Goal: Contribute content: Contribute content

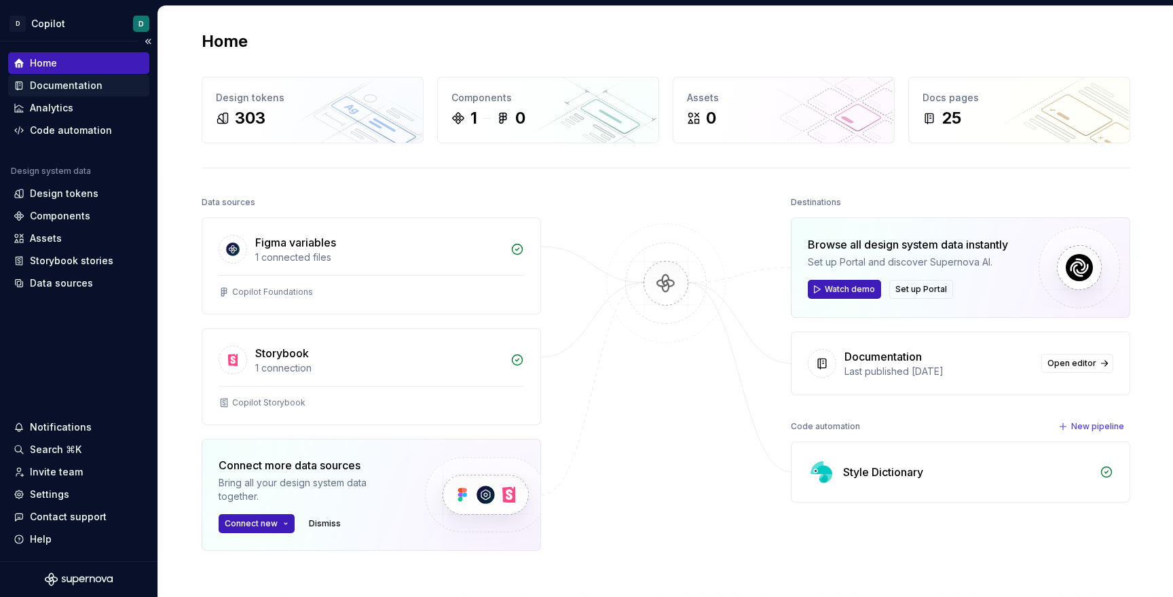
click at [77, 83] on div "Documentation" at bounding box center [66, 86] width 73 height 14
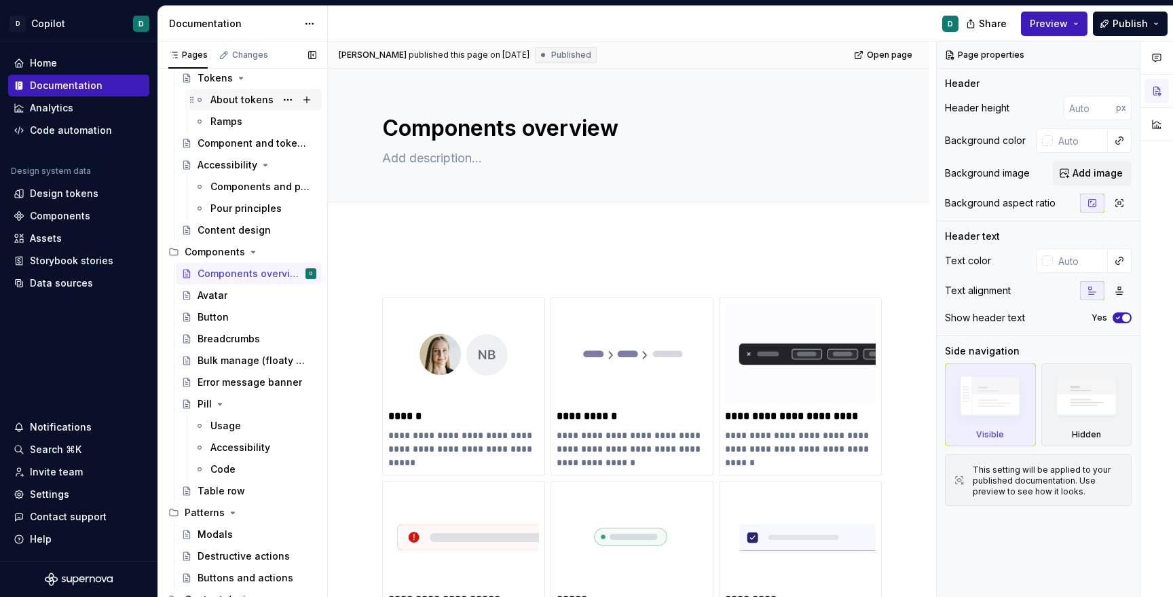
scroll to position [237, 0]
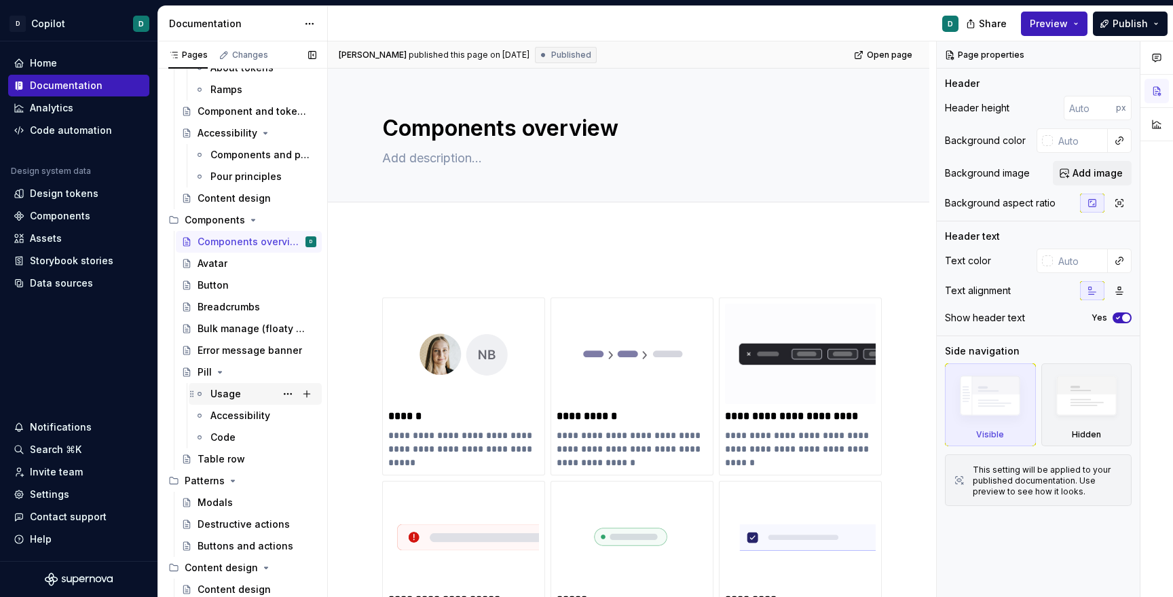
click at [219, 394] on div "Usage" at bounding box center [225, 394] width 31 height 14
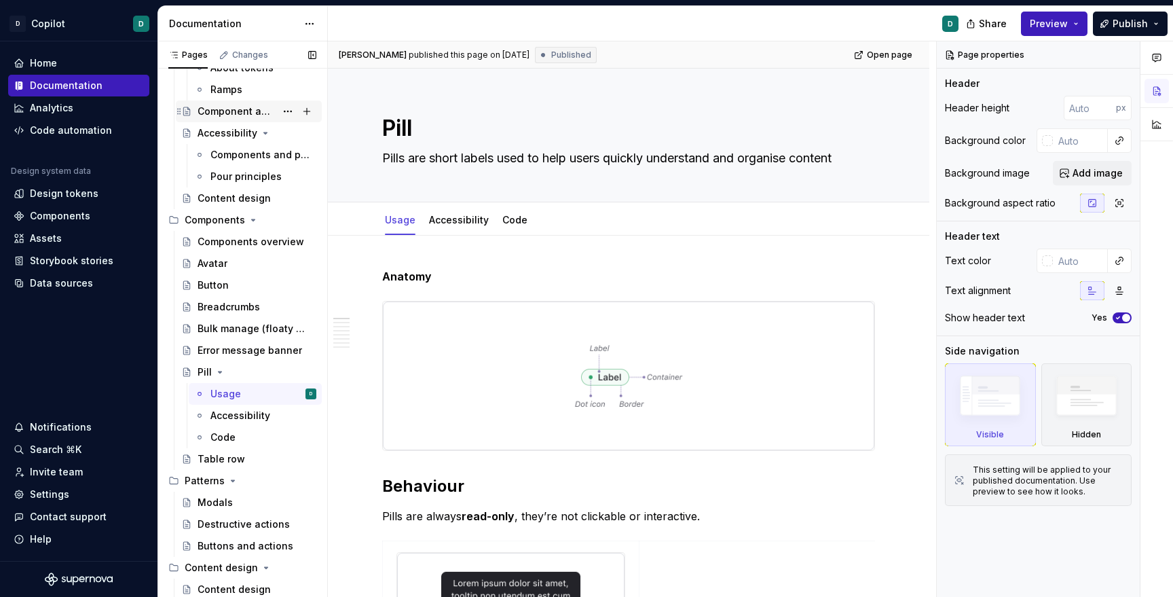
click at [242, 111] on div "Component and token lifecycle" at bounding box center [237, 112] width 78 height 14
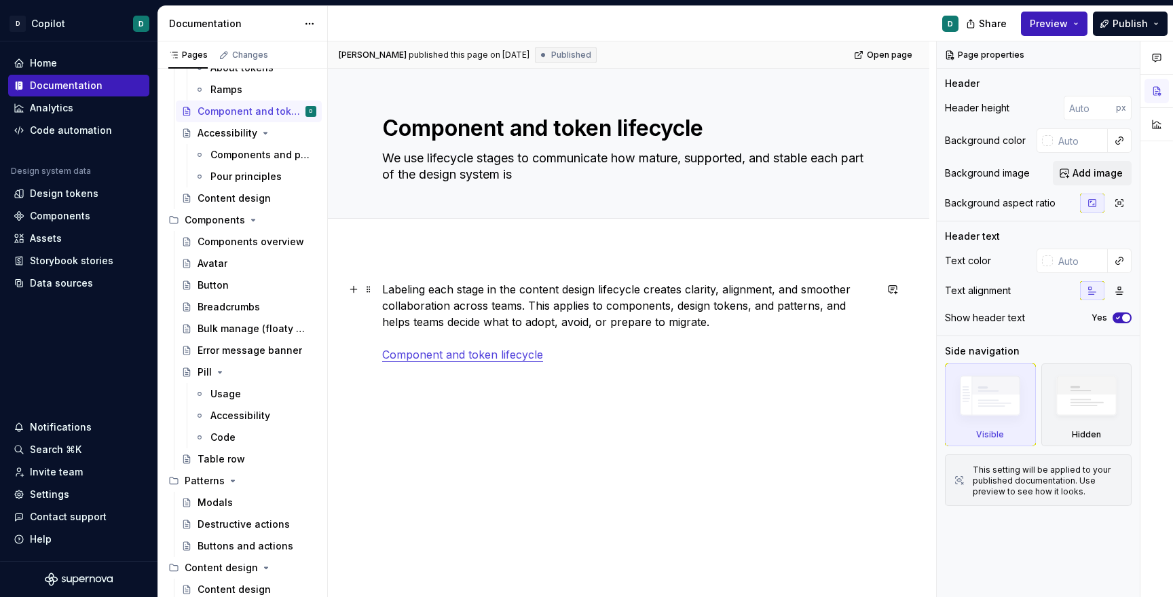
click at [509, 362] on p "Labeling each stage in the content design lifecycle creates clarity, alignment,…" at bounding box center [628, 321] width 493 height 81
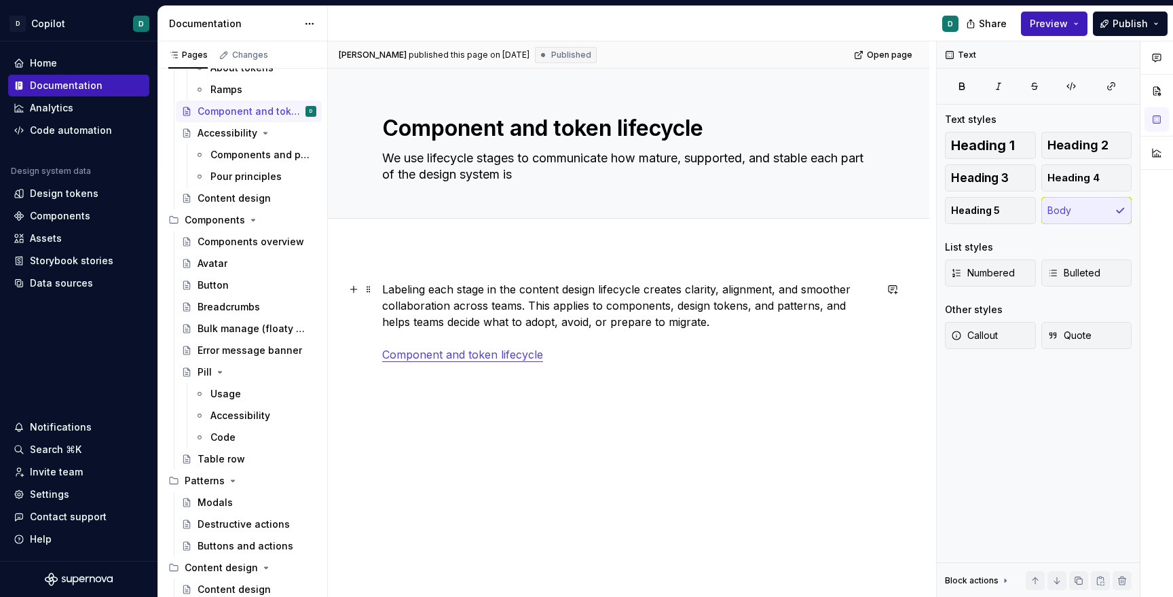
click at [407, 286] on p "Labeling each stage in the content design lifecycle creates clarity, alignment,…" at bounding box center [628, 321] width 493 height 81
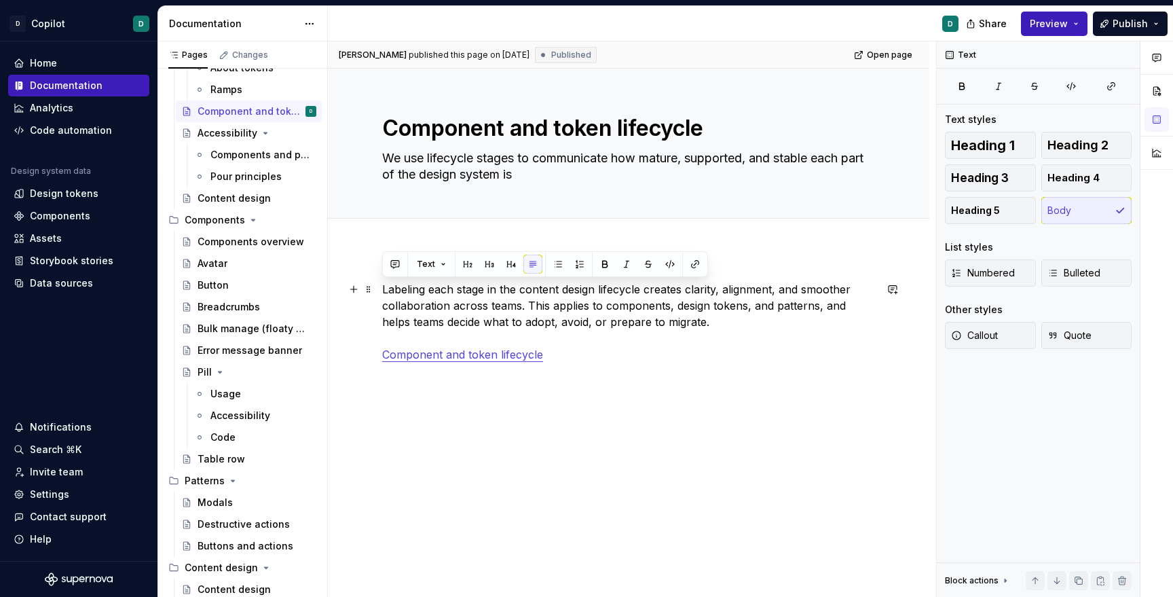
click at [445, 352] on link "Component and token lifecycle" at bounding box center [462, 355] width 161 height 14
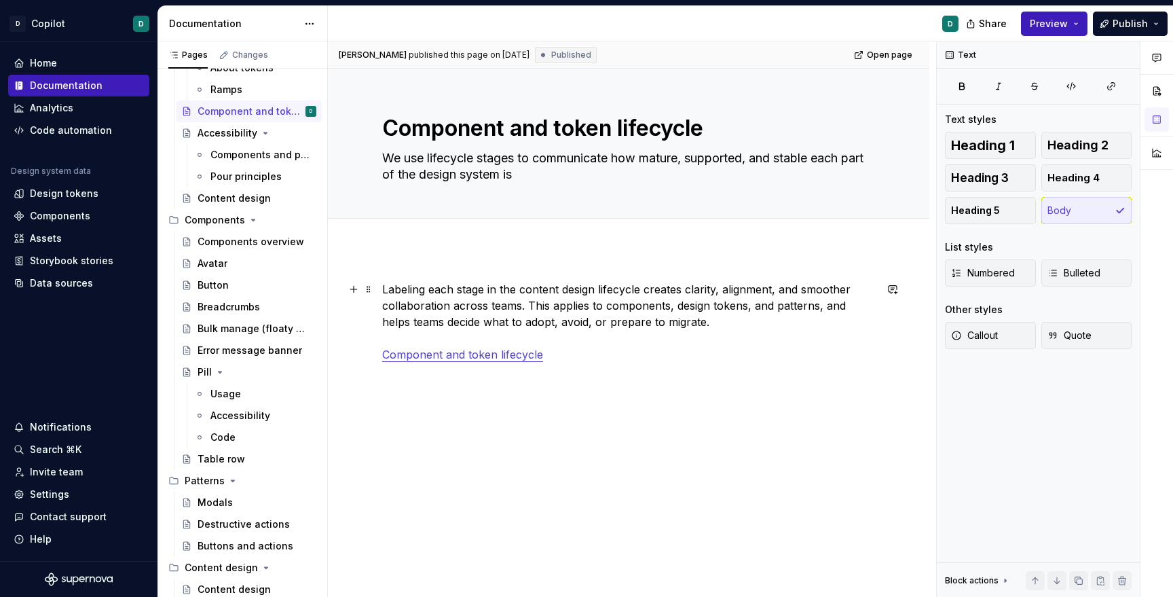
click at [652, 307] on p "Labeling each stage in the content design lifecycle creates clarity, alignment,…" at bounding box center [628, 321] width 493 height 81
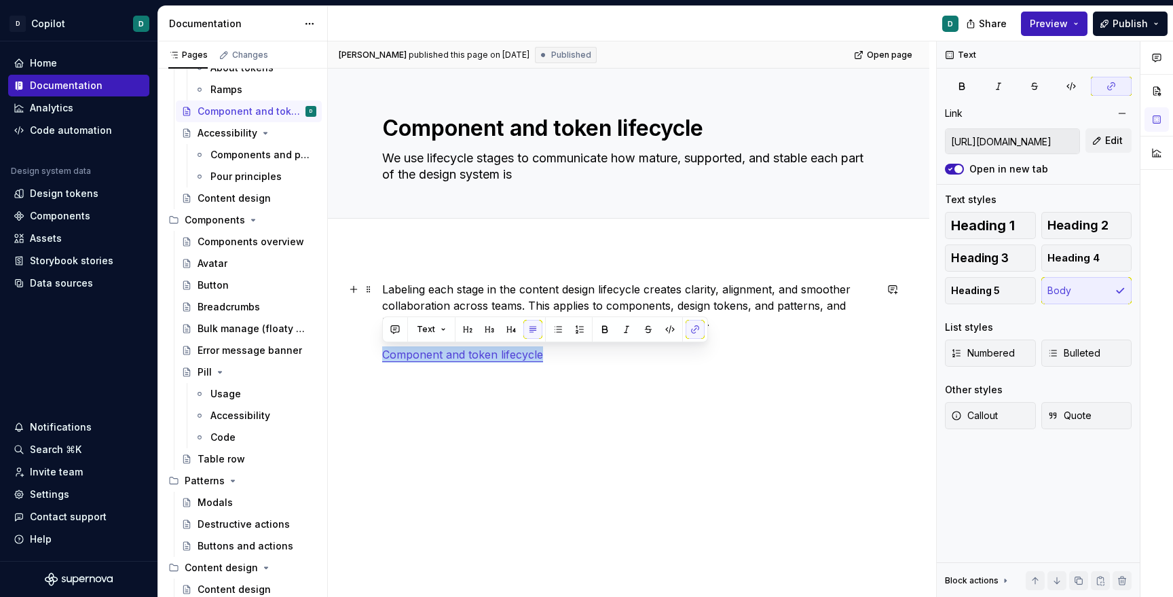
drag, startPoint x: 562, startPoint y: 354, endPoint x: 367, endPoint y: 355, distance: 195.5
click at [367, 355] on div "Labeling each stage in the content design lifecycle creates clarity, alignment,…" at bounding box center [628, 415] width 601 height 334
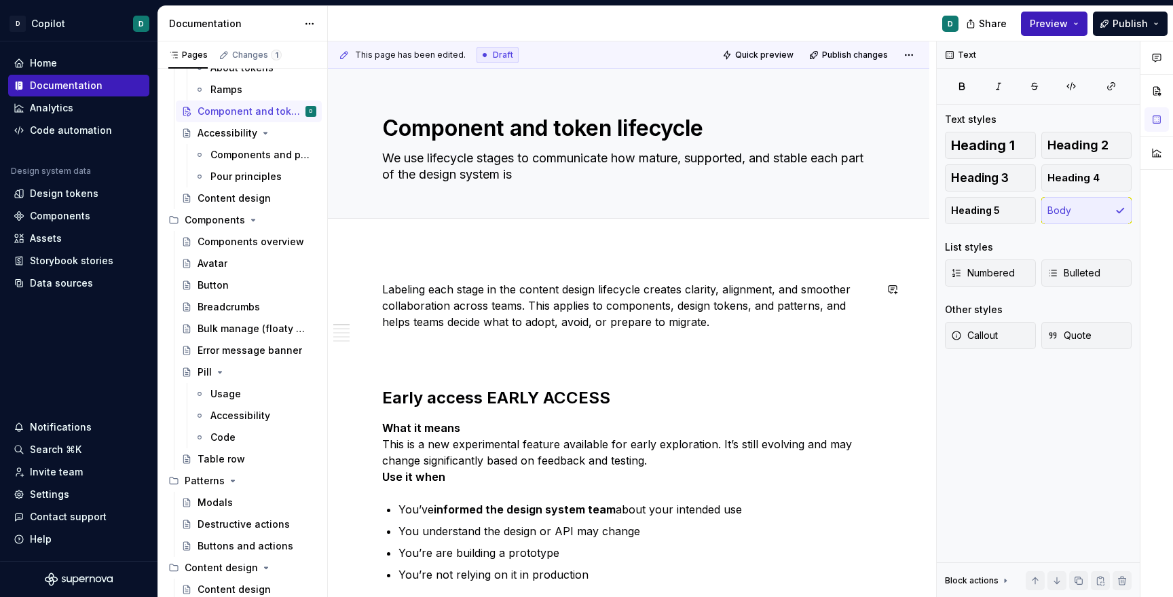
type textarea "*"
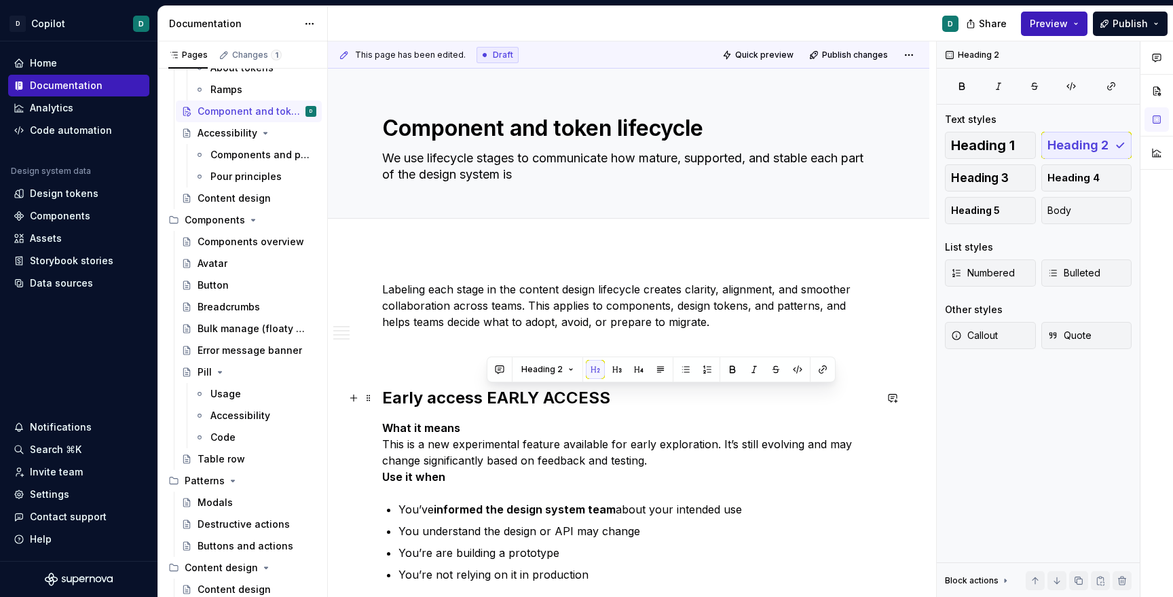
drag, startPoint x: 485, startPoint y: 394, endPoint x: 637, endPoint y: 405, distance: 152.4
click at [637, 405] on h2 "Early access EARLY ACCESS" at bounding box center [628, 398] width 493 height 22
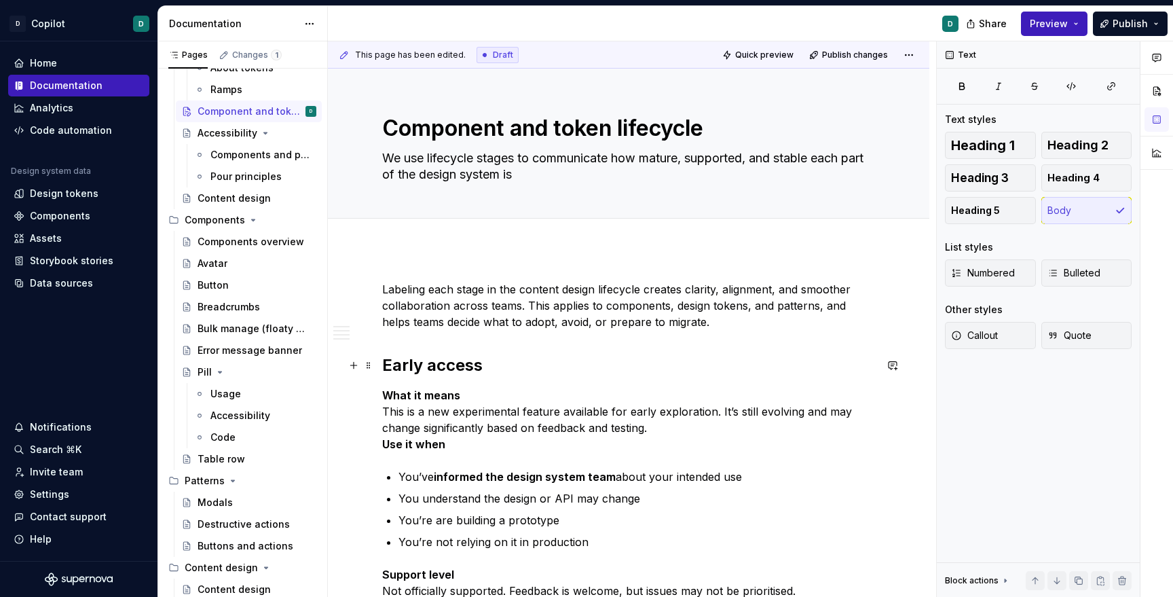
click at [420, 360] on h2 "Early access" at bounding box center [628, 365] width 493 height 22
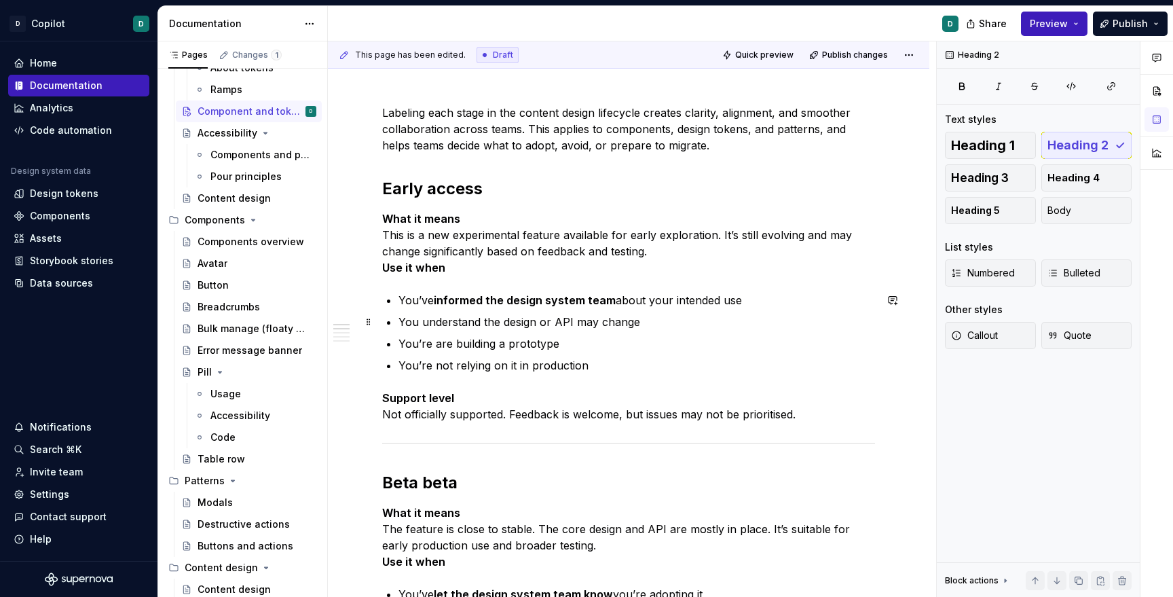
scroll to position [180, 0]
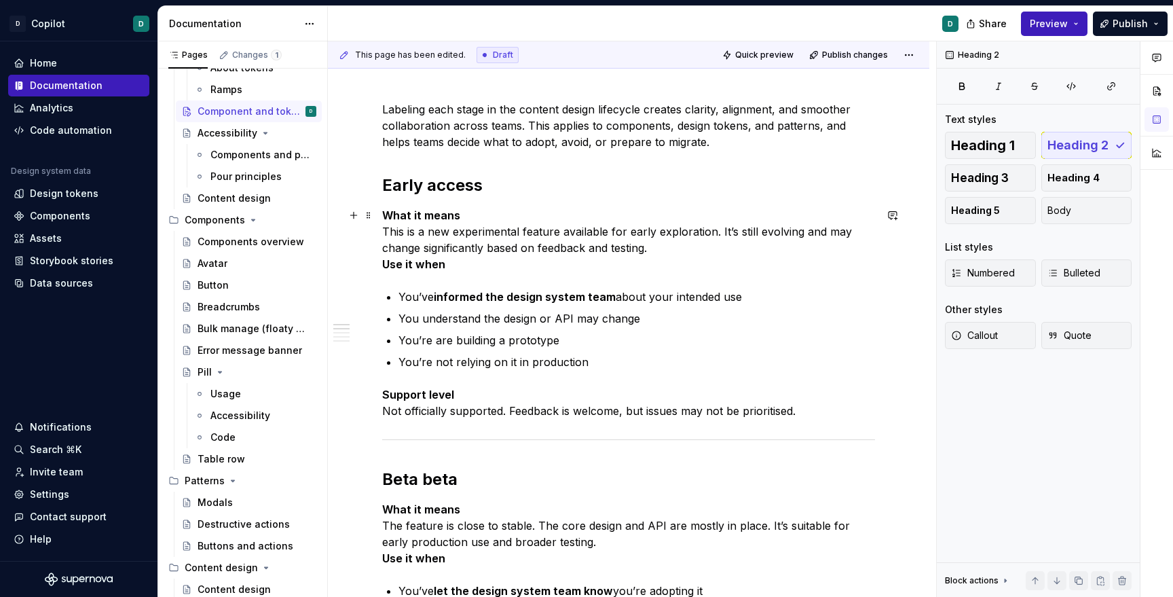
click at [427, 217] on strong "What it means" at bounding box center [421, 215] width 78 height 14
click at [985, 179] on span "Heading 3" at bounding box center [980, 178] width 58 height 14
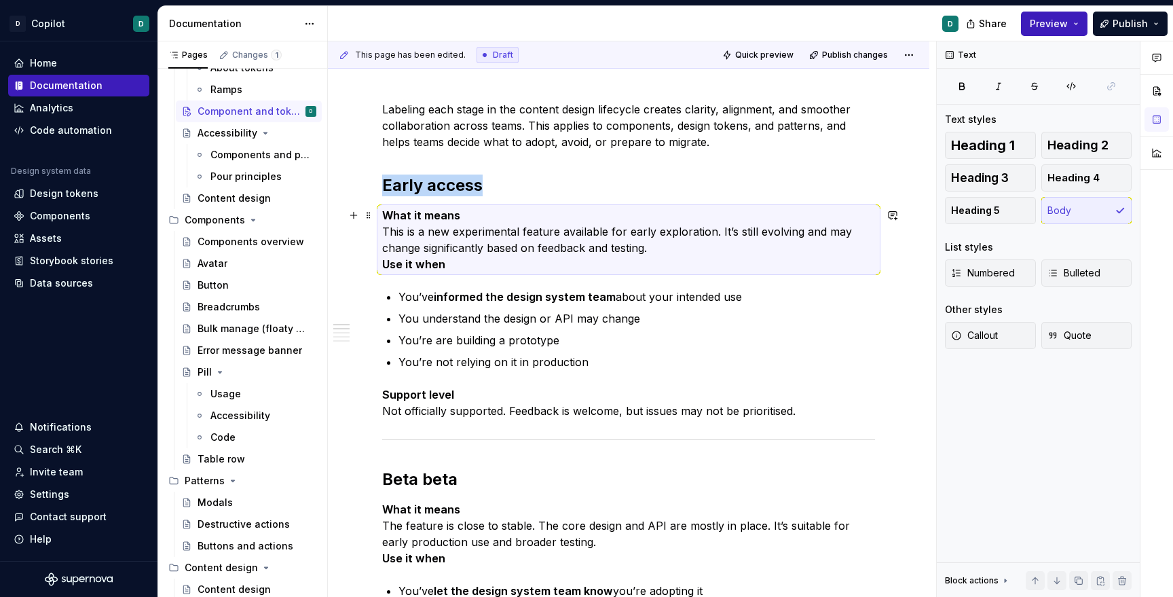
click at [459, 218] on p "What it means This is a new experimental feature available for early exploratio…" at bounding box center [628, 239] width 493 height 65
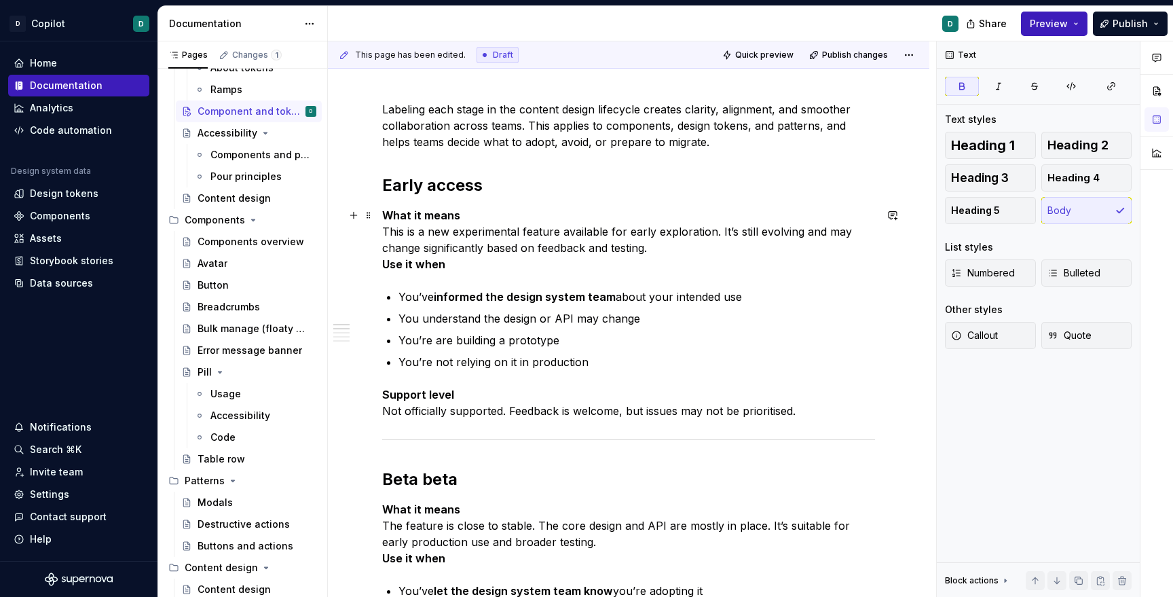
click at [419, 215] on strong "What it means" at bounding box center [421, 215] width 78 height 14
click at [472, 217] on p "What it means This is a new experimental feature available for early exploratio…" at bounding box center [628, 239] width 493 height 65
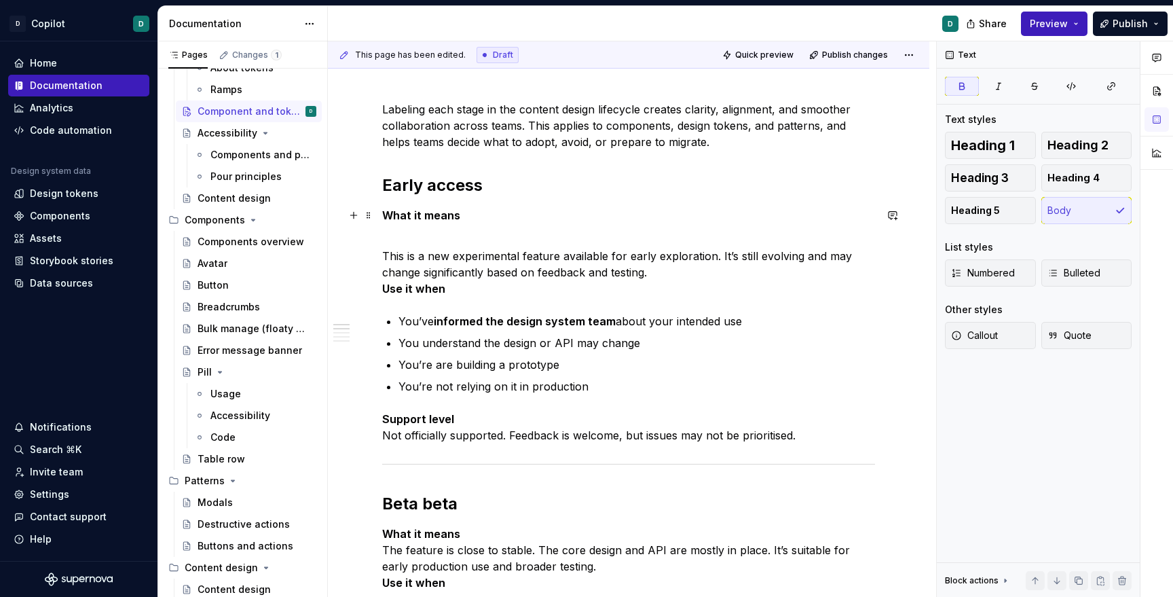
click at [418, 217] on strong "What it means" at bounding box center [421, 215] width 78 height 14
click at [993, 179] on span "Heading 3" at bounding box center [980, 178] width 58 height 14
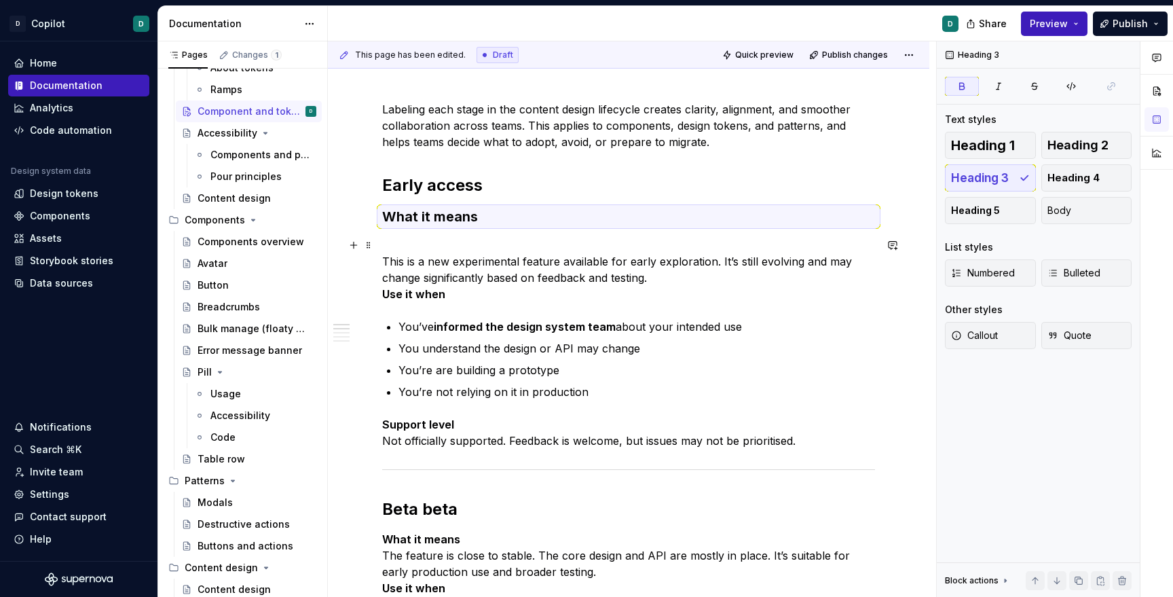
click at [562, 279] on p "This is a new experimental feature available for early exploration. It’s still …" at bounding box center [628, 269] width 493 height 65
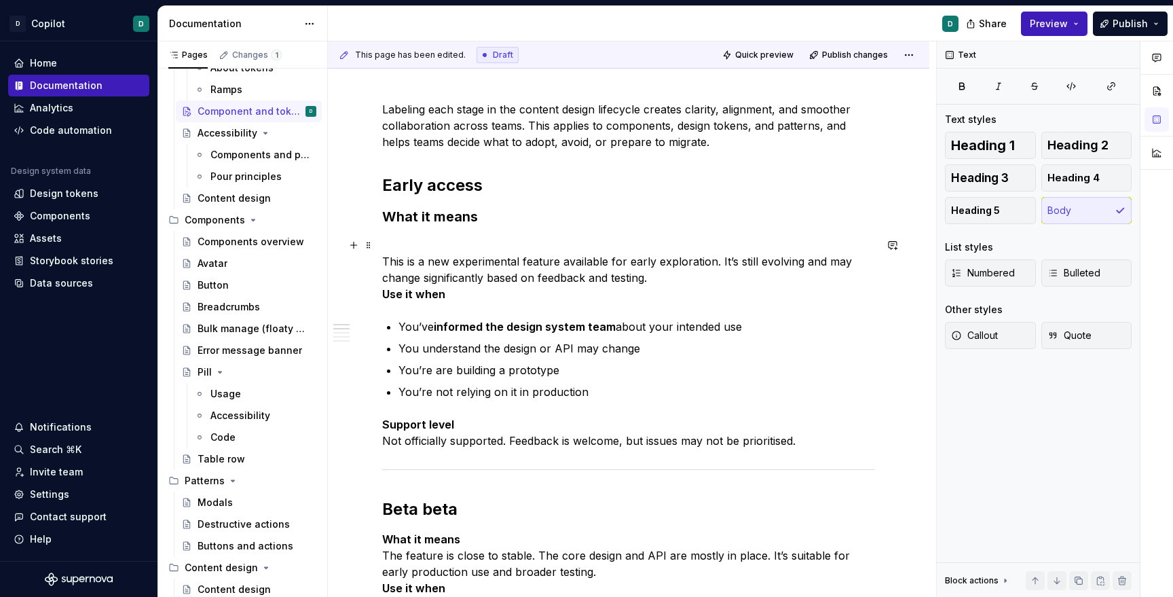
click at [418, 245] on p "This is a new experimental feature available for early exploration. It’s still …" at bounding box center [628, 269] width 493 height 65
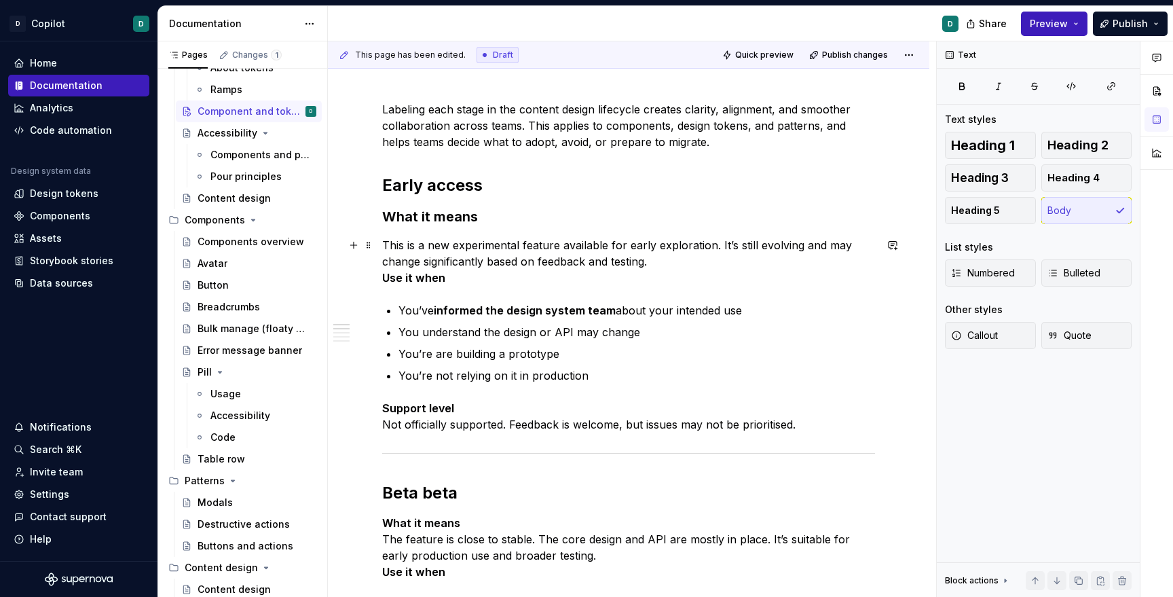
click at [656, 265] on p "This is a new experimental feature available for early exploration. It’s still …" at bounding box center [628, 261] width 493 height 49
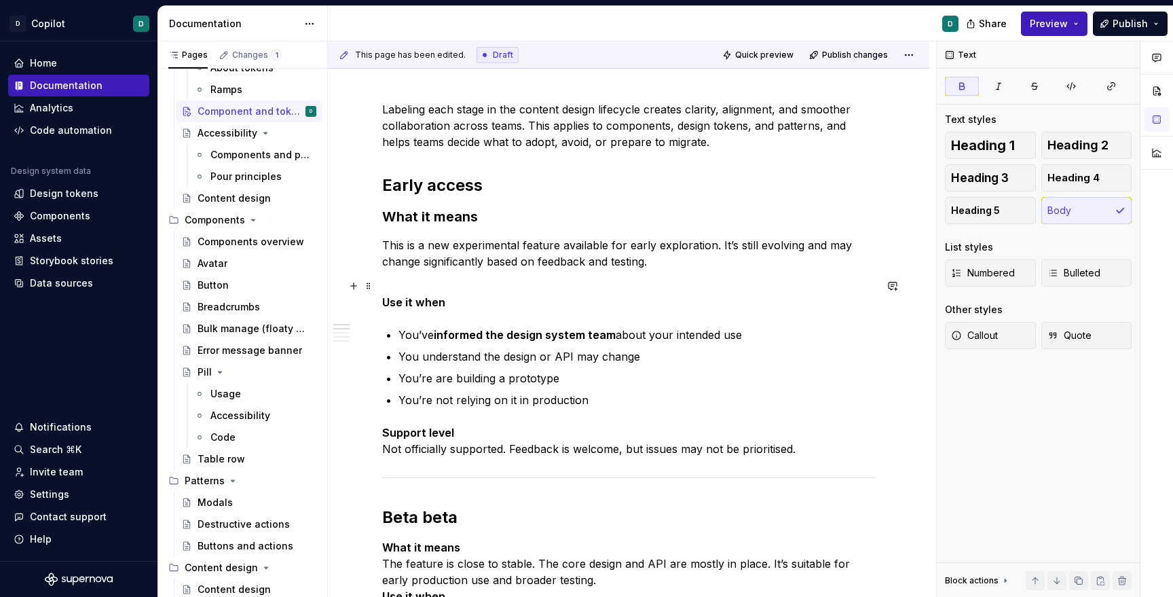
click at [436, 302] on strong "Use it when" at bounding box center [413, 302] width 63 height 14
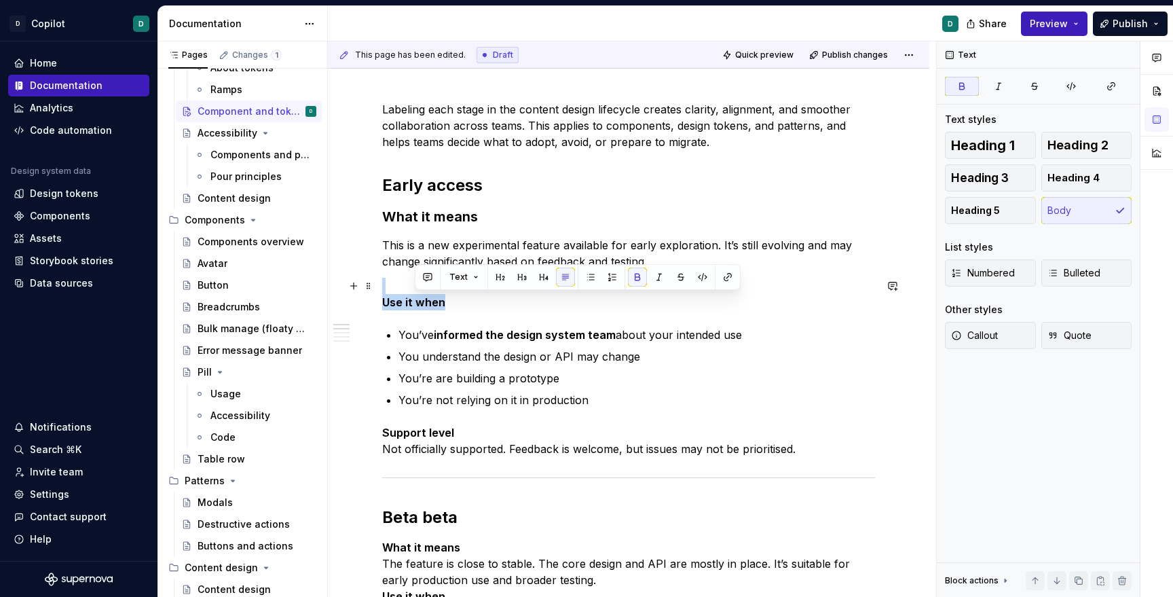
click at [436, 302] on strong "Use it when" at bounding box center [413, 302] width 63 height 14
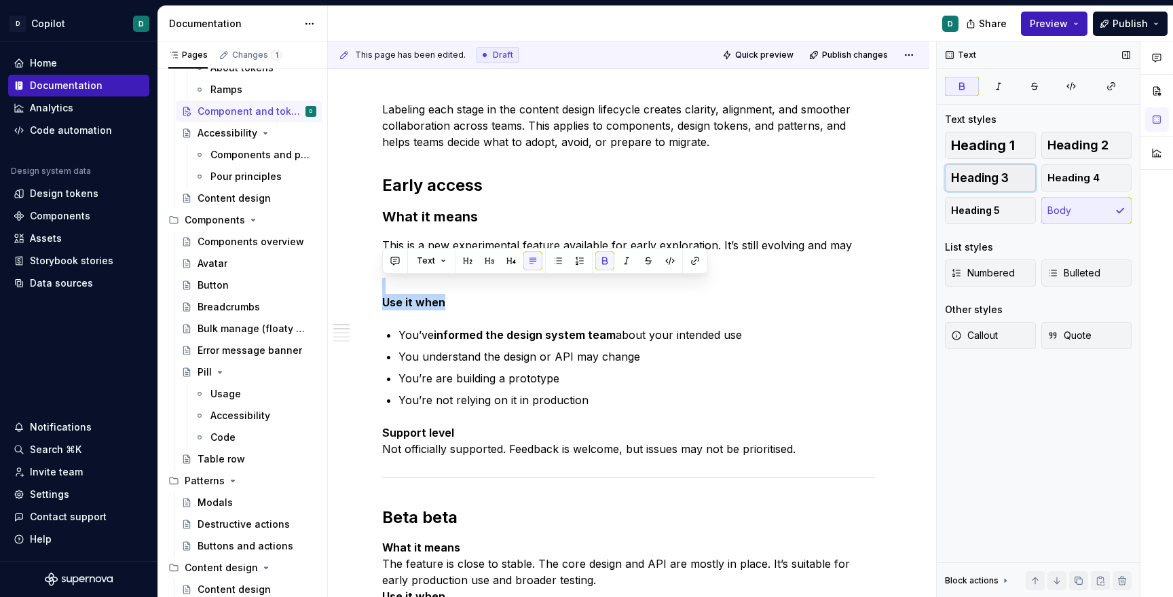
click at [983, 181] on span "Heading 3" at bounding box center [980, 178] width 58 height 14
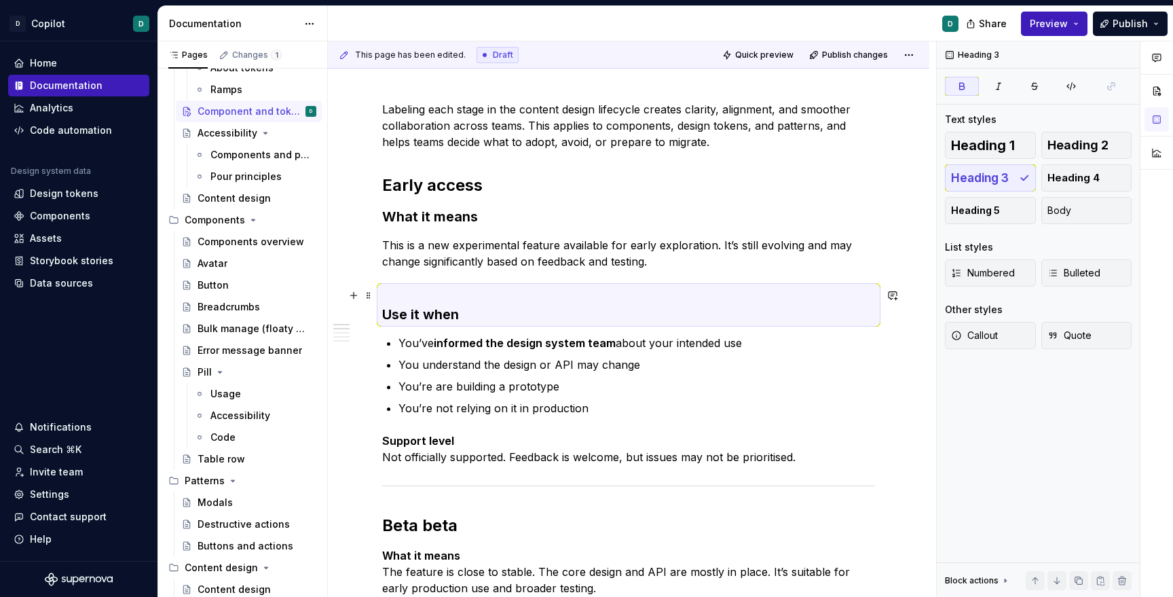
click at [405, 292] on h3 "Use it when" at bounding box center [628, 305] width 493 height 38
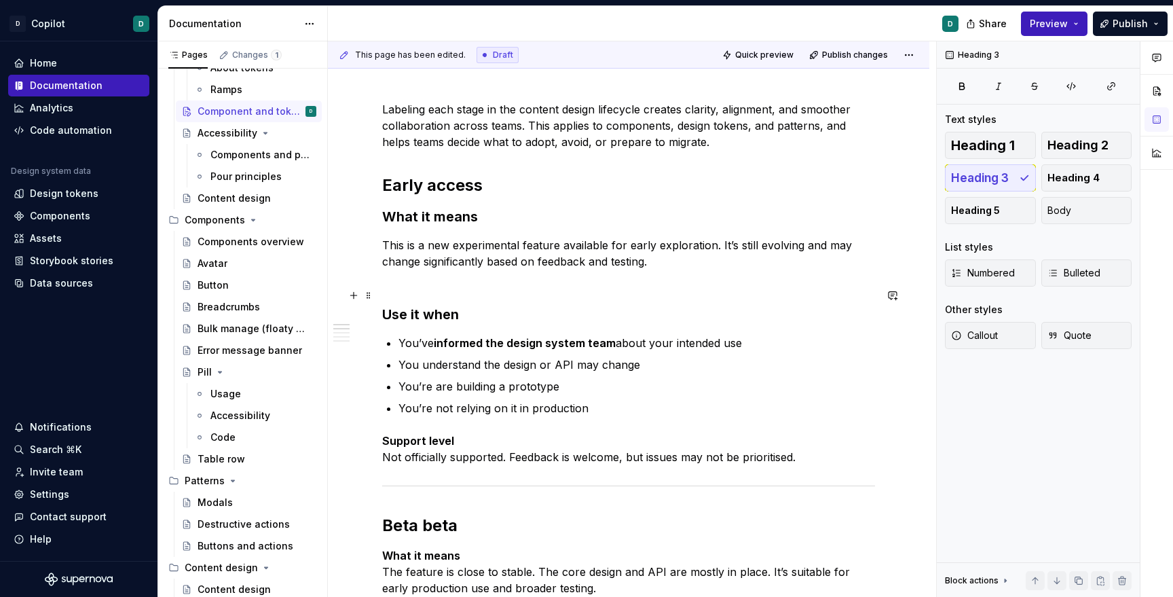
click at [384, 315] on strong "Use it when" at bounding box center [420, 314] width 77 height 16
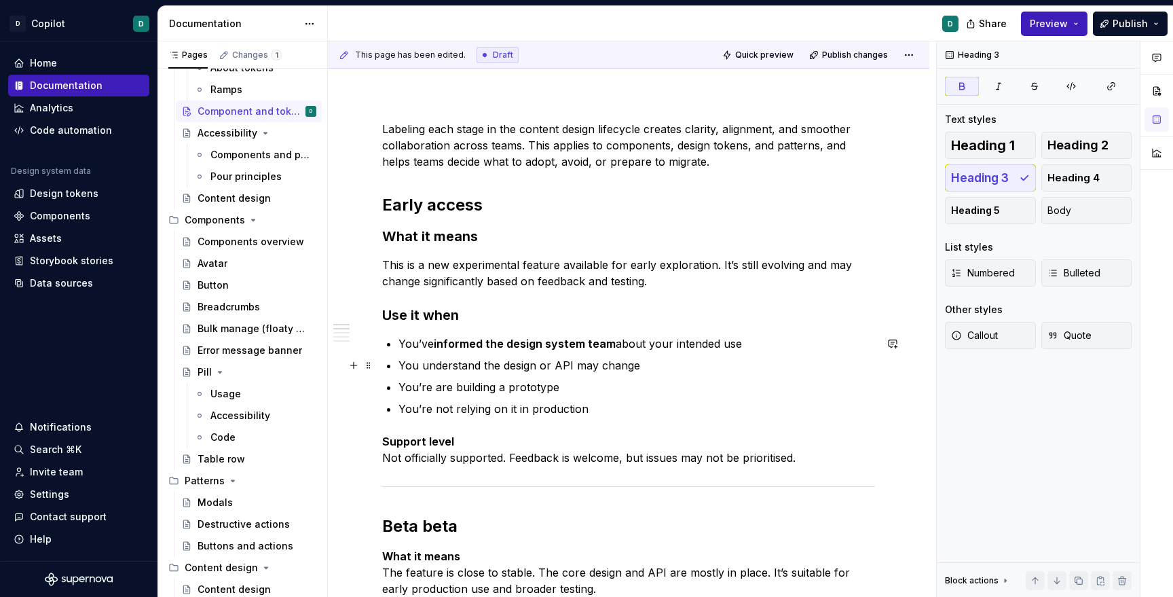
scroll to position [169, 0]
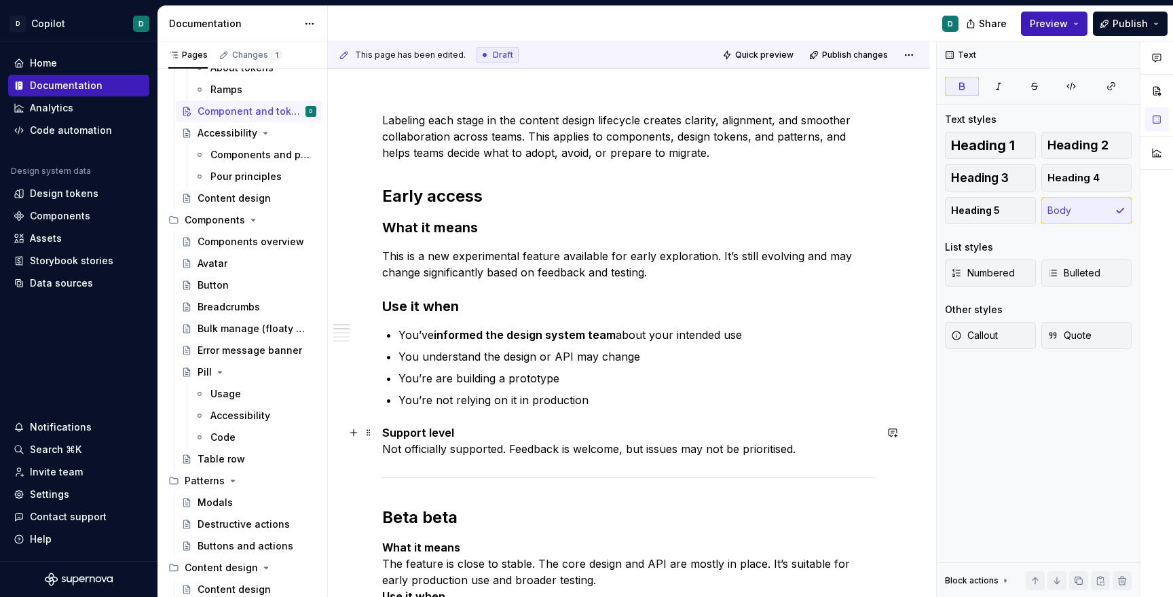
click at [459, 434] on p "Support level Not officially supported. Feedback is welcome, but issues may not…" at bounding box center [628, 440] width 493 height 33
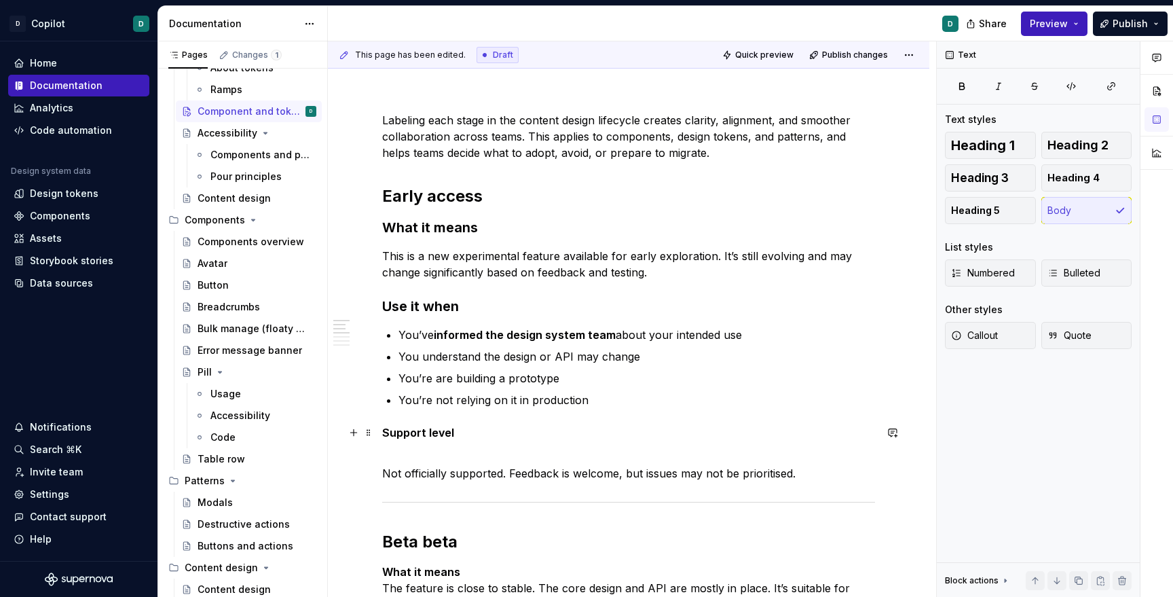
click at [431, 430] on strong "Support level" at bounding box center [418, 433] width 72 height 14
click at [986, 186] on button "Heading 3" at bounding box center [990, 177] width 91 height 27
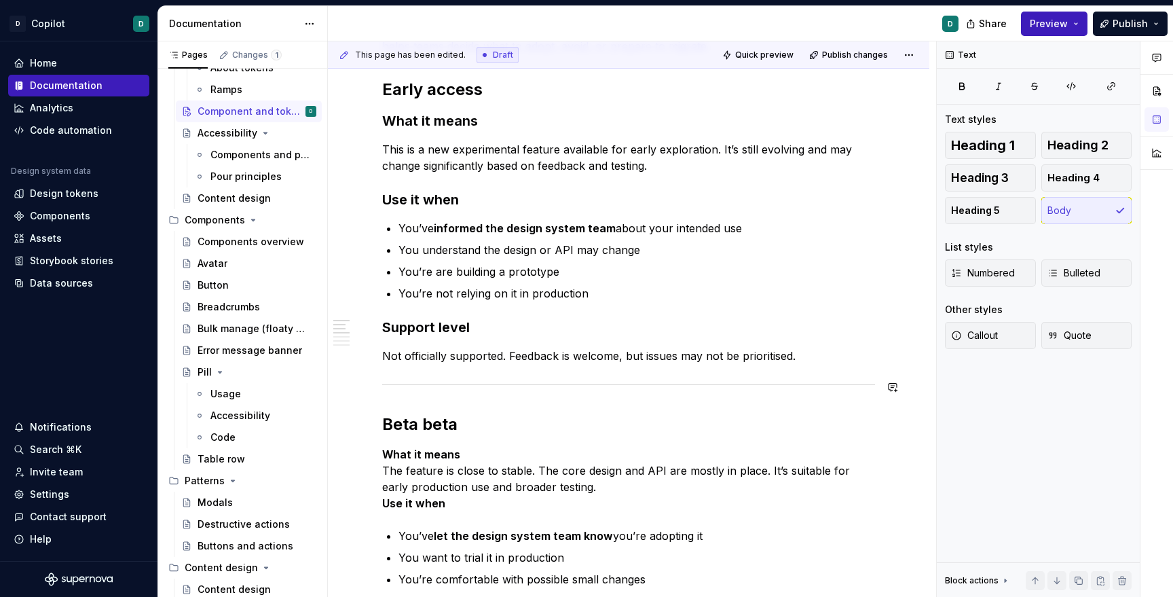
scroll to position [276, 0]
click at [439, 426] on h2 "Beta beta" at bounding box center [628, 424] width 493 height 22
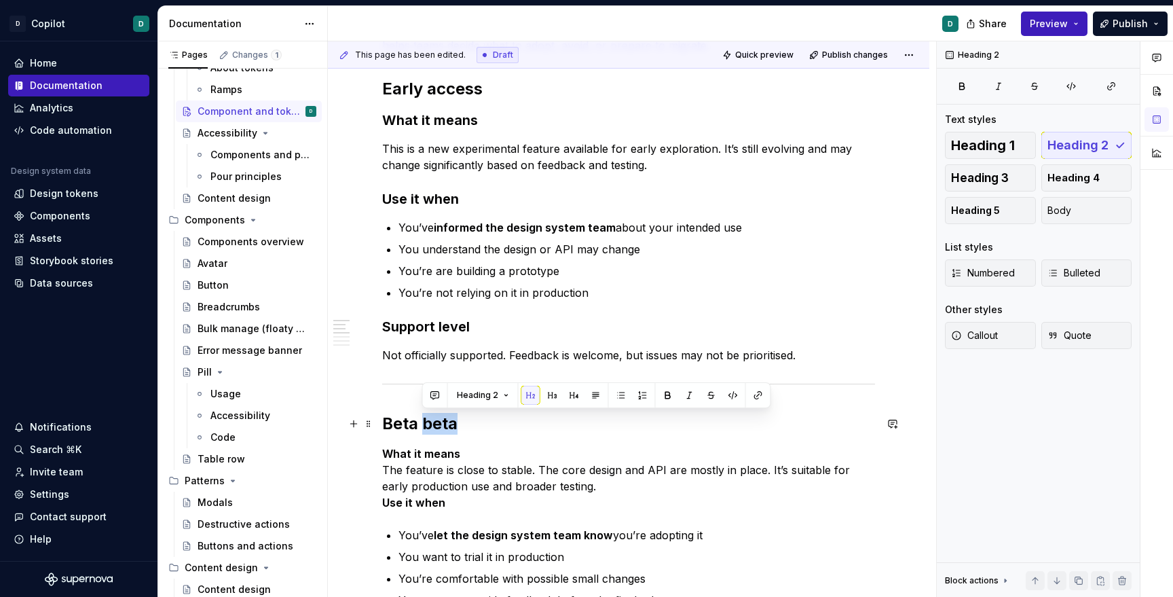
click at [439, 426] on h2 "Beta beta" at bounding box center [628, 424] width 493 height 22
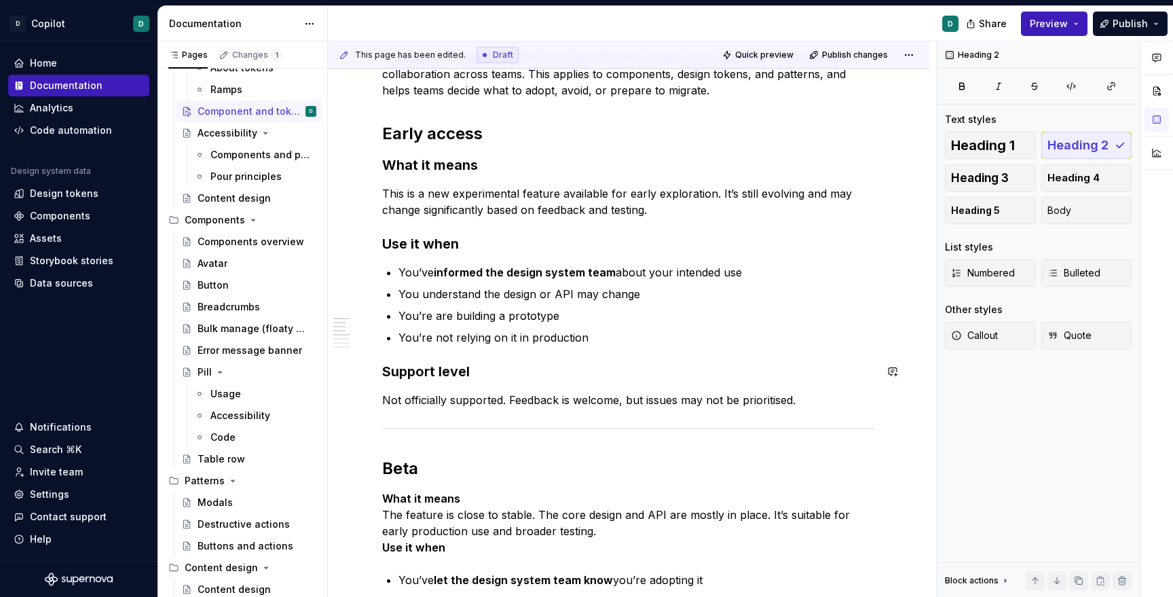
scroll to position [255, 0]
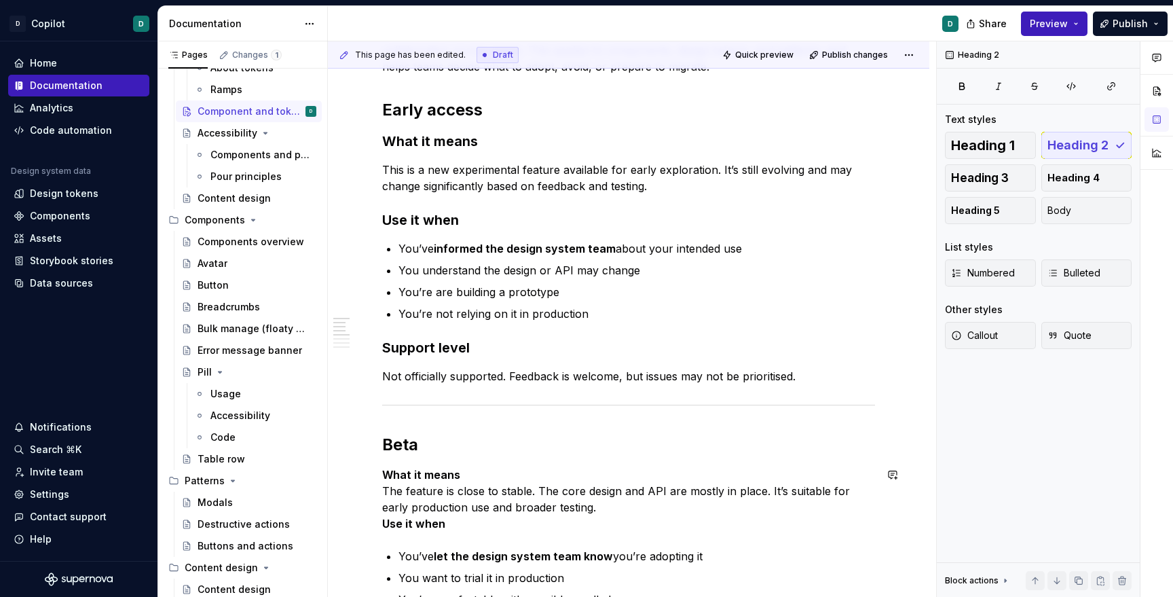
click at [474, 477] on p "What it means The feature is close to stable. The core design and API are mostl…" at bounding box center [628, 498] width 493 height 65
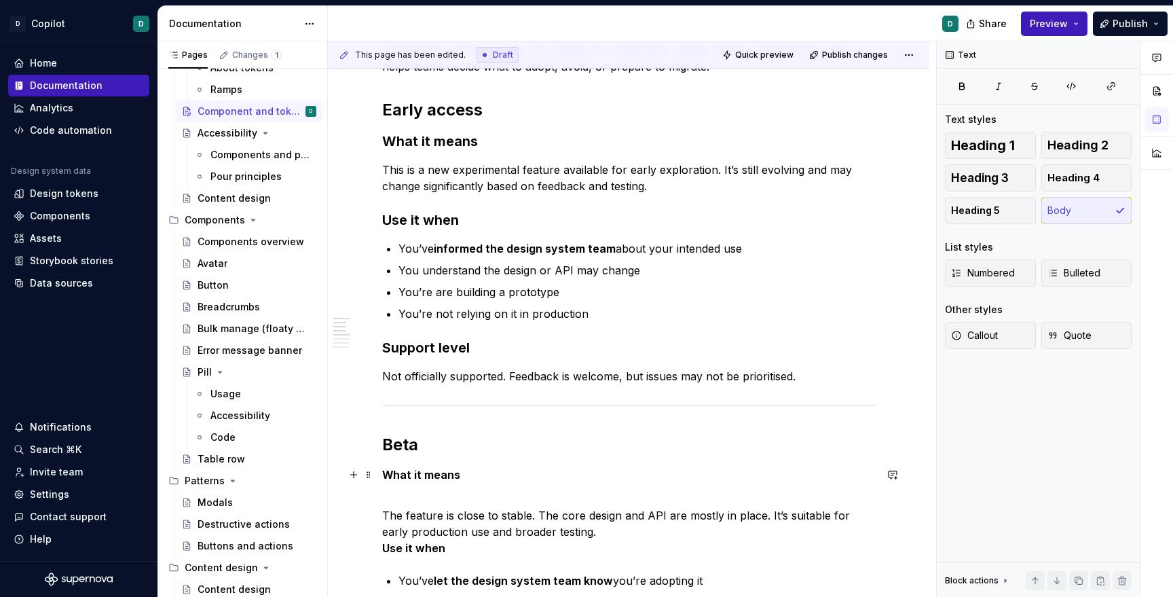
click at [429, 479] on strong "What it means" at bounding box center [421, 475] width 78 height 14
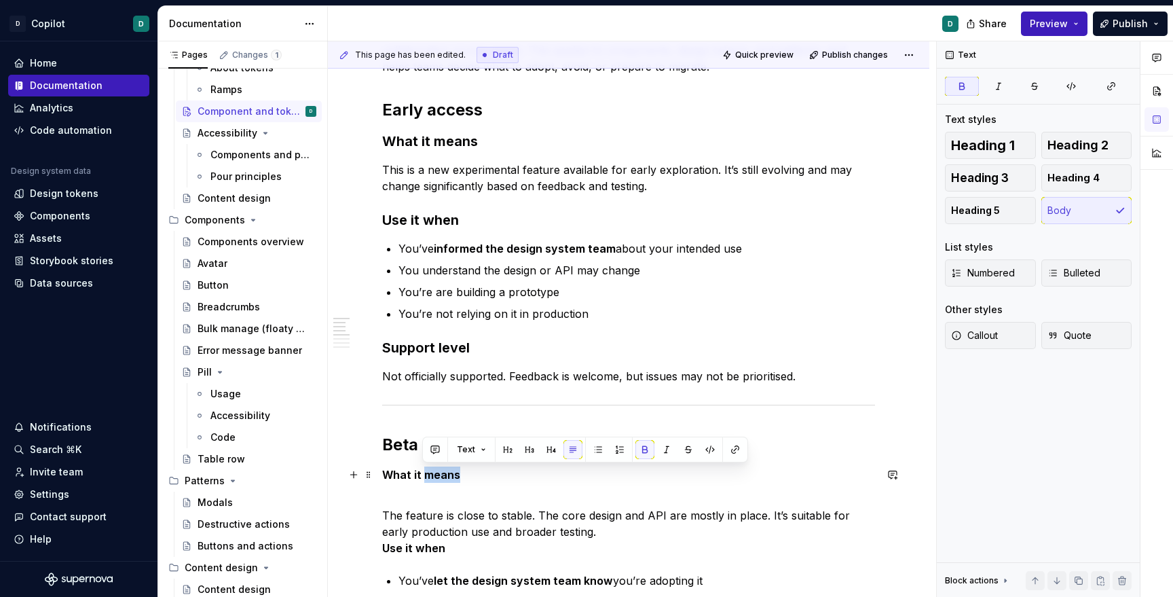
click at [429, 479] on strong "What it means" at bounding box center [421, 475] width 78 height 14
click at [979, 186] on button "Heading 3" at bounding box center [990, 177] width 91 height 27
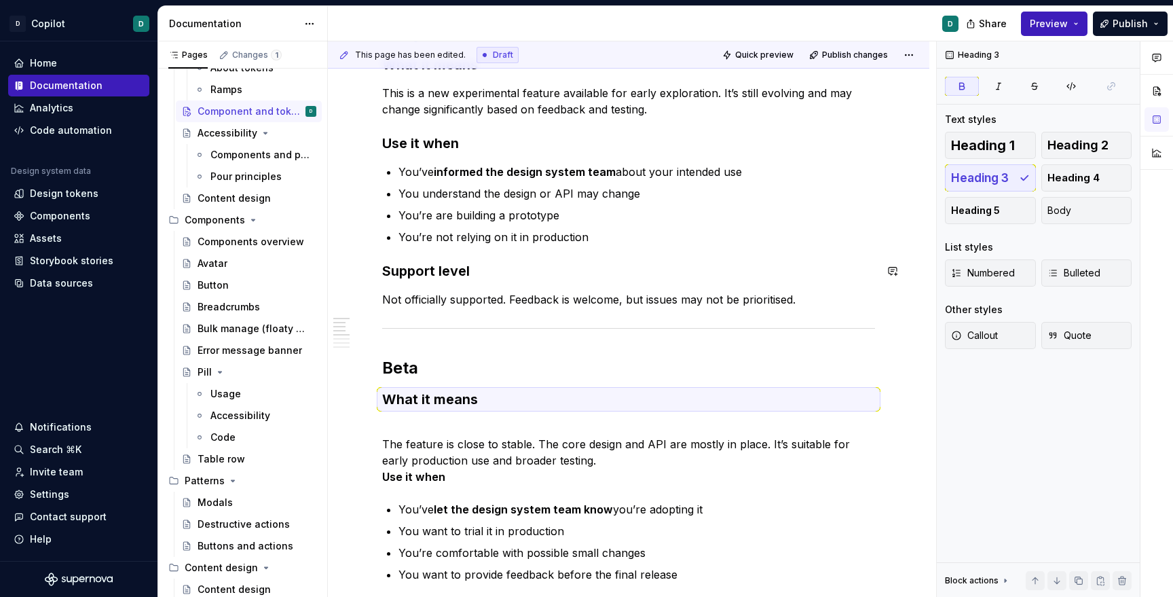
scroll to position [358, 0]
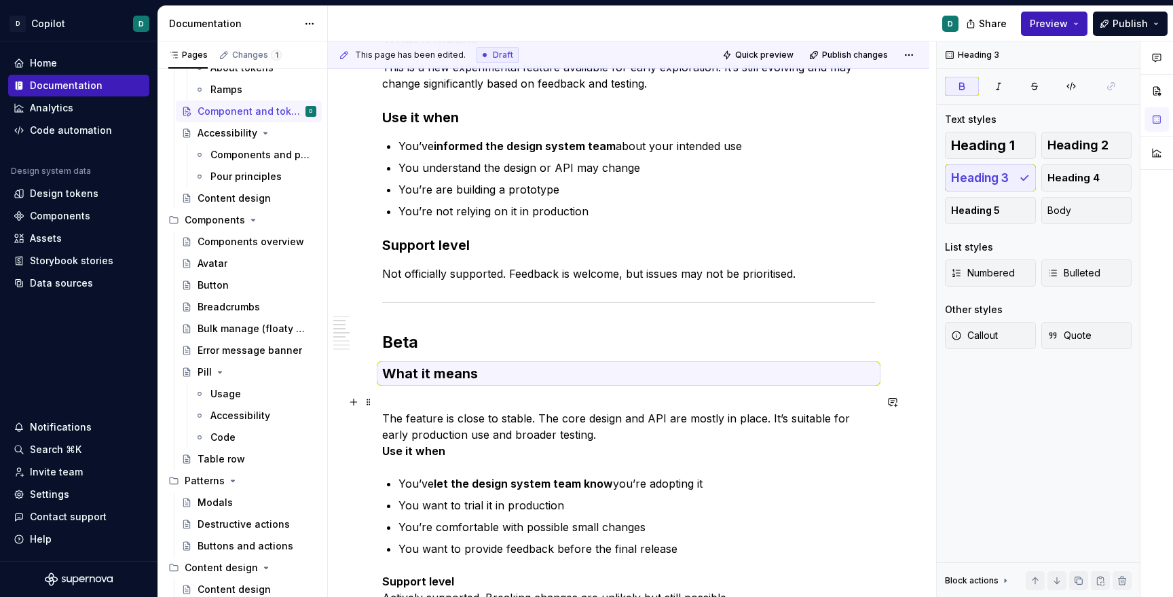
click at [382, 423] on p "The feature is close to stable. The core design and API are mostly in place. It…" at bounding box center [628, 426] width 493 height 65
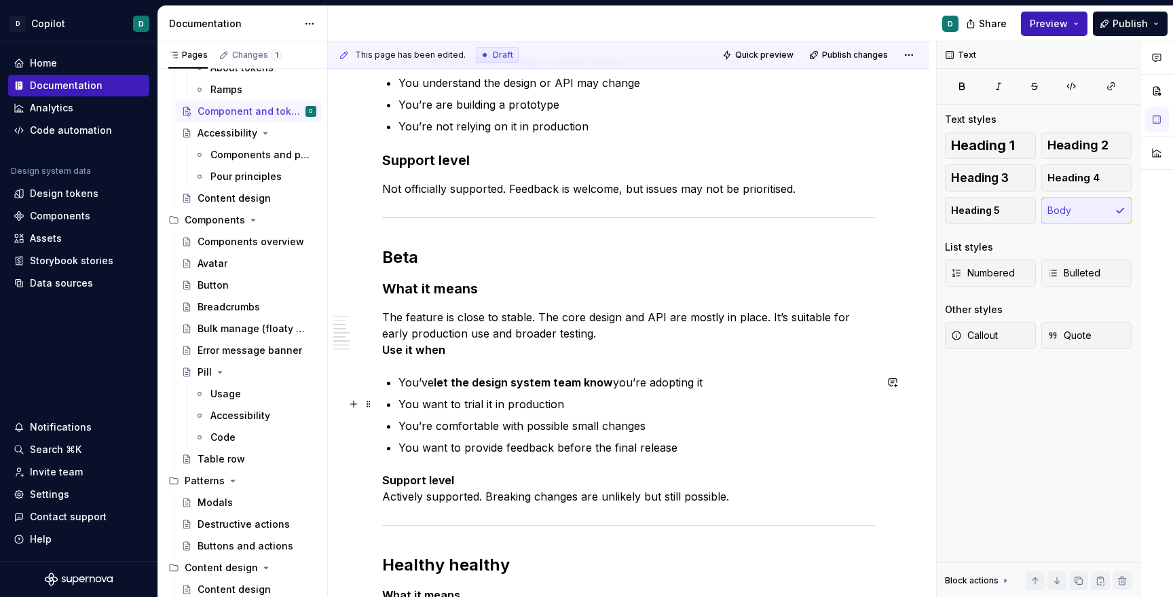
scroll to position [471, 0]
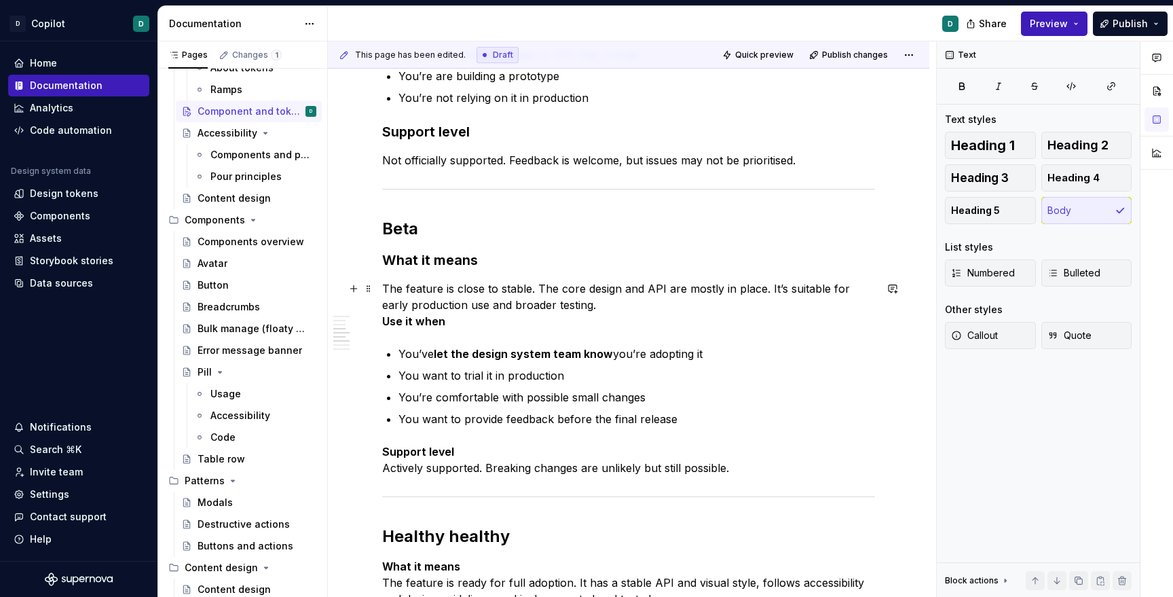
click at [574, 305] on p "The feature is close to stable. The core design and API are mostly in place. It…" at bounding box center [628, 304] width 493 height 49
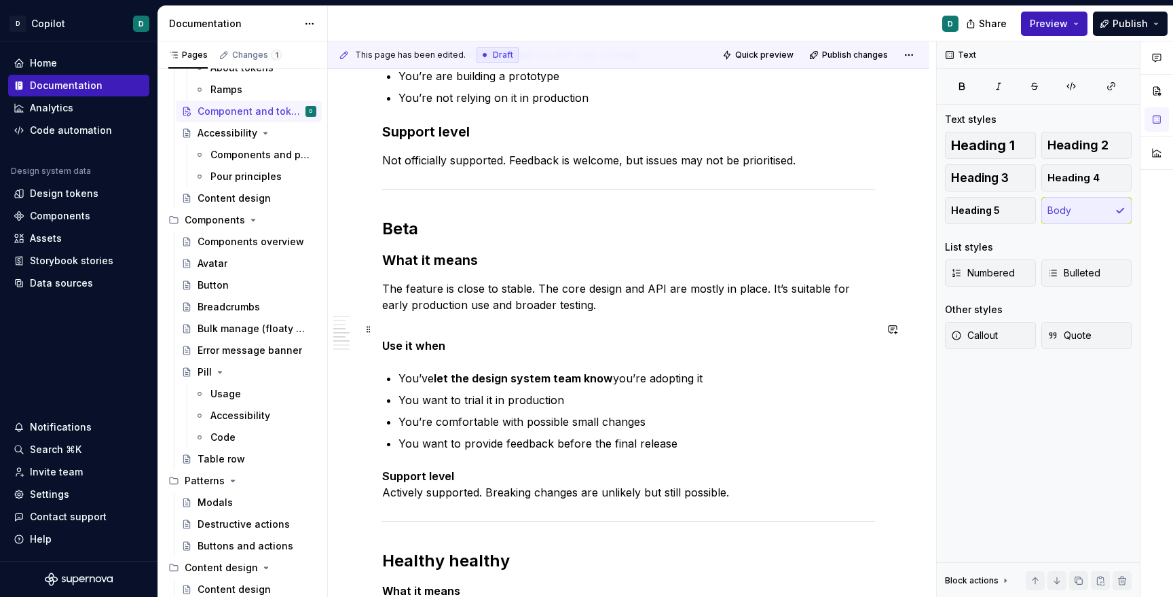
click at [436, 341] on strong "Use it when" at bounding box center [413, 346] width 63 height 14
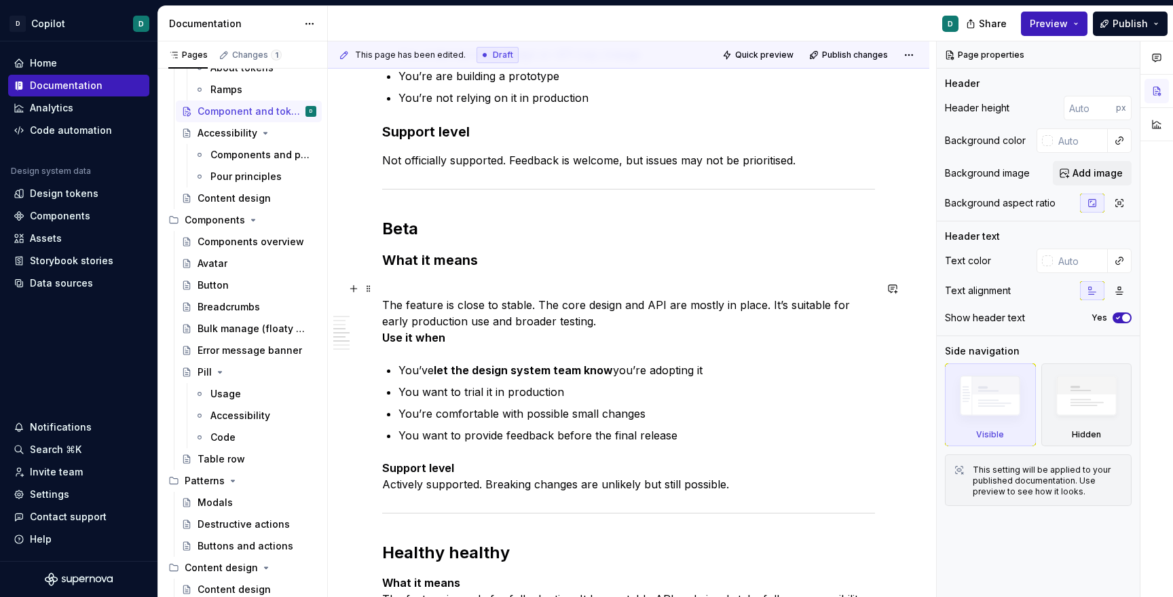
click at [393, 305] on p "The feature is close to stable. The core design and API are mostly in place. It…" at bounding box center [628, 312] width 493 height 65
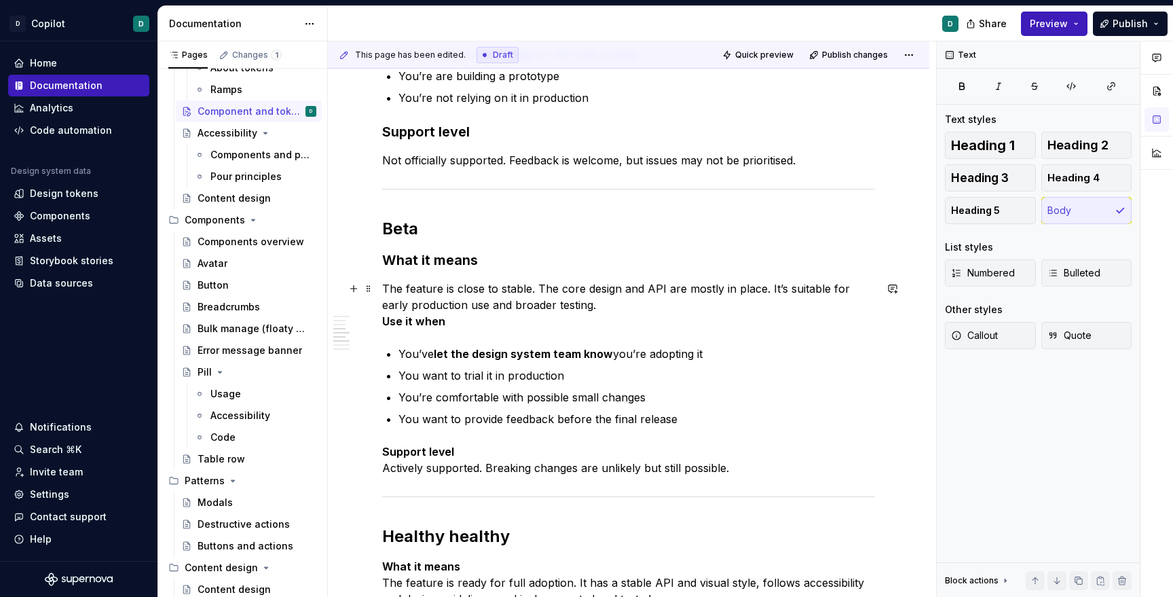
click at [576, 306] on p "The feature is close to stable. The core design and API are mostly in place. It…" at bounding box center [628, 304] width 493 height 49
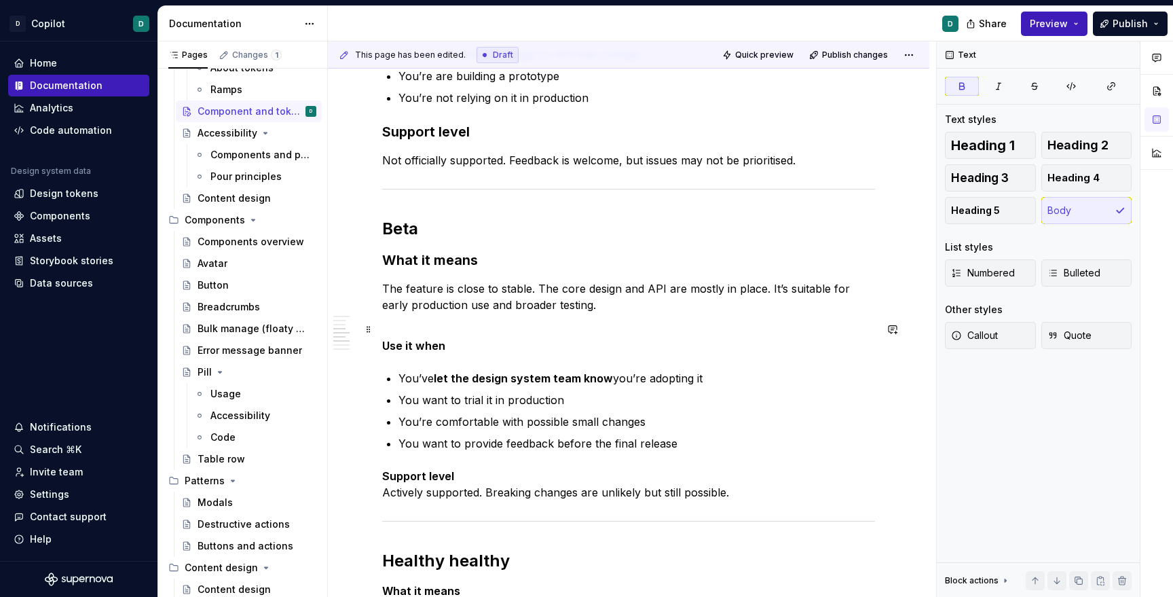
click at [420, 339] on strong "Use it when" at bounding box center [413, 346] width 63 height 14
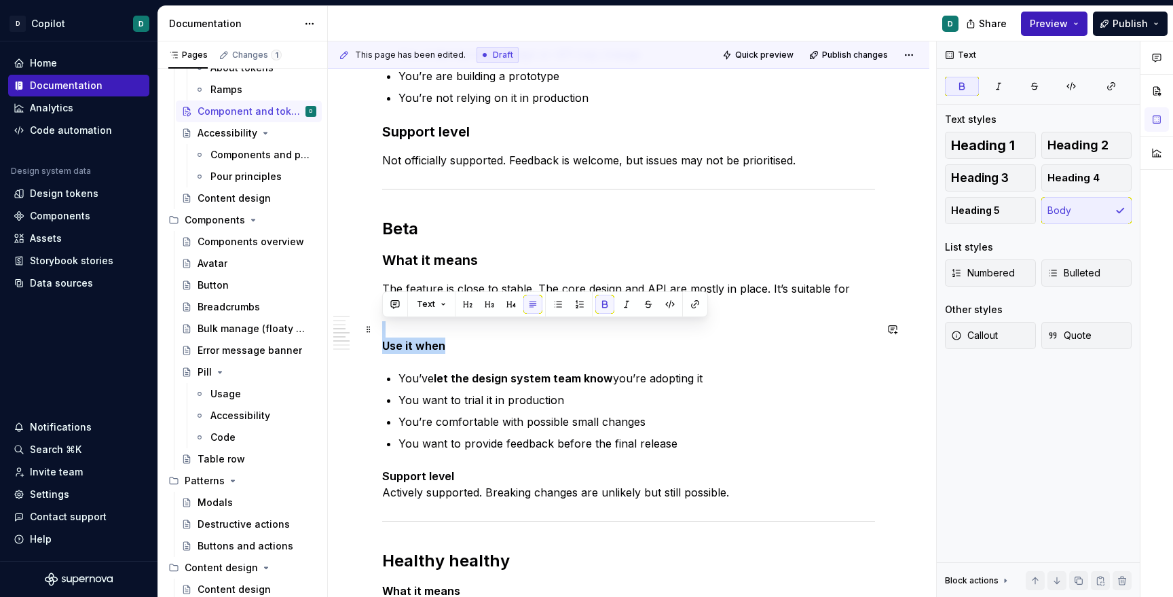
click at [420, 339] on strong "Use it when" at bounding box center [413, 346] width 63 height 14
click at [1002, 186] on button "Heading 3" at bounding box center [990, 177] width 91 height 27
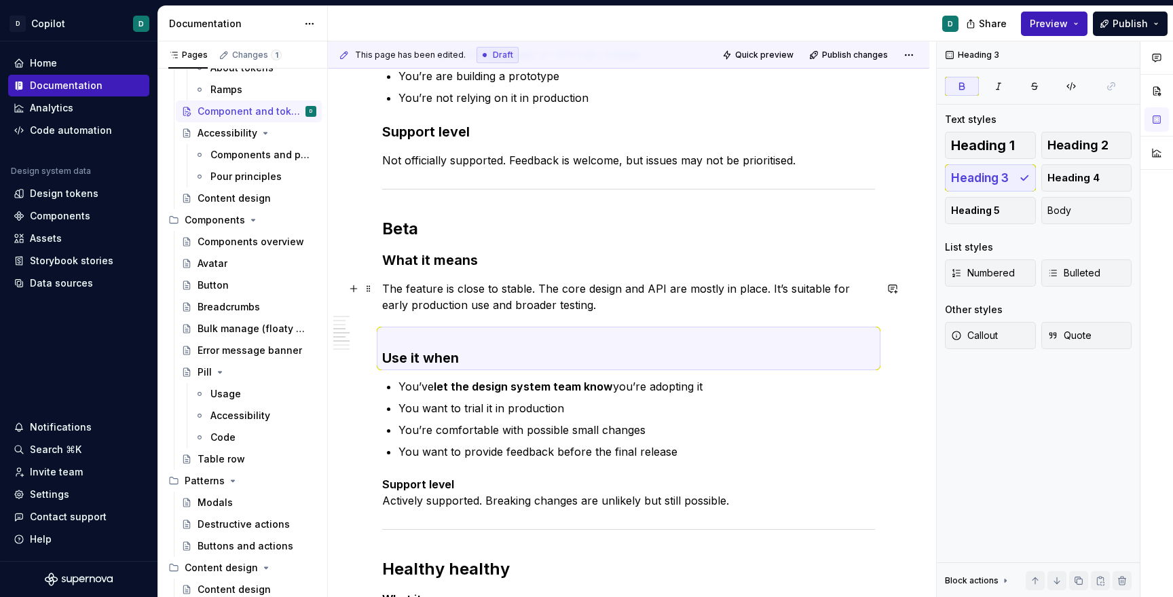
click at [409, 305] on p "The feature is close to stable. The core design and API are mostly in place. It…" at bounding box center [628, 296] width 493 height 33
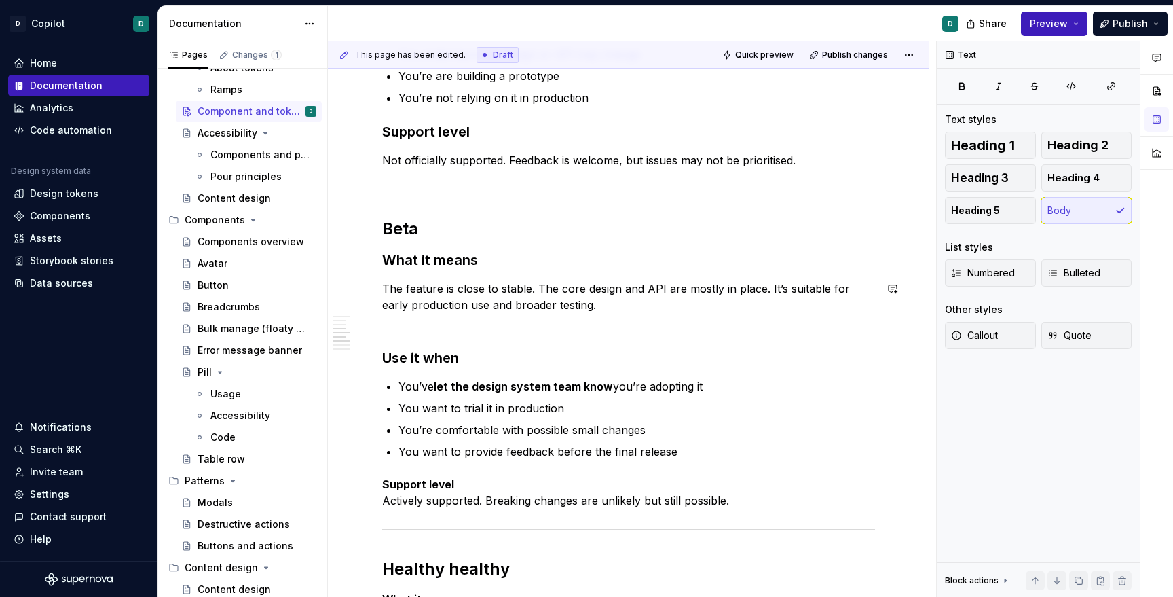
click at [409, 321] on div "Labeling each stage in the content design lifecycle creates clarity, alignment,…" at bounding box center [628, 577] width 493 height 1534
click at [386, 358] on strong "Use it when" at bounding box center [420, 358] width 77 height 16
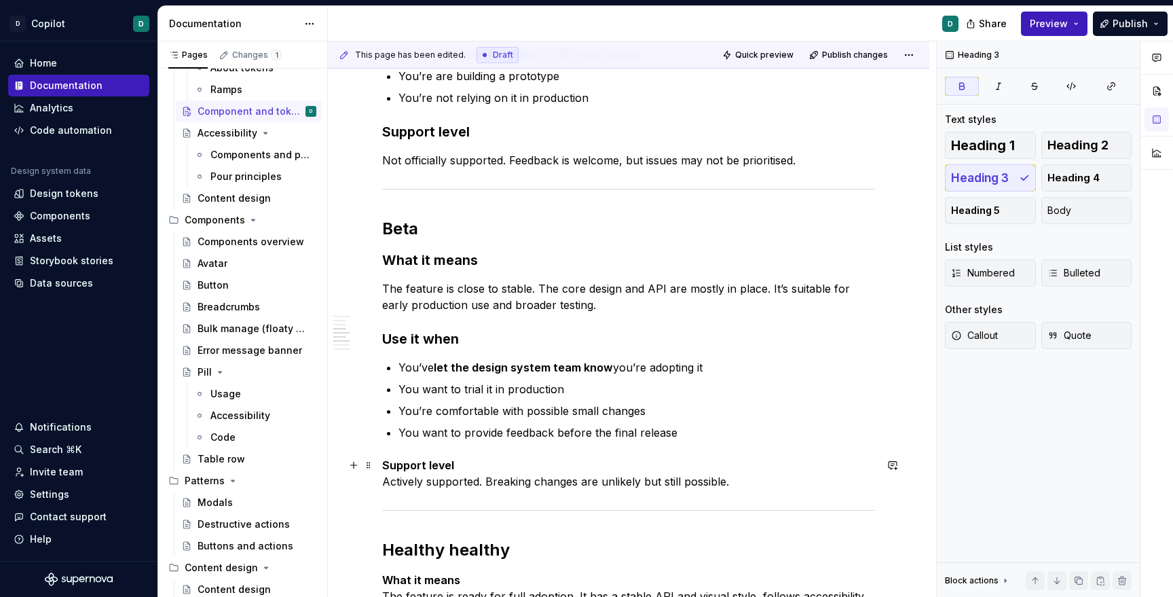
click at [468, 470] on p "Support level Actively supported. Breaking changes are unlikely but still possi…" at bounding box center [628, 473] width 493 height 33
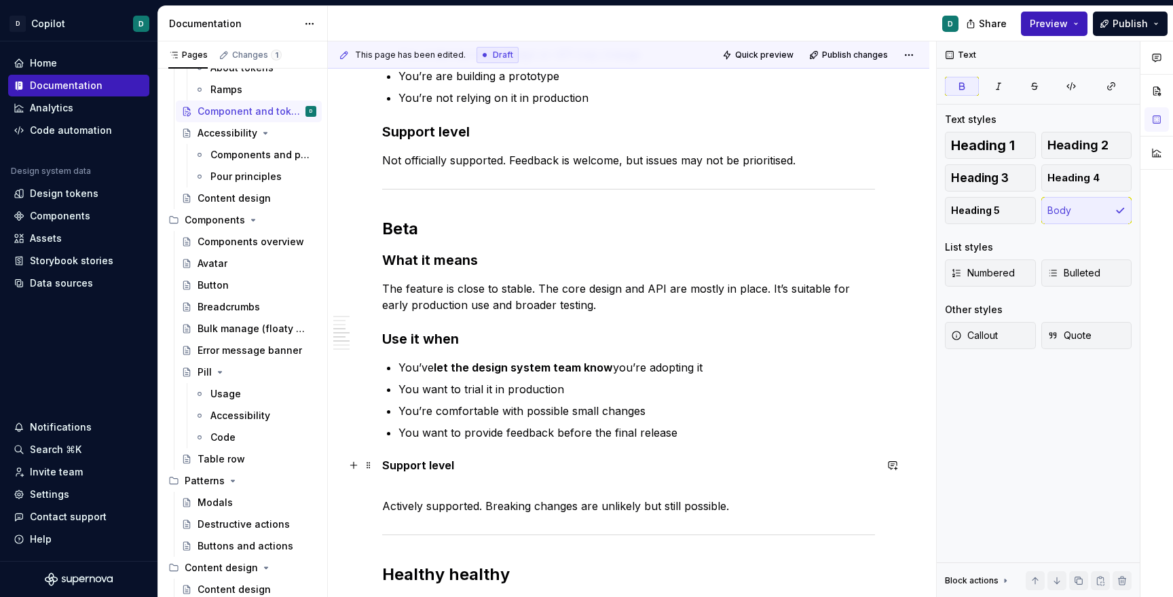
click at [417, 468] on strong "Support level" at bounding box center [418, 465] width 72 height 14
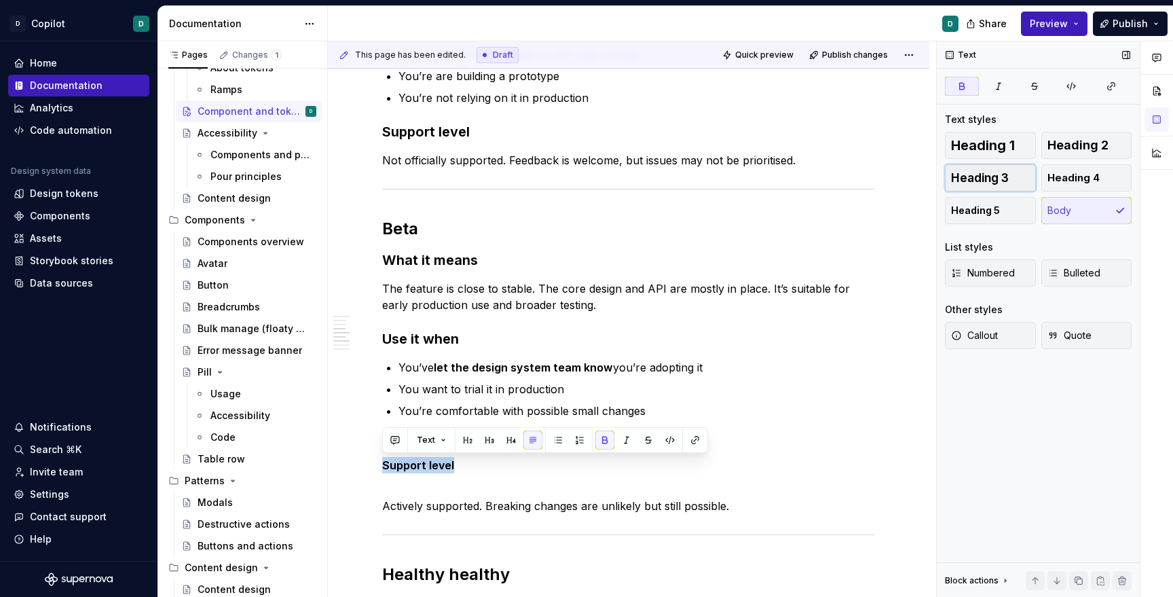
click at [974, 179] on span "Heading 3" at bounding box center [980, 178] width 58 height 14
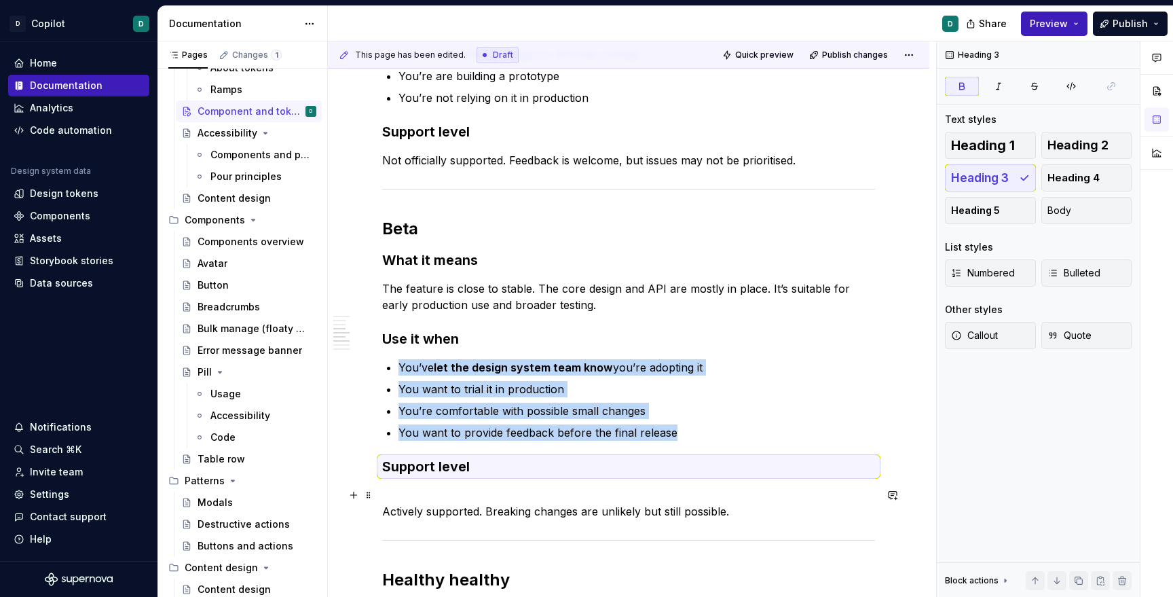
click at [409, 501] on p "Actively supported. Breaking changes are unlikely but still possible." at bounding box center [628, 503] width 493 height 33
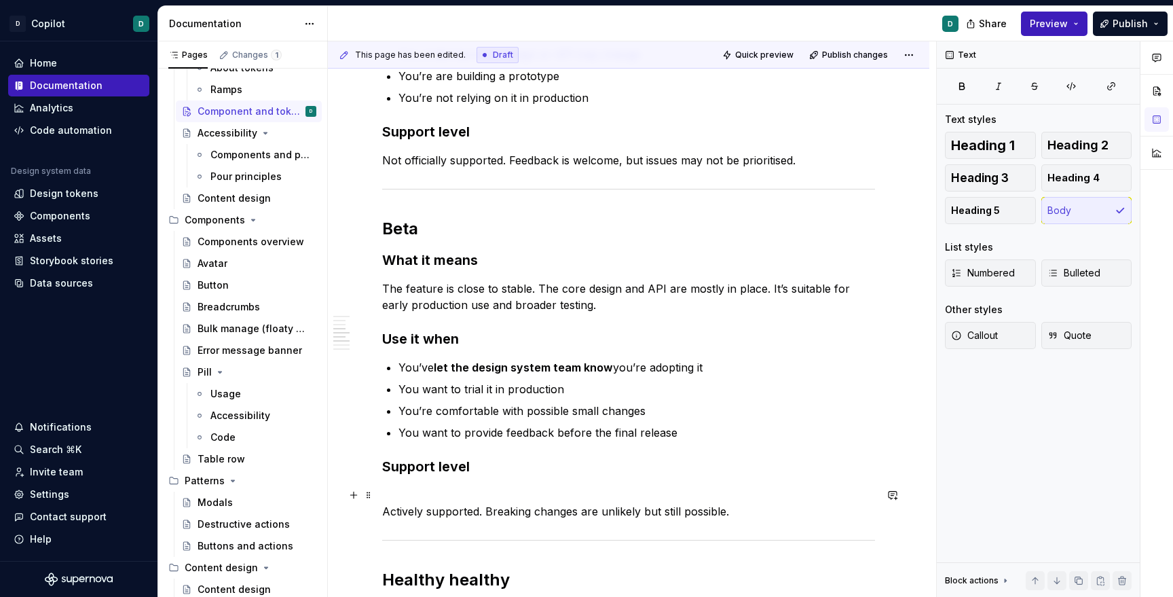
click at [394, 518] on p "Actively supported. Breaking changes are unlikely but still possible." at bounding box center [628, 503] width 493 height 33
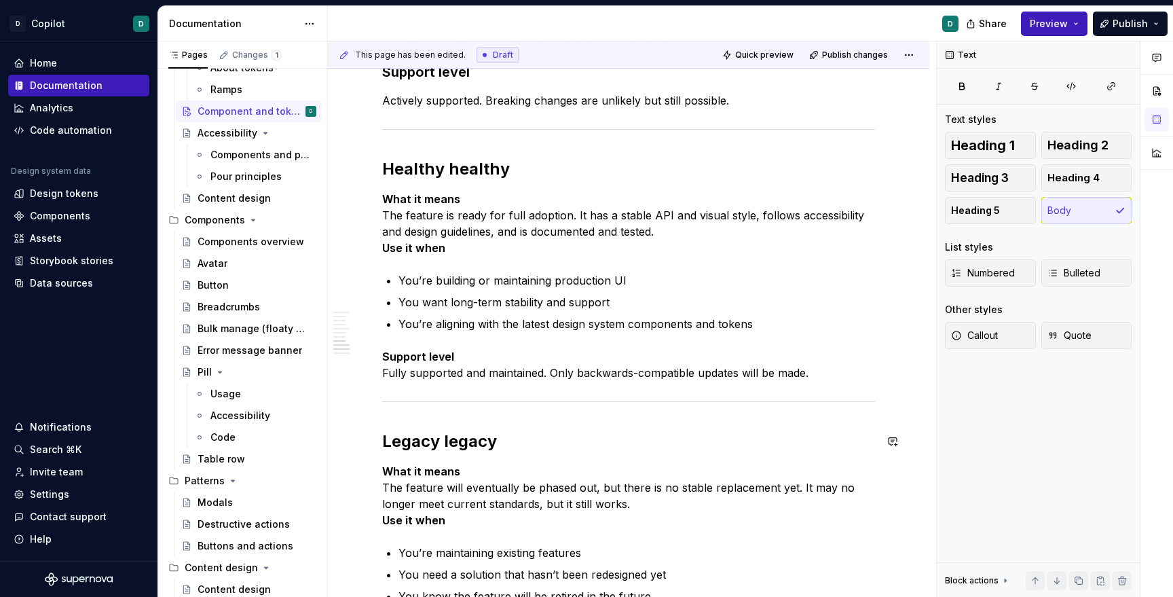
scroll to position [872, 0]
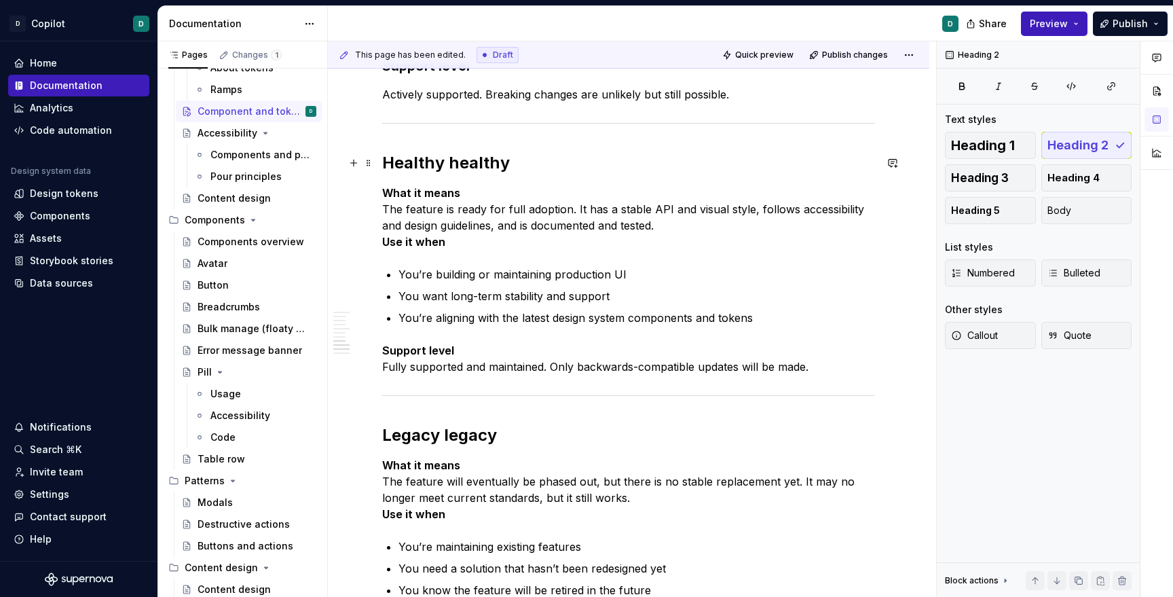
click at [482, 163] on h2 "Healthy healthy" at bounding box center [628, 163] width 493 height 22
click at [475, 198] on p "What it means The feature is ready for full adoption. It has a stable API and v…" at bounding box center [628, 217] width 493 height 65
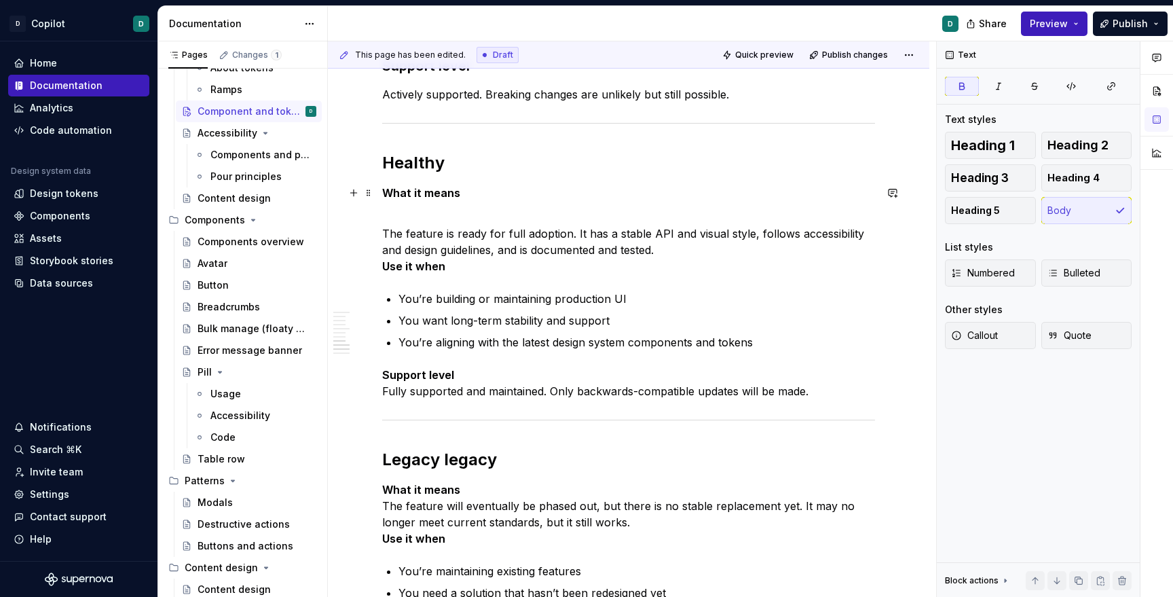
click at [455, 193] on strong "What it means" at bounding box center [421, 193] width 78 height 14
click at [979, 186] on button "Heading 3" at bounding box center [990, 177] width 91 height 27
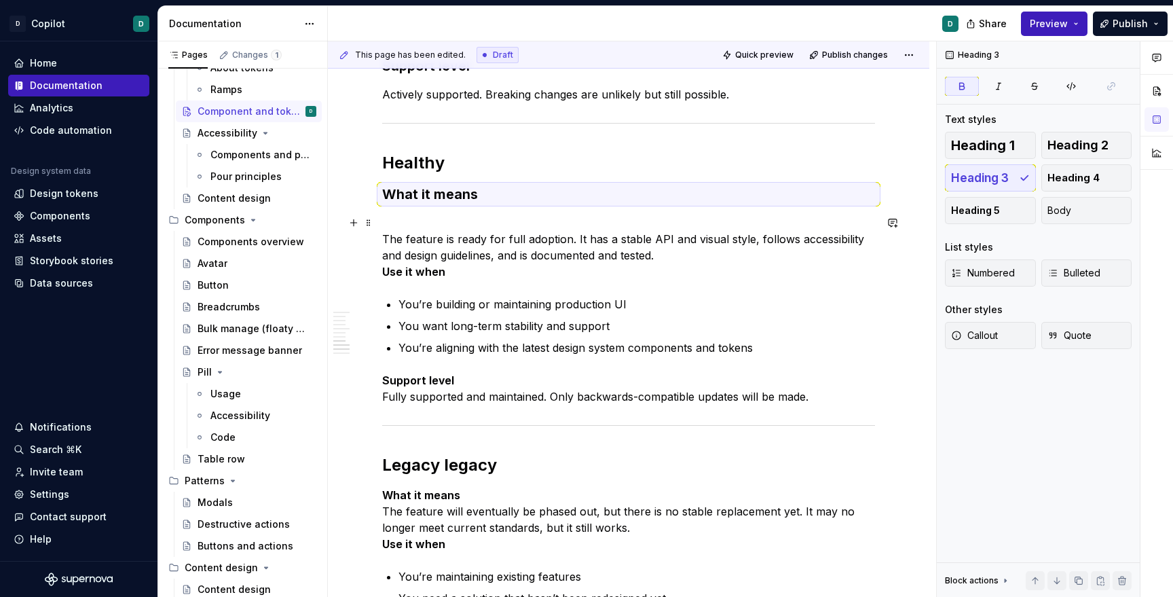
click at [399, 238] on p "The feature is ready for full adoption. It has a stable API and visual style, f…" at bounding box center [628, 247] width 493 height 65
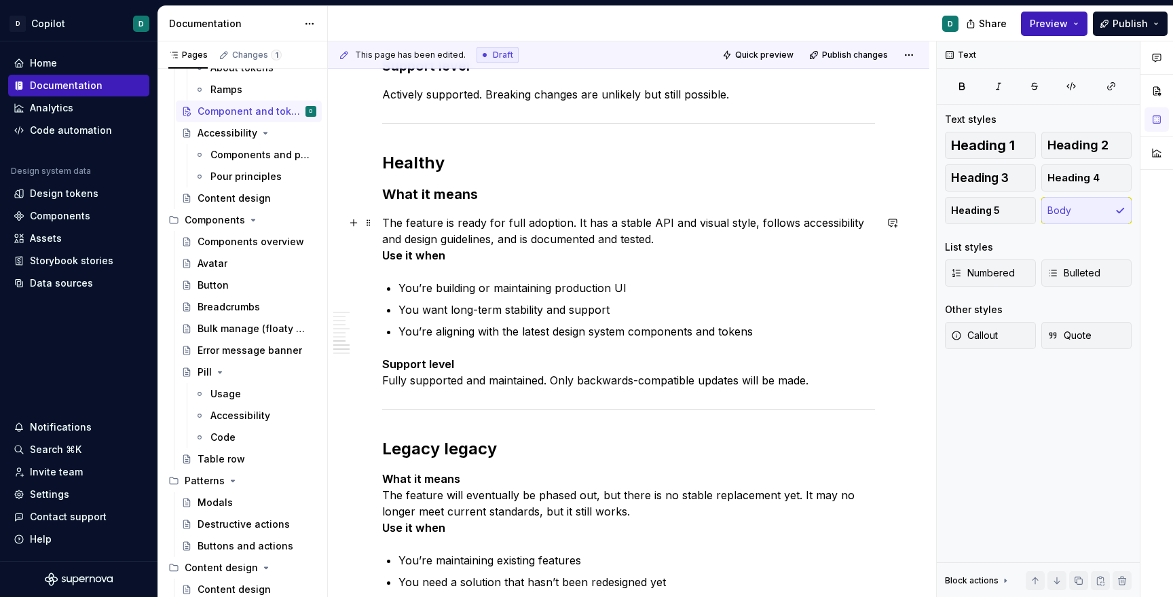
click at [690, 236] on p "The feature is ready for full adoption. It has a stable API and visual style, f…" at bounding box center [628, 239] width 493 height 49
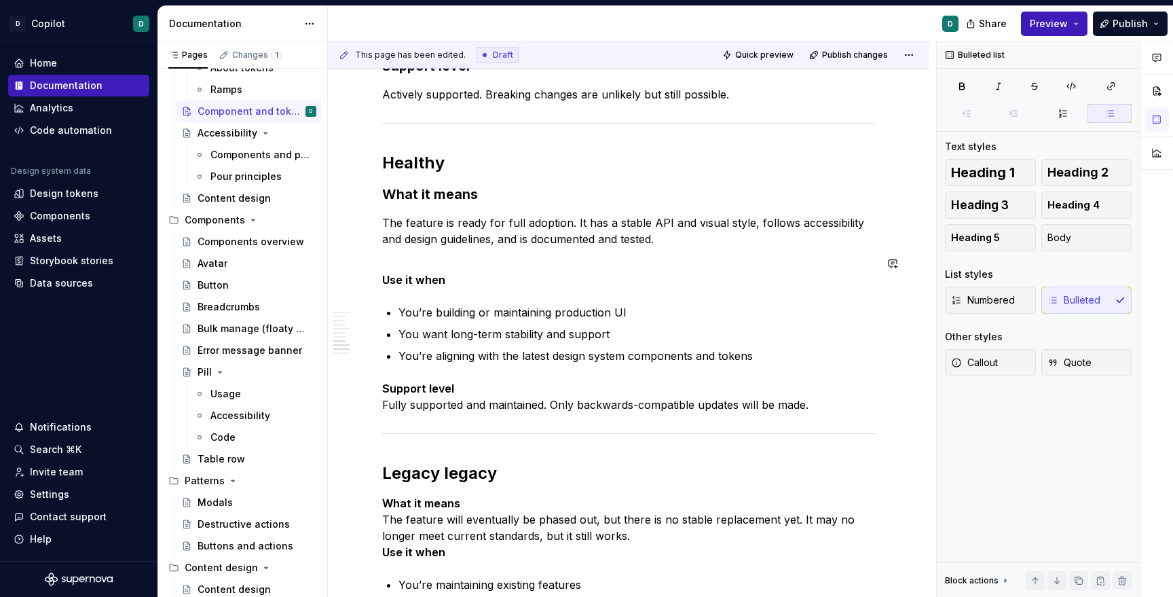
click at [400, 304] on p "You’re building or maintaining production UI" at bounding box center [636, 312] width 477 height 16
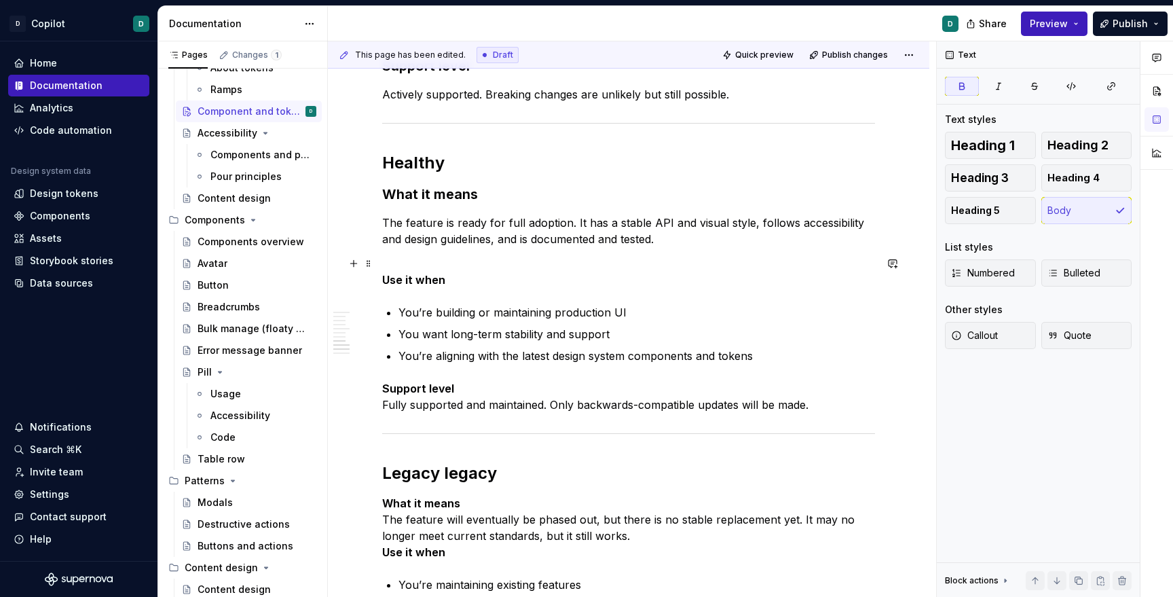
click at [405, 280] on strong "Use it when" at bounding box center [413, 280] width 63 height 14
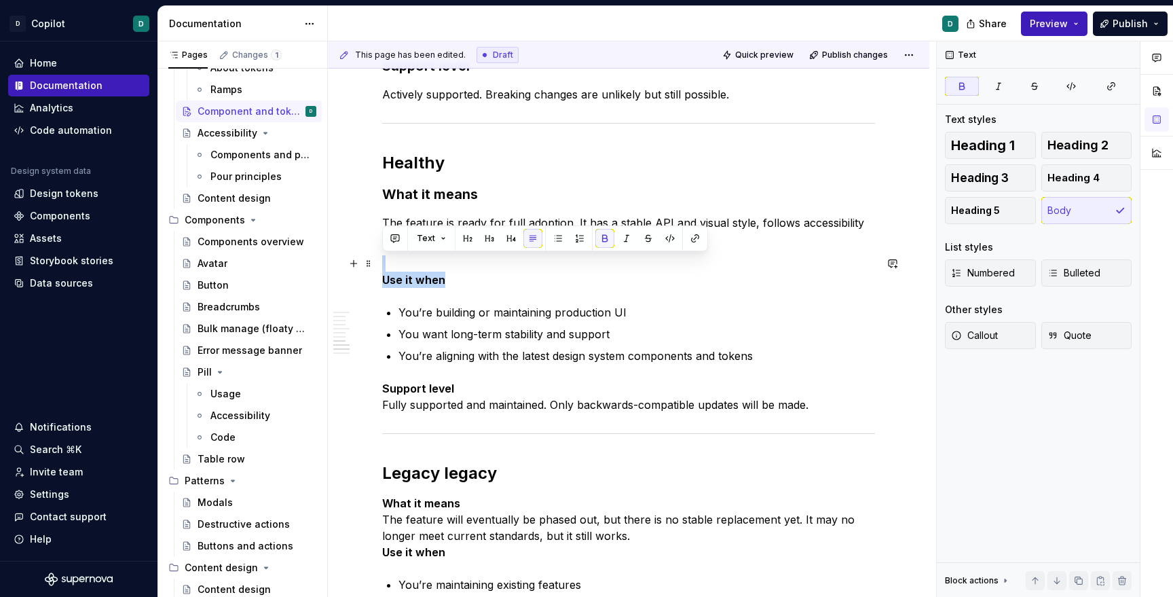
click at [405, 280] on strong "Use it when" at bounding box center [413, 280] width 63 height 14
click at [982, 186] on button "Heading 3" at bounding box center [990, 177] width 91 height 27
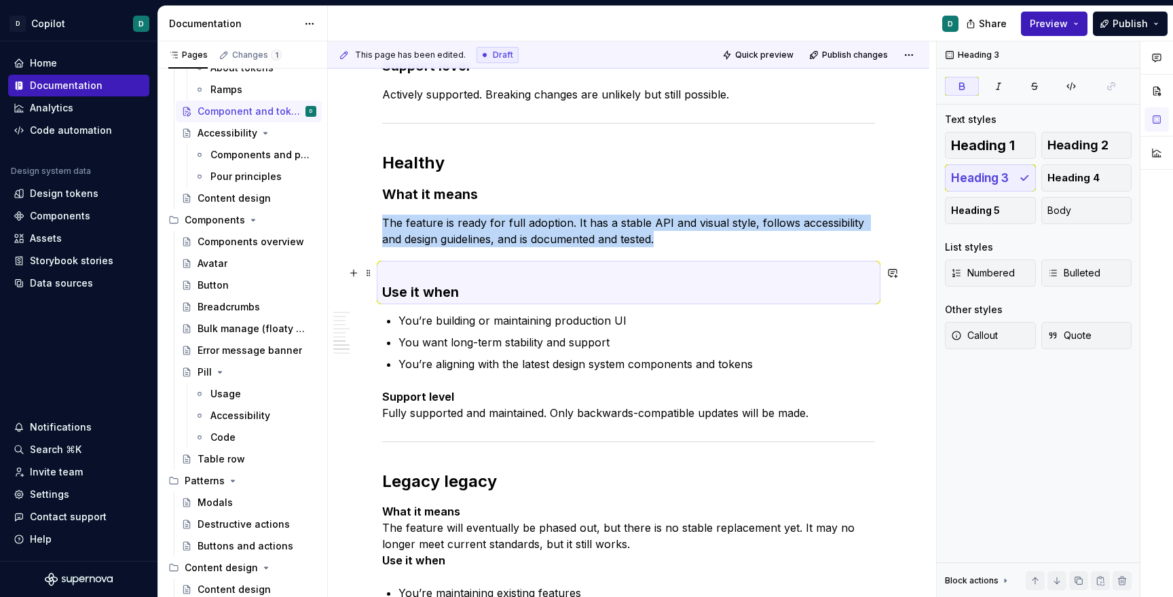
click at [390, 294] on strong "Use it when" at bounding box center [420, 292] width 77 height 16
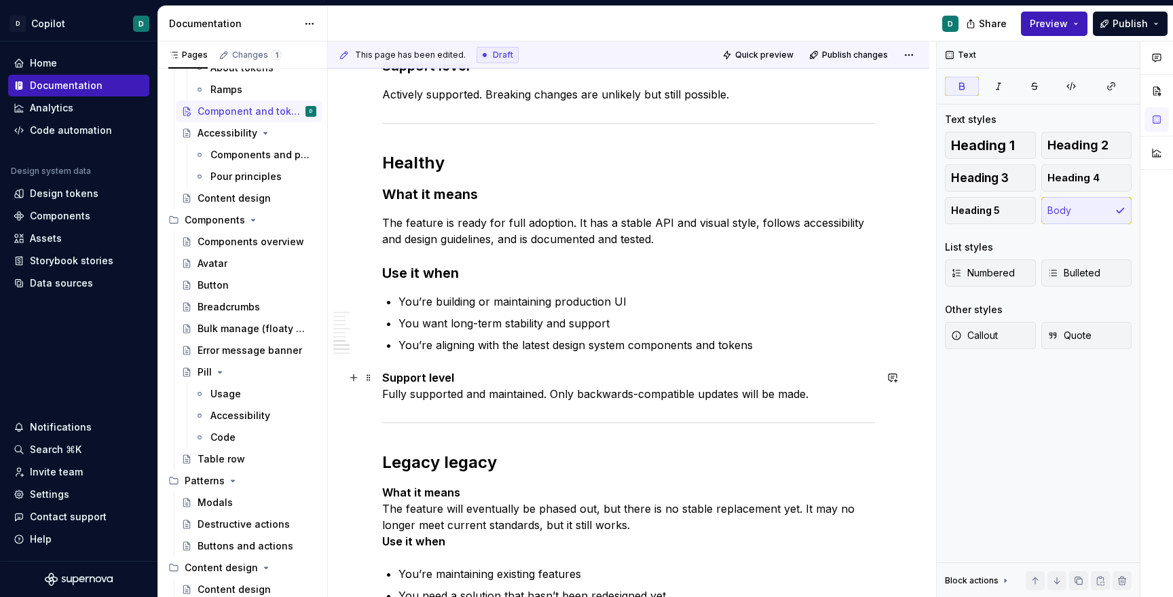
click at [426, 375] on strong "Support level" at bounding box center [418, 378] width 72 height 14
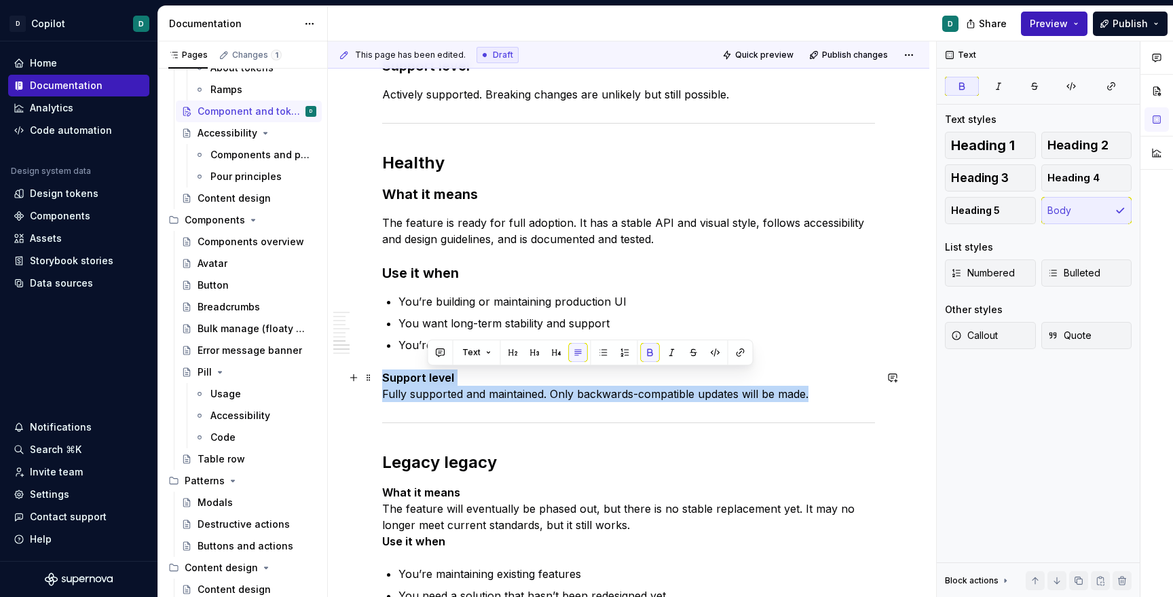
click at [426, 375] on strong "Support level" at bounding box center [418, 378] width 72 height 14
click at [434, 375] on strong "Support level" at bounding box center [418, 378] width 72 height 14
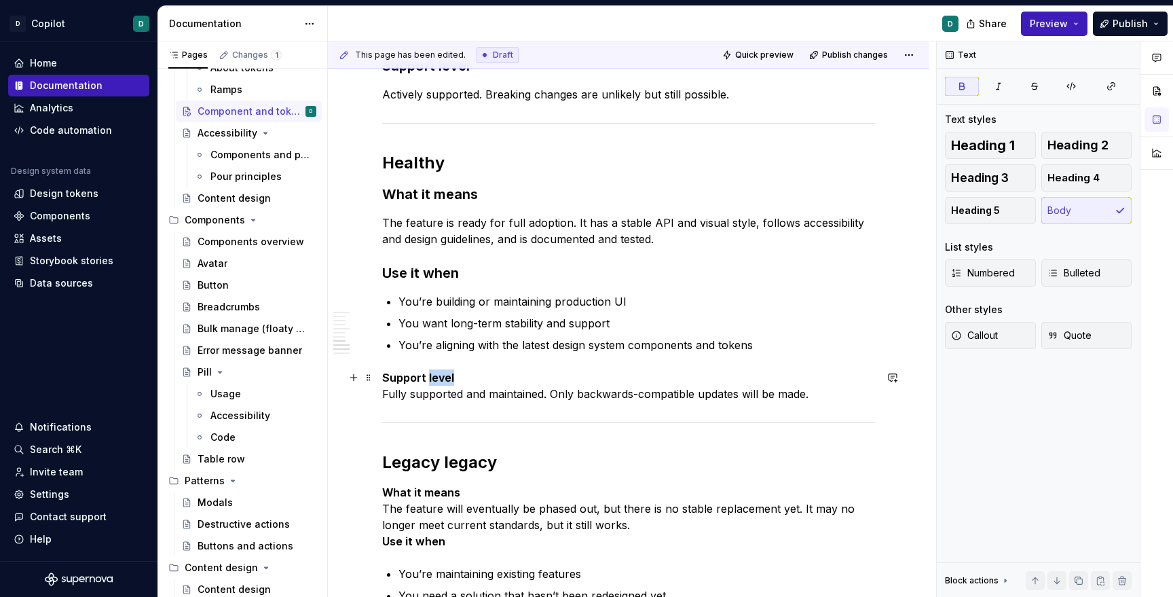
click at [434, 375] on strong "Support level" at bounding box center [418, 378] width 72 height 14
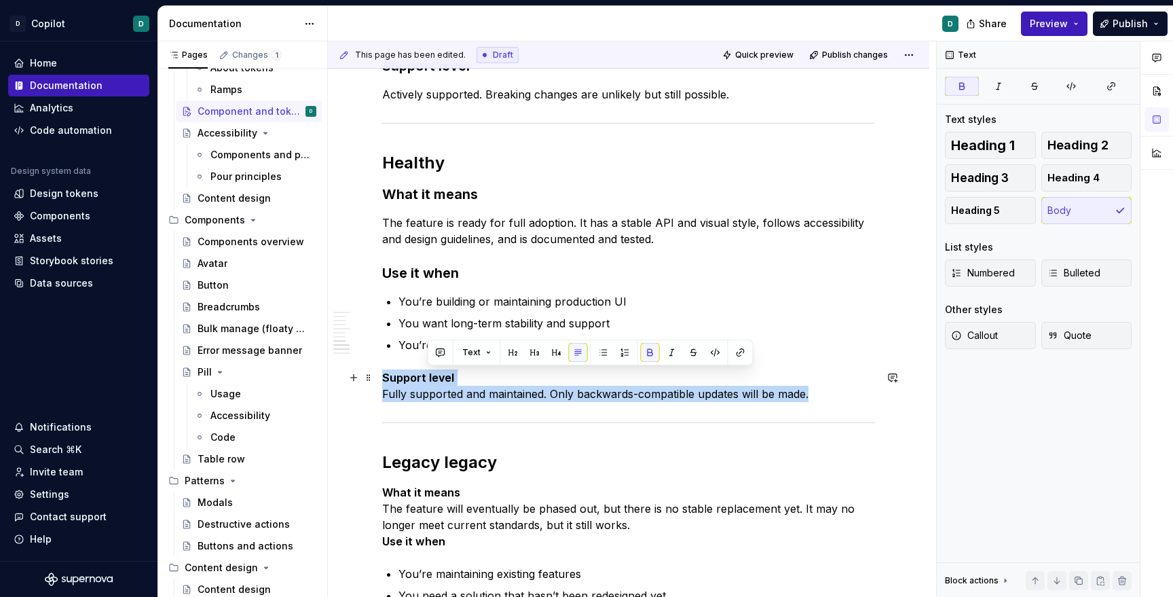
click at [434, 375] on strong "Support level" at bounding box center [418, 378] width 72 height 14
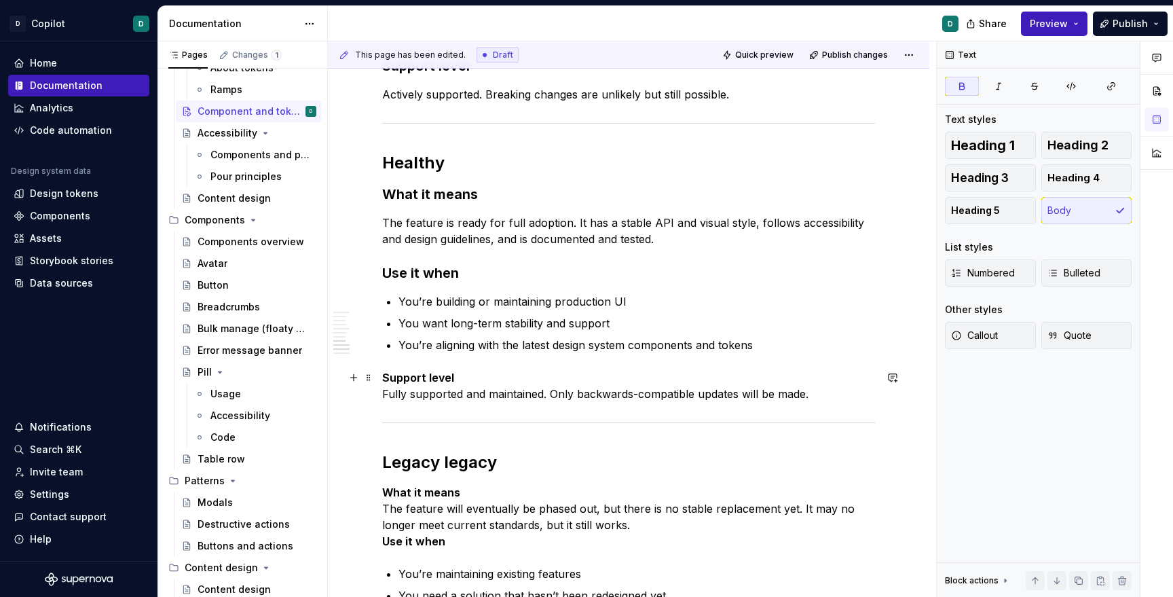
click at [470, 373] on p "Support level Fully supported and maintained. Only backwards-compatible updates…" at bounding box center [628, 385] width 493 height 33
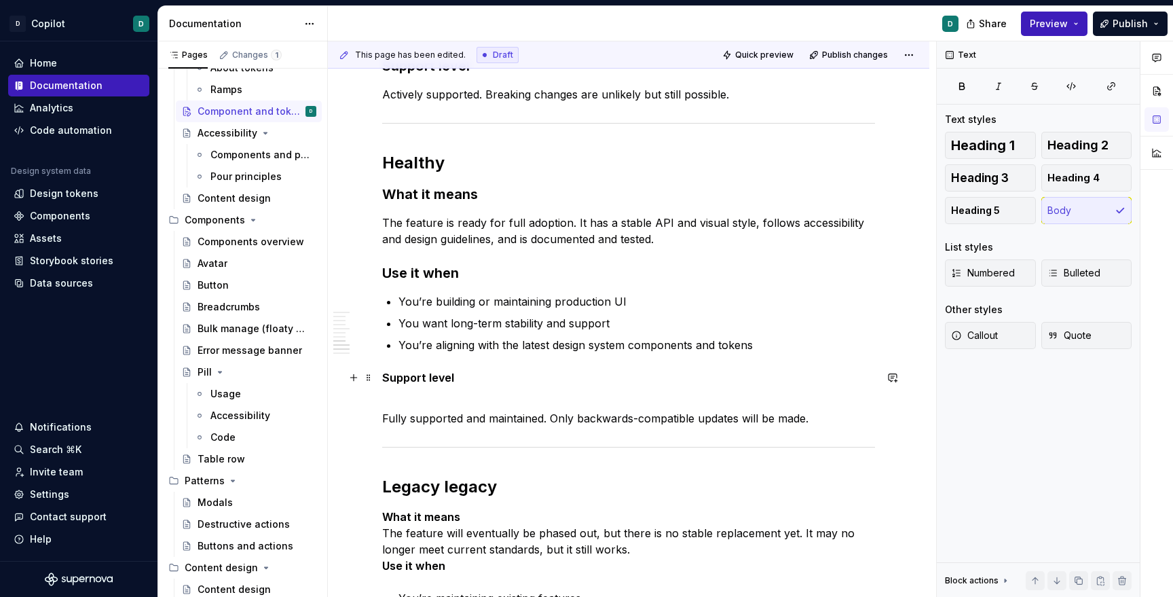
click at [421, 377] on strong "Support level" at bounding box center [418, 378] width 72 height 14
click at [998, 178] on span "Heading 3" at bounding box center [980, 178] width 58 height 14
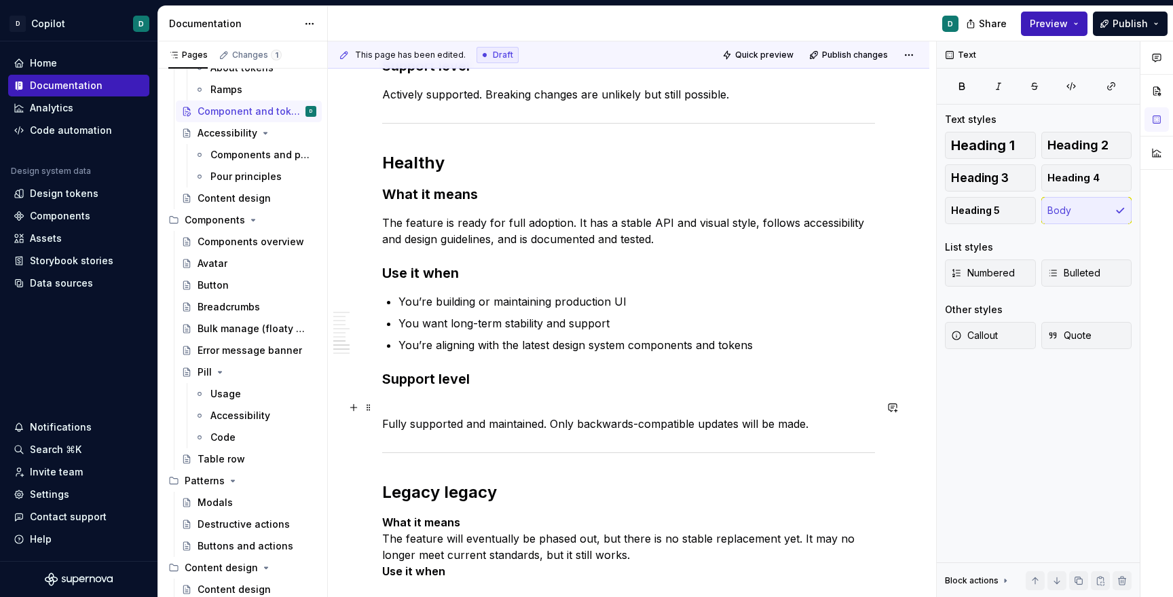
click at [406, 426] on p "Fully supported and maintained. Only backwards-compatible updates will be made." at bounding box center [628, 415] width 493 height 33
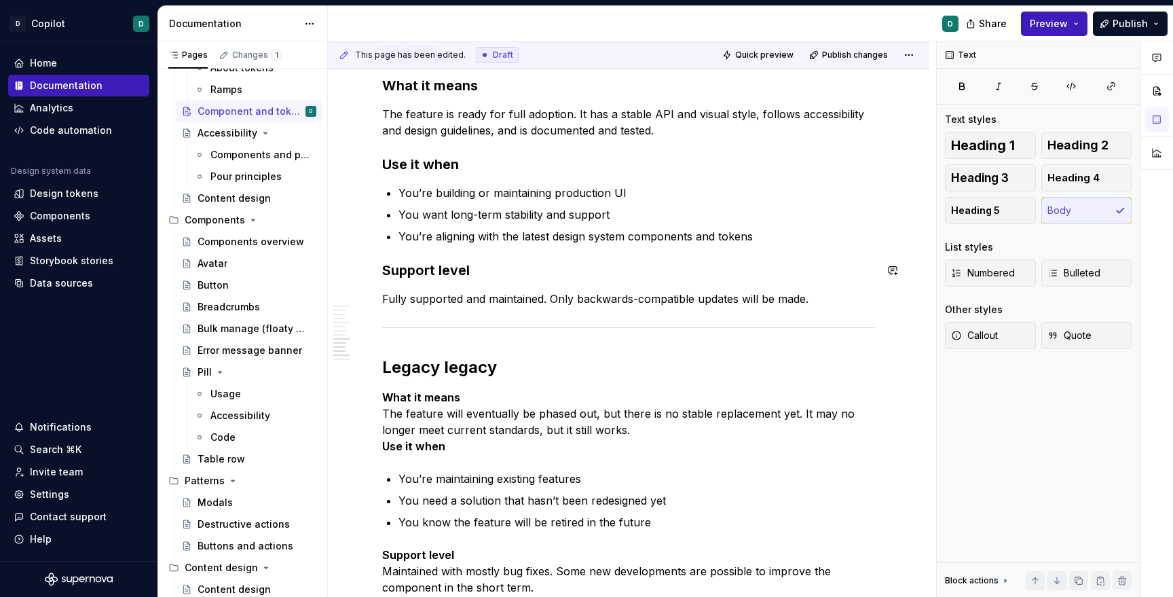
scroll to position [1035, 0]
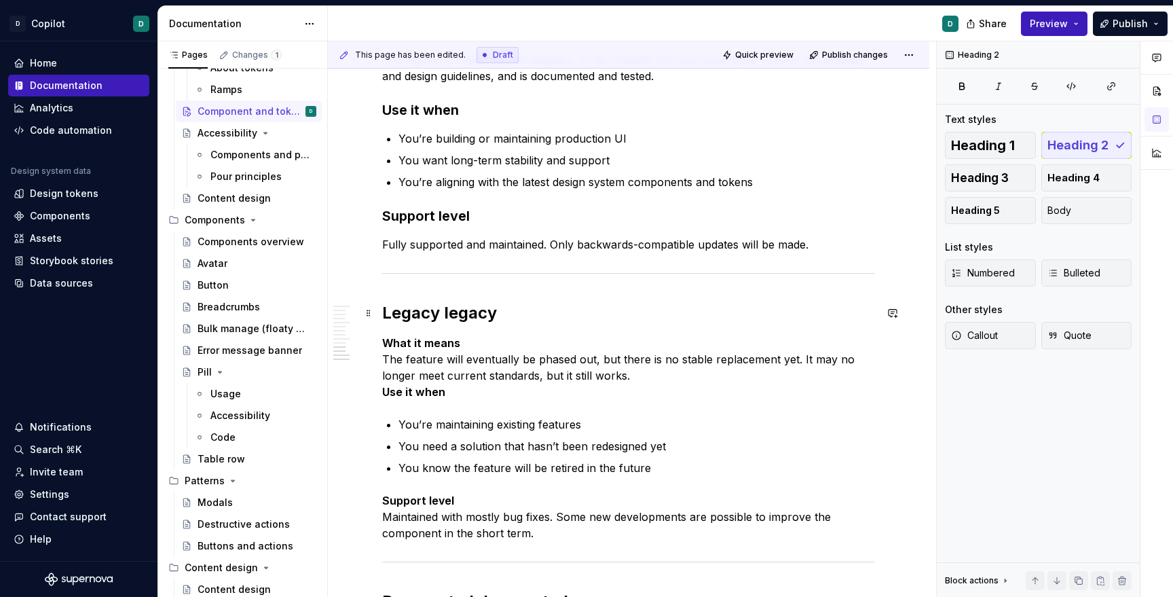
click at [477, 314] on h2 "Legacy legacy" at bounding box center [628, 313] width 493 height 22
click at [470, 343] on p "What it means The feature will eventually be phased out, but there is no stable…" at bounding box center [628, 367] width 493 height 65
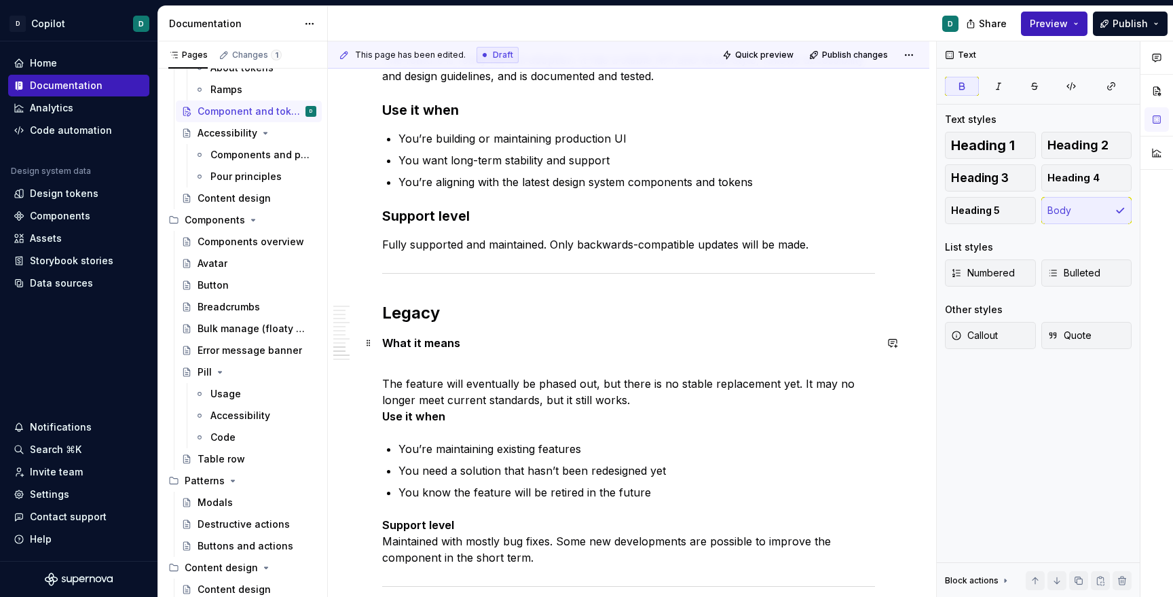
click at [432, 342] on strong "What it means" at bounding box center [421, 343] width 78 height 14
click at [973, 181] on span "Heading 3" at bounding box center [980, 178] width 58 height 14
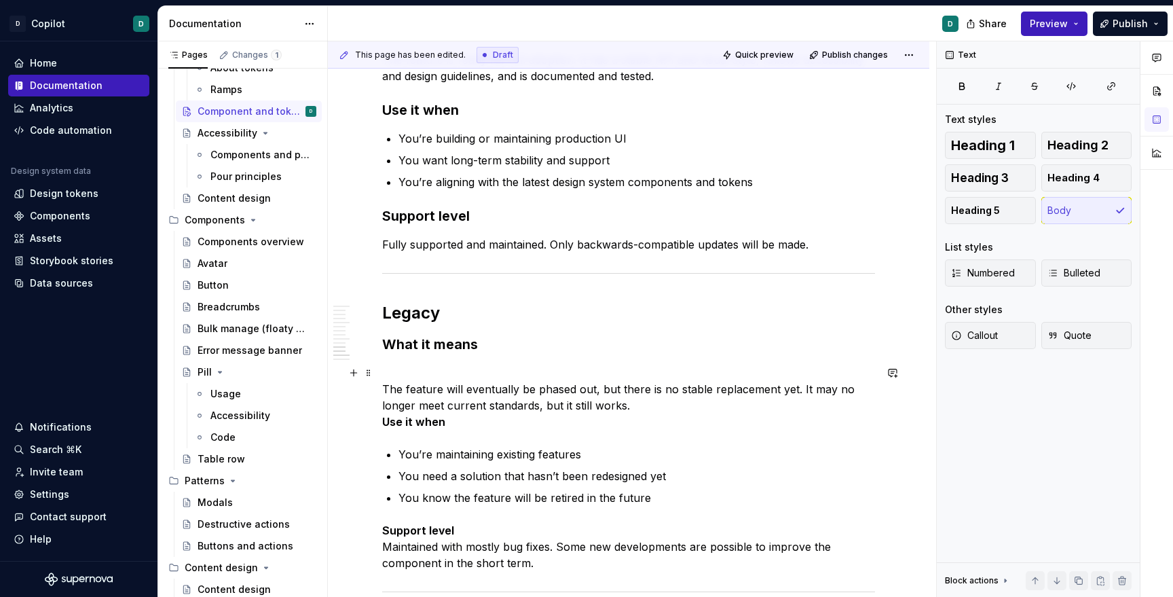
click at [389, 389] on p "The feature will eventually be phased out, but there is no stable replacement y…" at bounding box center [628, 397] width 493 height 65
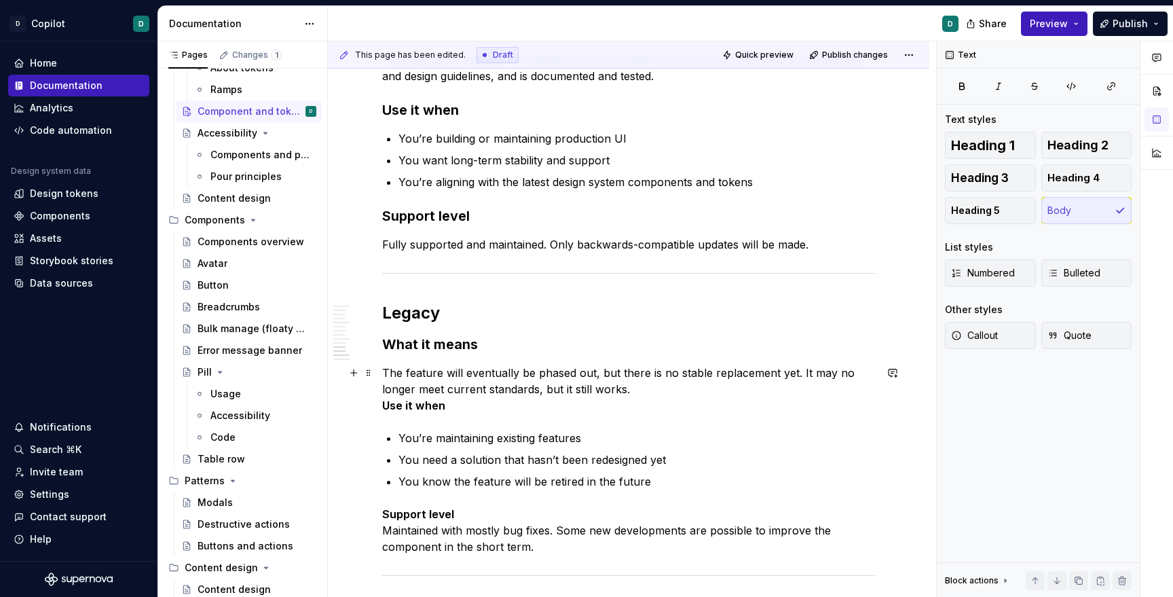
click at [641, 388] on p "The feature will eventually be phased out, but there is no stable replacement y…" at bounding box center [628, 389] width 493 height 49
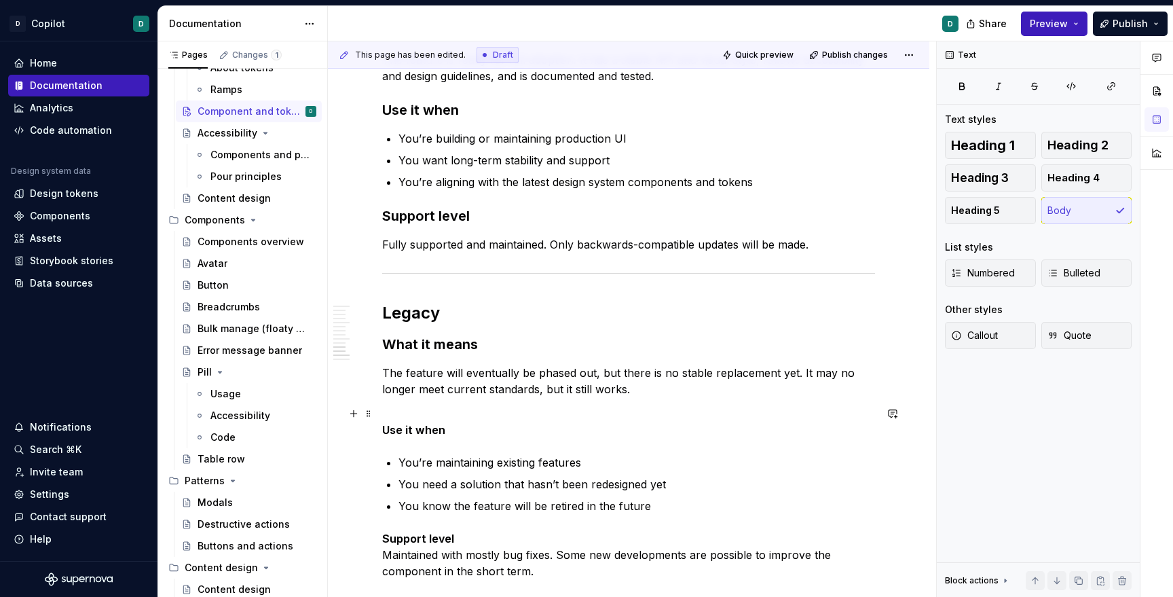
click at [422, 423] on strong "Use it when" at bounding box center [413, 430] width 63 height 14
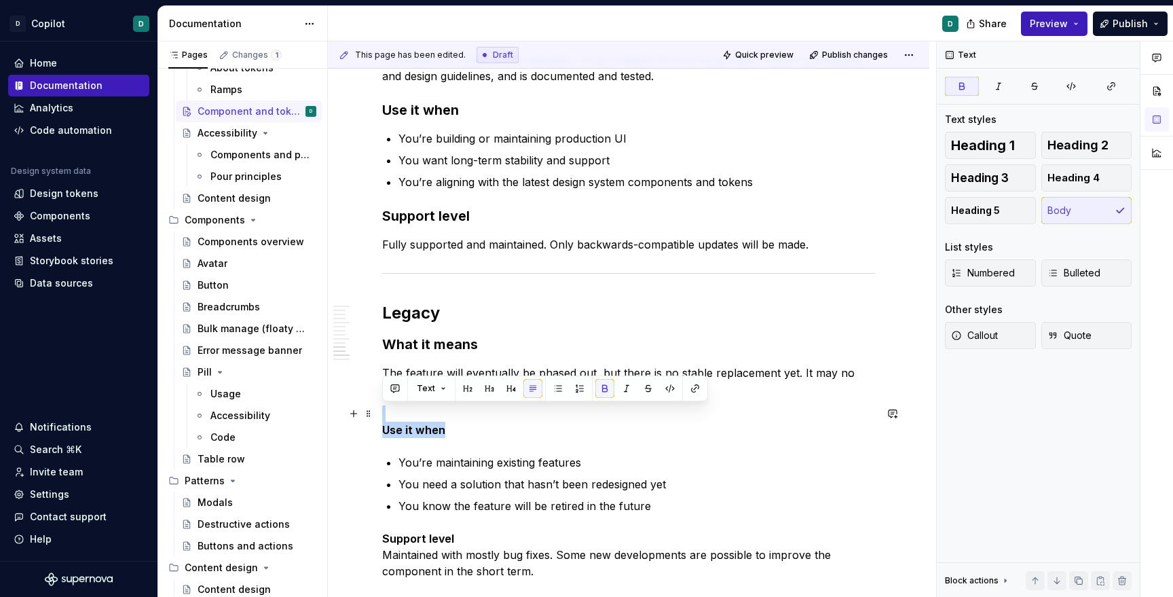
click at [422, 423] on strong "Use it when" at bounding box center [413, 430] width 63 height 14
click at [956, 186] on button "Heading 3" at bounding box center [990, 177] width 91 height 27
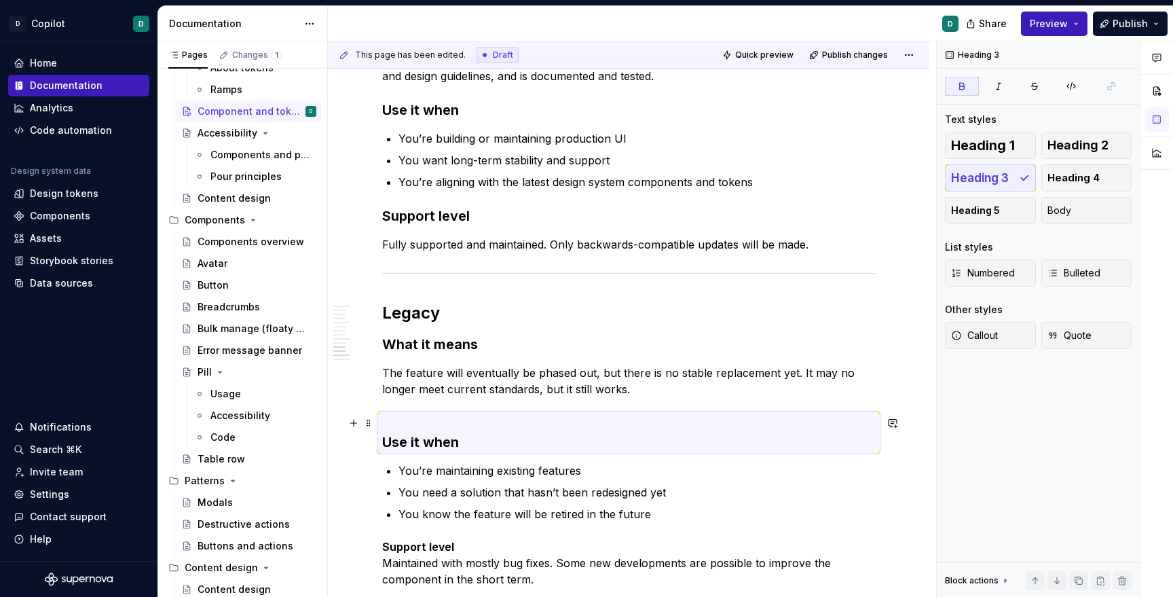
click at [386, 438] on strong "Use it when" at bounding box center [420, 442] width 77 height 16
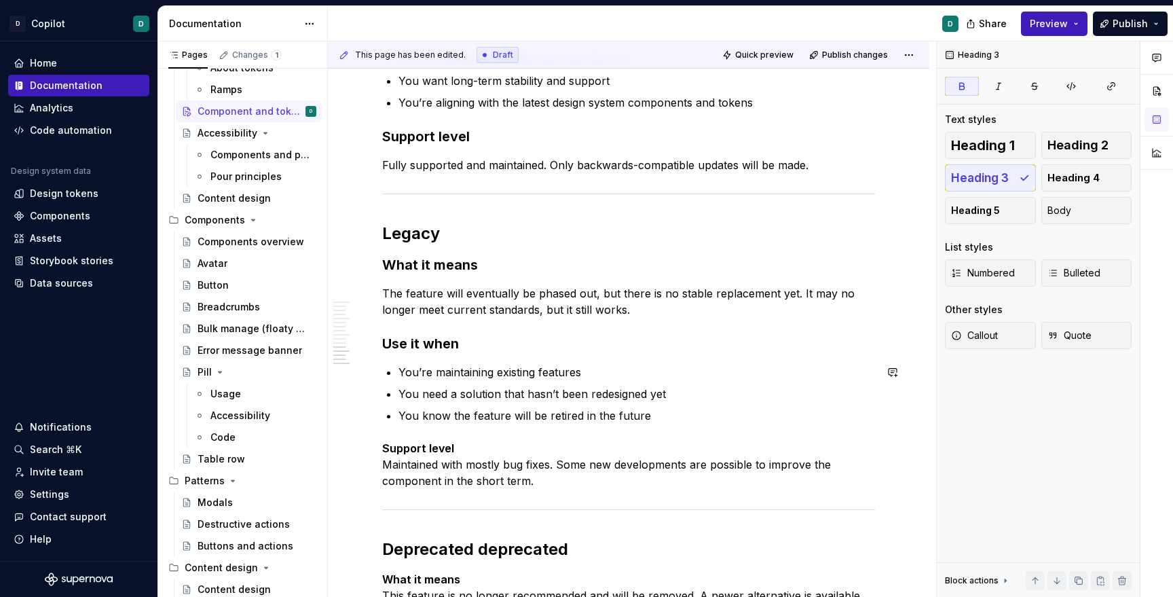
scroll to position [1139, 0]
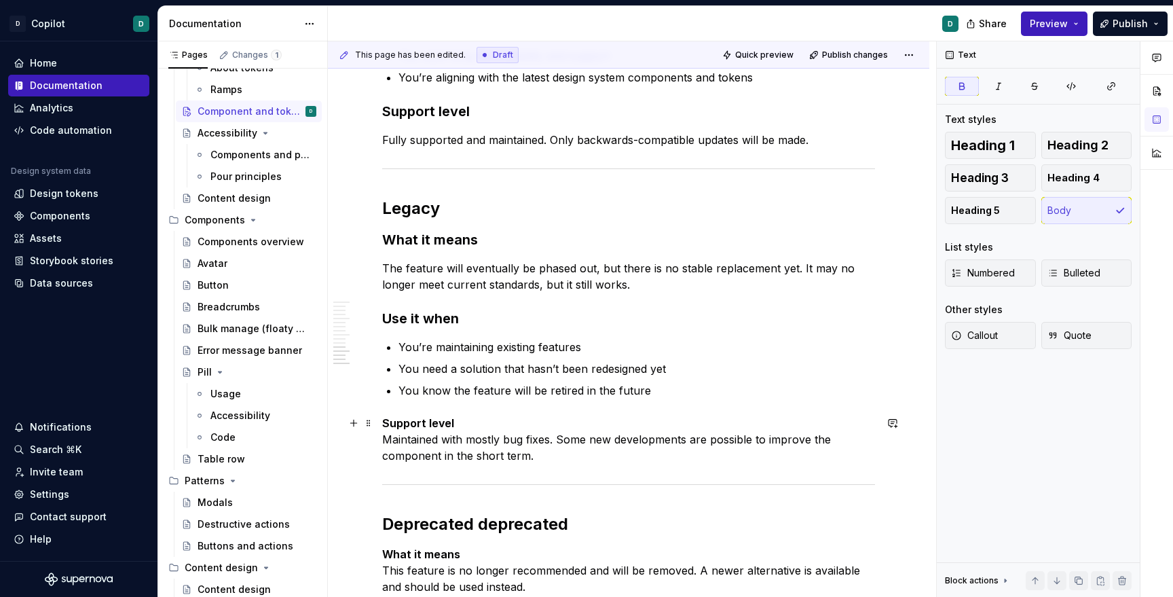
click at [477, 422] on p "Support level Maintained with mostly bug fixes. Some new developments are possi…" at bounding box center [628, 439] width 493 height 49
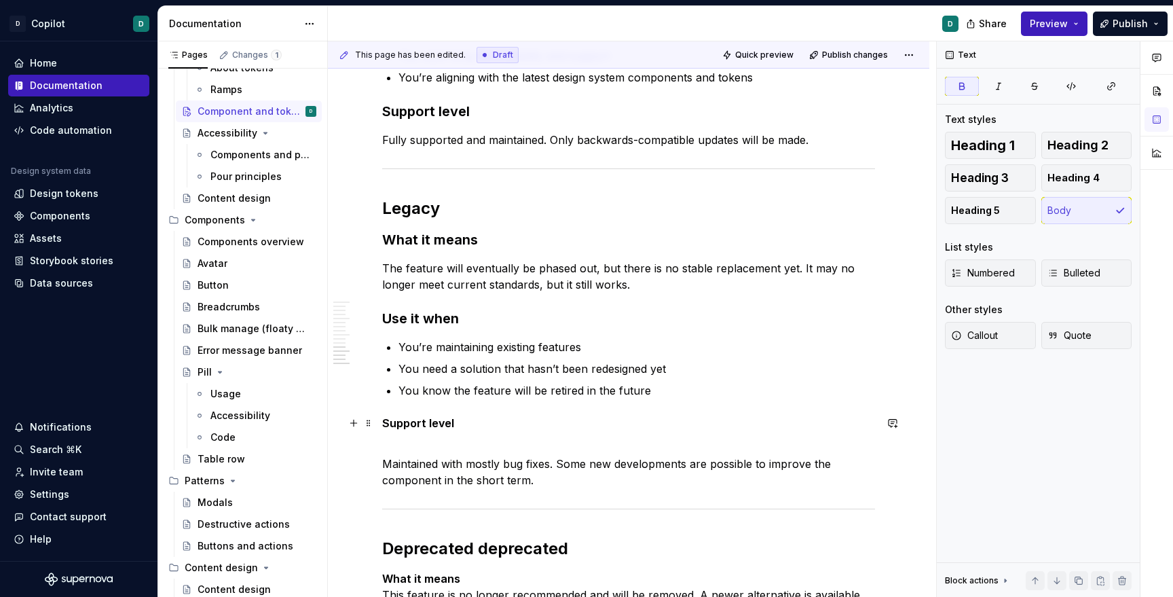
click at [425, 422] on strong "Support level" at bounding box center [418, 423] width 72 height 14
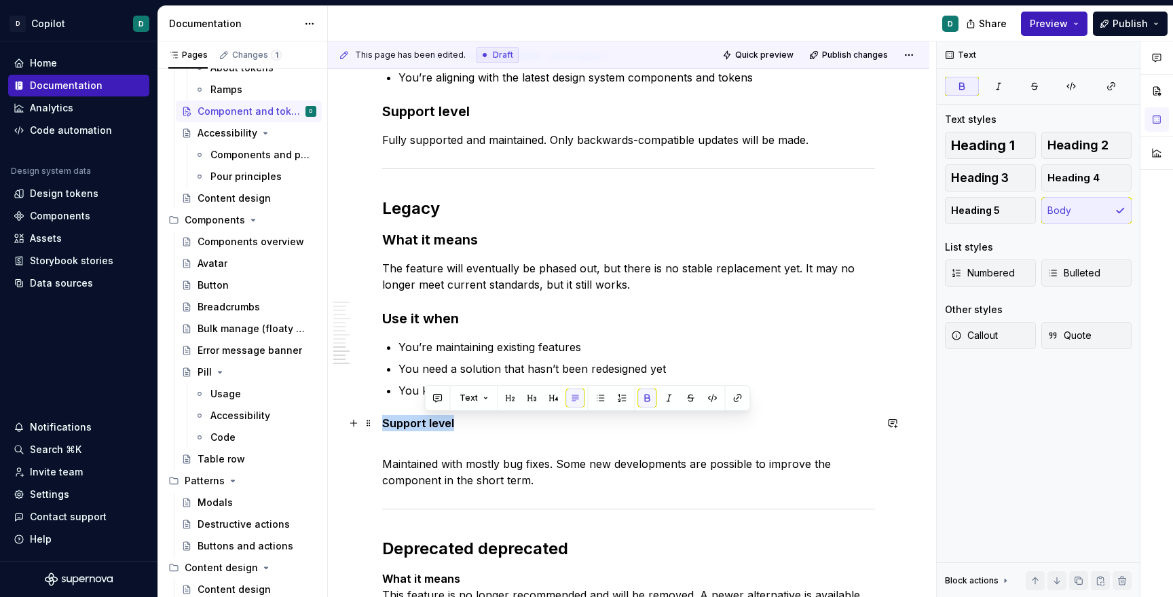
click at [425, 422] on strong "Support level" at bounding box center [418, 423] width 72 height 14
click at [957, 180] on span "Heading 3" at bounding box center [980, 178] width 58 height 14
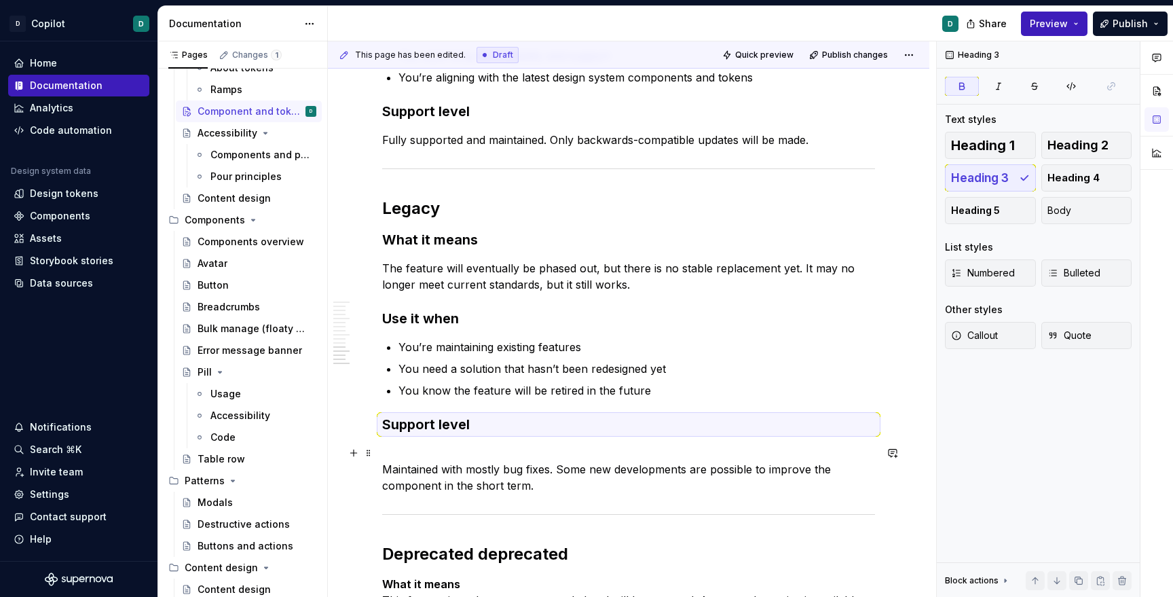
click at [388, 467] on p "Maintained with mostly bug fixes. Some new developments are possible to improve…" at bounding box center [628, 469] width 493 height 49
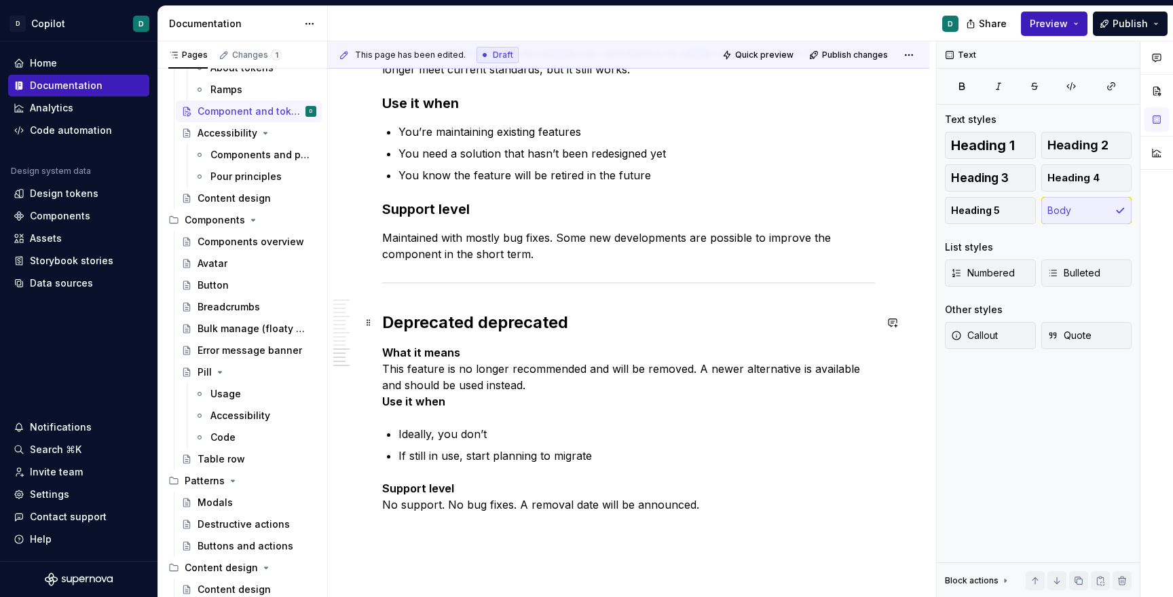
scroll to position [1377, 0]
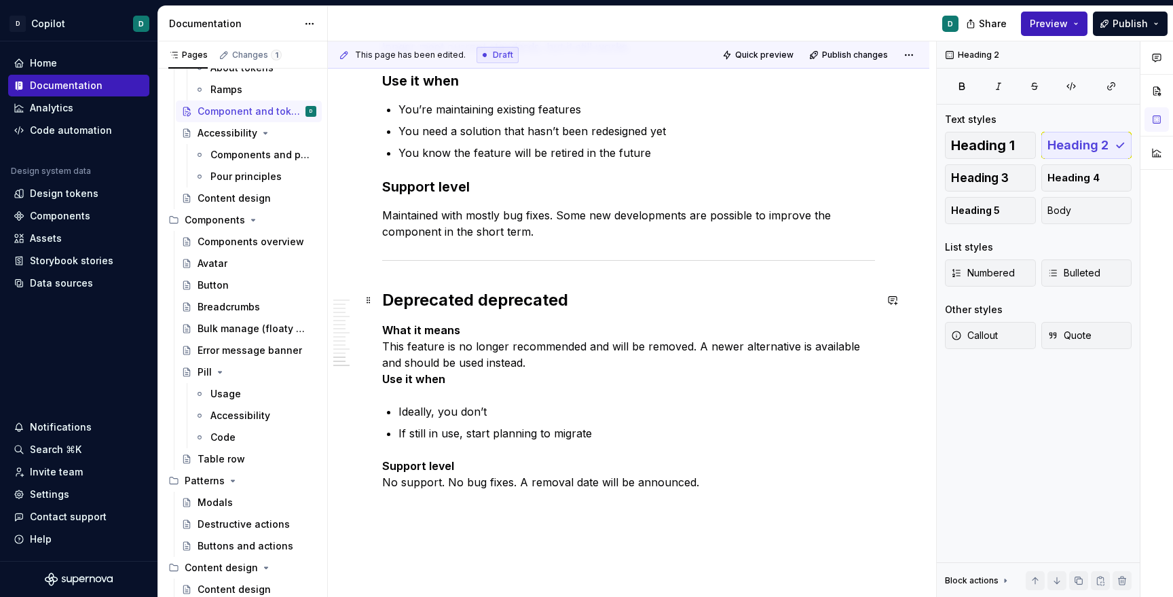
click at [544, 296] on h2 "Deprecated deprecated" at bounding box center [628, 300] width 493 height 22
click at [466, 326] on p "What it means This feature is no longer recommended and will be removed. A newe…" at bounding box center [628, 354] width 493 height 65
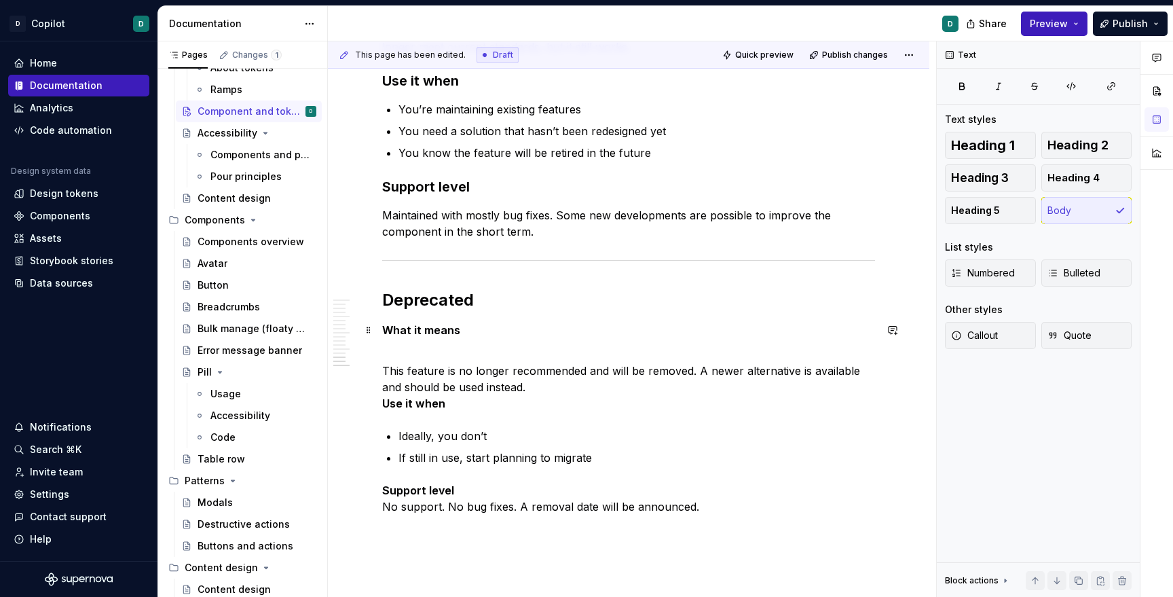
click at [419, 327] on strong "What it means" at bounding box center [421, 330] width 78 height 14
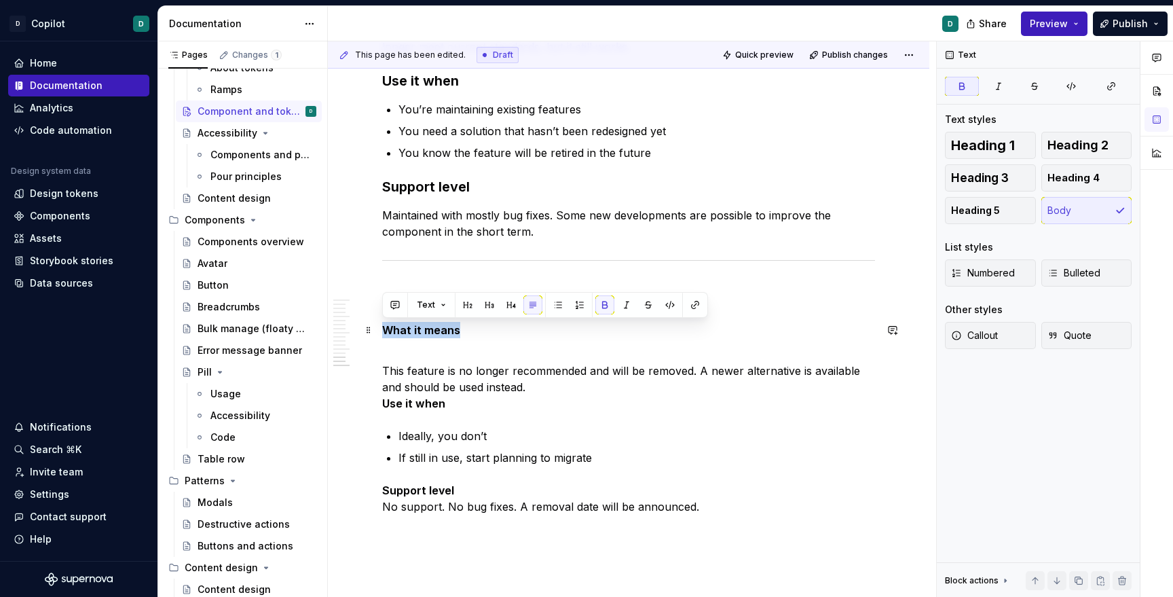
click at [419, 327] on strong "What it means" at bounding box center [421, 330] width 78 height 14
click at [997, 186] on button "Heading 3" at bounding box center [990, 177] width 91 height 27
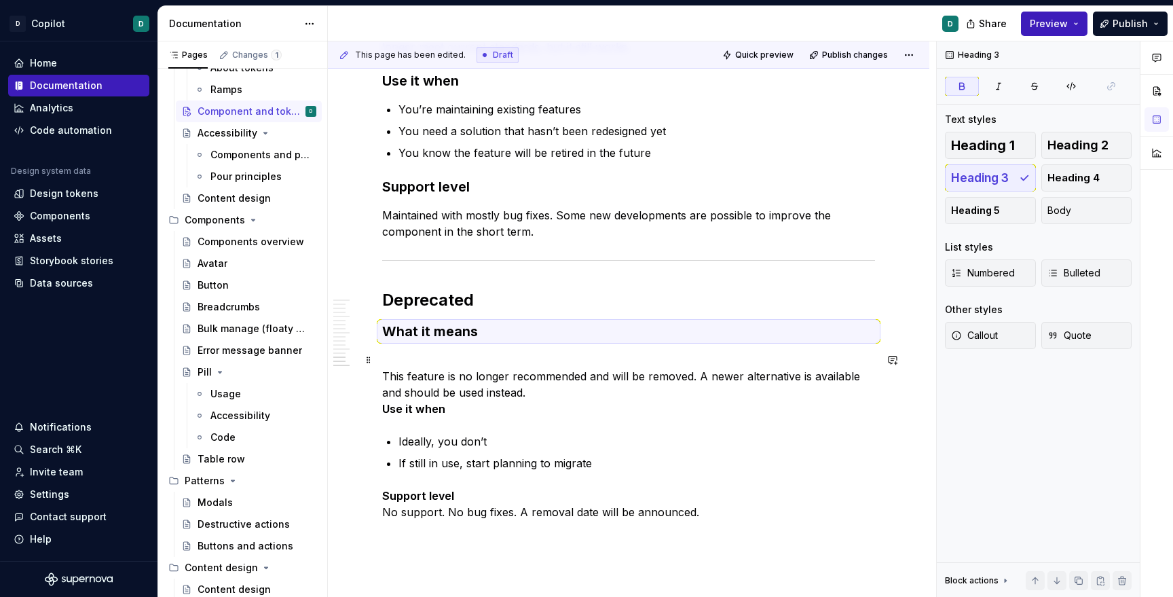
click at [398, 377] on p "This feature is no longer recommended and will be removed. A newer alternative …" at bounding box center [628, 384] width 493 height 65
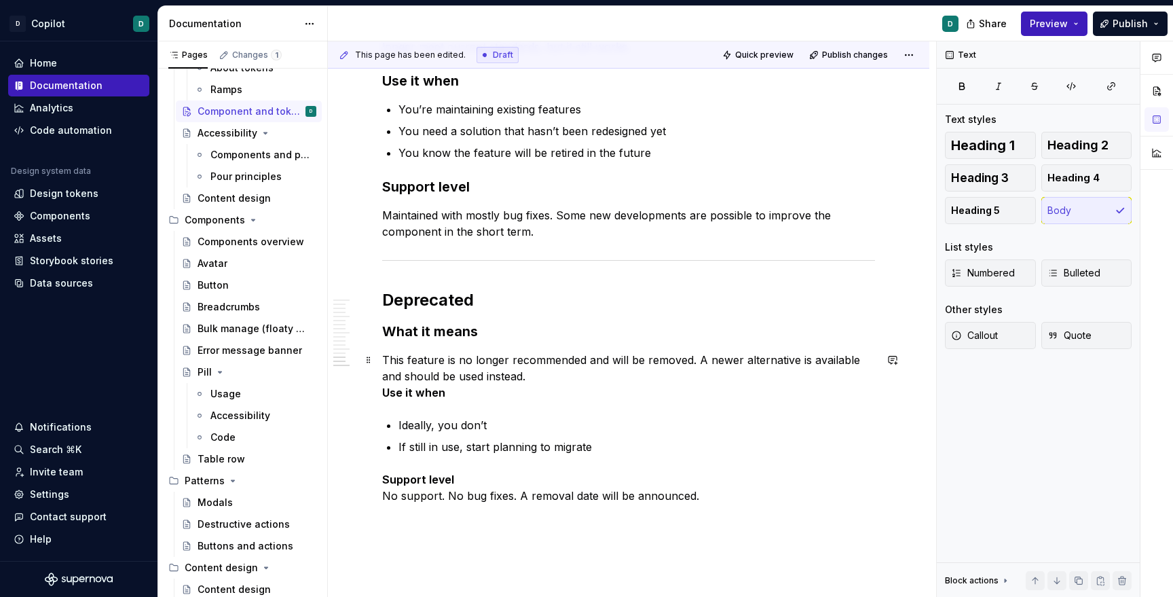
click at [519, 377] on p "This feature is no longer recommended and will be removed. A newer alternative …" at bounding box center [628, 376] width 493 height 49
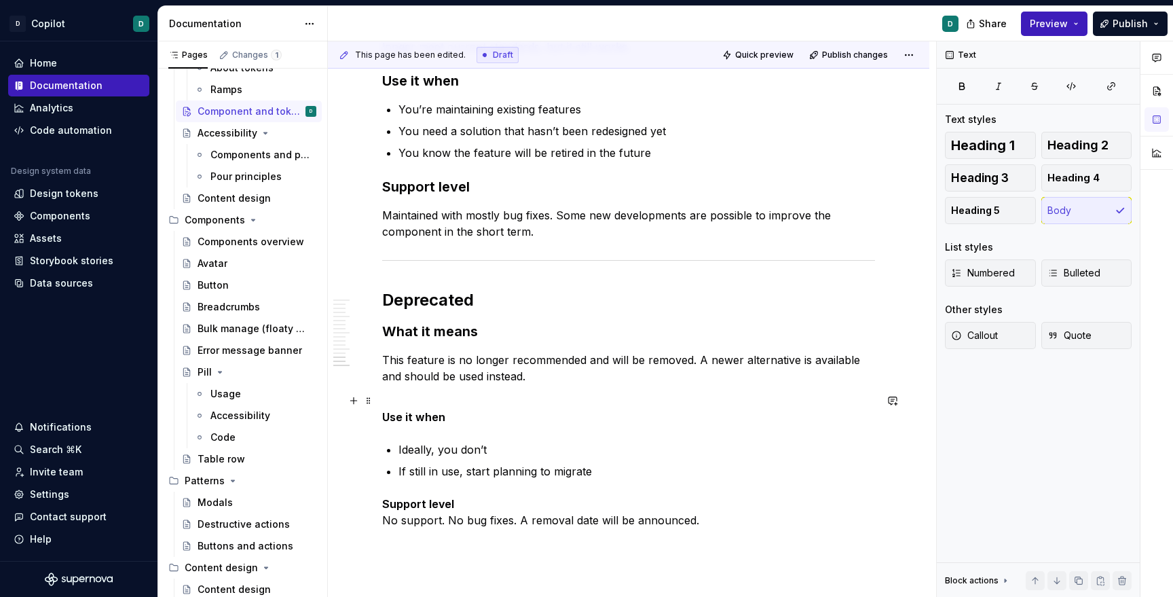
click at [391, 416] on strong "Use it when" at bounding box center [413, 417] width 63 height 14
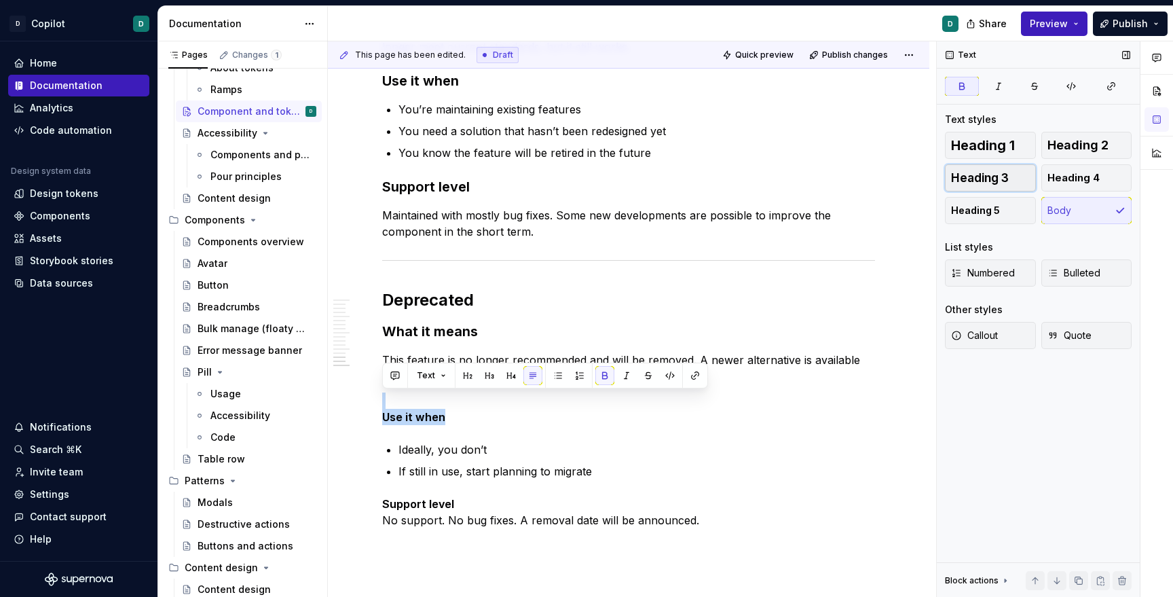
click at [965, 176] on span "Heading 3" at bounding box center [980, 178] width 58 height 14
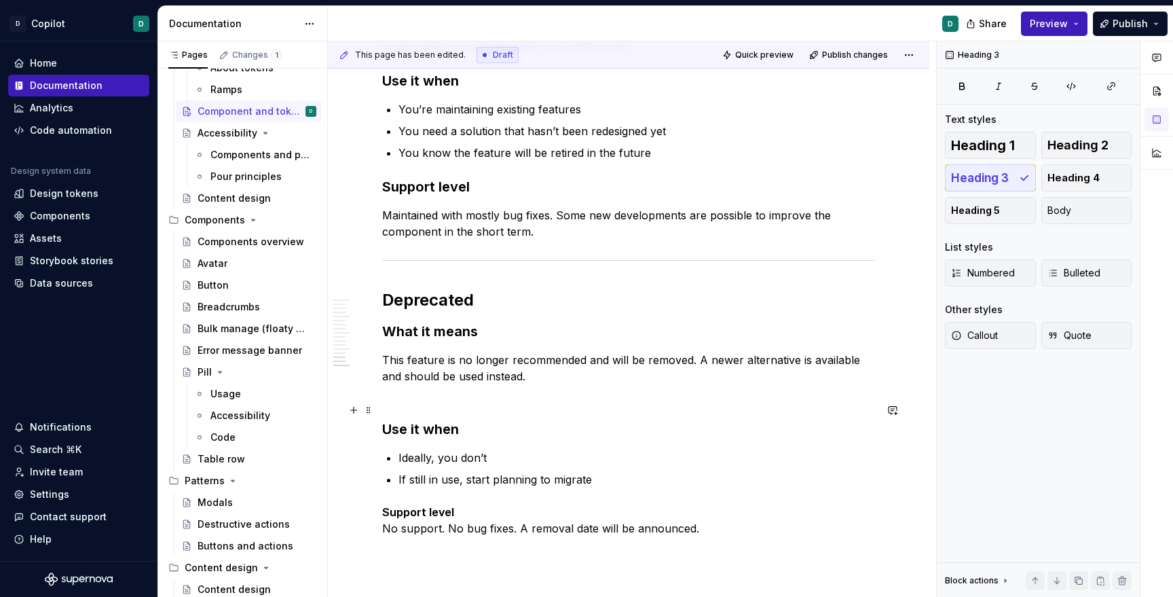
click at [386, 428] on strong "Use it when" at bounding box center [420, 429] width 77 height 16
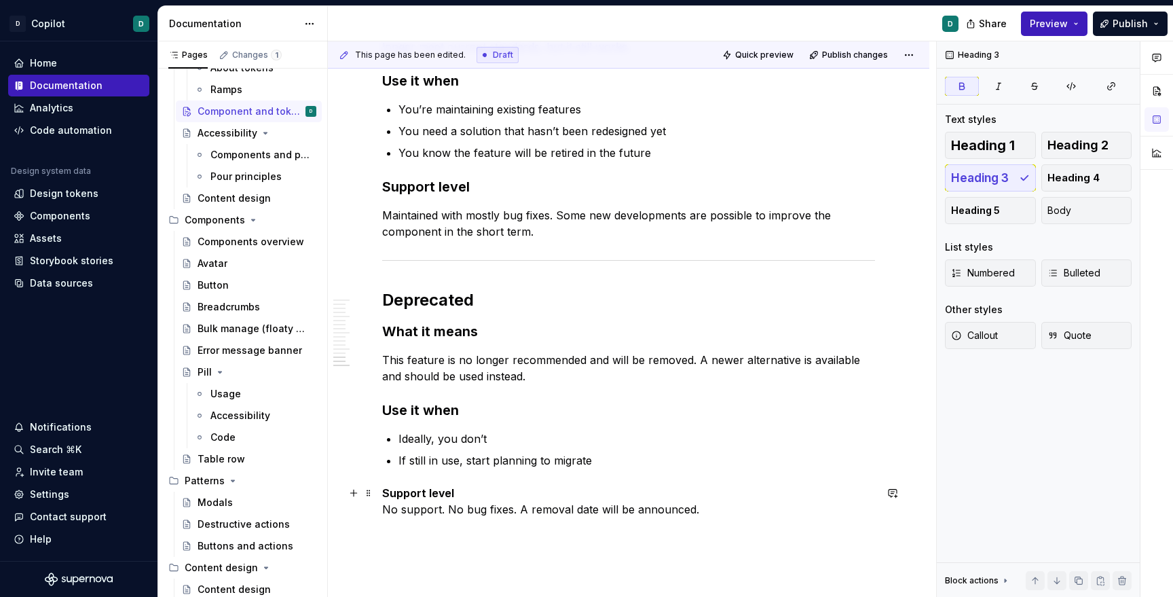
click at [457, 491] on p "Support level No support. No bug fixes. A removal date will be announced." at bounding box center [628, 501] width 493 height 33
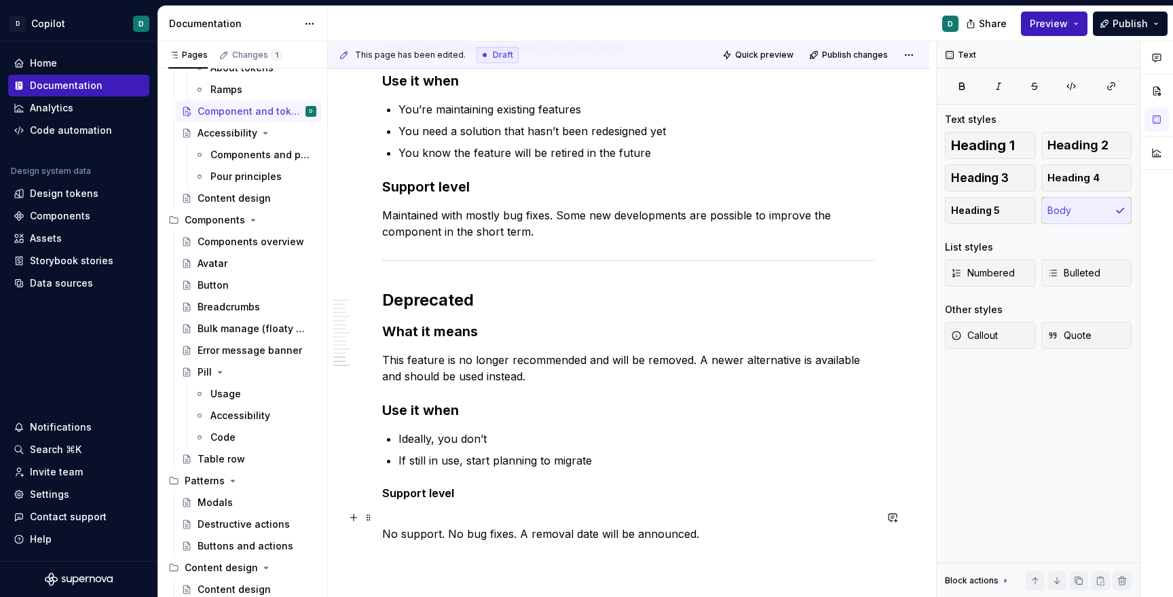
scroll to position [1387, 0]
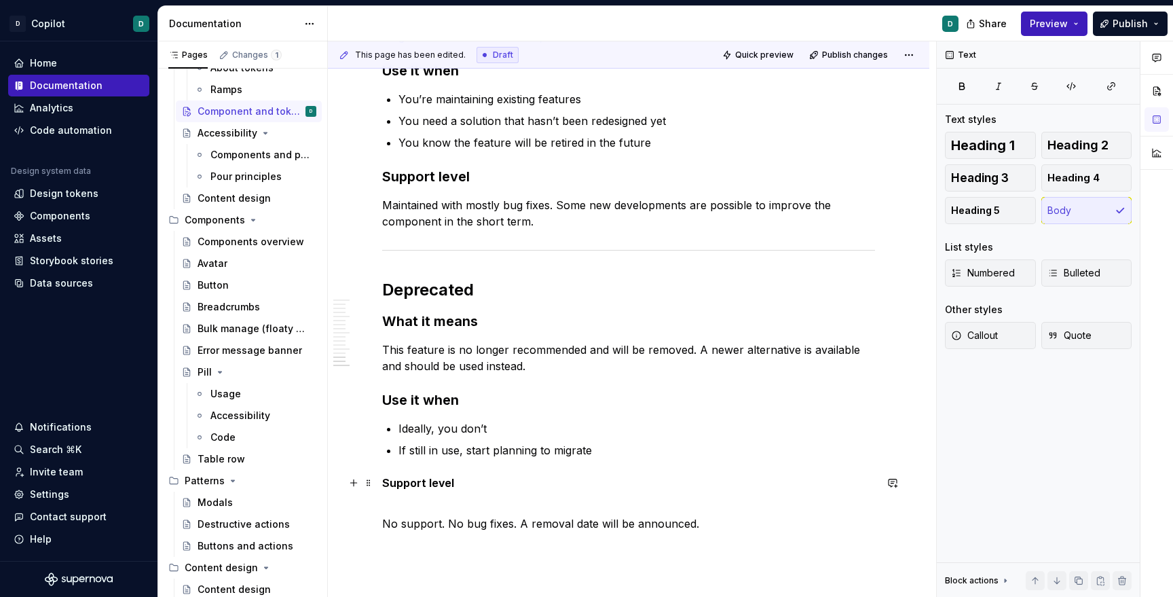
click at [428, 482] on strong "Support level" at bounding box center [418, 483] width 72 height 14
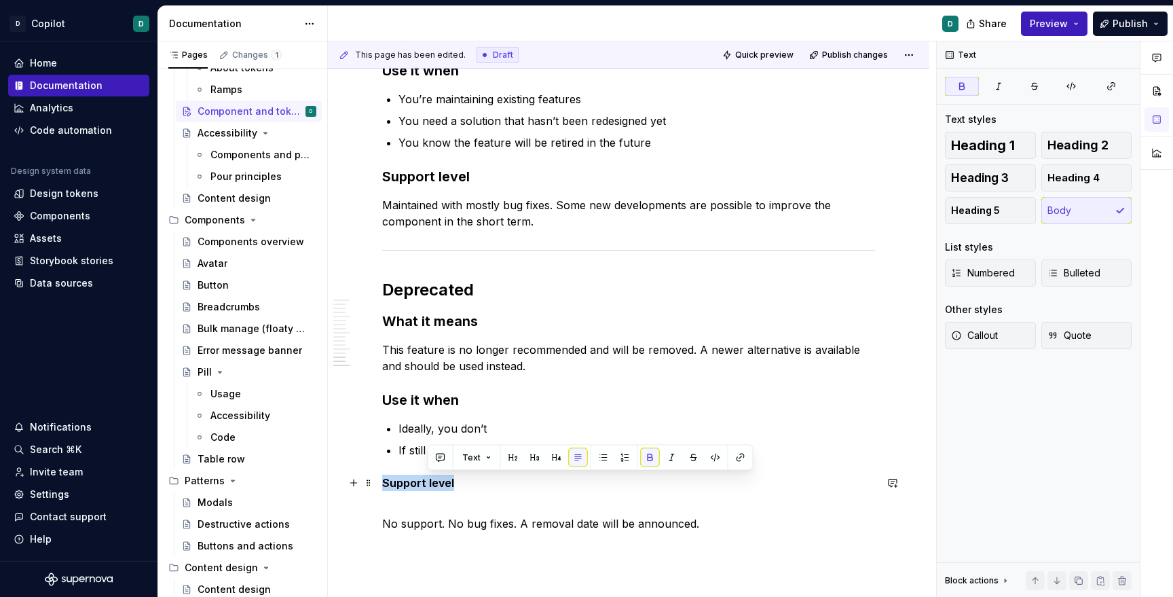
click at [428, 482] on strong "Support level" at bounding box center [418, 483] width 72 height 14
click at [956, 180] on span "Heading 3" at bounding box center [980, 178] width 58 height 14
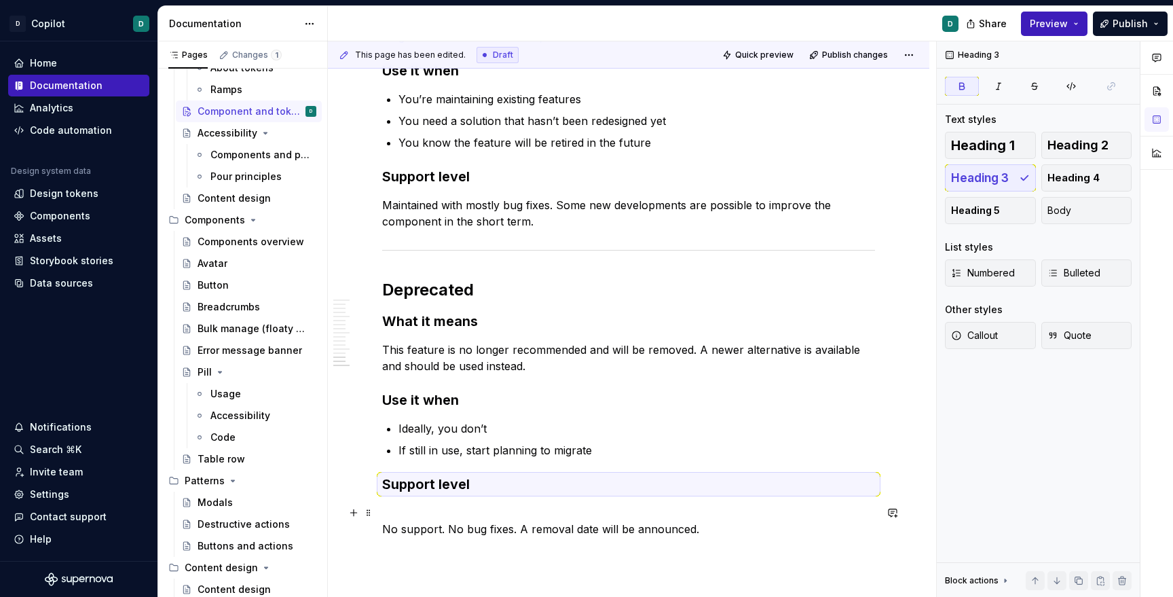
click at [394, 526] on p "No support. No bug fixes. A removal date will be announced." at bounding box center [628, 520] width 493 height 33
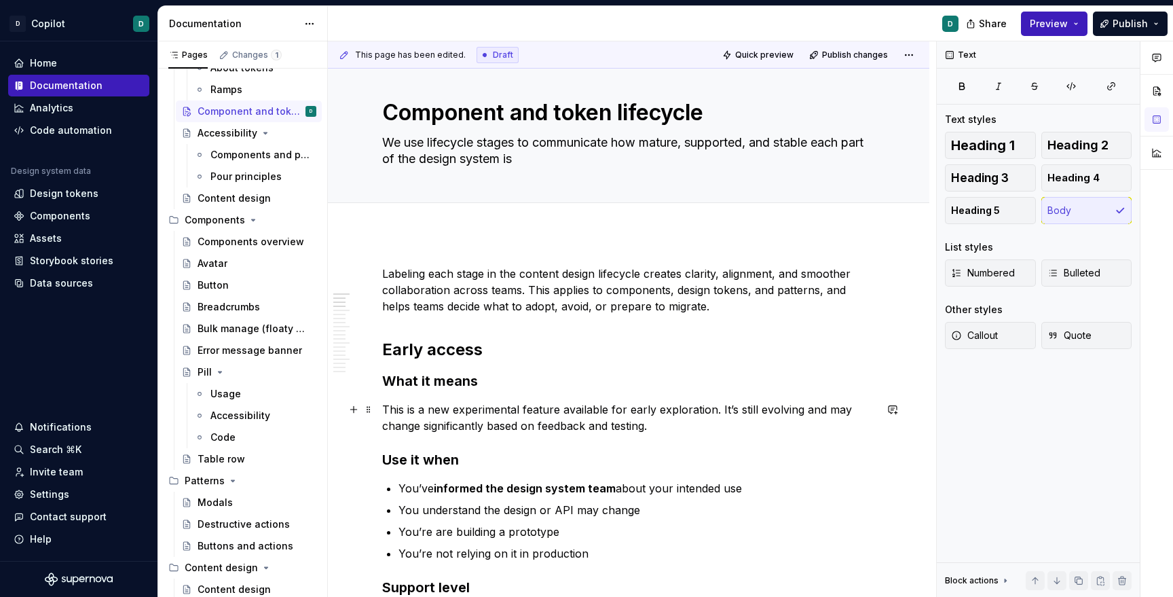
scroll to position [0, 0]
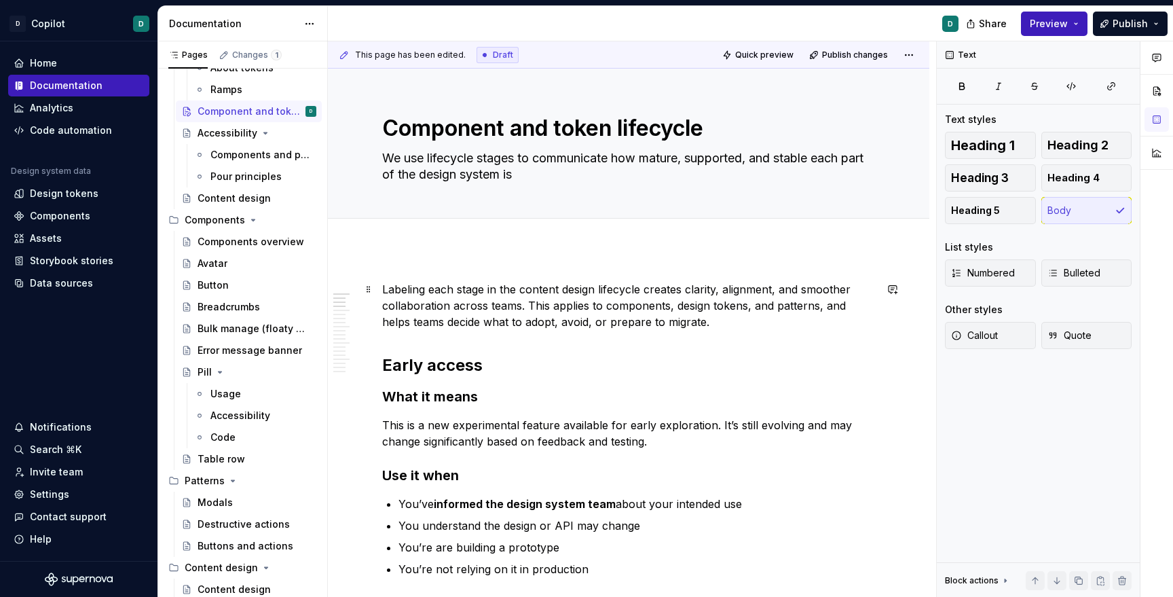
click at [680, 315] on p "Labeling each stage in the content design lifecycle creates clarity, alignment,…" at bounding box center [628, 305] width 493 height 49
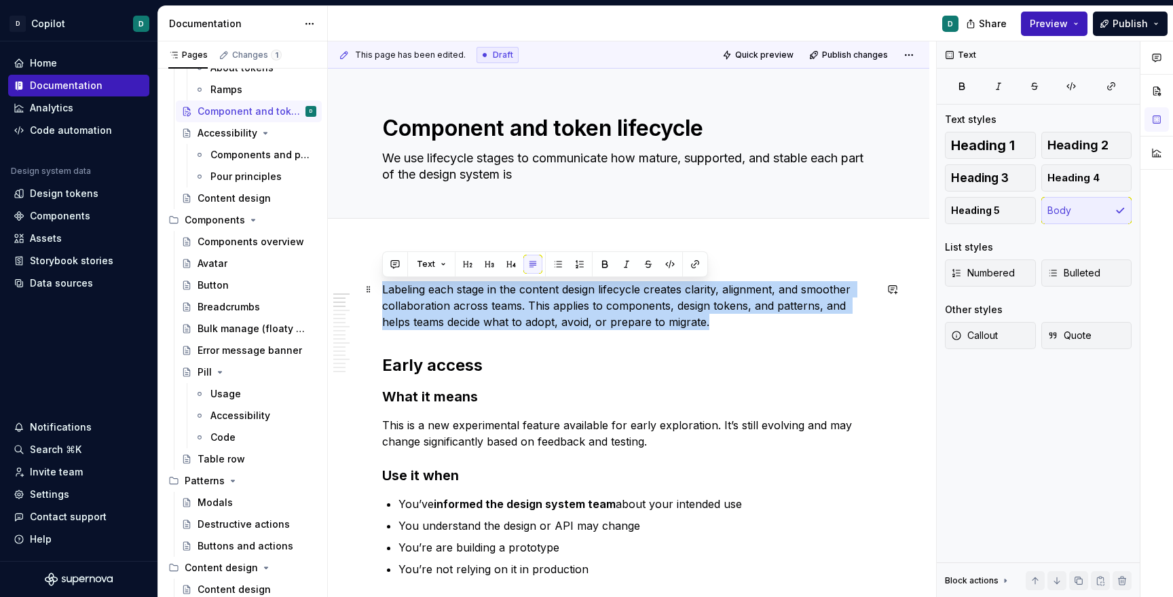
drag, startPoint x: 695, startPoint y: 319, endPoint x: 374, endPoint y: 291, distance: 322.3
copy p "Labeling each stage in the content design lifecycle creates clarity, alignment,…"
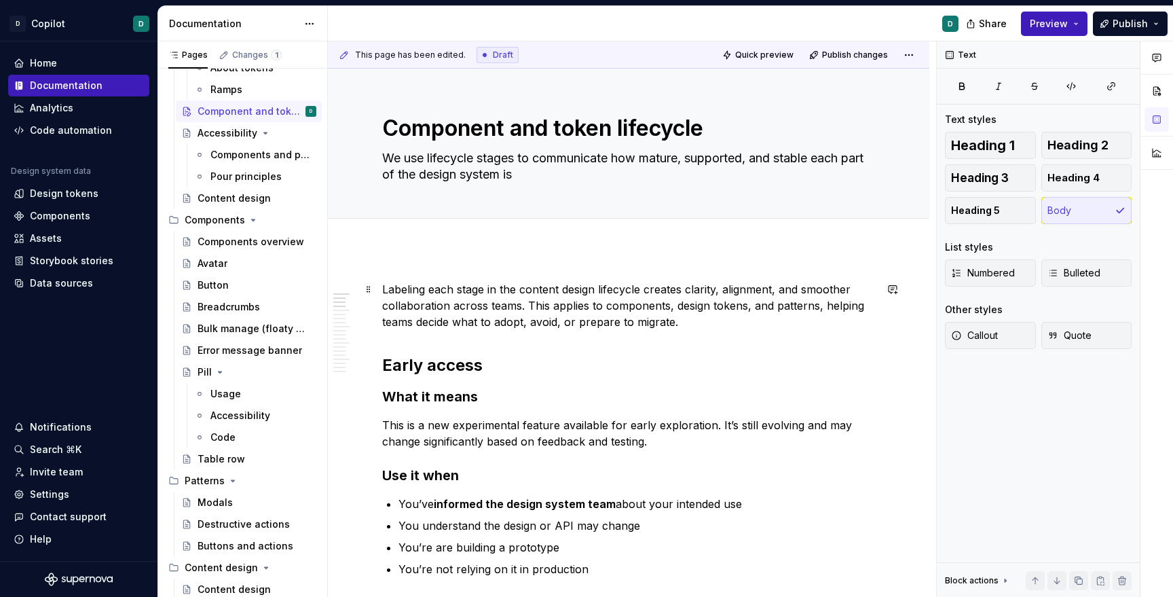
click at [410, 288] on p "Labeling each stage in the content design lifecycle creates clarity, alignment,…" at bounding box center [628, 305] width 493 height 49
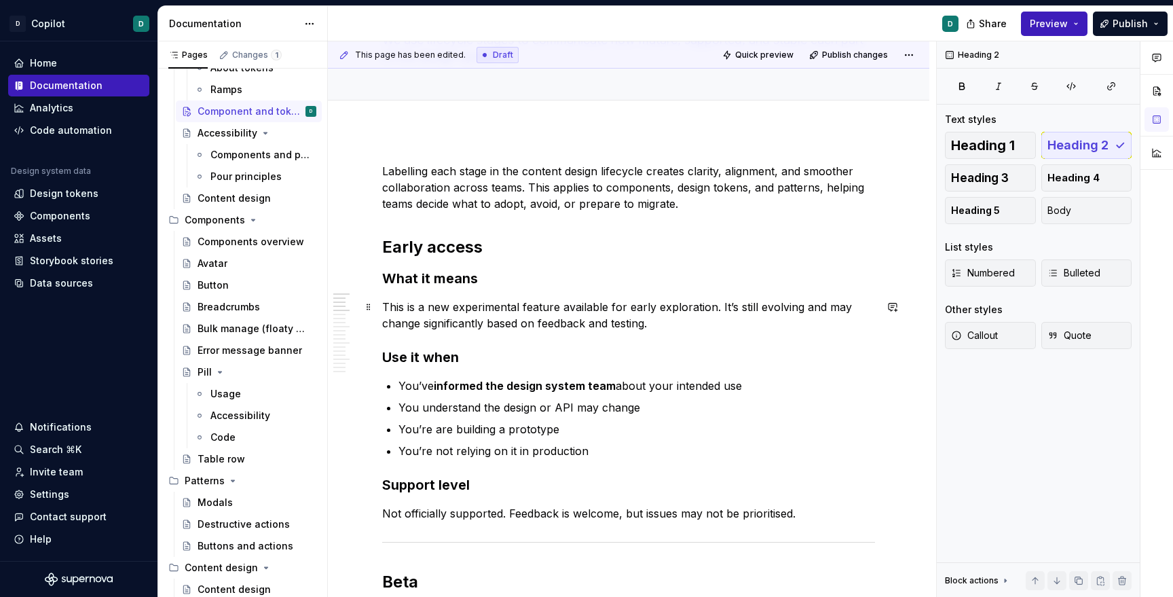
scroll to position [123, 0]
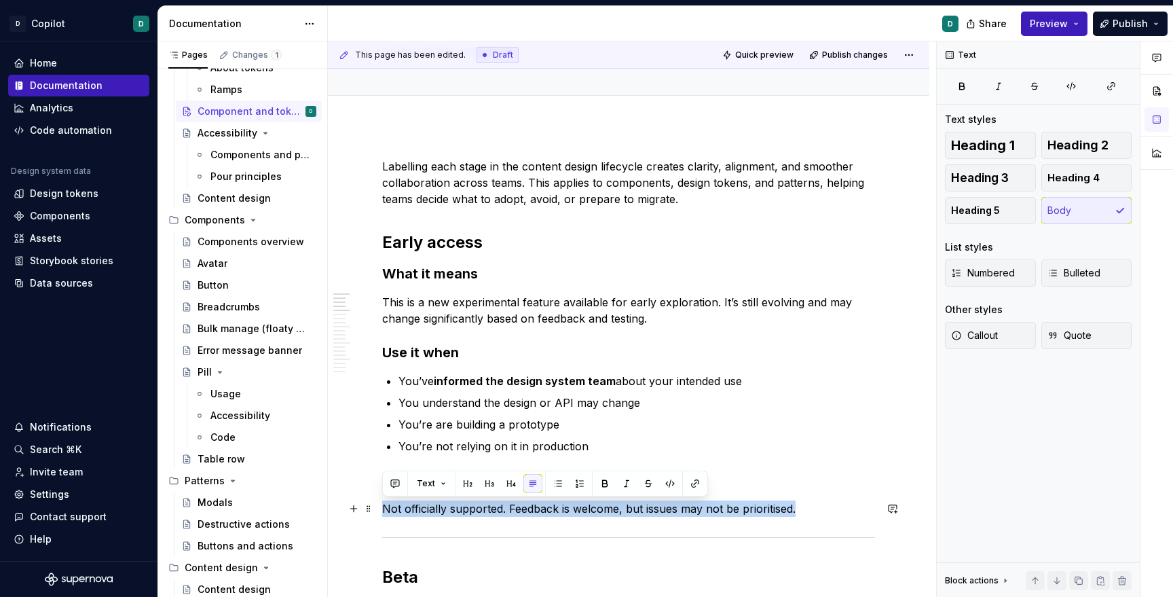
drag, startPoint x: 808, startPoint y: 504, endPoint x: 384, endPoint y: 513, distance: 424.4
click at [384, 513] on p "Not officially supported. Feedback is welcome, but issues may not be prioritise…" at bounding box center [628, 508] width 493 height 16
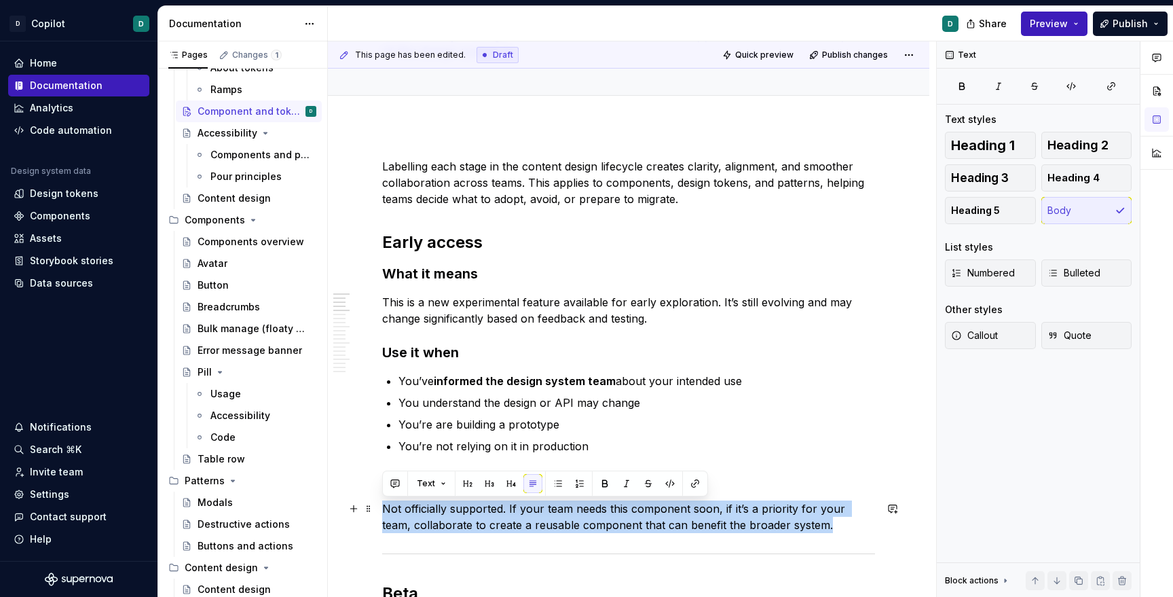
drag, startPoint x: 809, startPoint y: 526, endPoint x: 384, endPoint y: 510, distance: 425.3
click at [384, 510] on p "Not officially supported. If your team needs this component soon, if it’s a pri…" at bounding box center [628, 516] width 493 height 33
copy p "Not officially supported. If your team needs this component soon, if it’s a pri…"
click at [779, 513] on p "Not officially supported. If your team needs this component soon, if it’s a pri…" at bounding box center [628, 516] width 493 height 33
drag, startPoint x: 804, startPoint y: 522, endPoint x: 382, endPoint y: 512, distance: 422.4
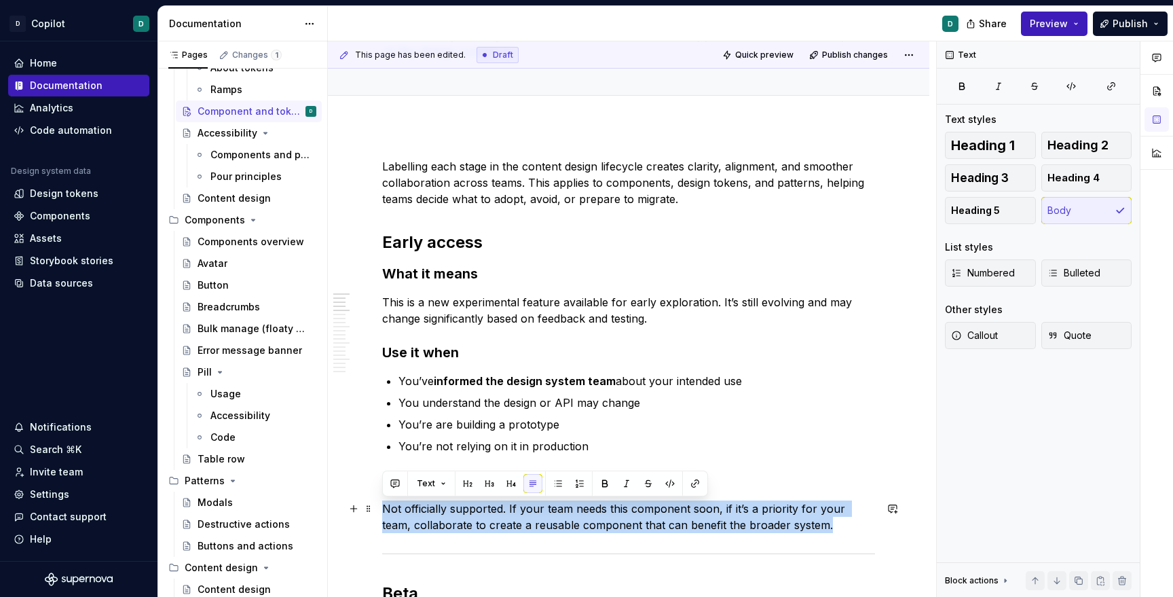
click at [382, 512] on p "Not officially supported. If your team needs this component soon, if it’s a pri…" at bounding box center [628, 516] width 493 height 33
drag, startPoint x: 815, startPoint y: 527, endPoint x: 358, endPoint y: 512, distance: 457.1
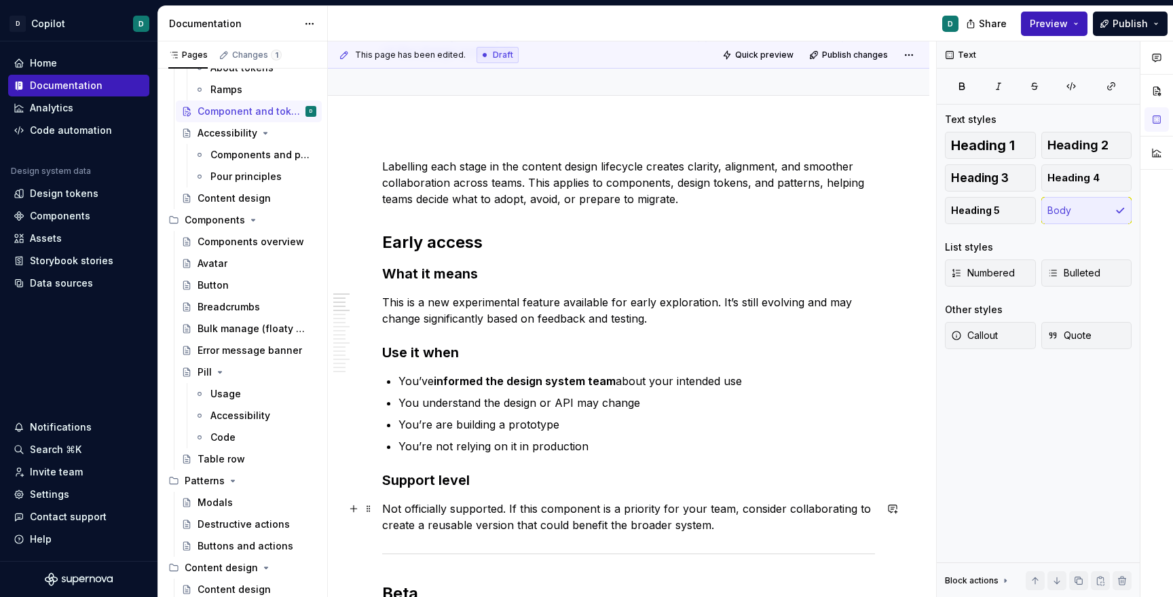
click at [497, 529] on p "Not officially supported. If this component is a priority for your team, consid…" at bounding box center [628, 516] width 493 height 33
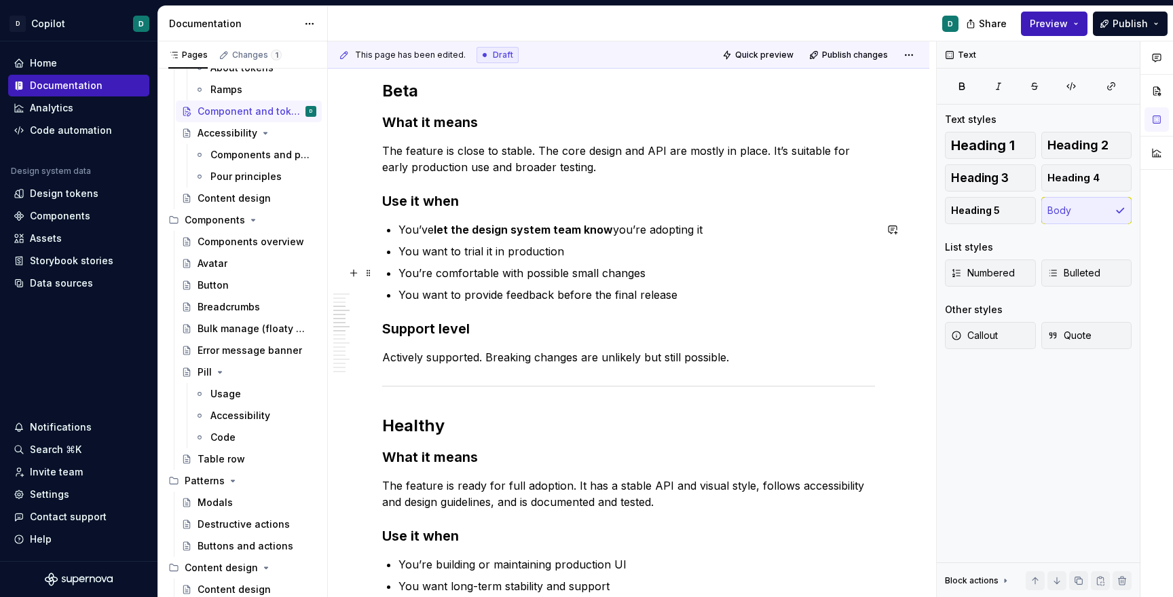
scroll to position [708, 0]
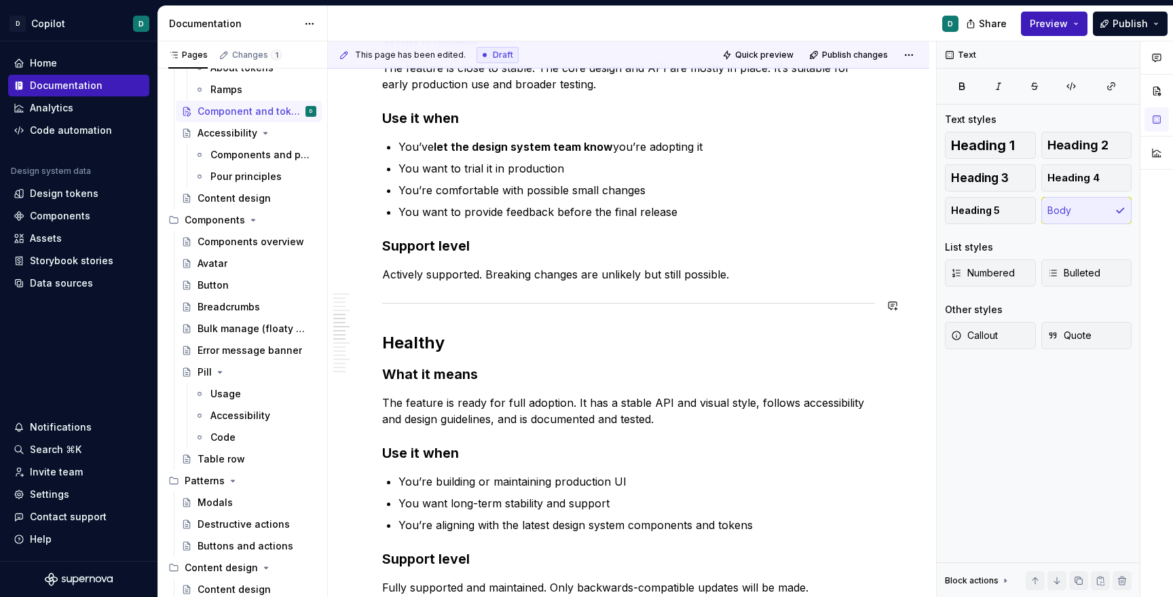
click at [515, 284] on div "Labelling each stage in the content design lifecycle creates clarity, alignment…" at bounding box center [628, 406] width 493 height 1667
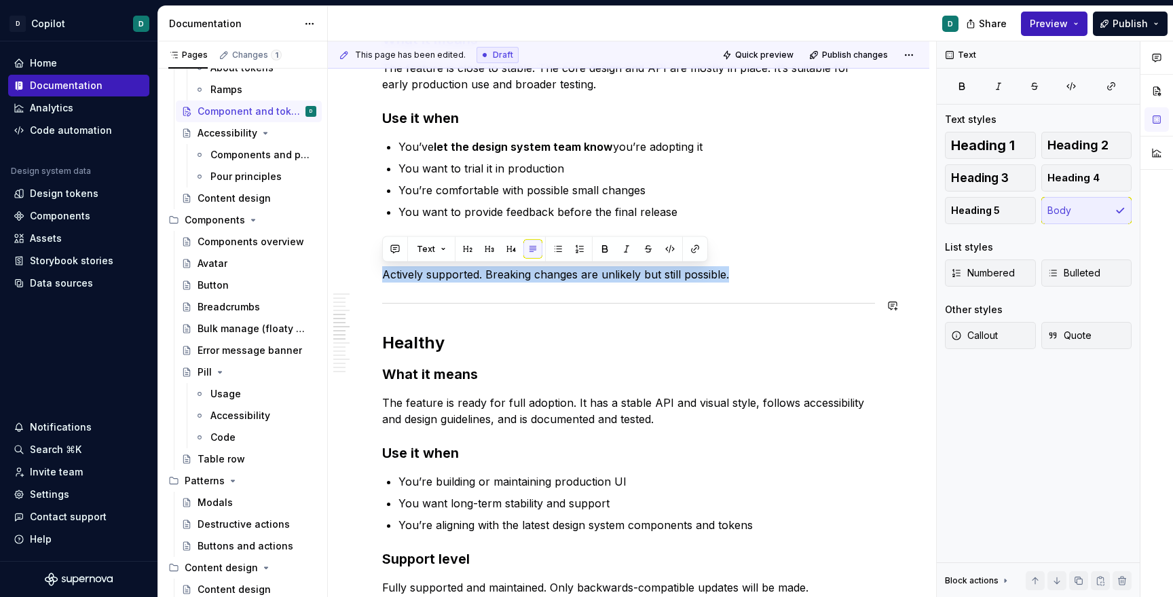
click at [515, 284] on div "Labelling each stage in the content design lifecycle creates clarity, alignment…" at bounding box center [628, 406] width 493 height 1667
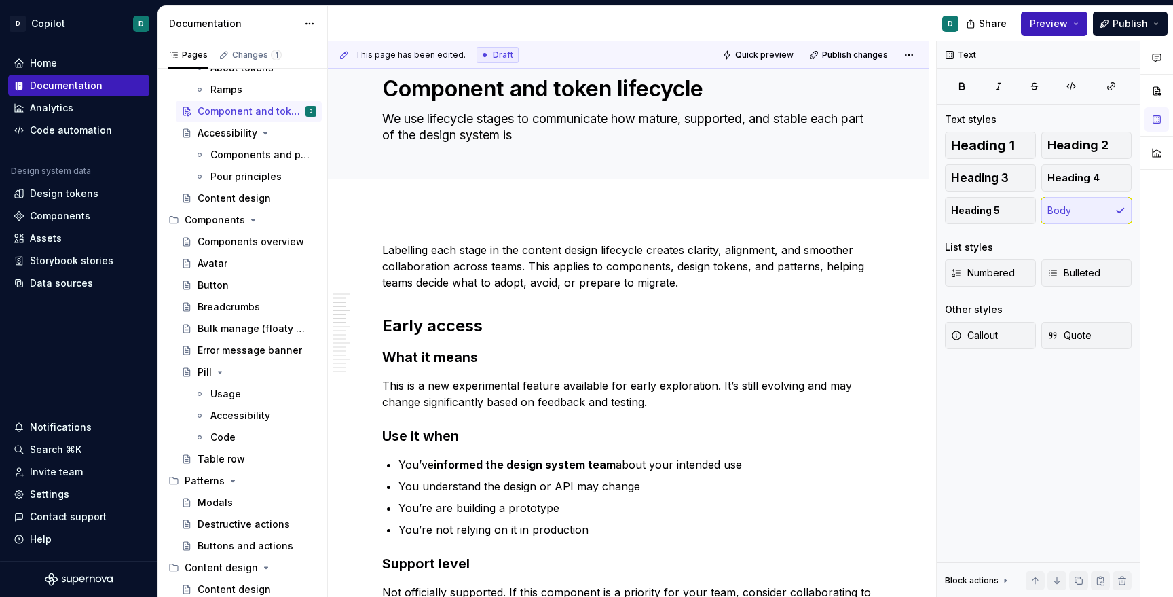
scroll to position [0, 0]
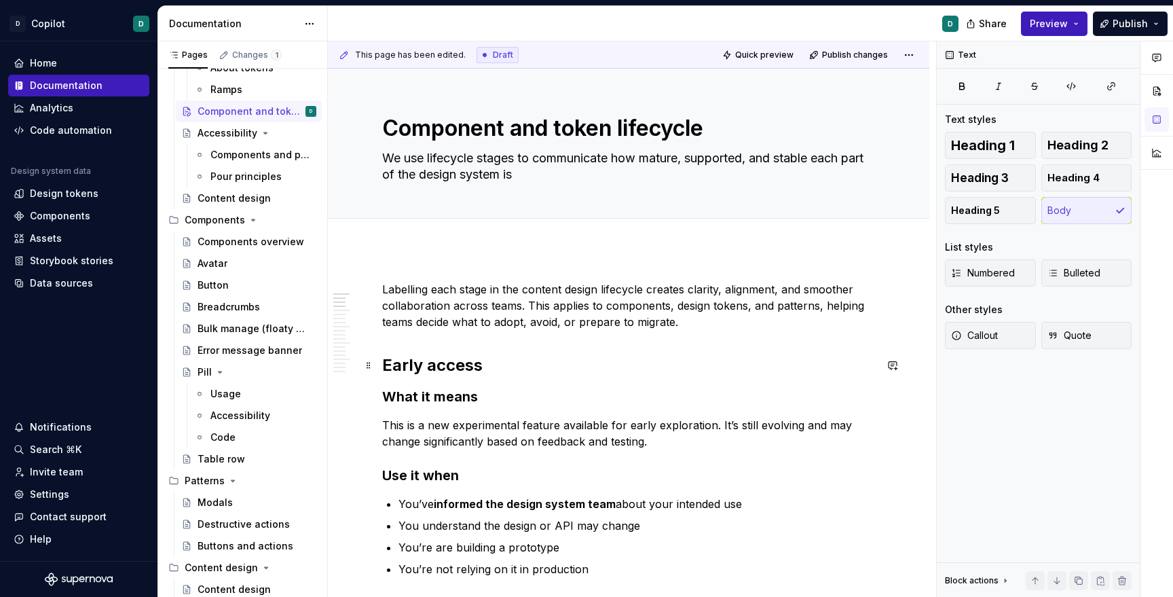
click at [504, 373] on h2 "Early access" at bounding box center [628, 365] width 493 height 22
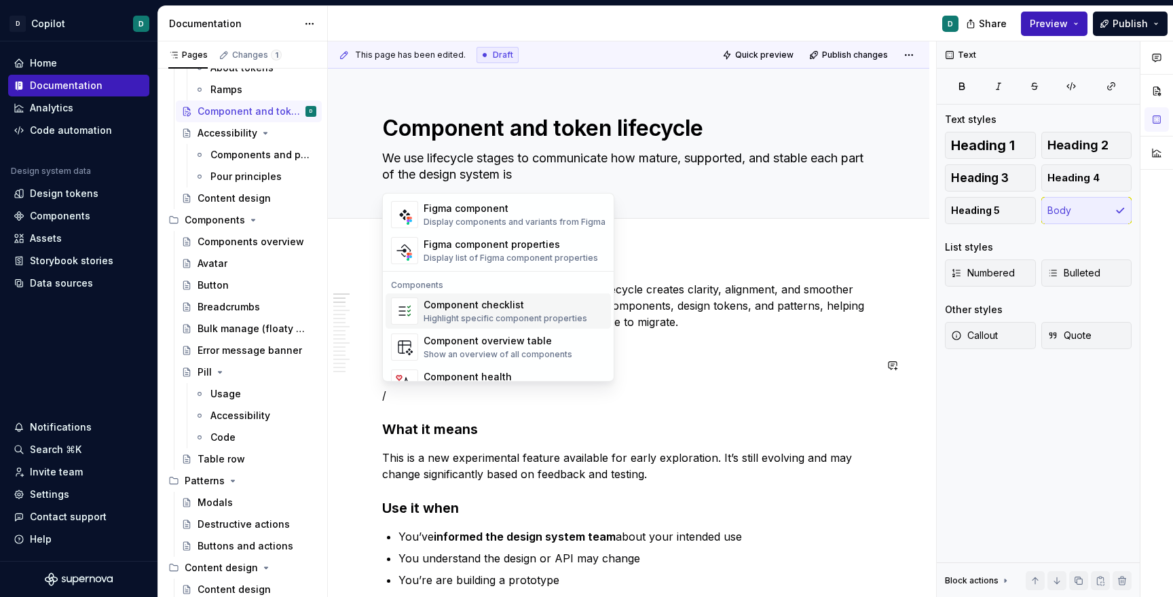
scroll to position [1352, 0]
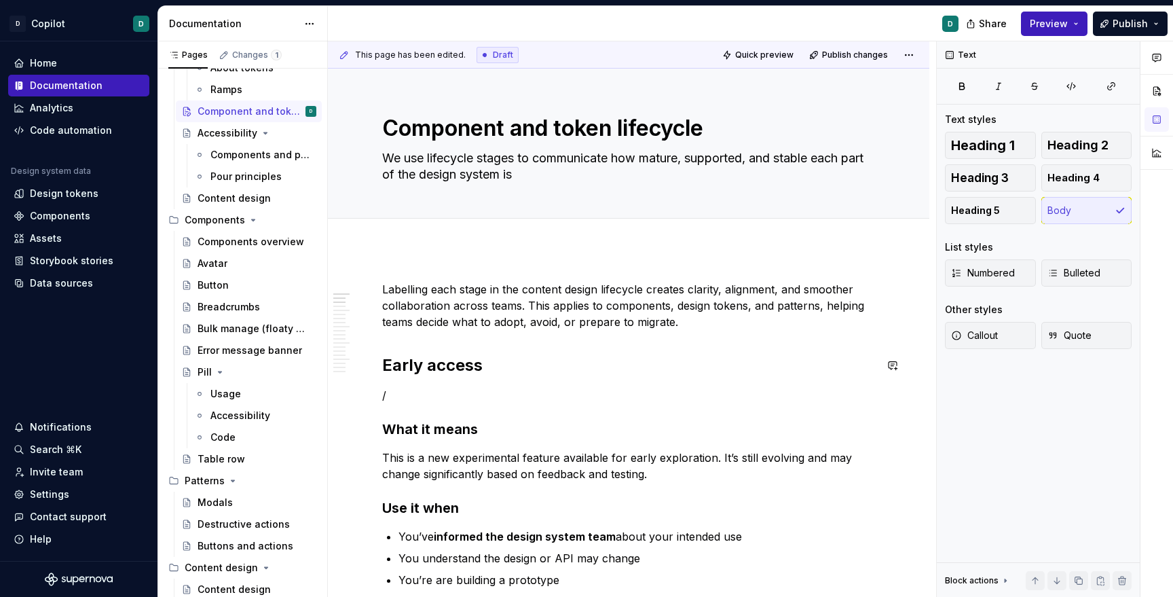
click at [405, 396] on p "/" at bounding box center [628, 395] width 493 height 16
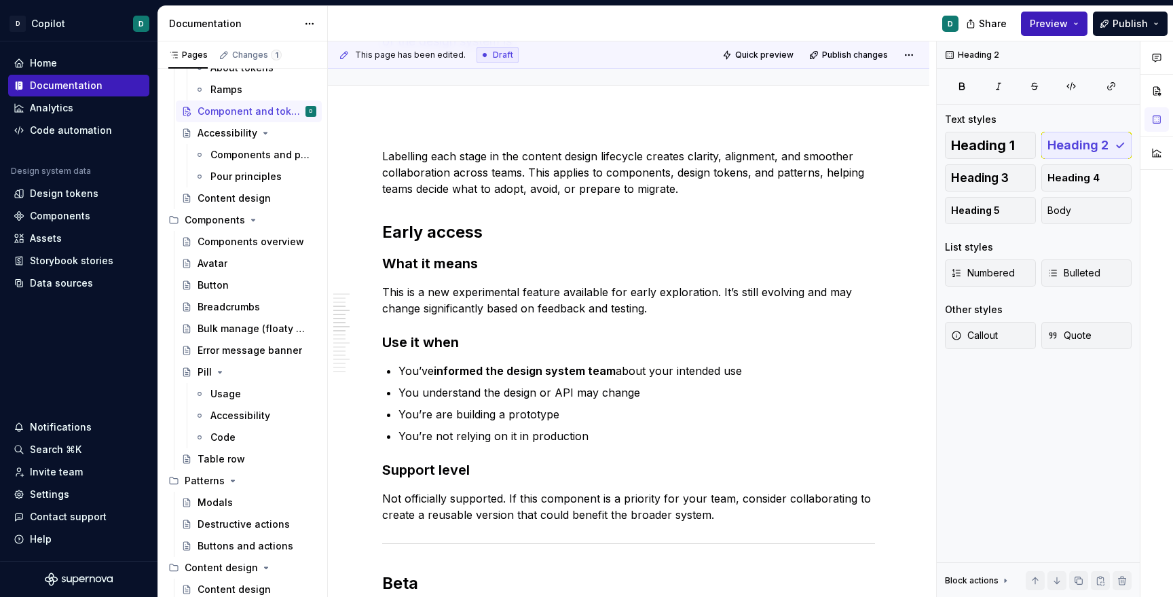
scroll to position [0, 0]
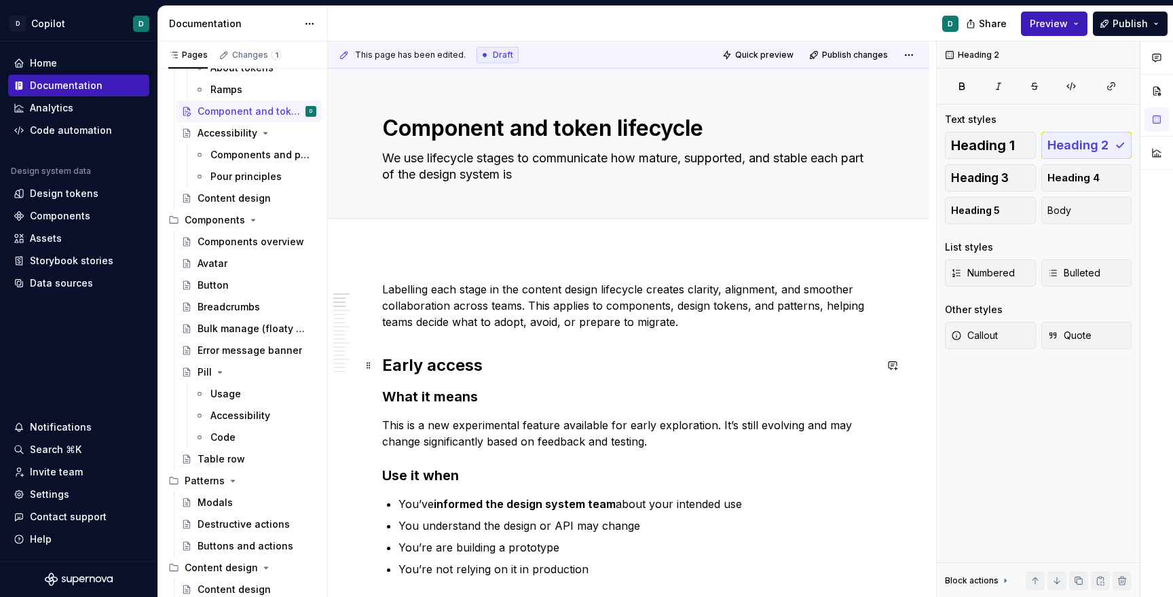
click at [431, 362] on h2 "Early access" at bounding box center [628, 365] width 493 height 22
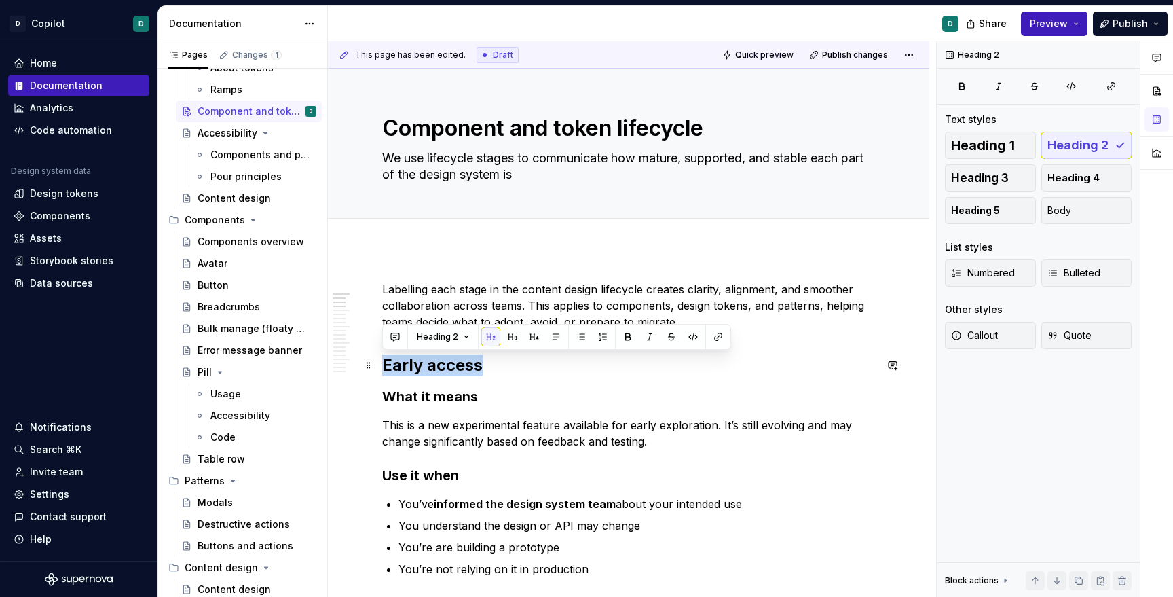
click at [431, 362] on h2 "Early access" at bounding box center [628, 365] width 493 height 22
click at [977, 334] on span "Callout" at bounding box center [974, 336] width 47 height 14
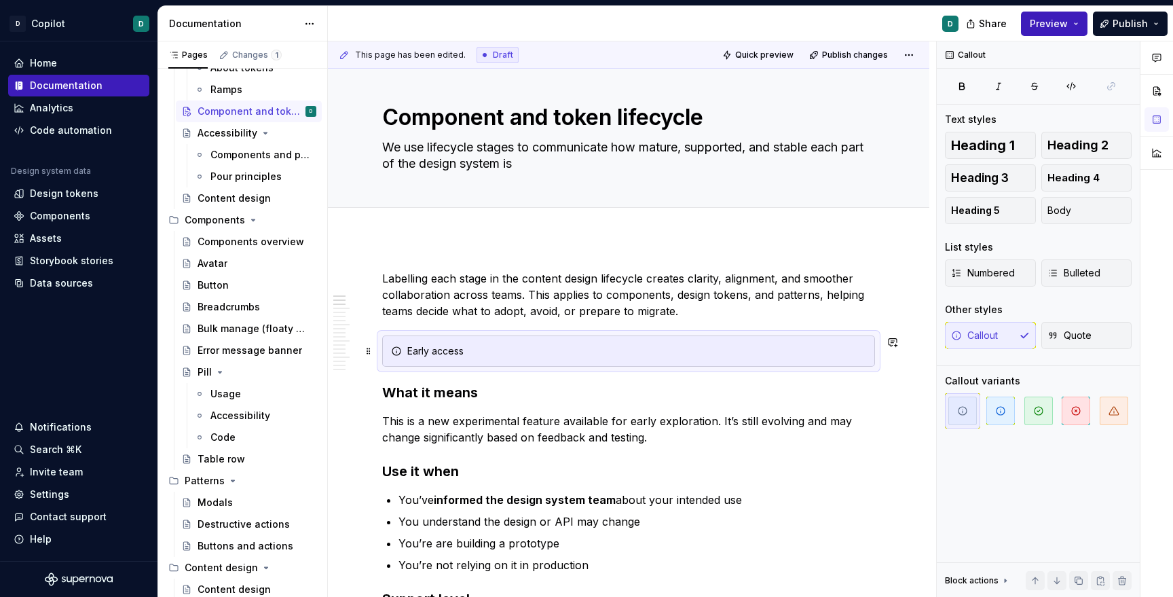
scroll to position [14, 0]
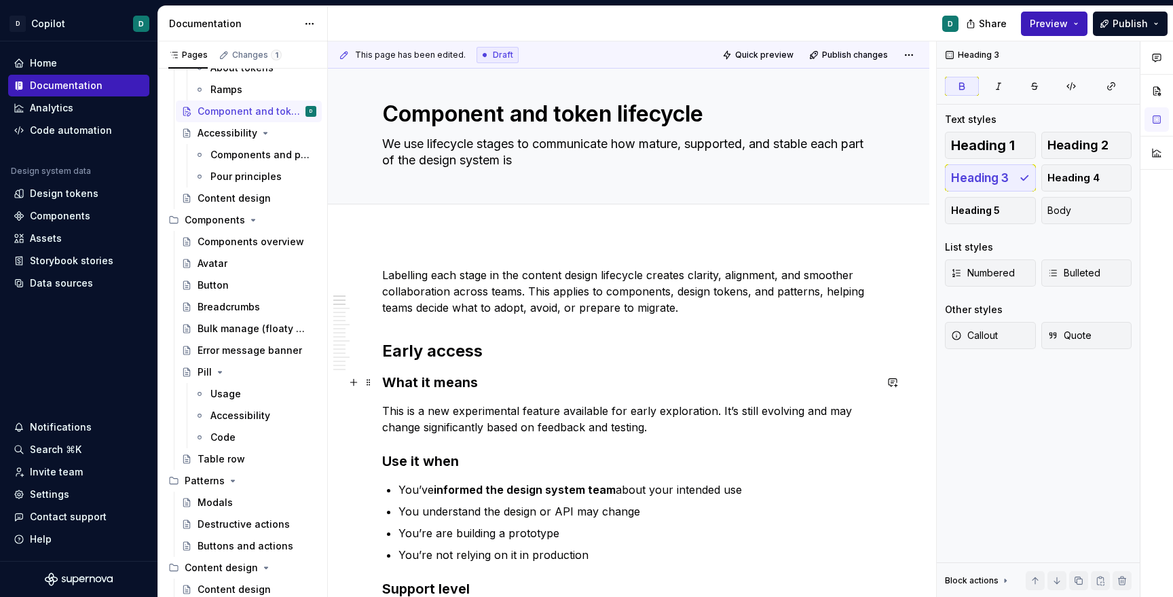
click at [597, 375] on h3 "What it means" at bounding box center [628, 382] width 493 height 19
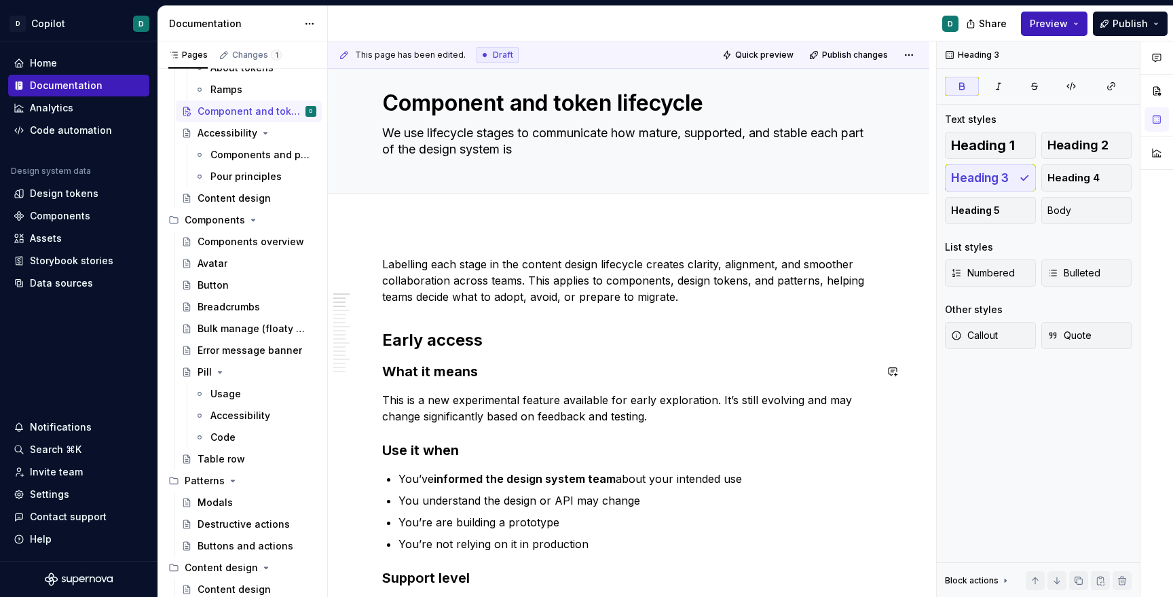
scroll to position [0, 0]
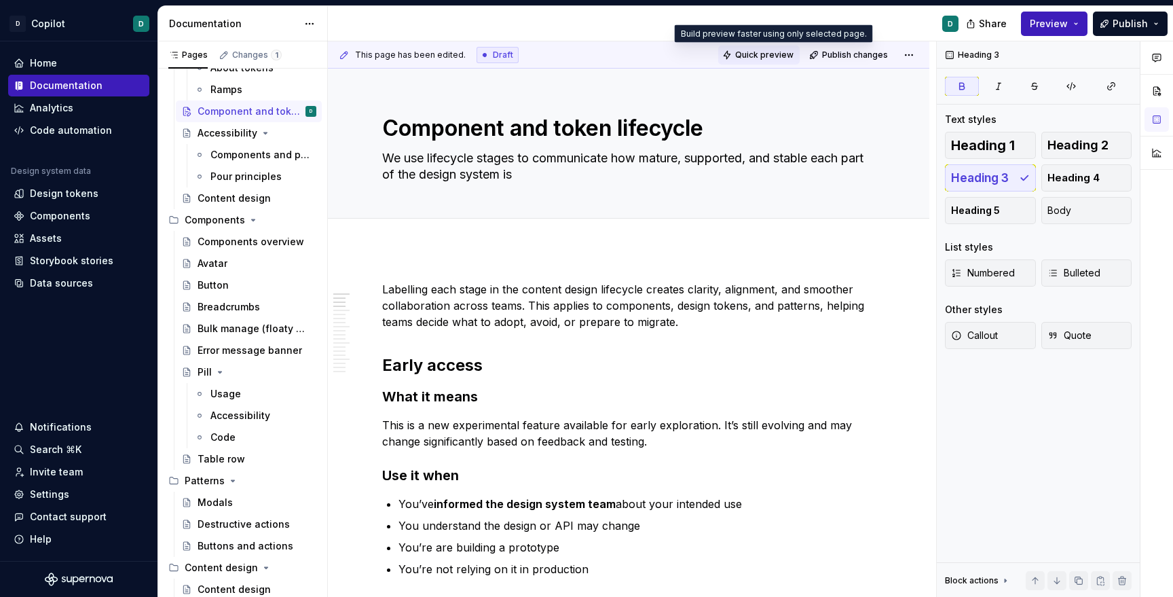
click at [756, 55] on span "Quick preview" at bounding box center [764, 55] width 58 height 11
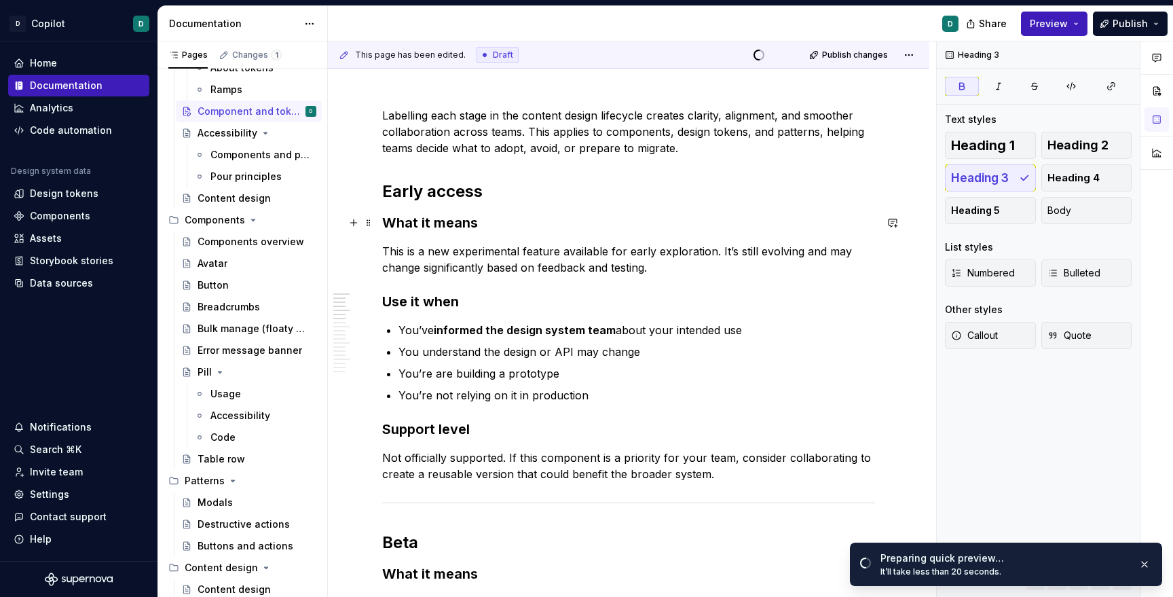
scroll to position [225, 0]
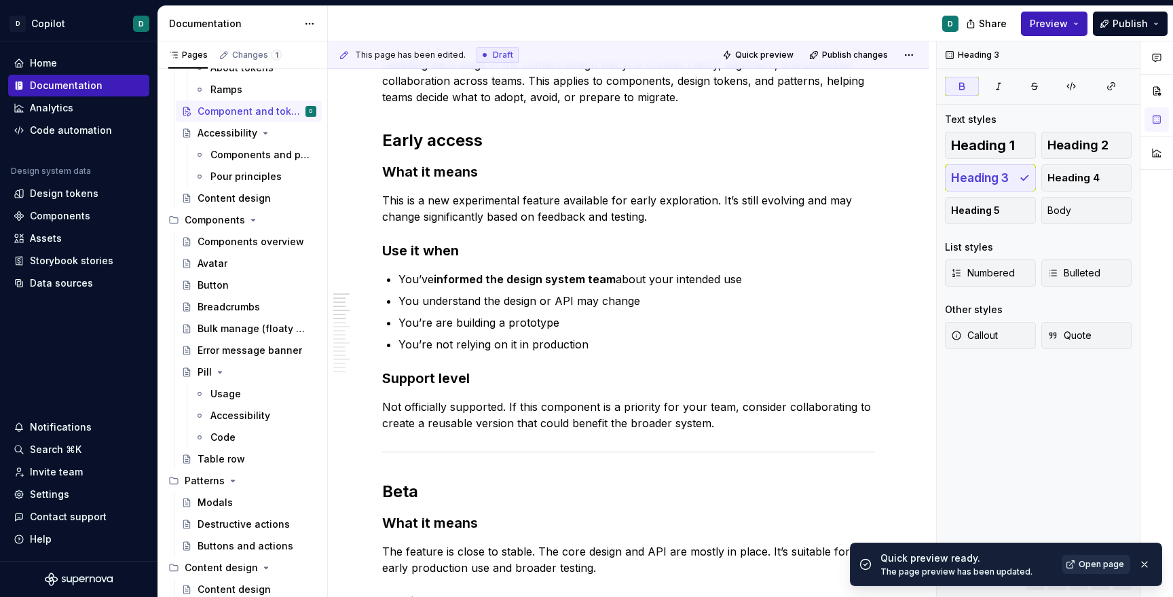
click at [1077, 565] on link "Open page" at bounding box center [1096, 564] width 69 height 19
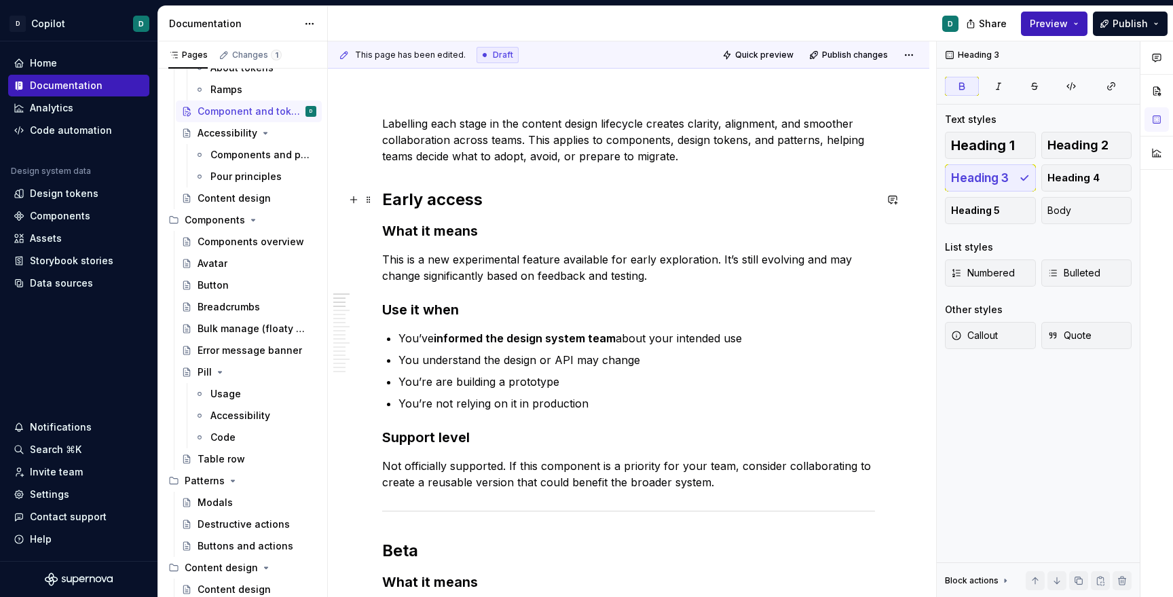
scroll to position [0, 0]
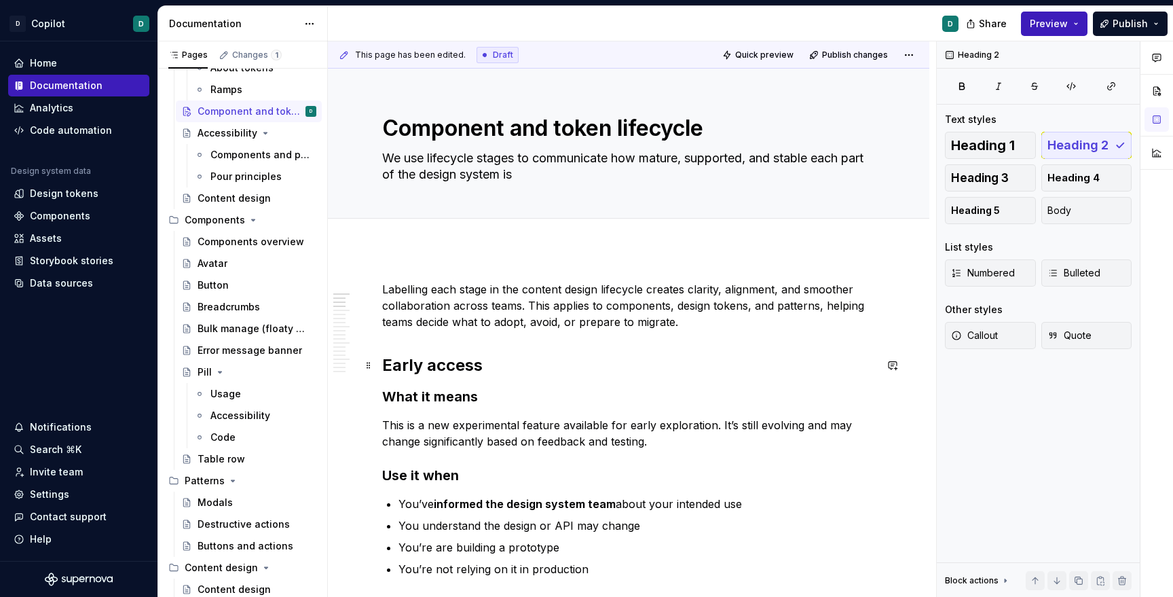
click at [480, 364] on h2 "Early access" at bounding box center [628, 365] width 493 height 22
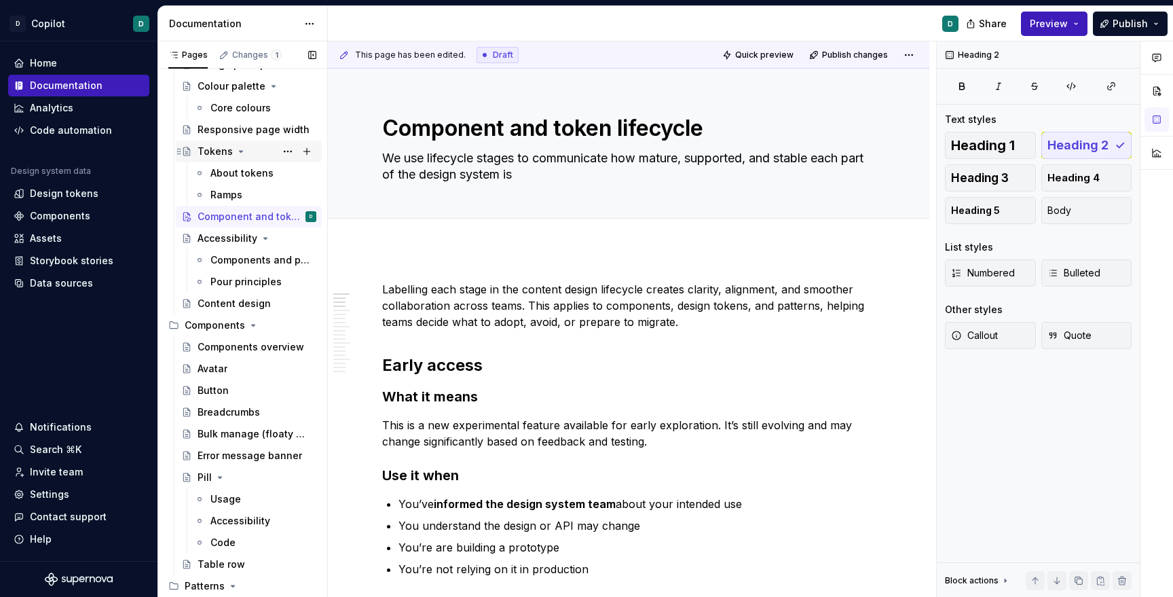
scroll to position [210, 0]
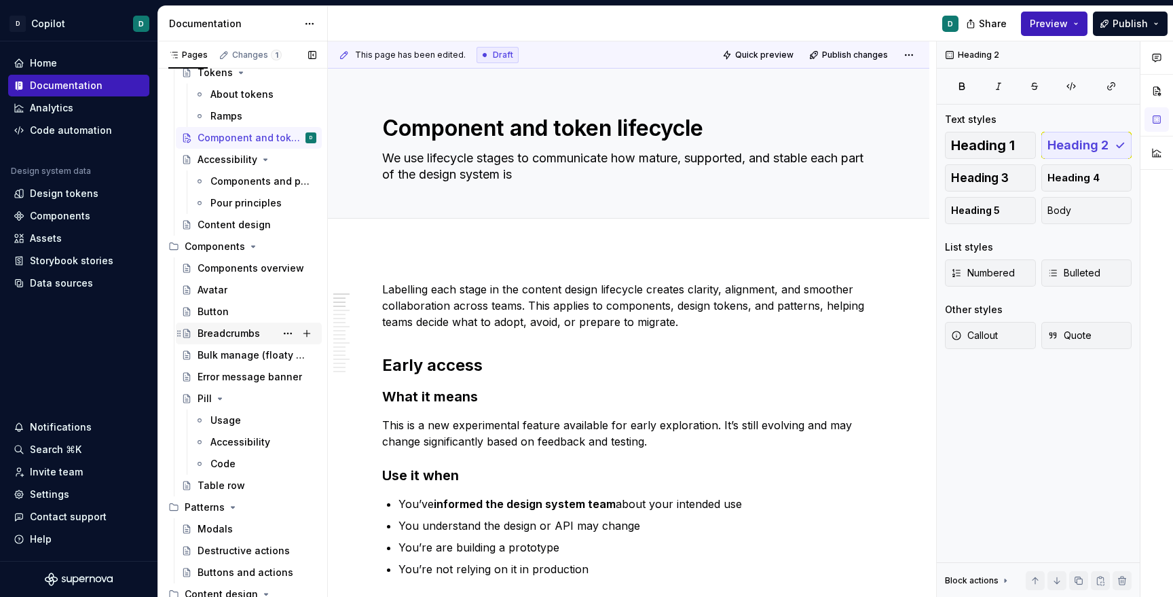
click at [227, 331] on div "Breadcrumbs" at bounding box center [229, 334] width 62 height 14
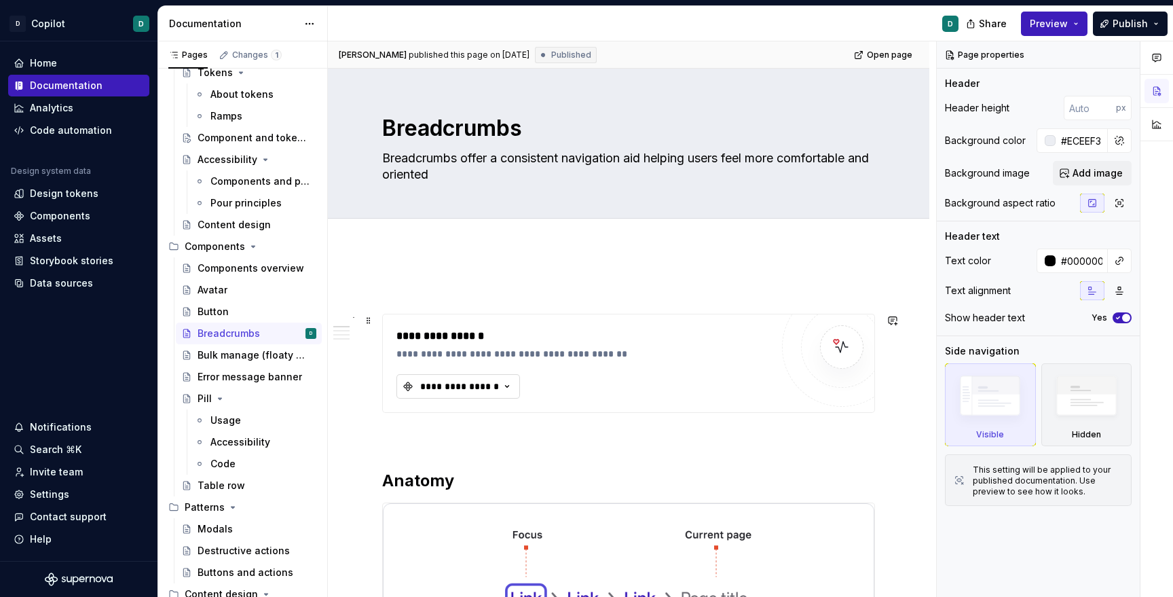
click at [456, 386] on div "**********" at bounding box center [459, 386] width 81 height 14
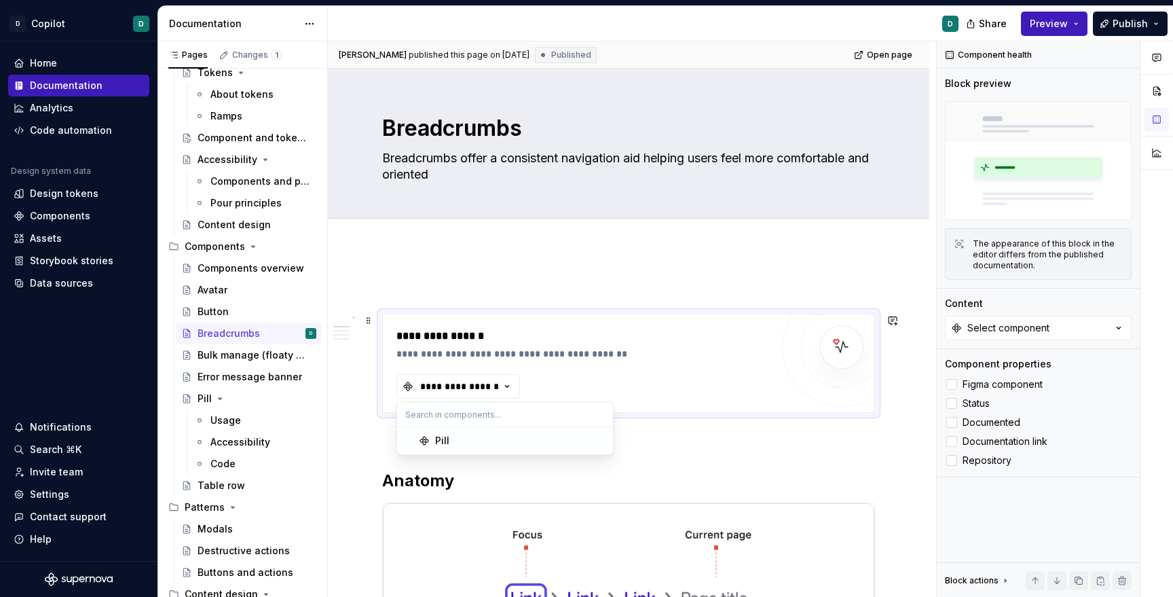
click at [596, 360] on div "**********" at bounding box center [586, 354] width 381 height 14
click at [441, 332] on div "**********" at bounding box center [586, 336] width 381 height 16
click at [450, 350] on div "**********" at bounding box center [586, 354] width 381 height 14
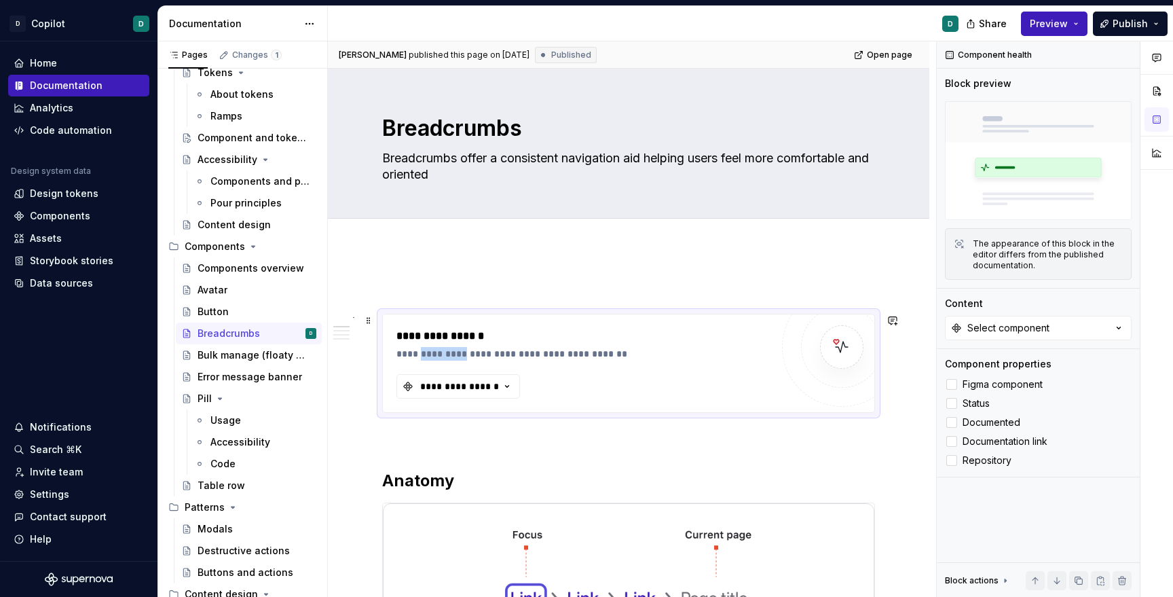
click at [450, 350] on div "**********" at bounding box center [586, 354] width 381 height 14
click at [851, 352] on img at bounding box center [841, 346] width 27 height 27
click at [950, 405] on div at bounding box center [951, 403] width 11 height 11
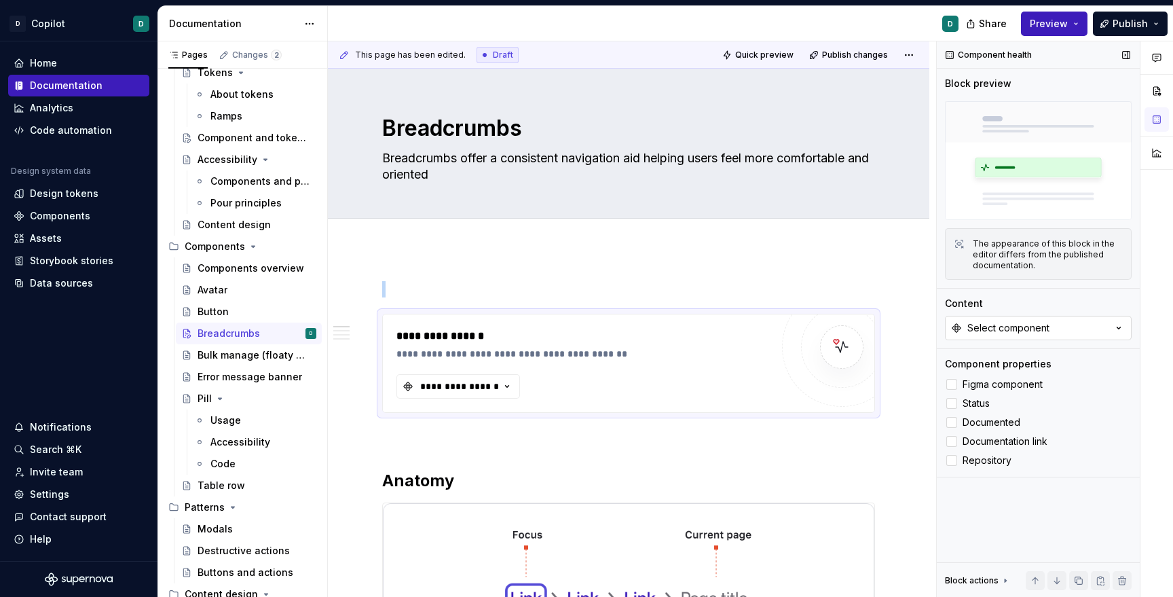
click at [997, 331] on div "Select component" at bounding box center [1008, 328] width 82 height 14
click at [995, 382] on div "Pill" at bounding box center [1038, 383] width 170 height 14
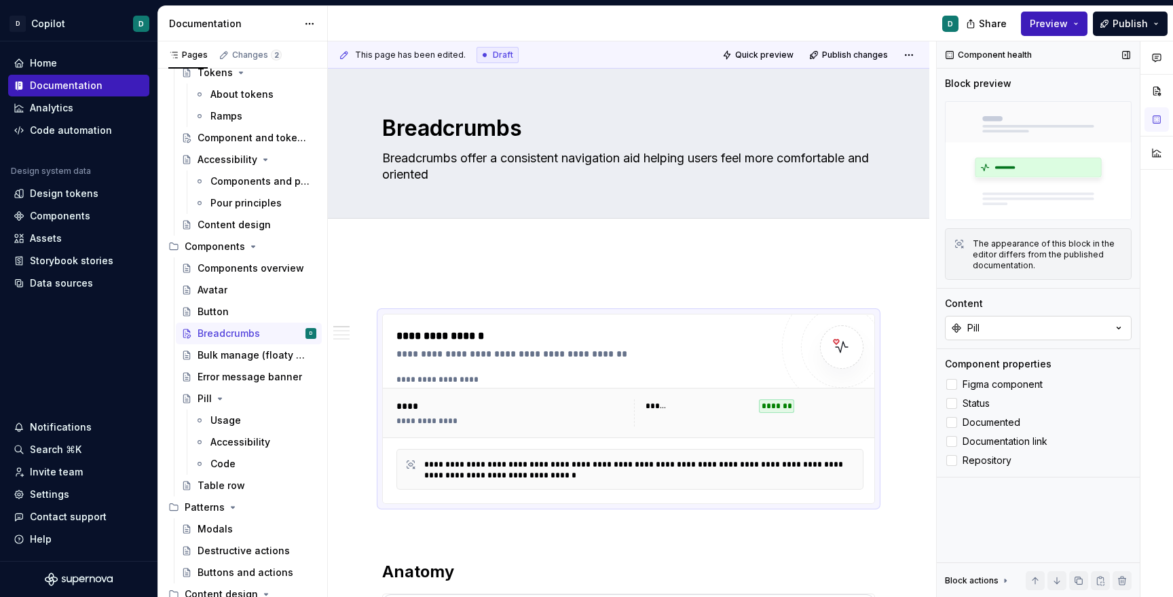
click at [980, 329] on div "Pill" at bounding box center [973, 328] width 12 height 14
click at [947, 382] on div "Suggestions" at bounding box center [942, 382] width 11 height 11
click at [694, 369] on div "**********" at bounding box center [583, 409] width 375 height 162
click at [954, 393] on div "Figma component Status Documented Documentation link Repository" at bounding box center [1038, 422] width 187 height 92
click at [953, 389] on div at bounding box center [951, 384] width 11 height 11
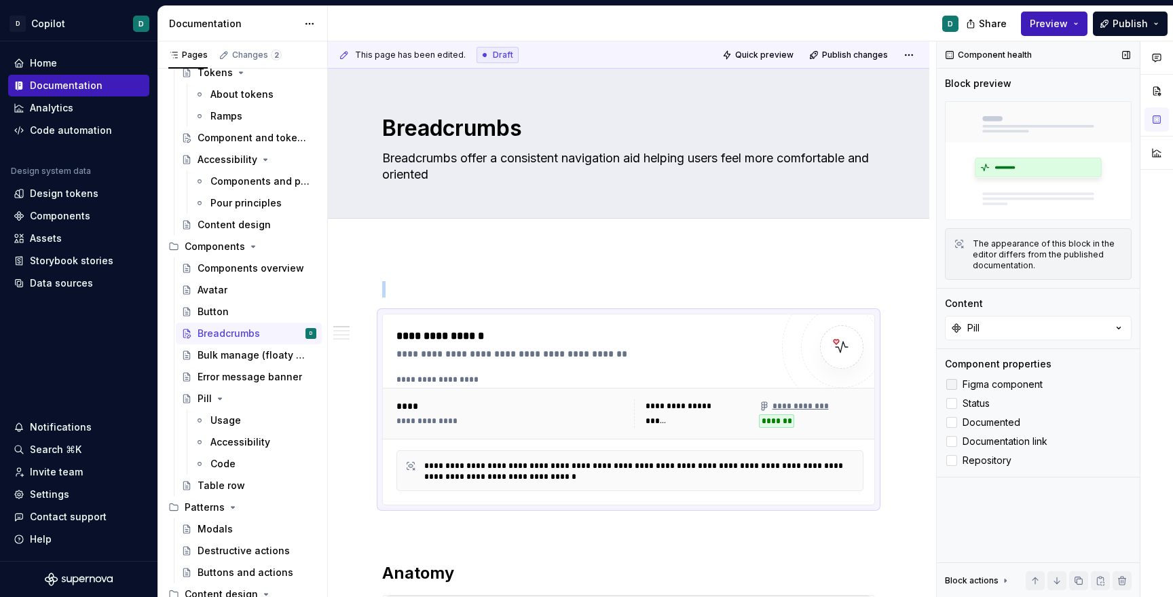
click at [952, 384] on icon at bounding box center [952, 384] width 0 height 0
click at [952, 403] on icon at bounding box center [952, 403] width 0 height 0
click at [951, 423] on div at bounding box center [951, 422] width 11 height 11
click at [955, 439] on div at bounding box center [951, 441] width 11 height 11
click at [956, 460] on div at bounding box center [951, 460] width 11 height 11
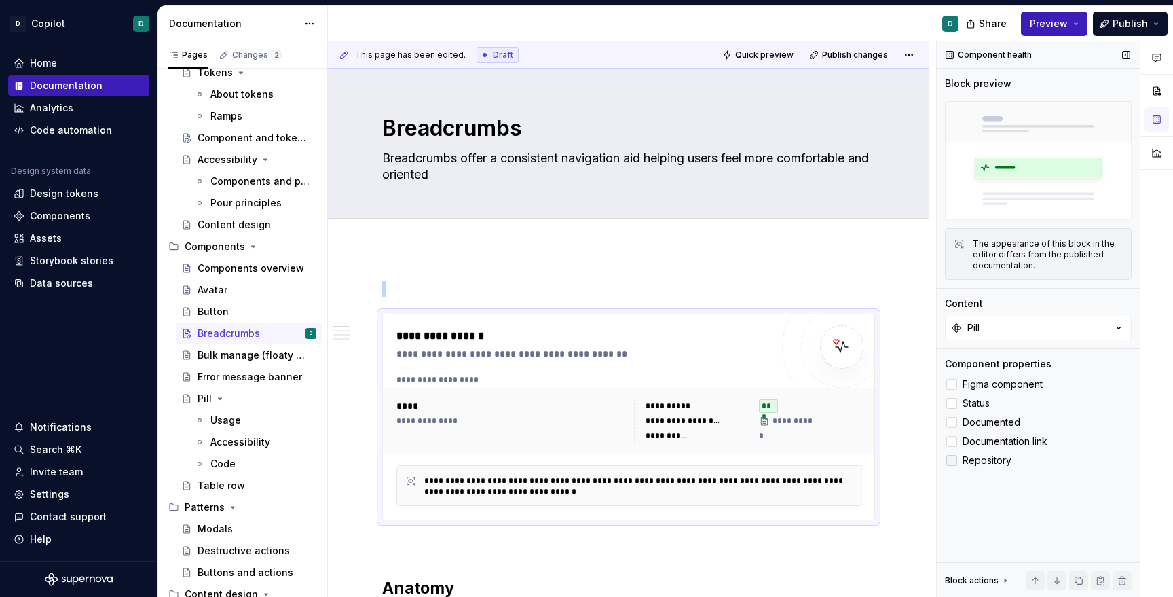
click at [952, 460] on icon at bounding box center [952, 460] width 0 height 0
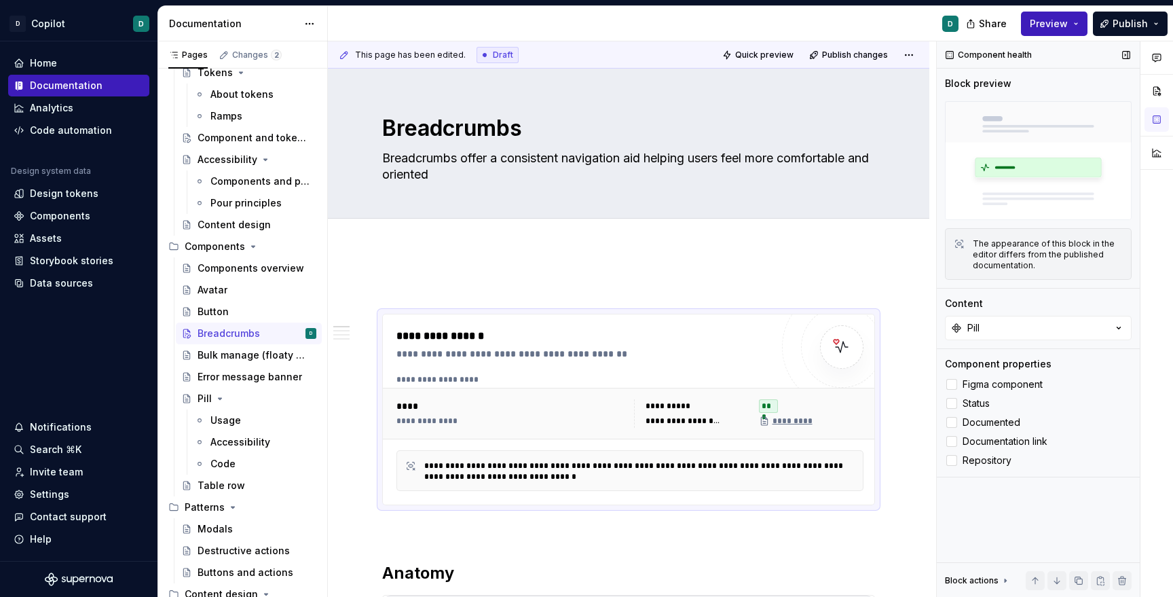
click at [953, 450] on div "Figma component Status Documented Documentation link Repository" at bounding box center [1038, 422] width 187 height 92
click at [952, 441] on icon at bounding box center [952, 441] width 0 height 0
click at [952, 422] on icon at bounding box center [952, 422] width 0 height 0
click at [480, 432] on div "**********" at bounding box center [630, 413] width 494 height 50
click at [481, 317] on div "**********" at bounding box center [628, 408] width 491 height 189
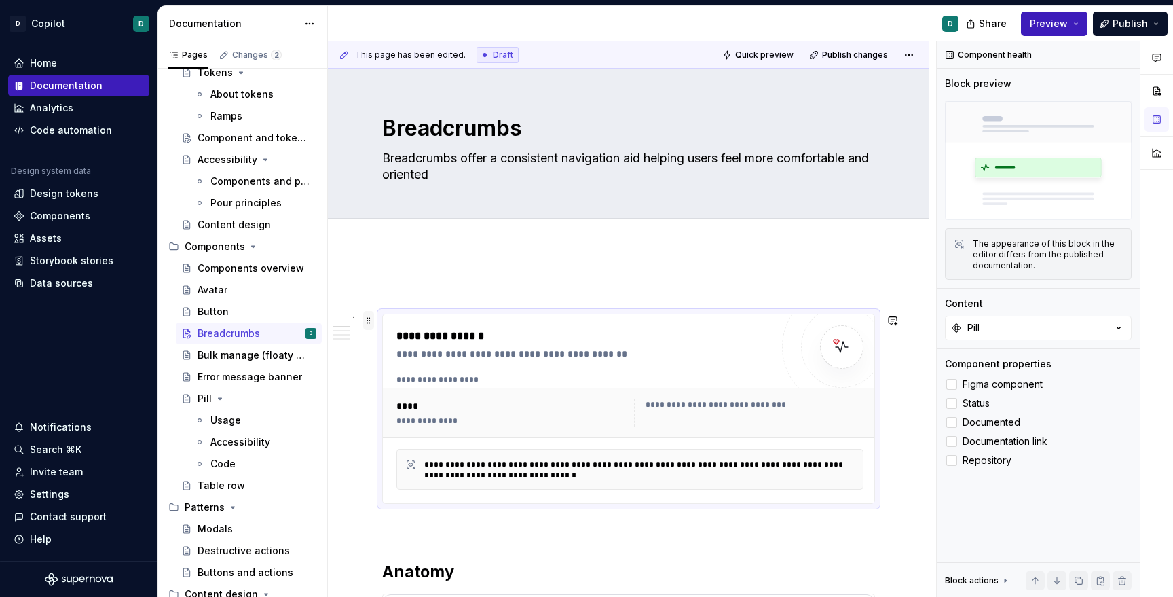
click at [372, 320] on span at bounding box center [368, 320] width 11 height 19
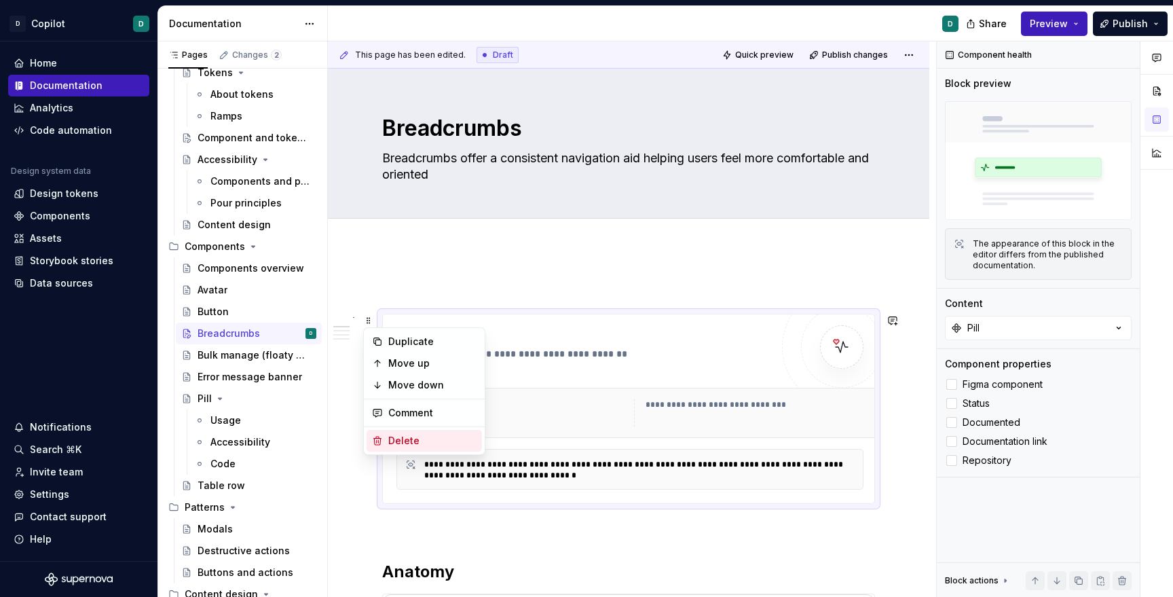
click at [416, 438] on div "Delete" at bounding box center [432, 441] width 88 height 14
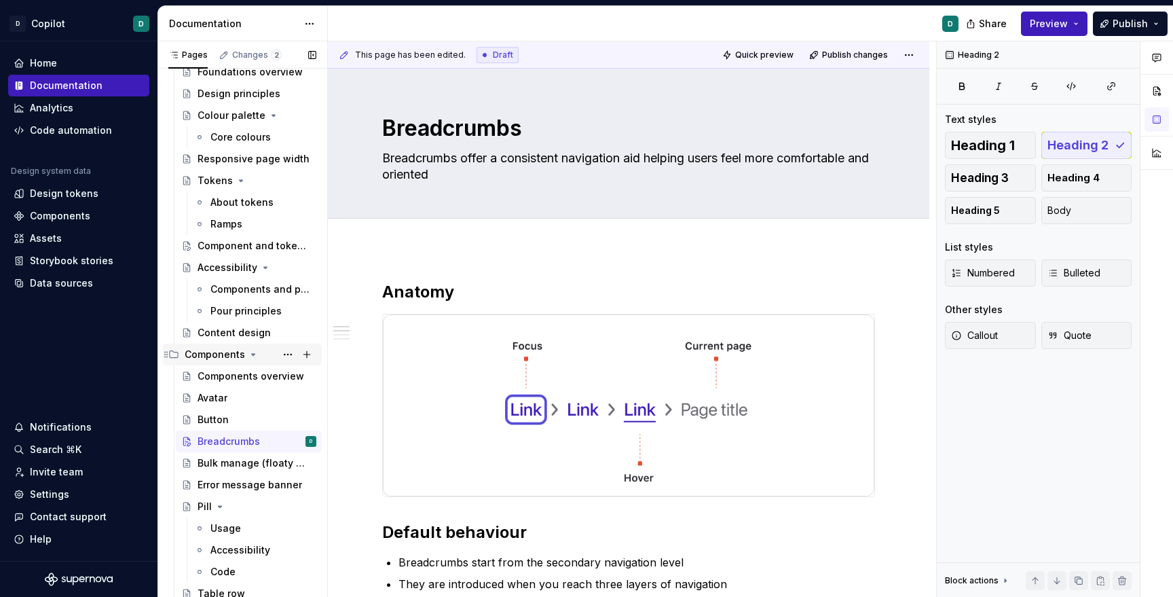
scroll to position [88, 0]
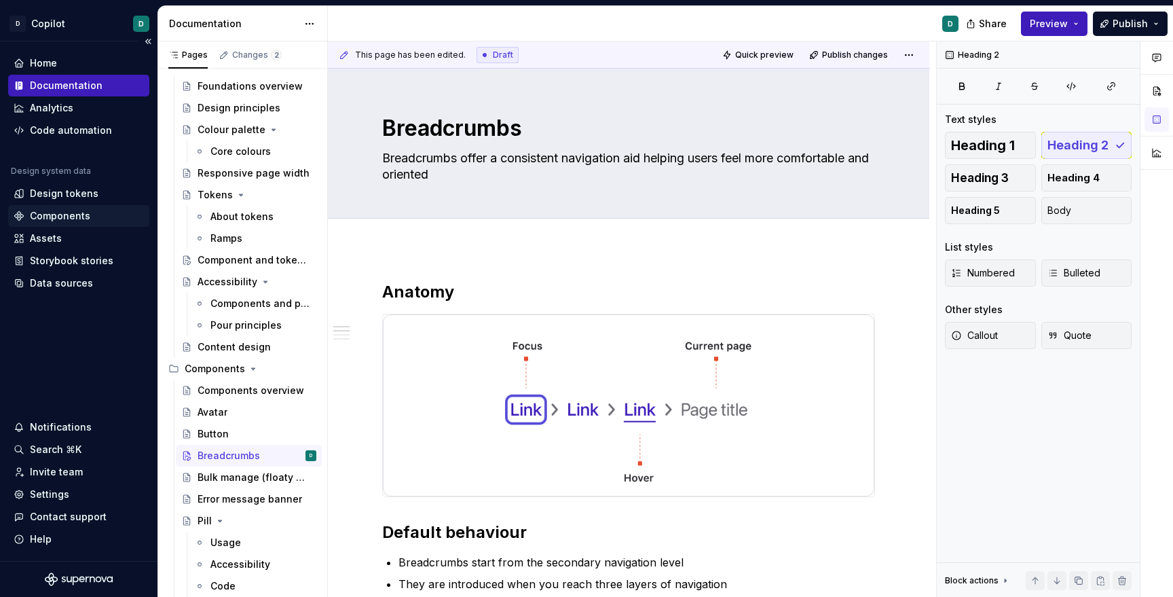
click at [68, 218] on div "Components" at bounding box center [60, 216] width 60 height 14
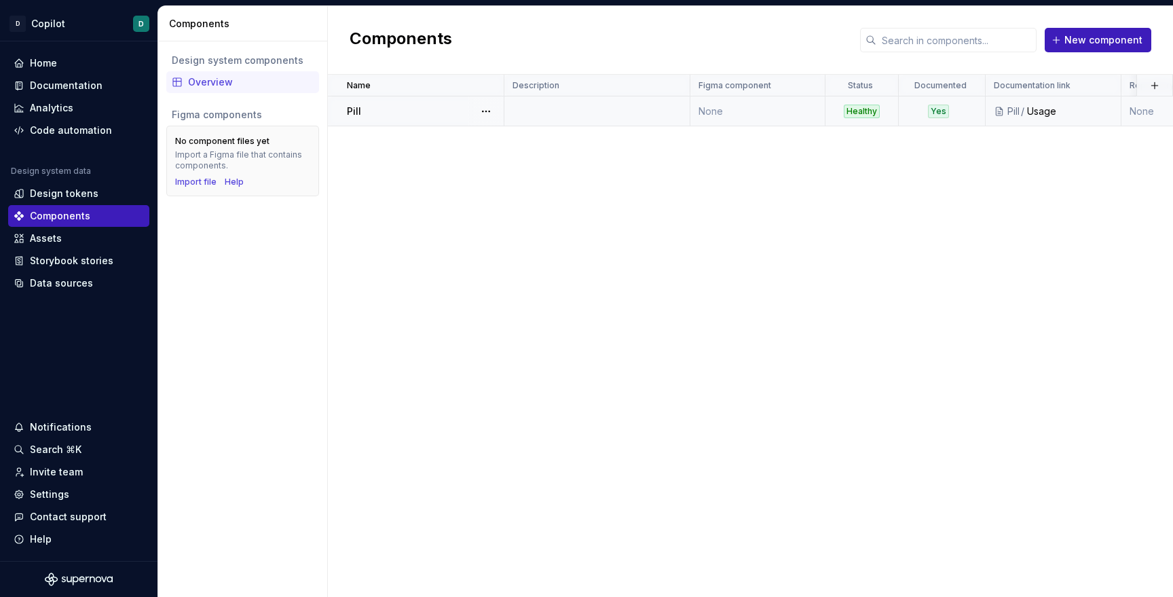
click at [746, 107] on td "None" at bounding box center [757, 111] width 135 height 30
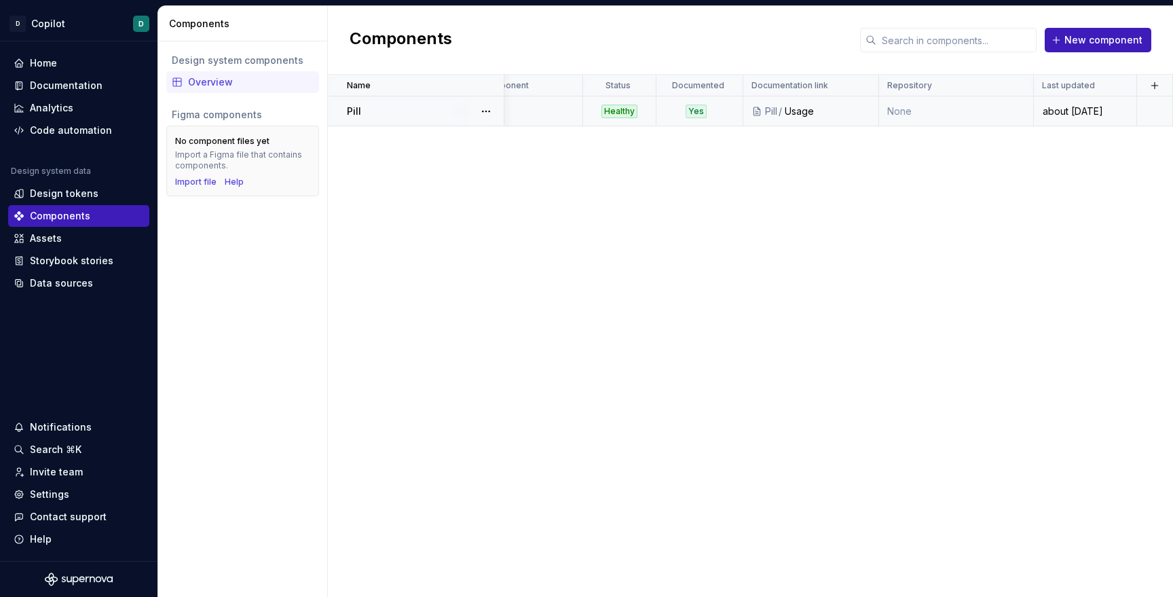
scroll to position [0, 242]
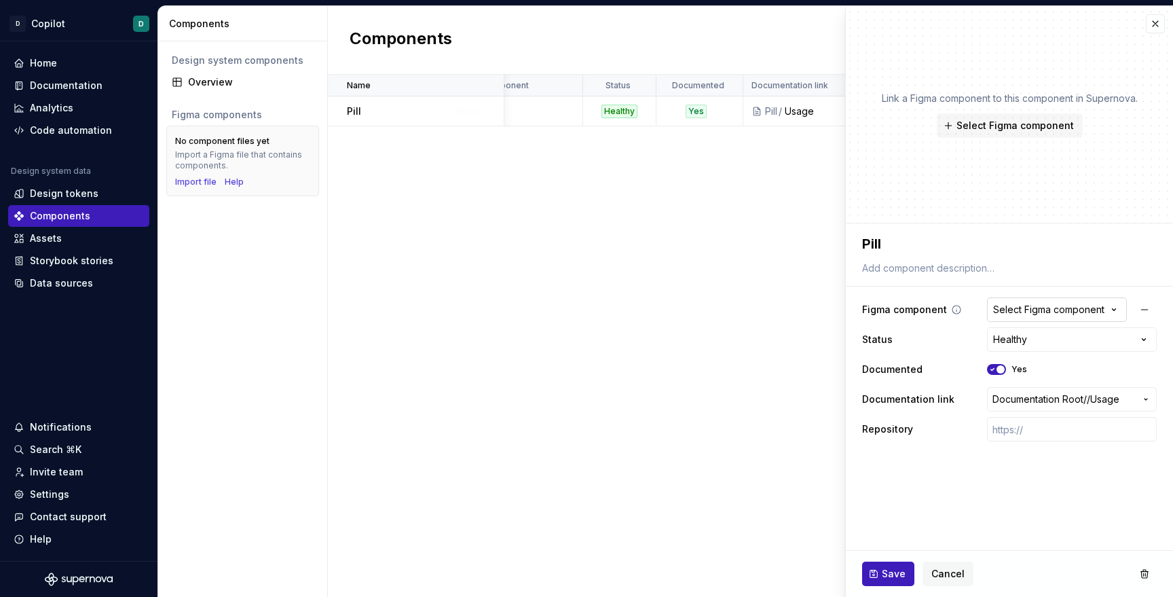
click at [1074, 312] on div "Select Figma component" at bounding box center [1048, 310] width 111 height 14
click at [971, 292] on html "**********" at bounding box center [586, 298] width 1173 height 597
click at [1054, 430] on input "text" at bounding box center [1072, 429] width 170 height 24
click at [922, 427] on icon at bounding box center [923, 429] width 11 height 11
click at [1023, 427] on input "text" at bounding box center [1072, 429] width 170 height 24
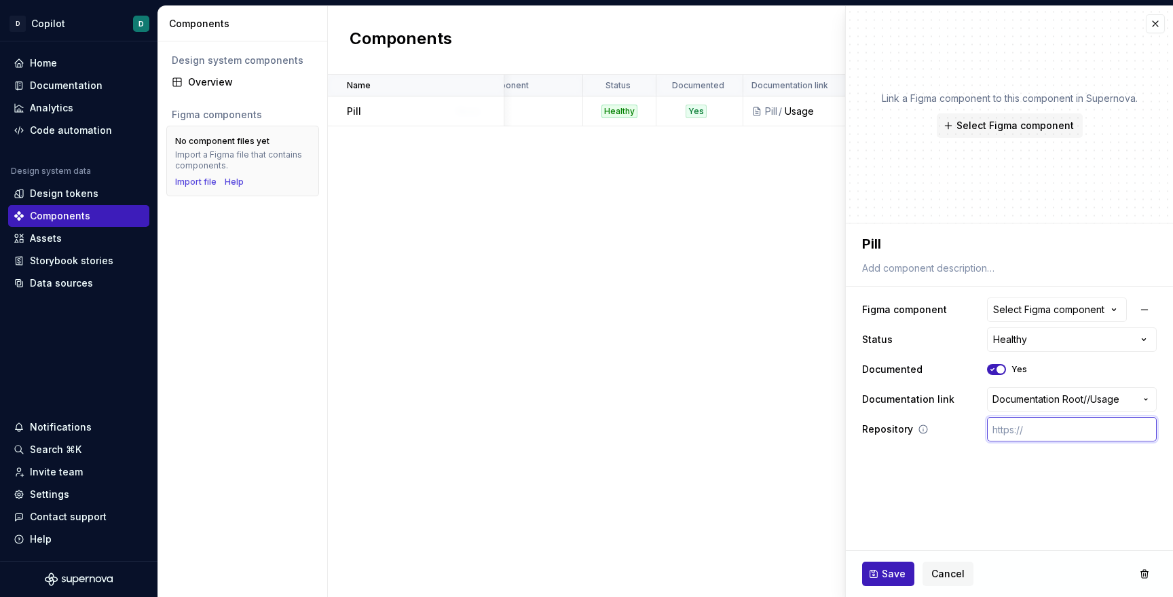
paste input "[URL][DOMAIN_NAME]"
type textarea "*"
type input "[URL][DOMAIN_NAME]"
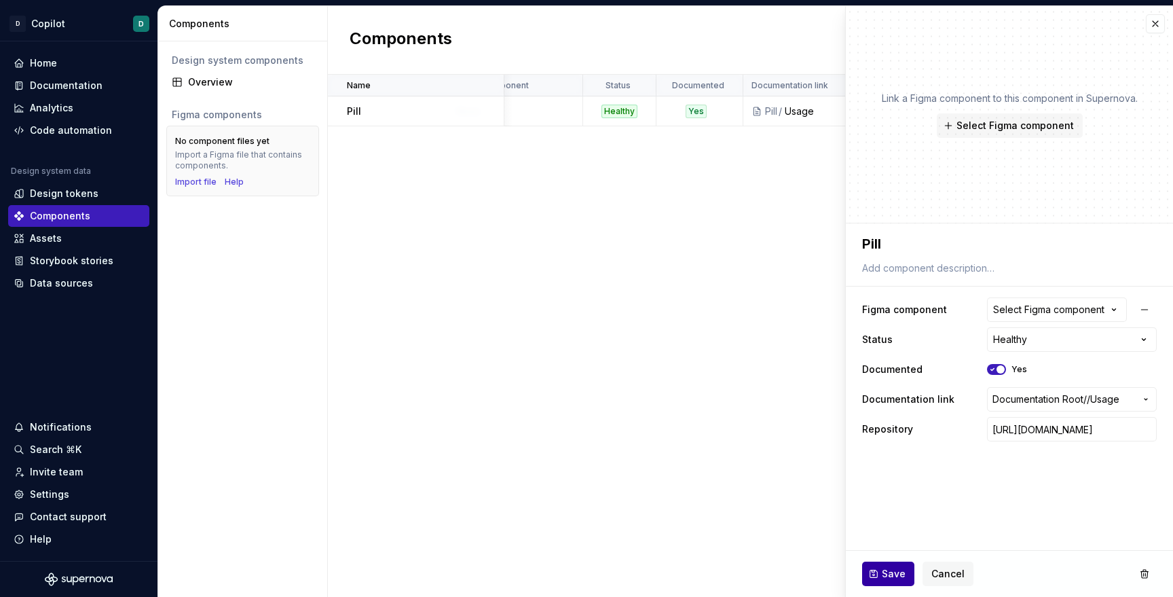
click at [889, 573] on span "Save" at bounding box center [894, 574] width 24 height 14
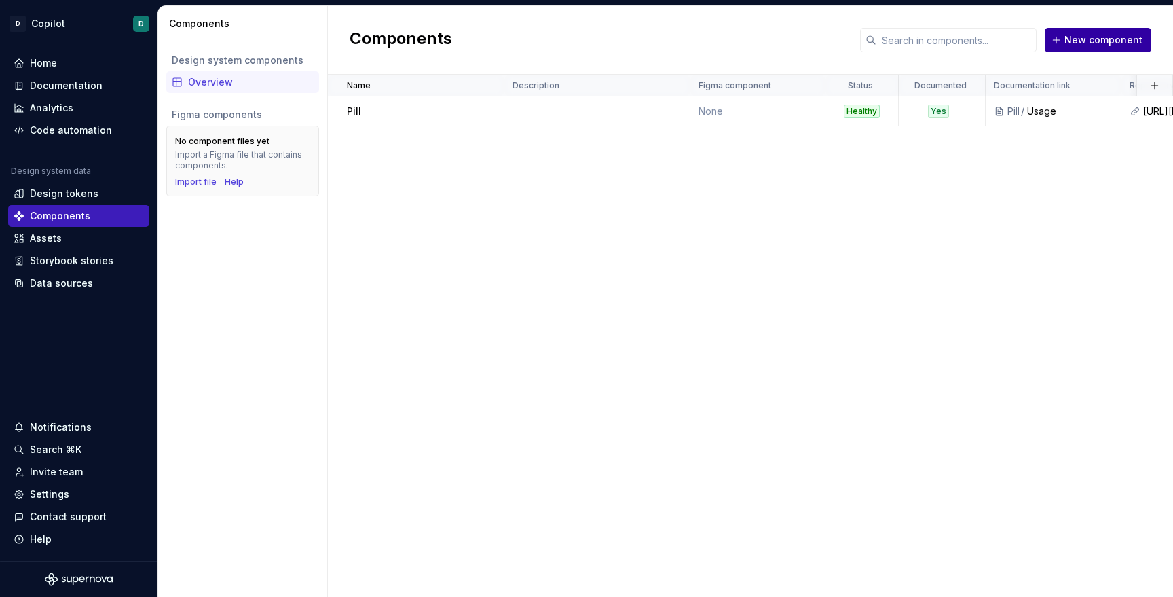
click at [1075, 39] on span "New component" at bounding box center [1103, 40] width 78 height 14
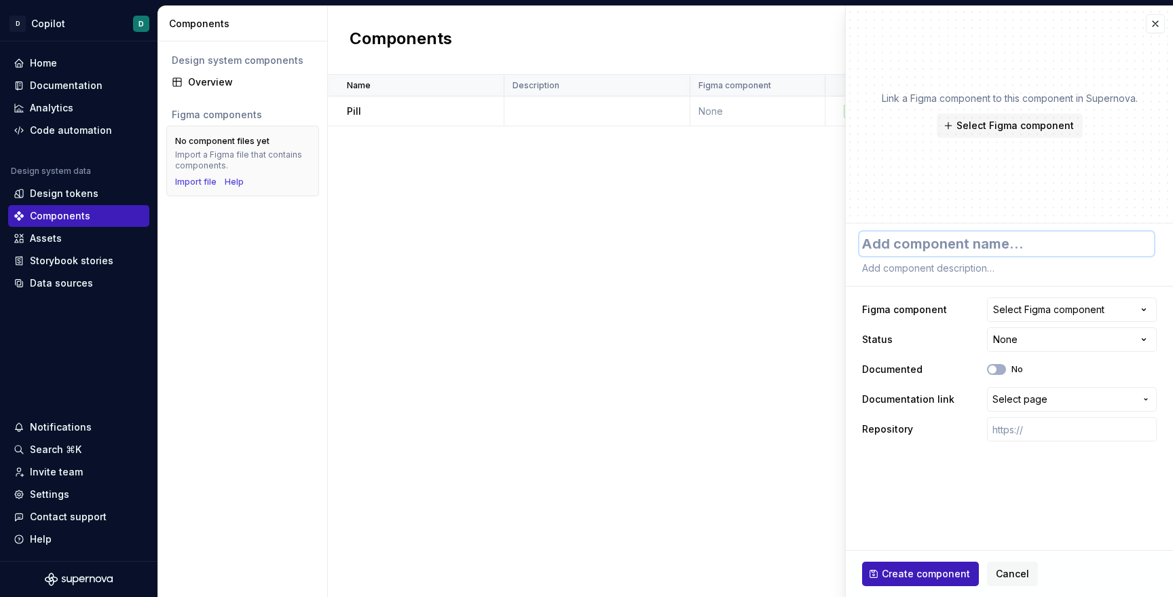
type textarea "*"
type textarea "A"
type textarea "*"
type textarea "Av"
type textarea "*"
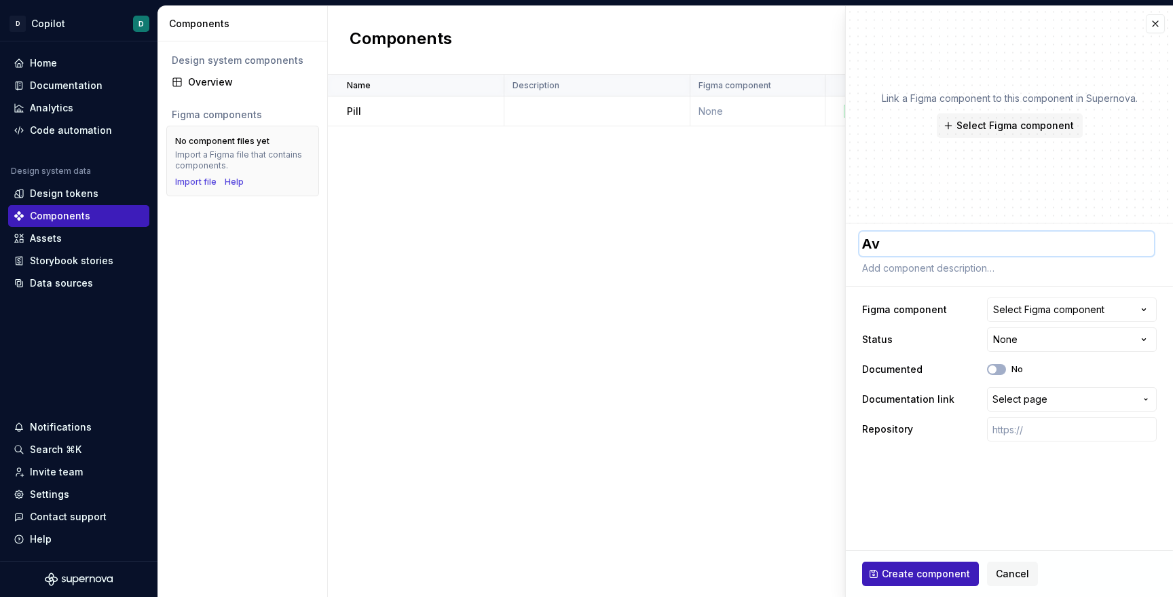
type textarea "Ava"
type textarea "*"
type textarea "Avat"
type textarea "*"
type textarea "Avata"
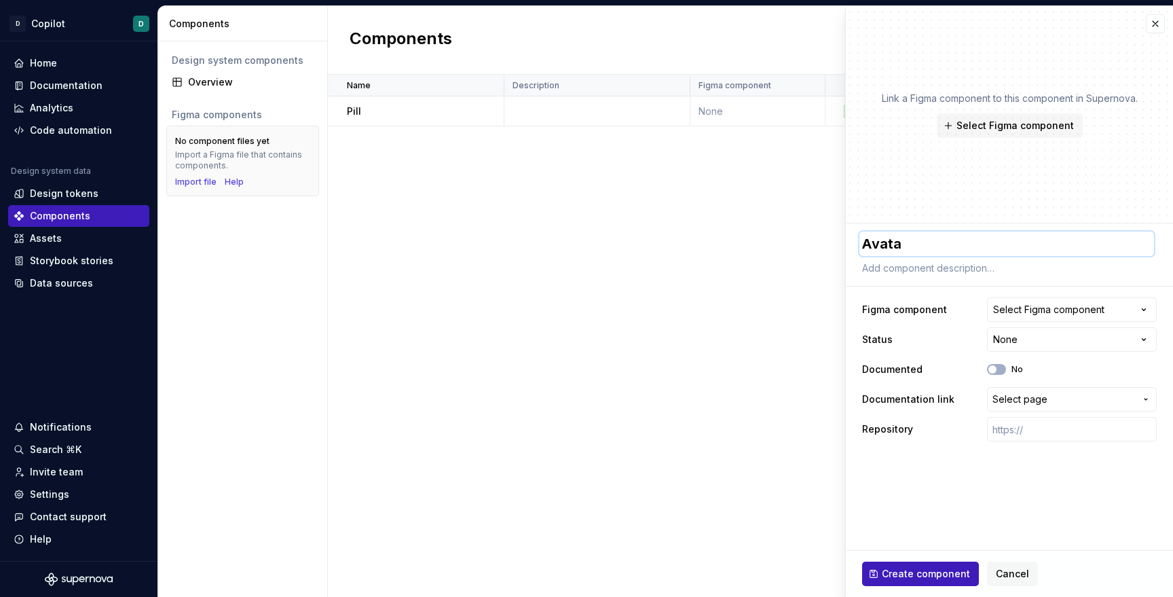
type textarea "*"
type textarea "Avatar"
click at [1007, 338] on html "**********" at bounding box center [586, 298] width 1173 height 597
select select "**********"
click at [1012, 401] on span "Select page" at bounding box center [1019, 399] width 55 height 14
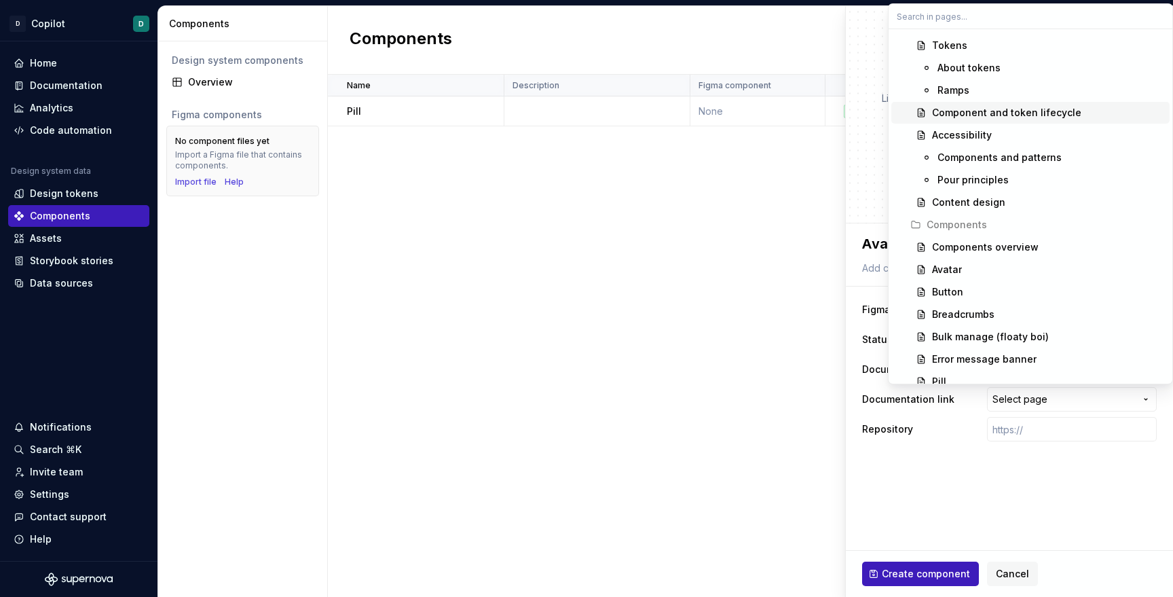
scroll to position [234, 0]
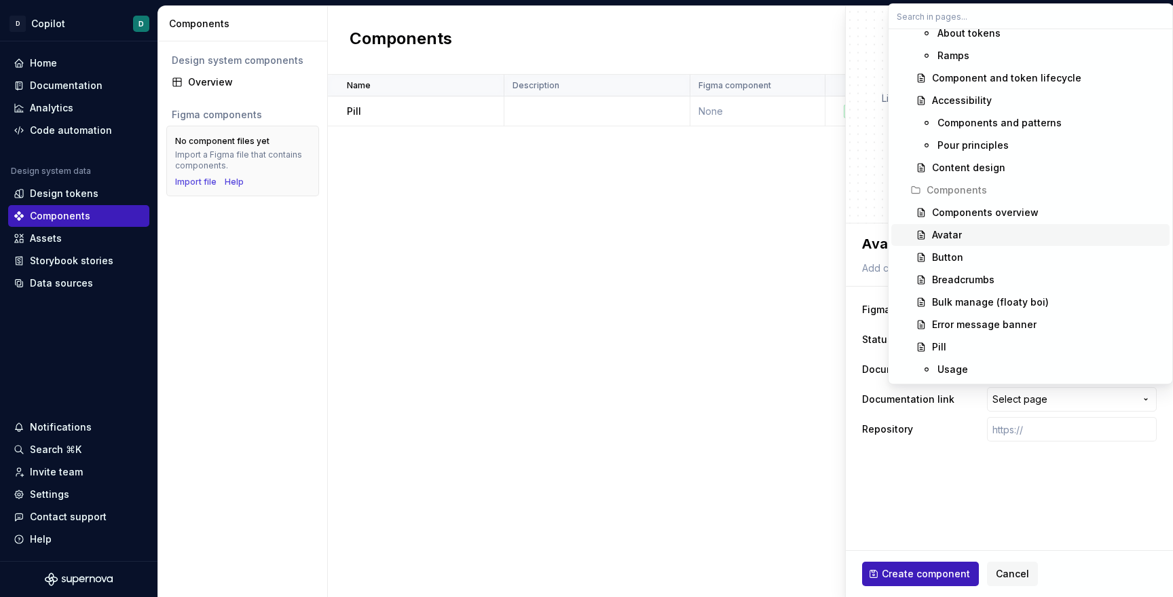
click at [939, 235] on div "Avatar" at bounding box center [947, 235] width 30 height 14
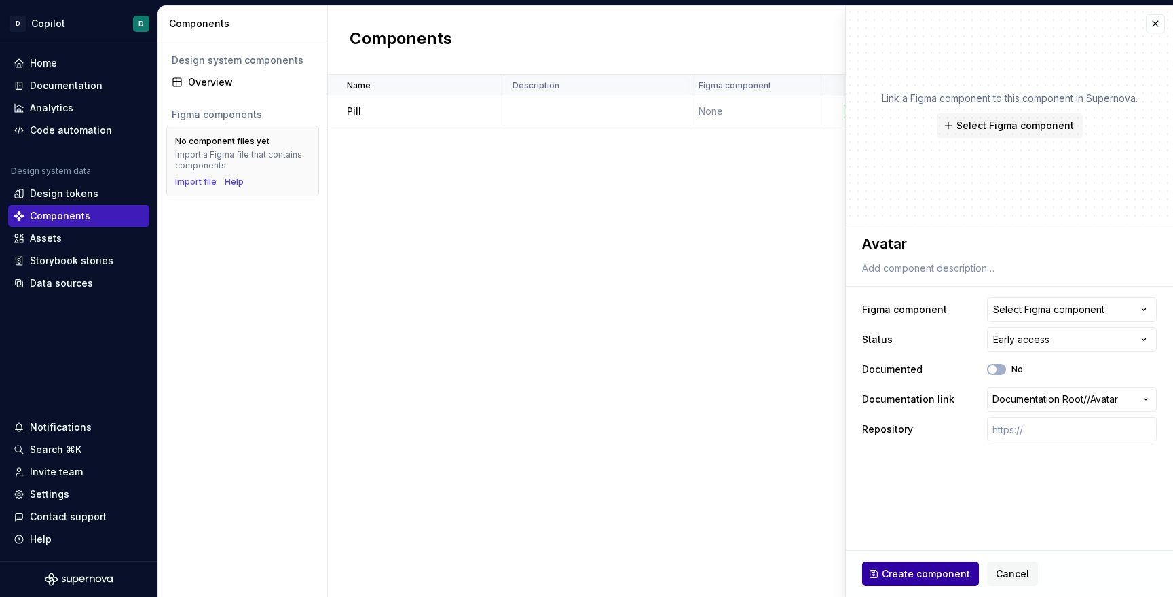
click at [899, 572] on span "Create component" at bounding box center [926, 574] width 88 height 14
type textarea "*"
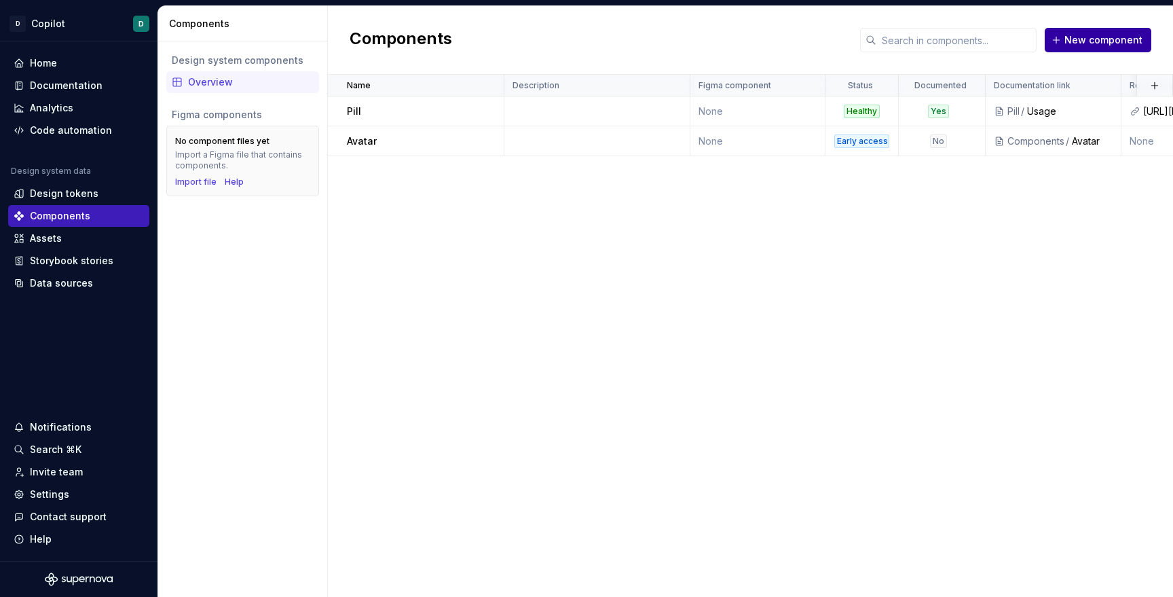
click at [1098, 39] on span "New component" at bounding box center [1103, 40] width 78 height 14
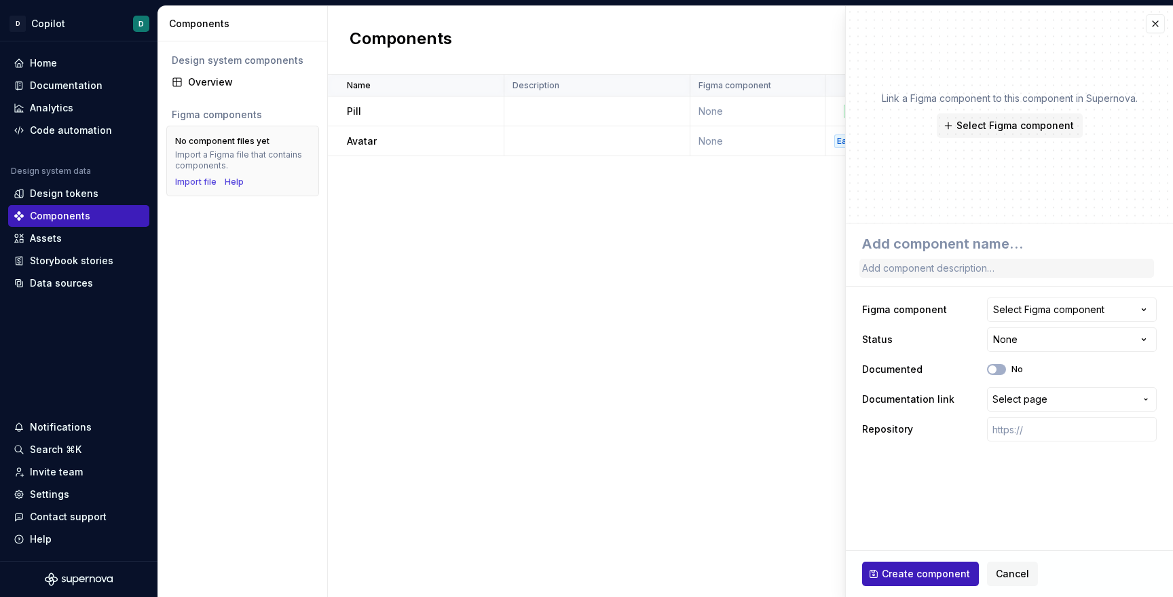
type textarea "*"
type textarea "B"
type textarea "*"
type textarea "By"
type textarea "*"
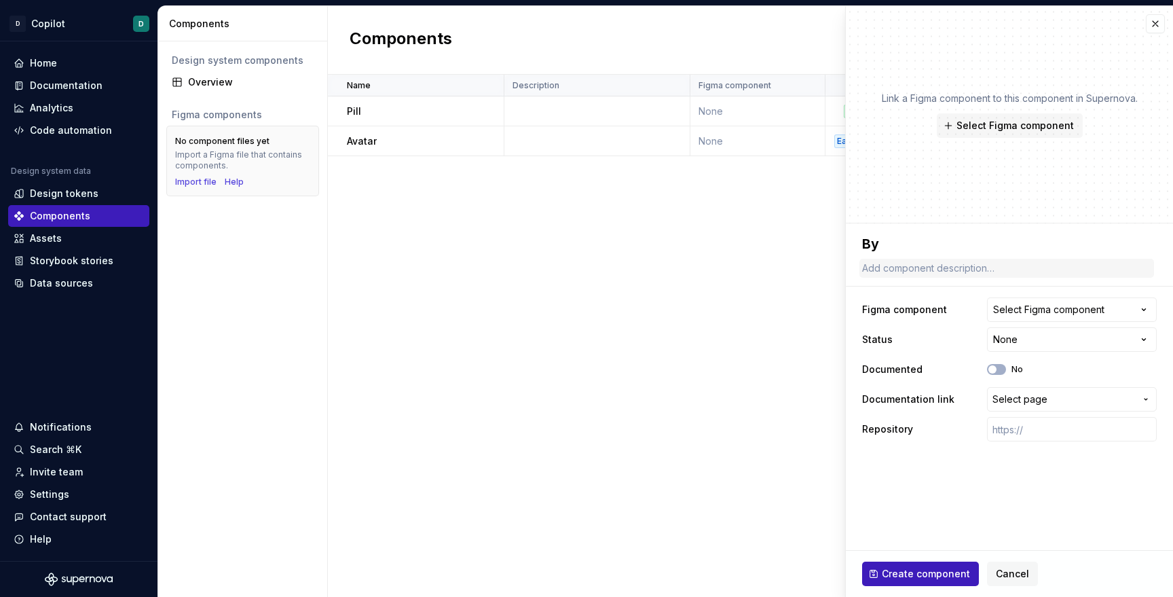
type textarea "Byt"
type textarea "*"
type textarea "By"
type textarea "*"
type textarea "B"
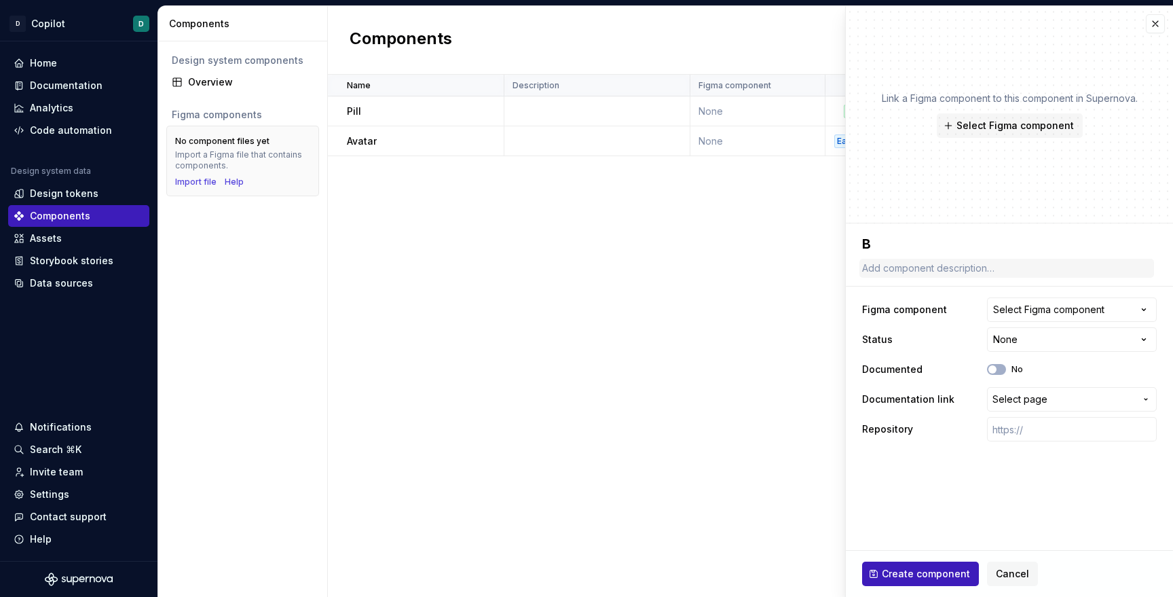
type textarea "*"
type textarea "But"
type textarea "*"
type textarea "Butto"
type textarea "*"
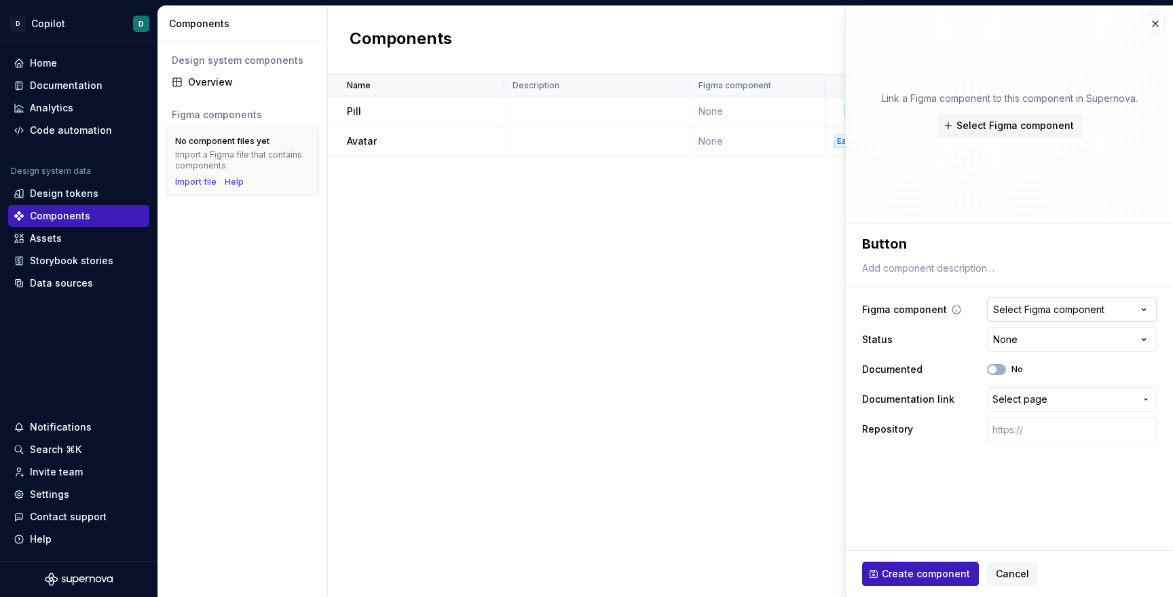
type textarea "Button"
click at [1016, 310] on div "Select Figma component" at bounding box center [1048, 310] width 111 height 14
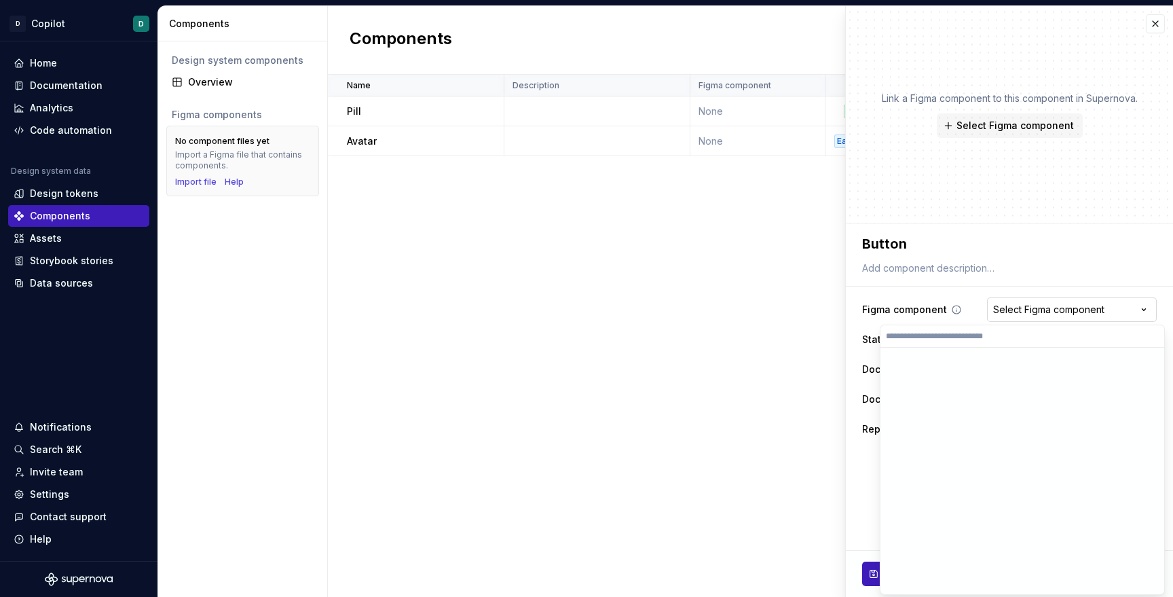
type textarea "*"
click at [954, 301] on html "**********" at bounding box center [586, 298] width 1173 height 597
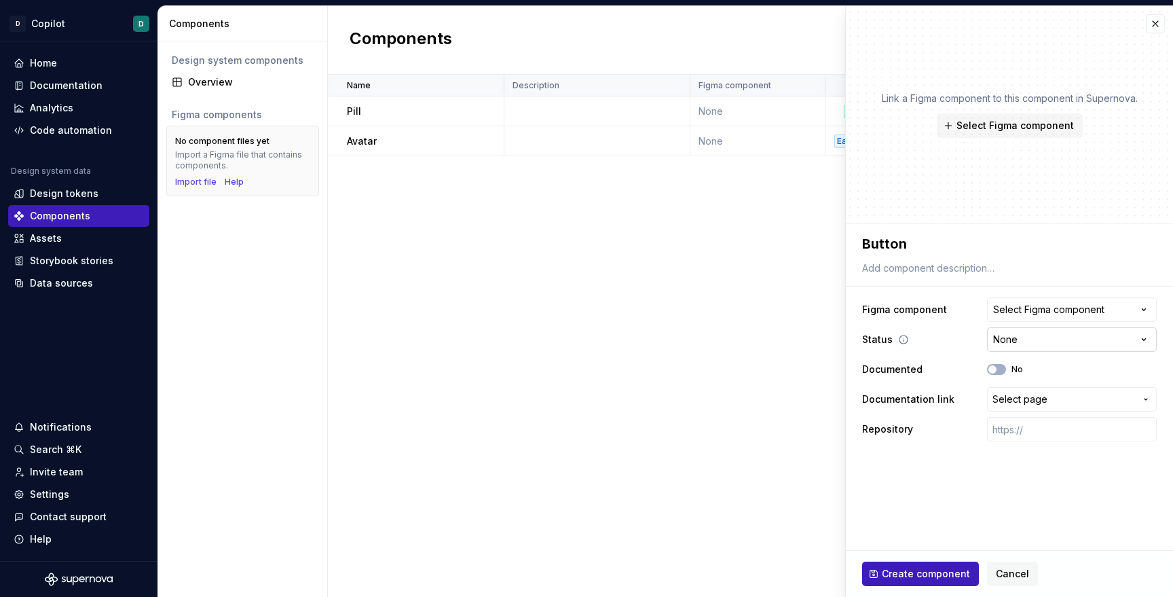
click at [1016, 340] on html "**********" at bounding box center [586, 298] width 1173 height 597
select select "**********"
click at [1008, 403] on span "Select page" at bounding box center [1019, 399] width 55 height 14
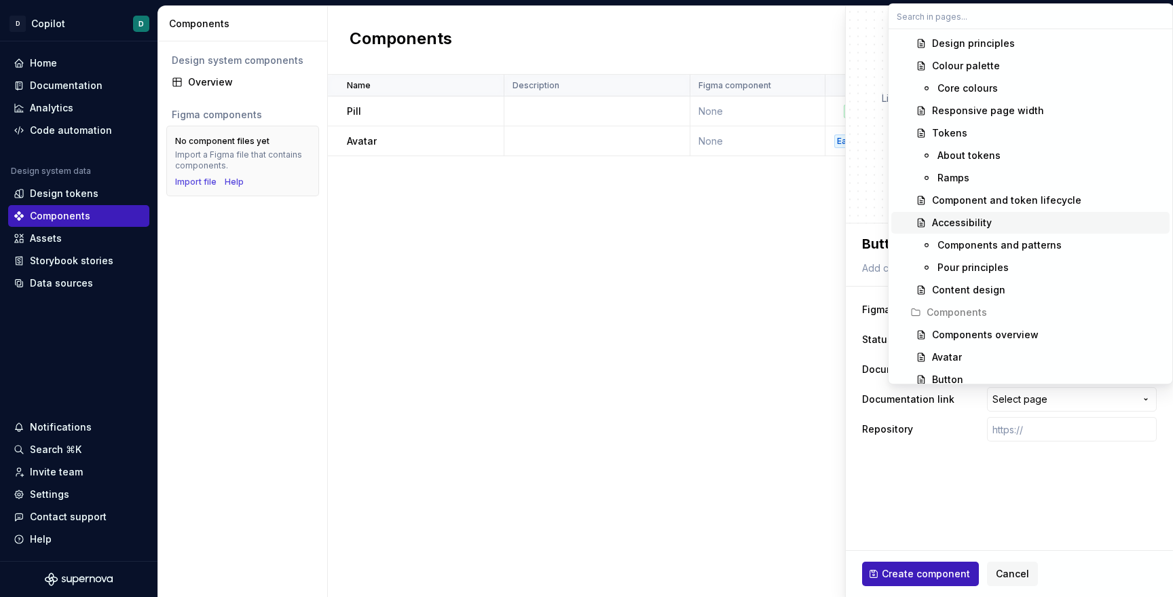
scroll to position [228, 0]
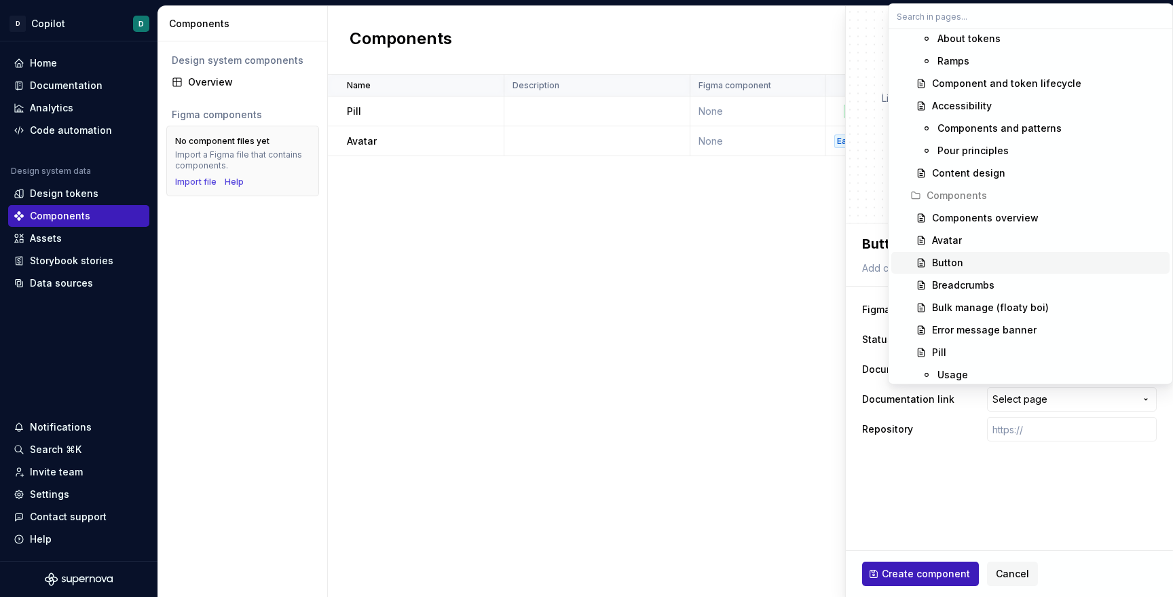
click at [944, 262] on div "Button" at bounding box center [947, 263] width 31 height 14
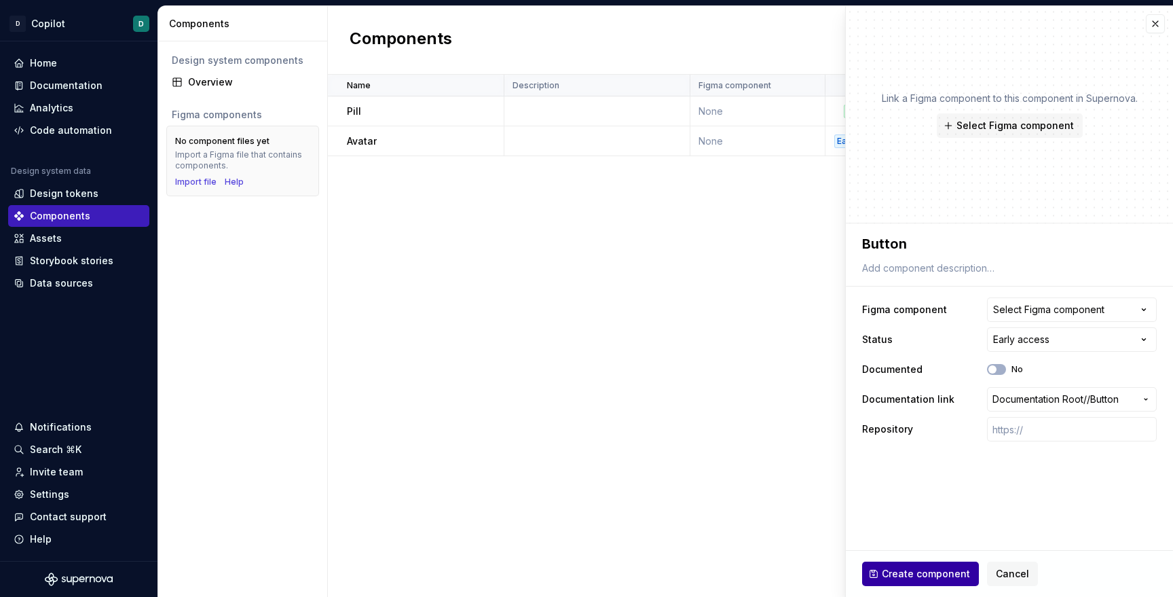
click at [931, 574] on span "Create component" at bounding box center [926, 574] width 88 height 14
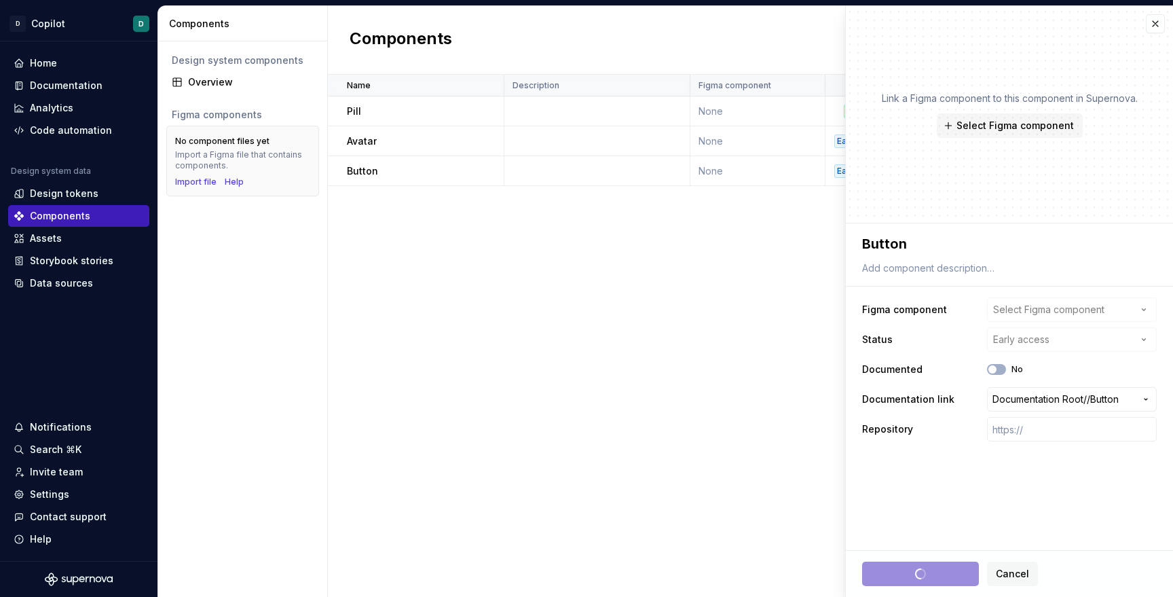
type textarea "*"
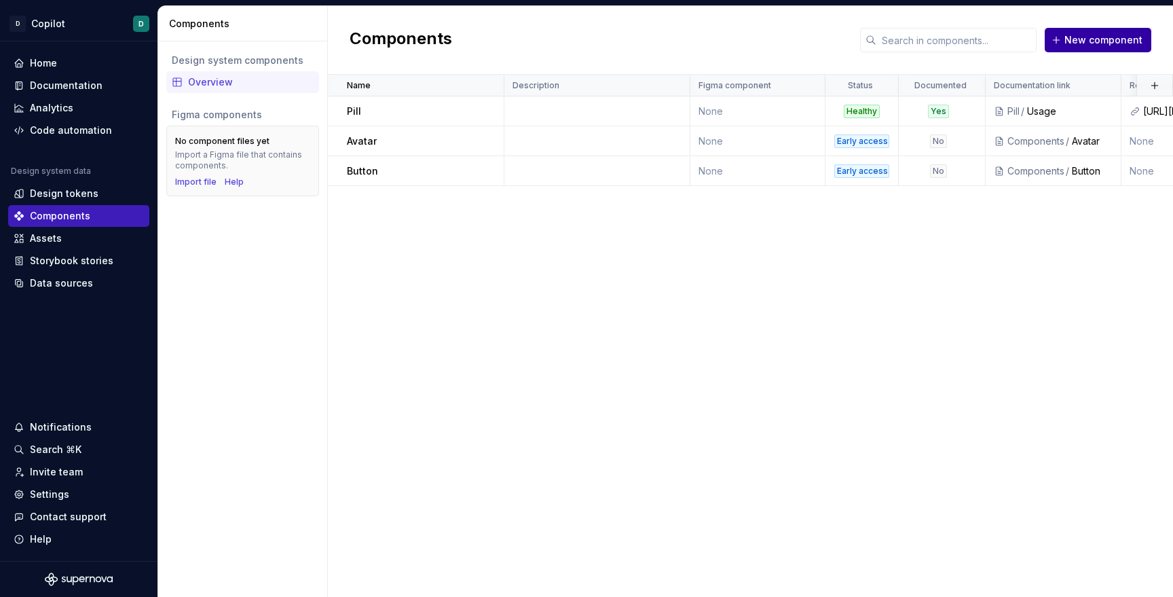
click at [1080, 45] on span "New component" at bounding box center [1103, 40] width 78 height 14
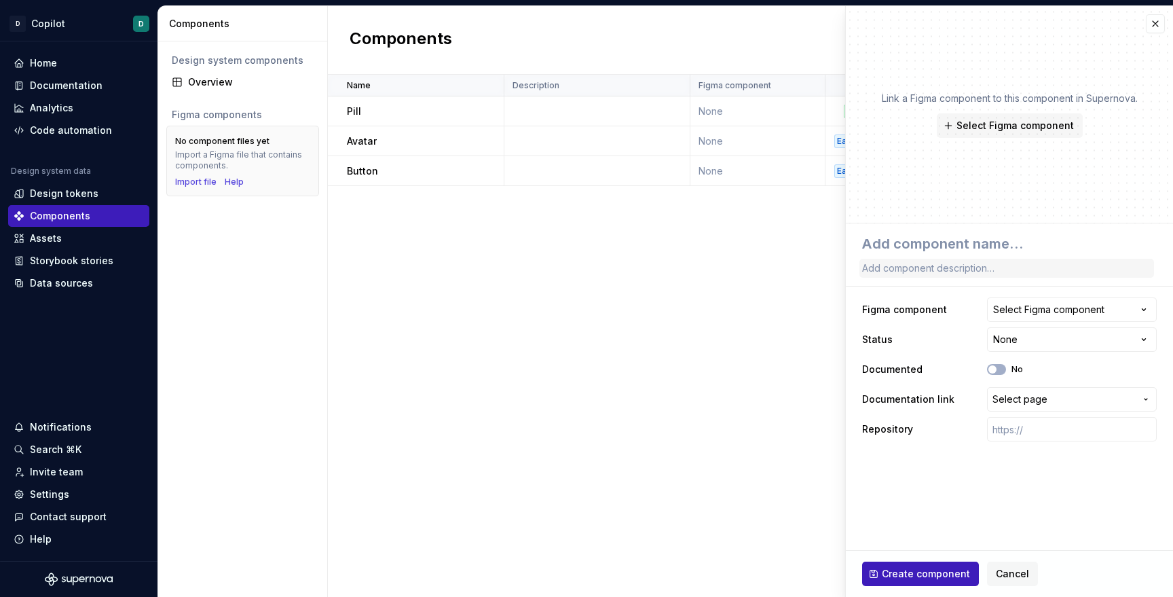
type textarea "*"
type textarea "B"
type textarea "*"
type textarea "Br"
type textarea "*"
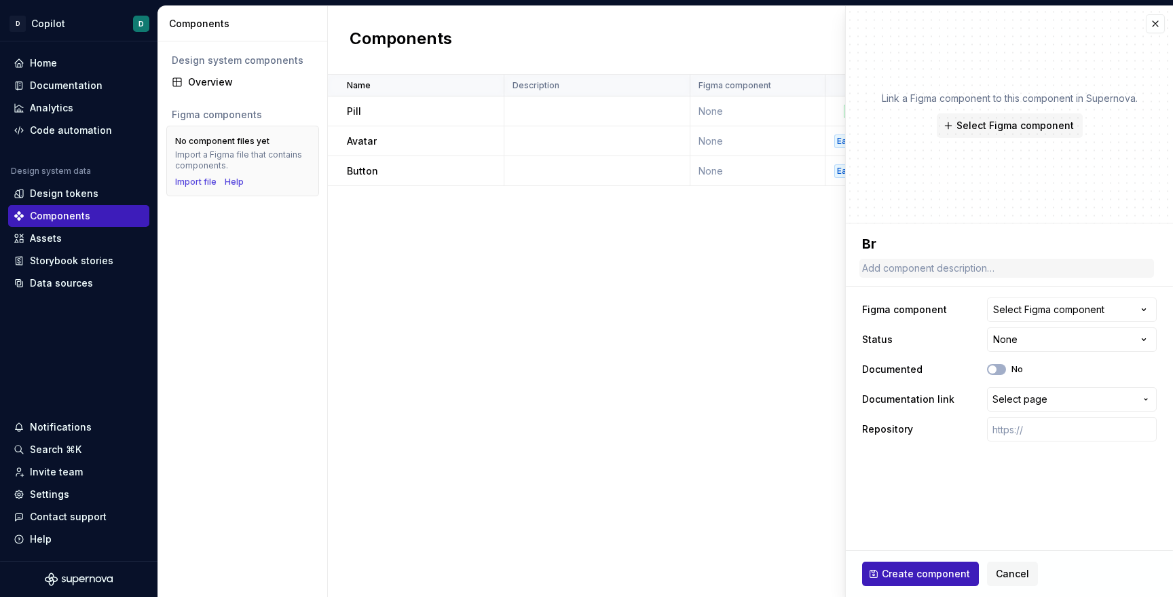
type textarea "Bre"
type textarea "*"
type textarea "Brea"
type textarea "*"
type textarea "Bread"
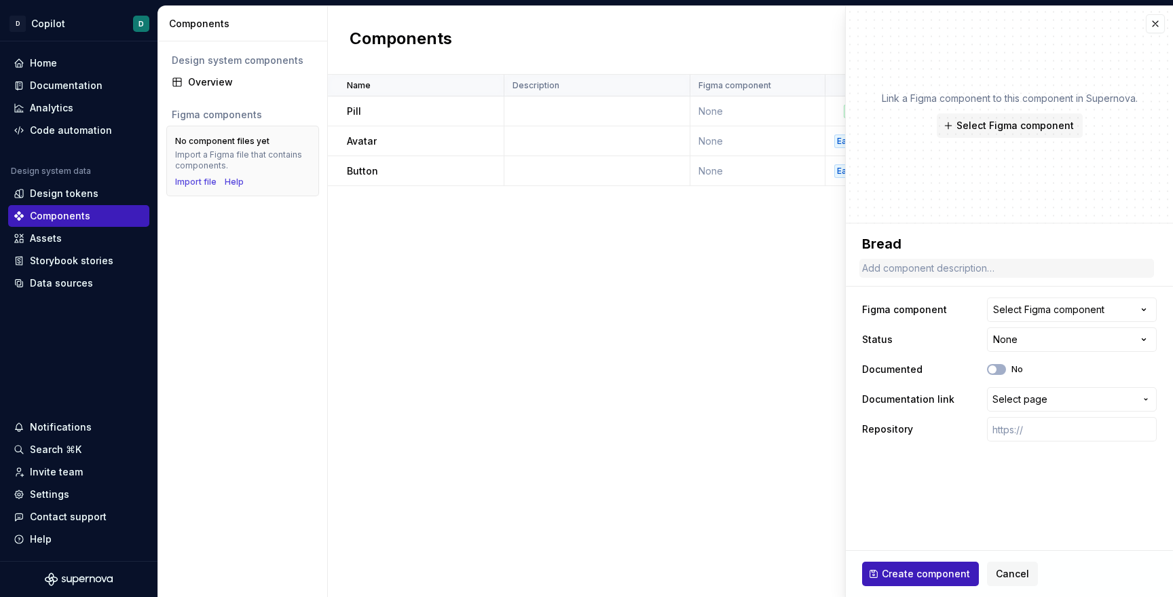
type textarea "*"
type textarea "Breadc"
type textarea "*"
type textarea "Breadcr"
type textarea "*"
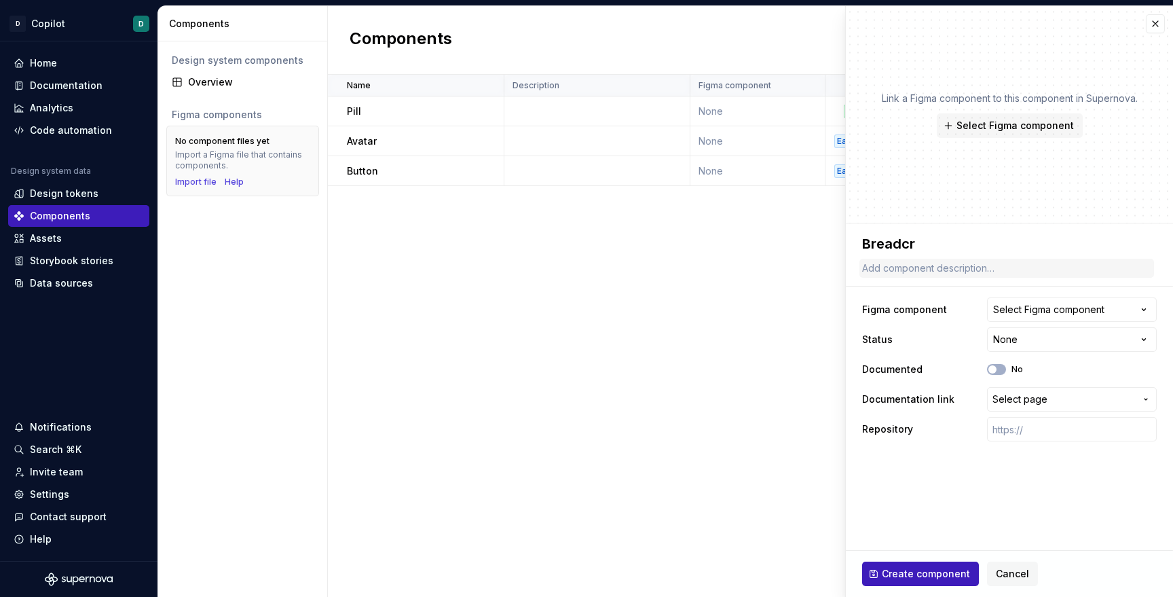
type textarea "Breadcru"
type textarea "*"
type textarea "Breadcrum"
type textarea "*"
type textarea "Breadcrumb"
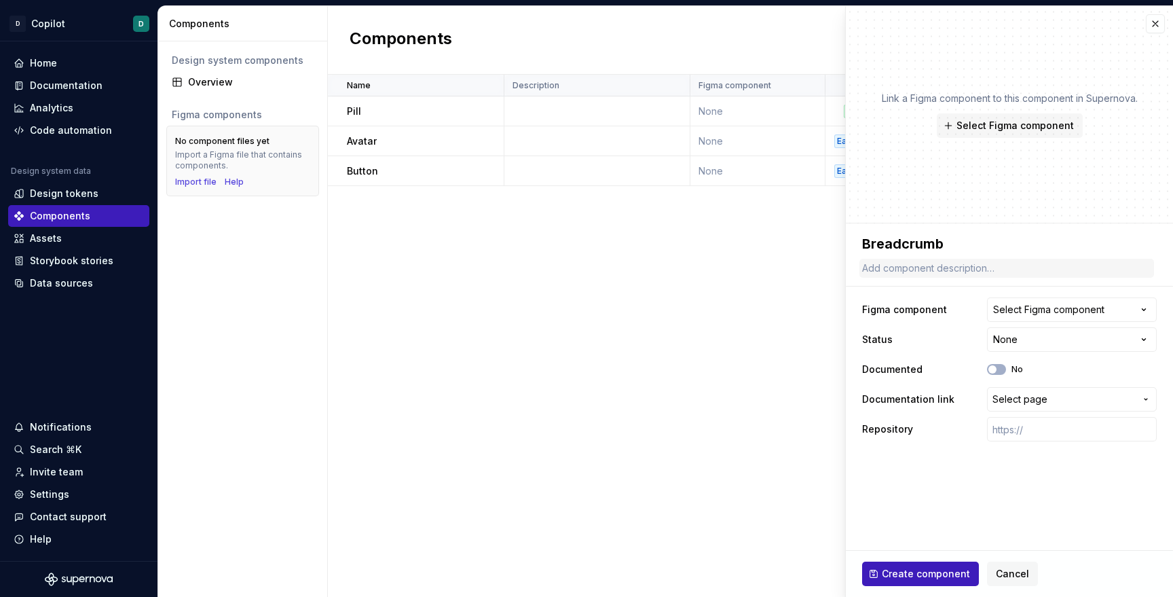
type textarea "*"
type textarea "Breadcrumbs"
type textarea "*"
click at [1024, 315] on div "Select Figma component" at bounding box center [1048, 310] width 111 height 14
click at [958, 310] on html "**********" at bounding box center [586, 298] width 1173 height 597
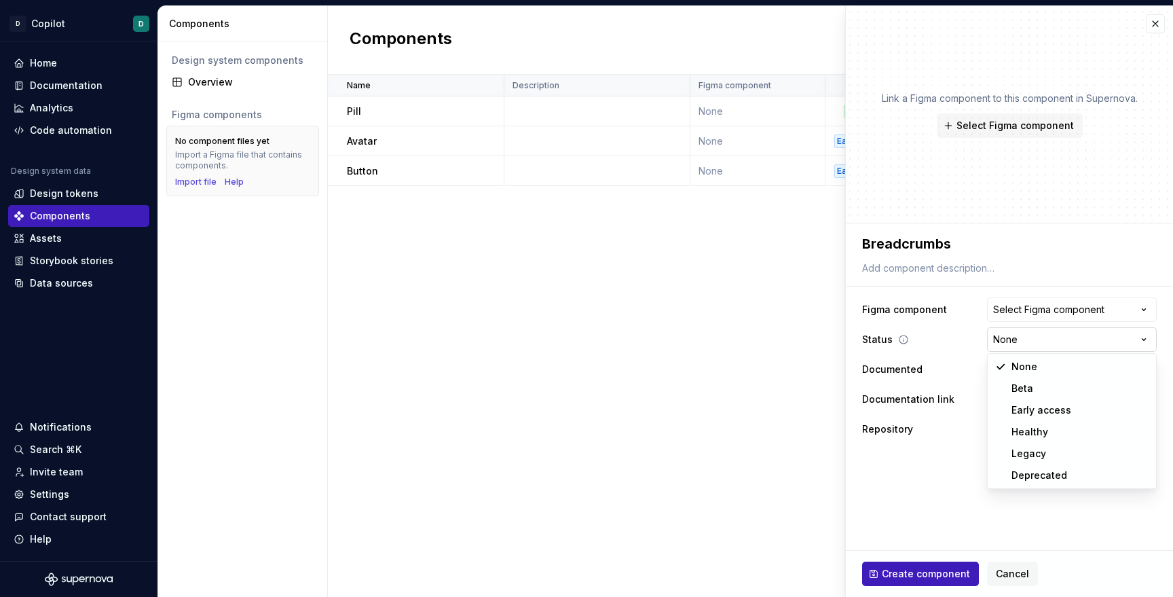
click at [1019, 340] on html "**********" at bounding box center [586, 298] width 1173 height 597
select select "**********"
click at [1016, 398] on span "Select page" at bounding box center [1019, 399] width 55 height 14
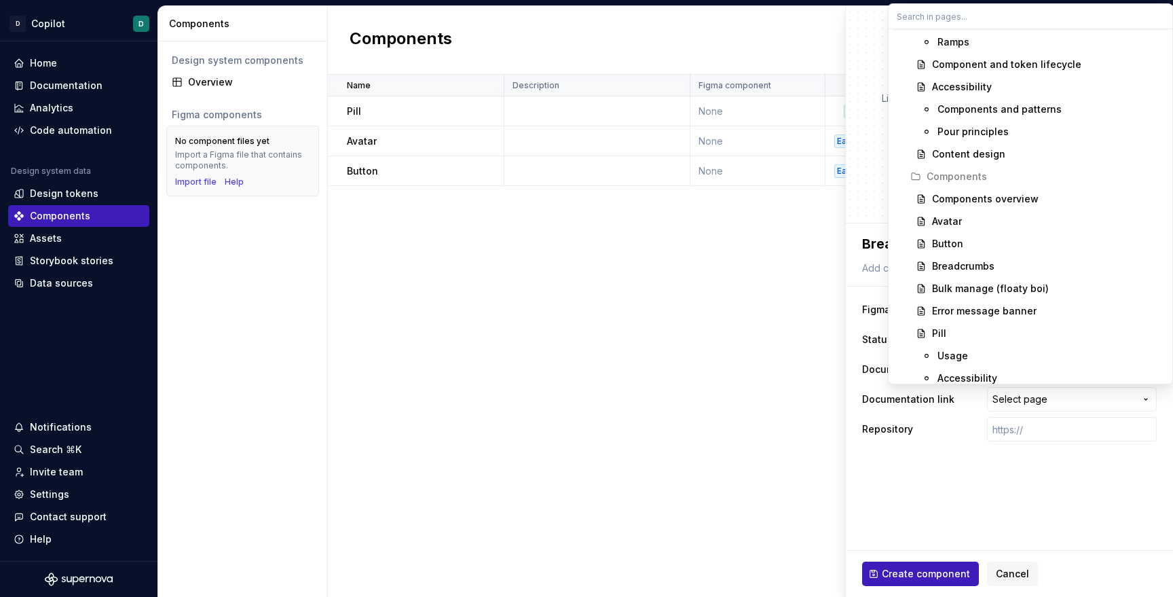
scroll to position [261, 0]
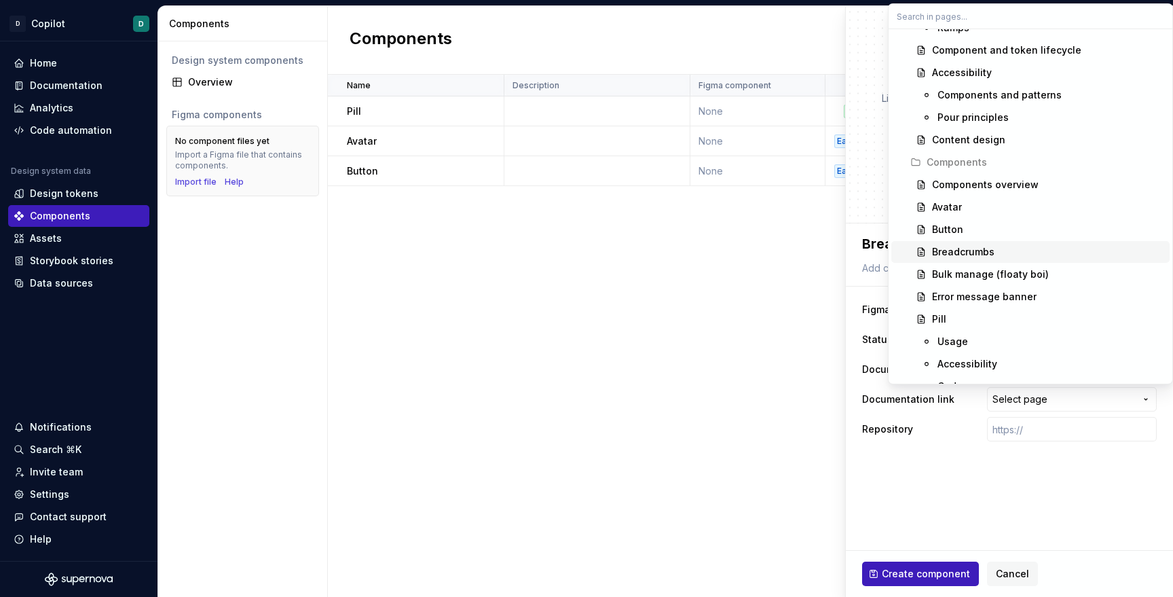
click at [962, 253] on div "Breadcrumbs" at bounding box center [963, 252] width 62 height 14
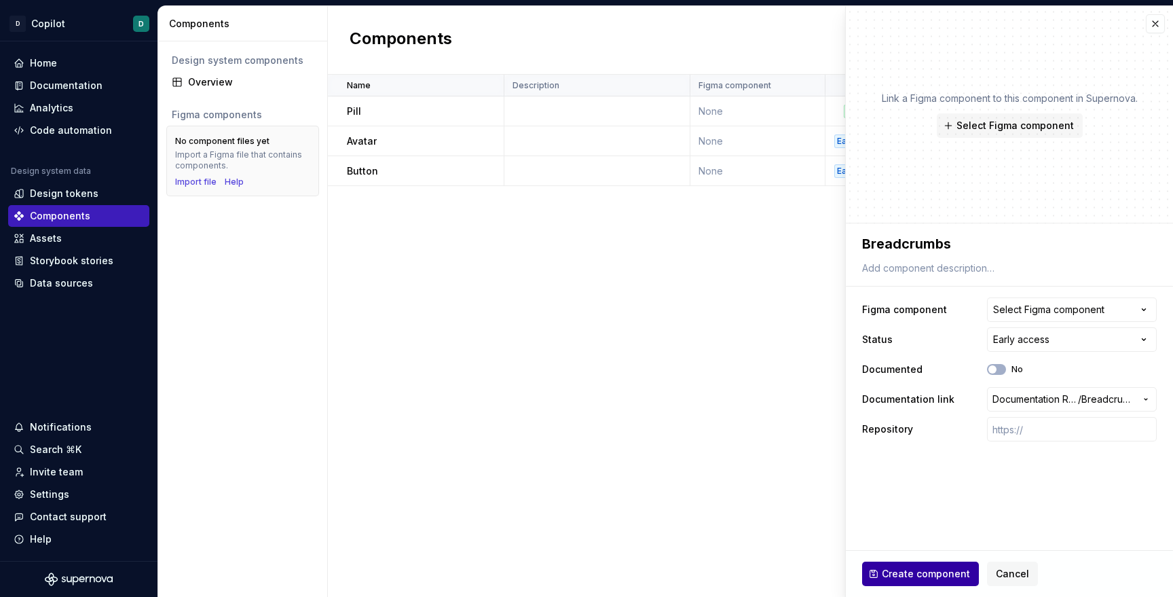
click at [920, 574] on span "Create component" at bounding box center [926, 574] width 88 height 14
type textarea "*"
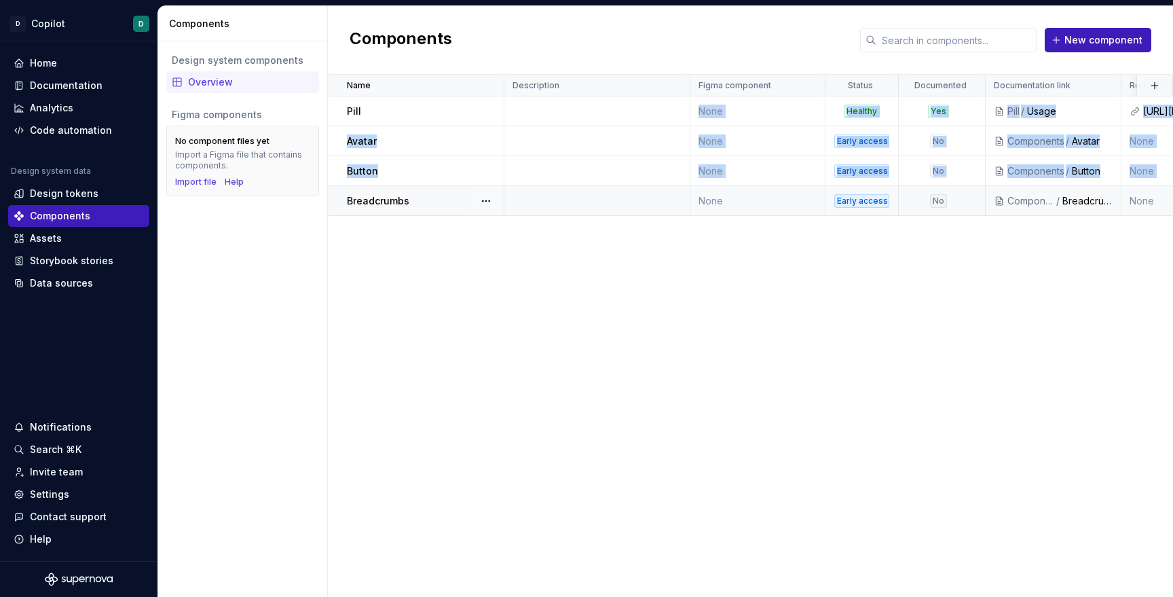
drag, startPoint x: 384, startPoint y: 107, endPoint x: 382, endPoint y: 187, distance: 80.1
click at [382, 187] on tbody "Pill None Healthy Yes Pill / Usage [URL][DOMAIN_NAME] 3 minutes ago Avatar None…" at bounding box center [872, 155] width 1088 height 119
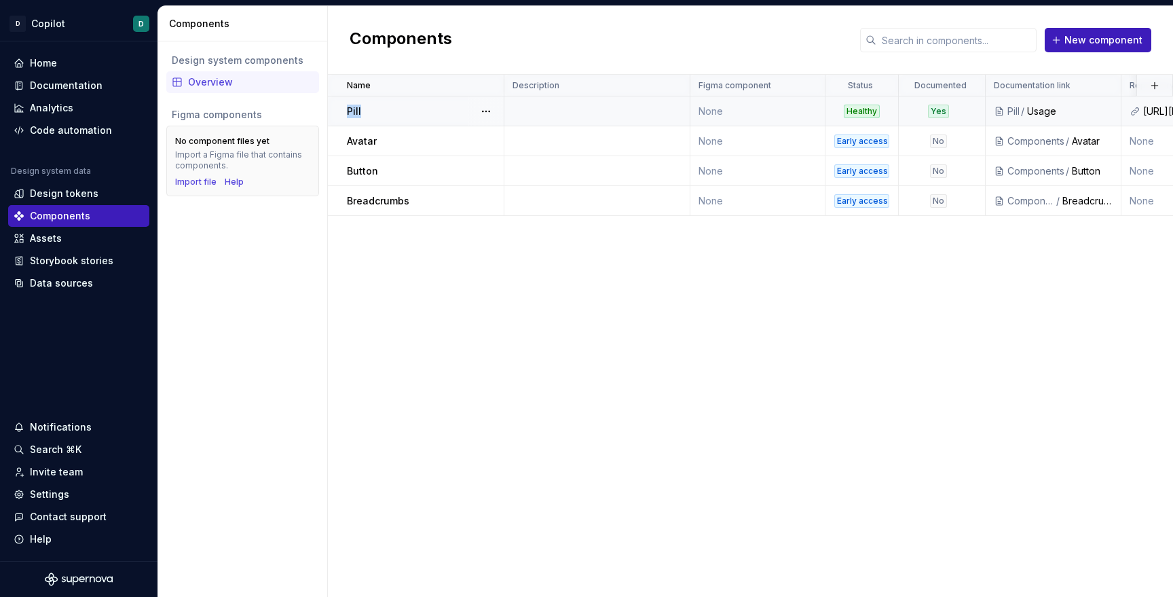
drag, startPoint x: 335, startPoint y: 107, endPoint x: 444, endPoint y: 112, distance: 109.4
click at [444, 112] on td "Pill" at bounding box center [416, 111] width 176 height 30
click at [480, 110] on button "button" at bounding box center [486, 111] width 19 height 19
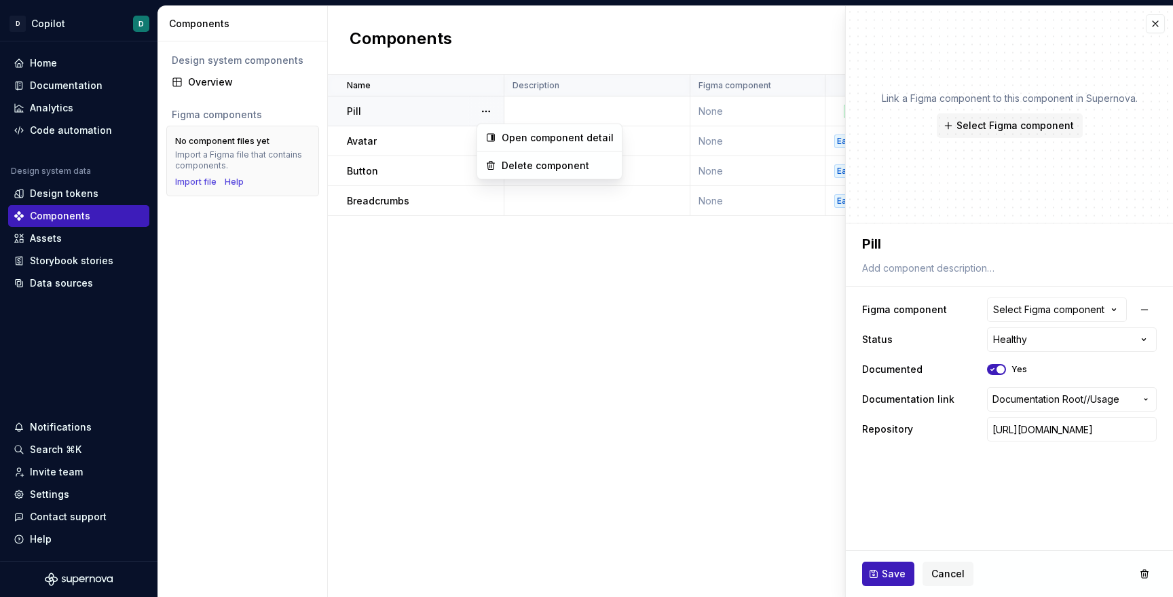
click at [1151, 25] on html "D Copilot D Home Documentation Analytics Code automation Design system data Des…" at bounding box center [586, 298] width 1173 height 597
click at [1156, 25] on button "button" at bounding box center [1155, 23] width 19 height 19
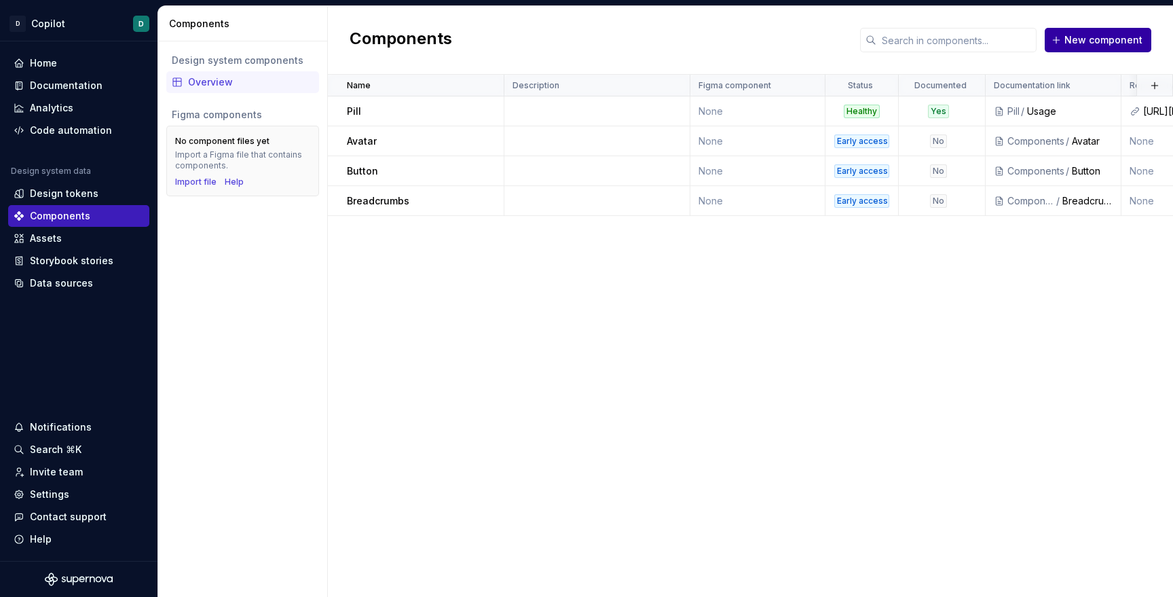
click at [1078, 38] on span "New component" at bounding box center [1103, 40] width 78 height 14
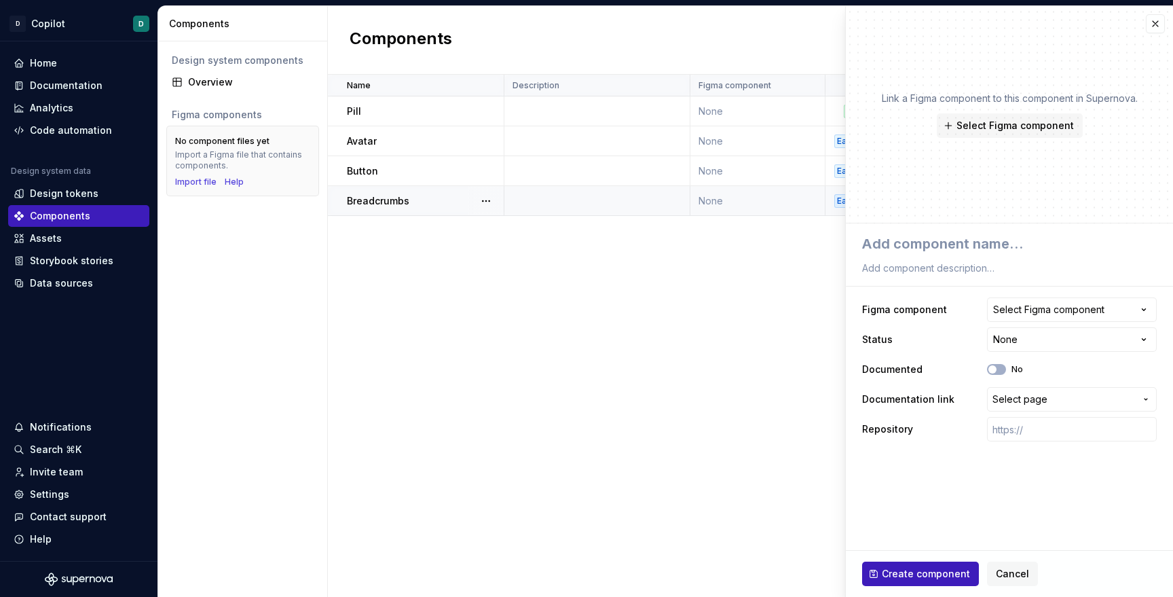
type textarea "*"
type textarea "B"
type textarea "*"
type textarea "Bu"
type textarea "*"
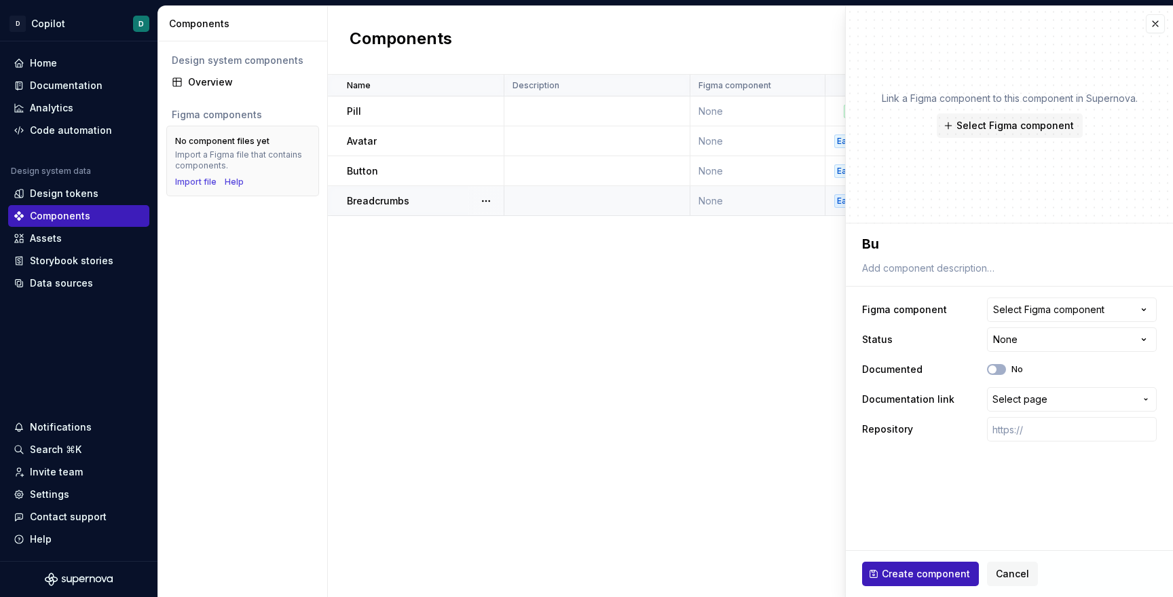
type textarea "Bul"
type textarea "*"
type textarea "Bulk"
type textarea "*"
type textarea "Bulk"
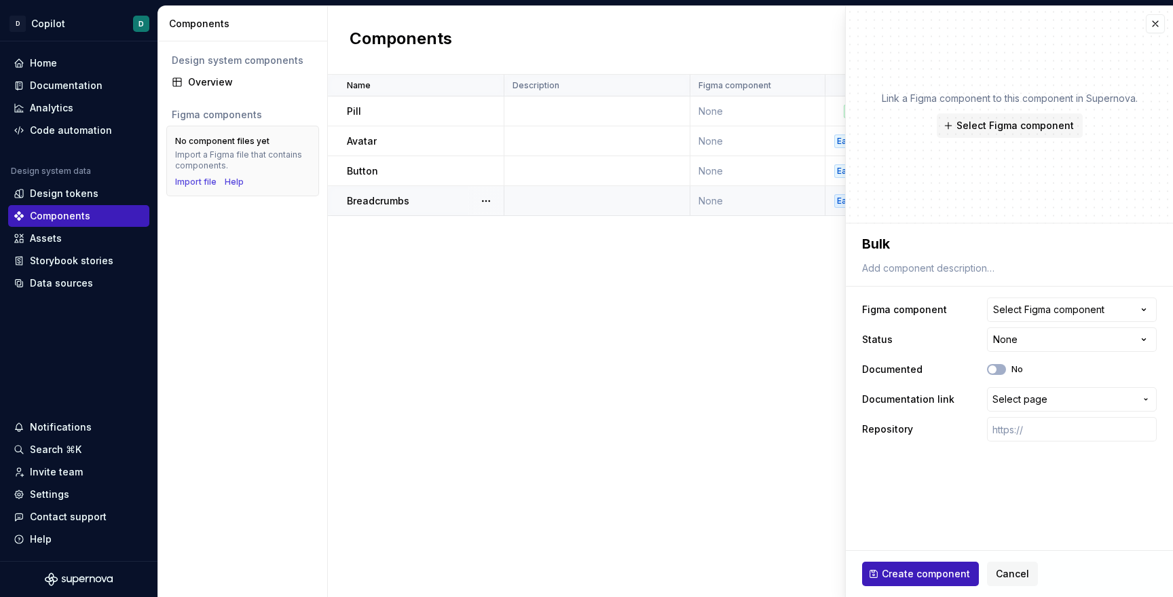
type textarea "*"
type textarea "Bulk M"
type textarea "*"
type textarea "Bulk Ma"
type textarea "*"
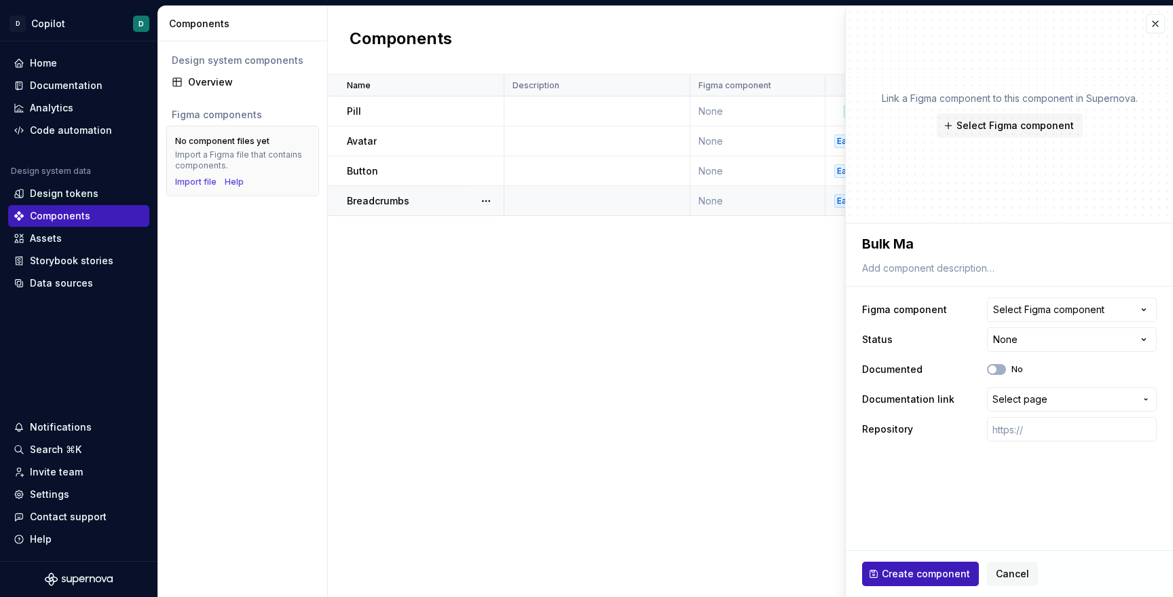
type textarea "Bulk Man"
type textarea "*"
type textarea "Bulk Mana"
type textarea "*"
type textarea "Bulk Manag"
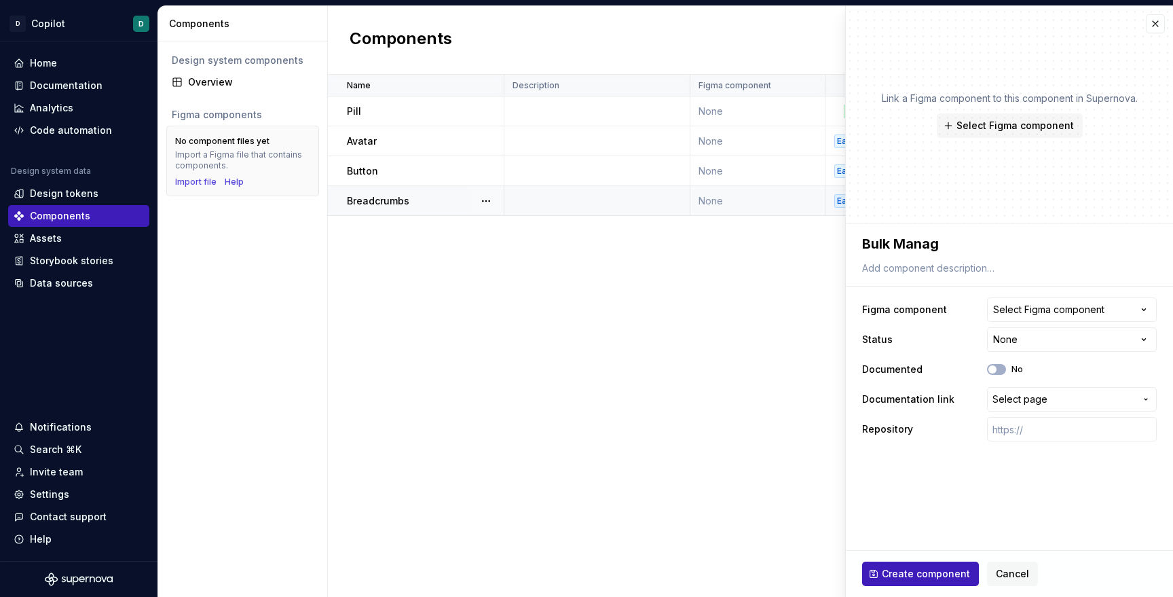
type textarea "*"
type textarea "Bulk Manage"
click at [1026, 341] on html "**********" at bounding box center [586, 298] width 1173 height 597
type textarea "*"
click at [1032, 343] on html "**********" at bounding box center [586, 298] width 1173 height 597
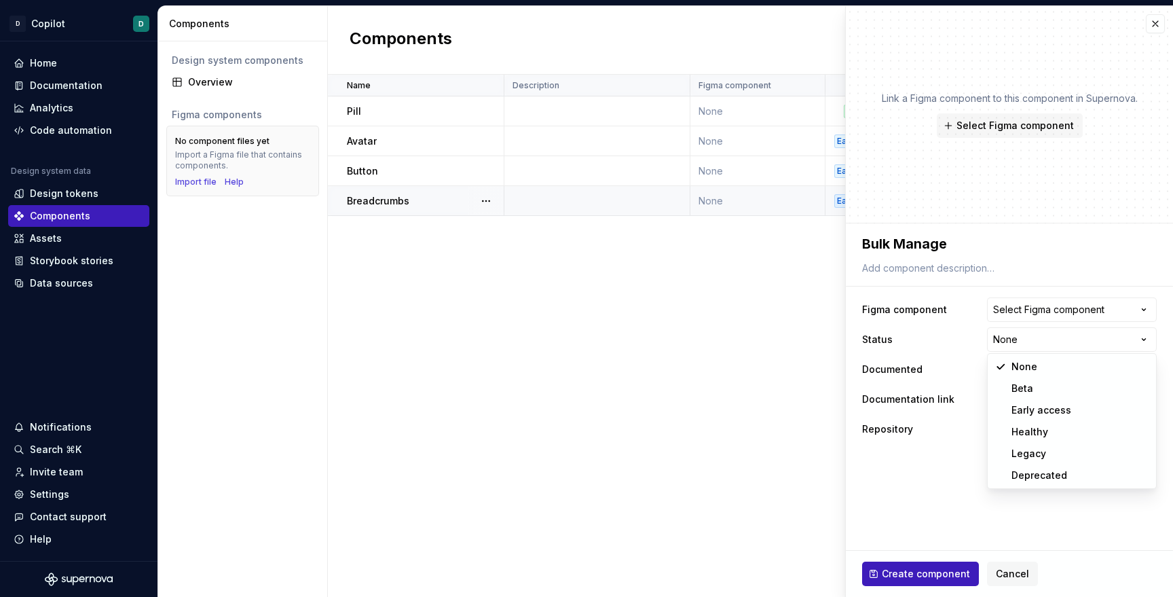
select select "**********"
click at [1037, 405] on span "Select page" at bounding box center [1019, 399] width 55 height 14
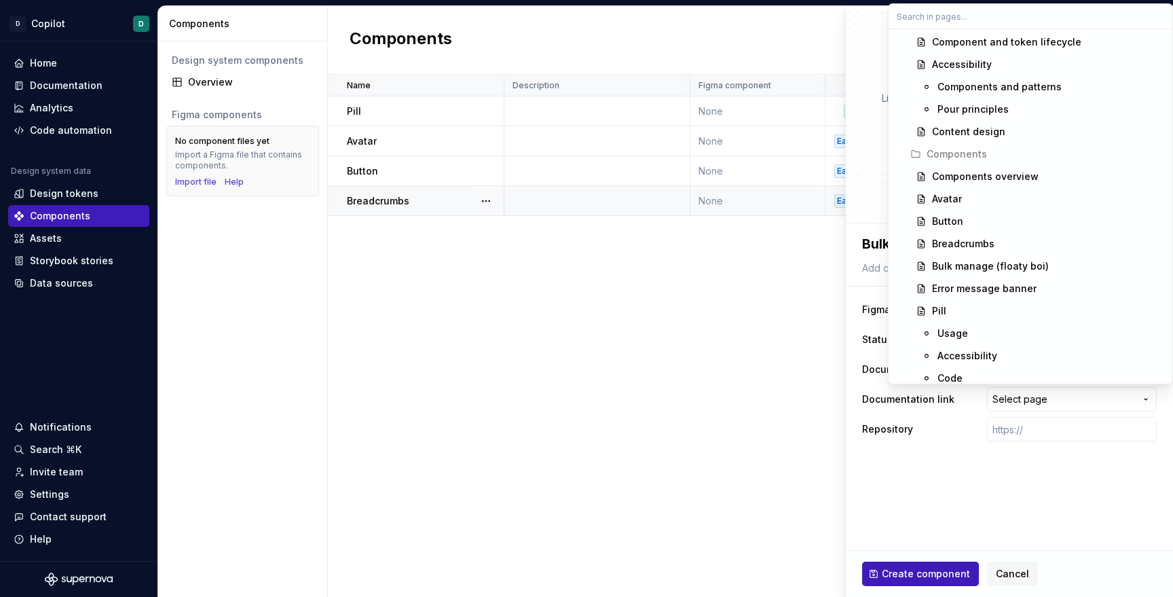
scroll to position [278, 0]
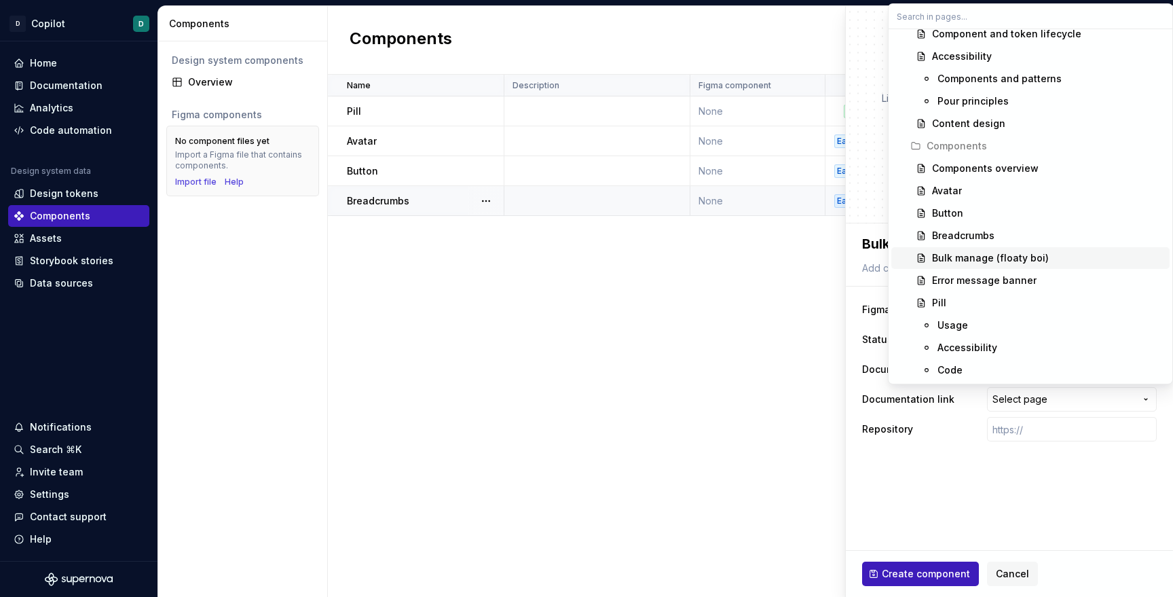
click at [971, 259] on div "Bulk manage (floaty boi)" at bounding box center [990, 258] width 117 height 14
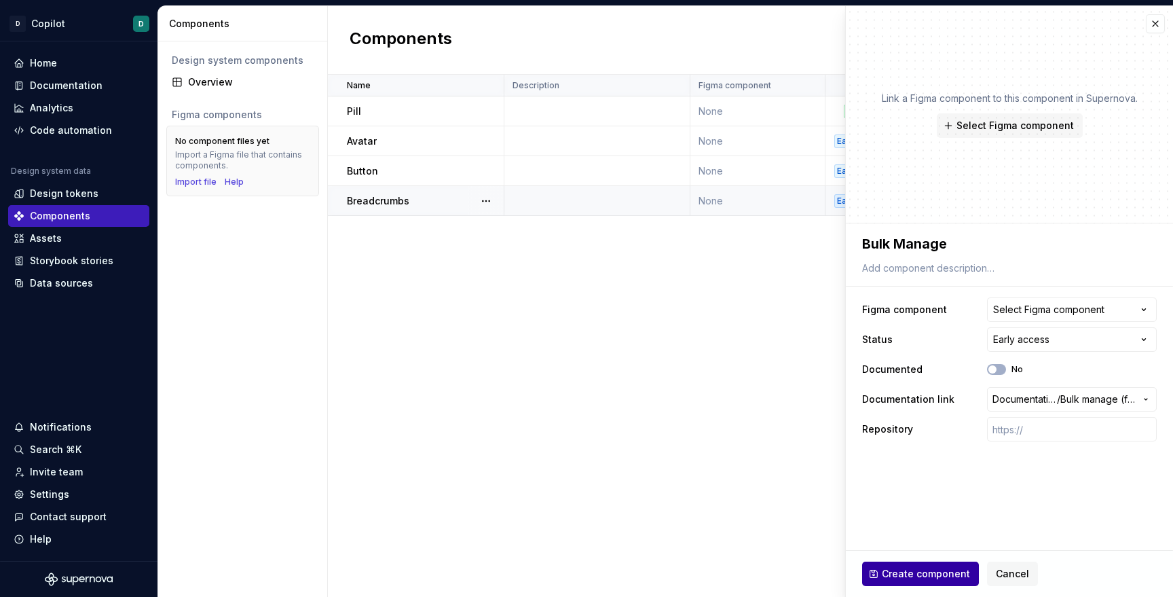
click at [911, 572] on span "Create component" at bounding box center [926, 574] width 88 height 14
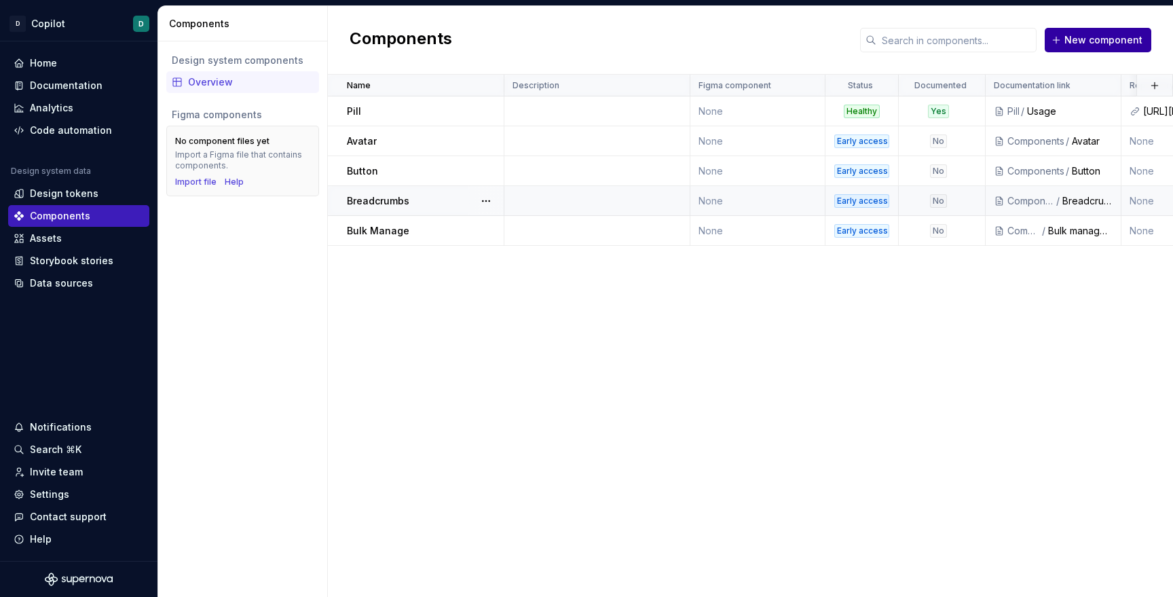
click at [1078, 43] on span "New component" at bounding box center [1103, 40] width 78 height 14
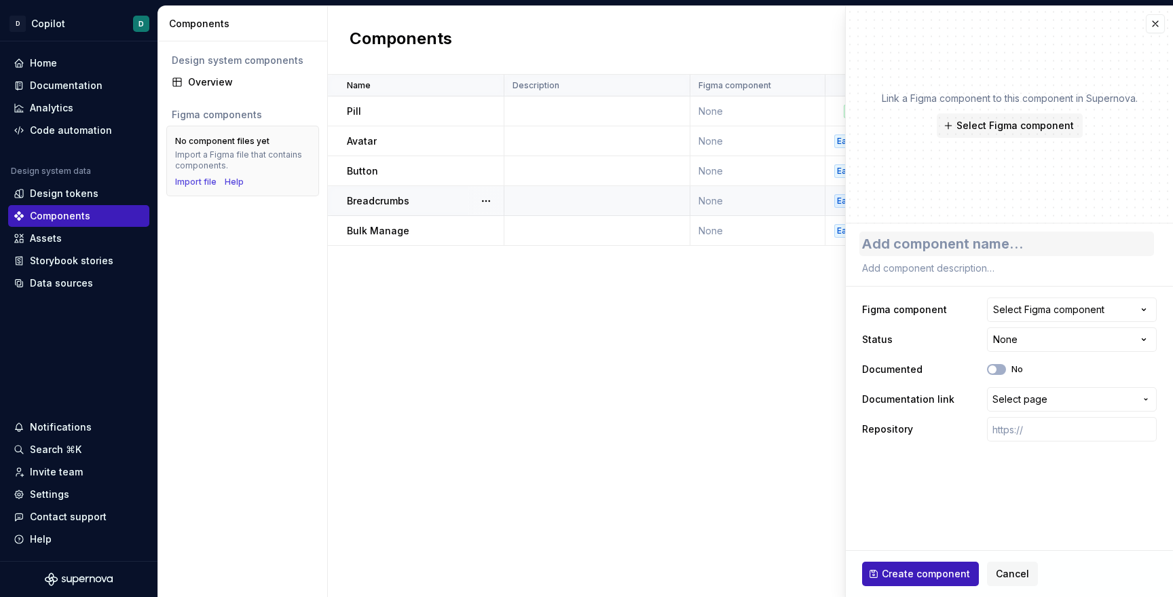
type textarea "*"
type textarea "B"
type textarea "*"
type textarea "Ba"
type textarea "*"
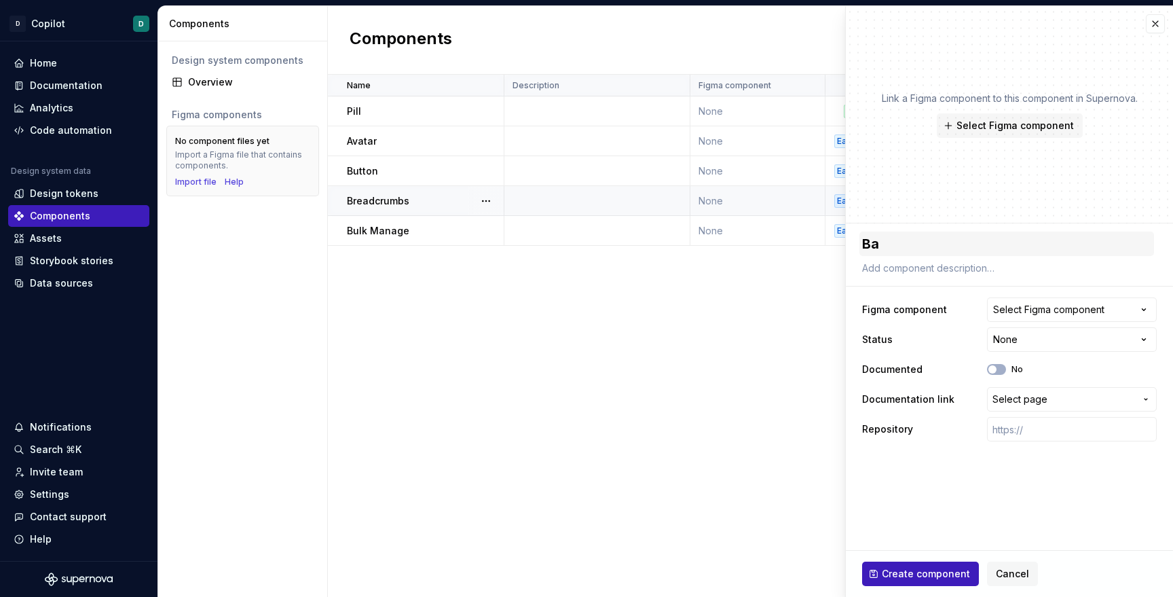
type textarea "Ban"
type textarea "*"
type textarea "Bann"
type textarea "*"
type textarea "Banne"
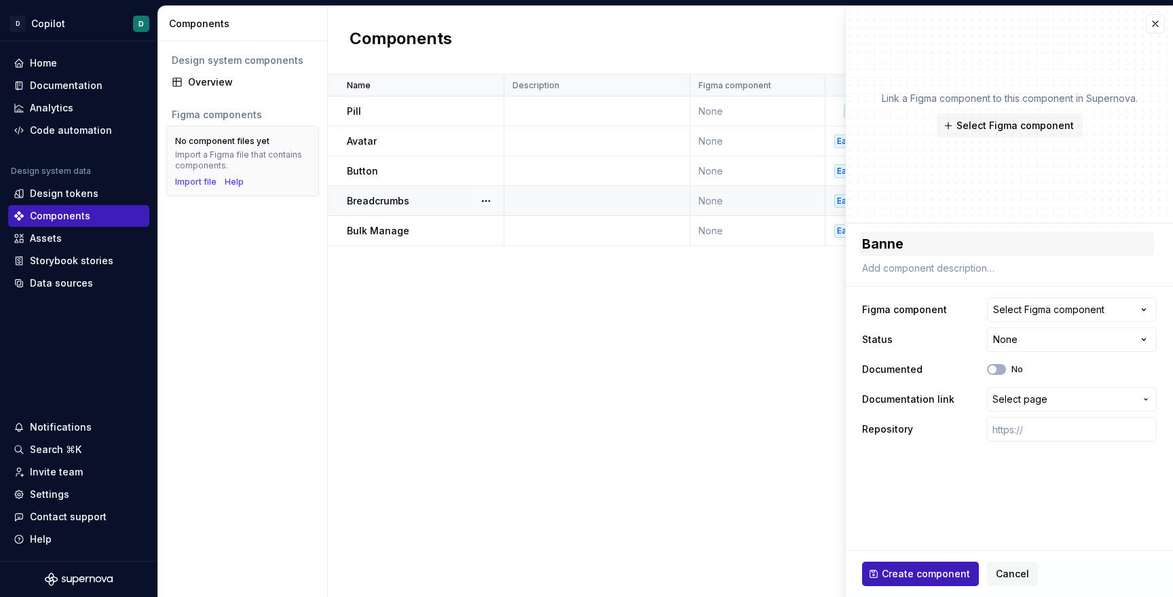
type textarea "*"
type textarea "Banner"
click at [1018, 345] on html "D Copilot D Home Documentation Analytics Code automation Design system data Des…" at bounding box center [586, 298] width 1173 height 597
select select "**********"
click at [1034, 401] on span "Select page" at bounding box center [1019, 399] width 55 height 14
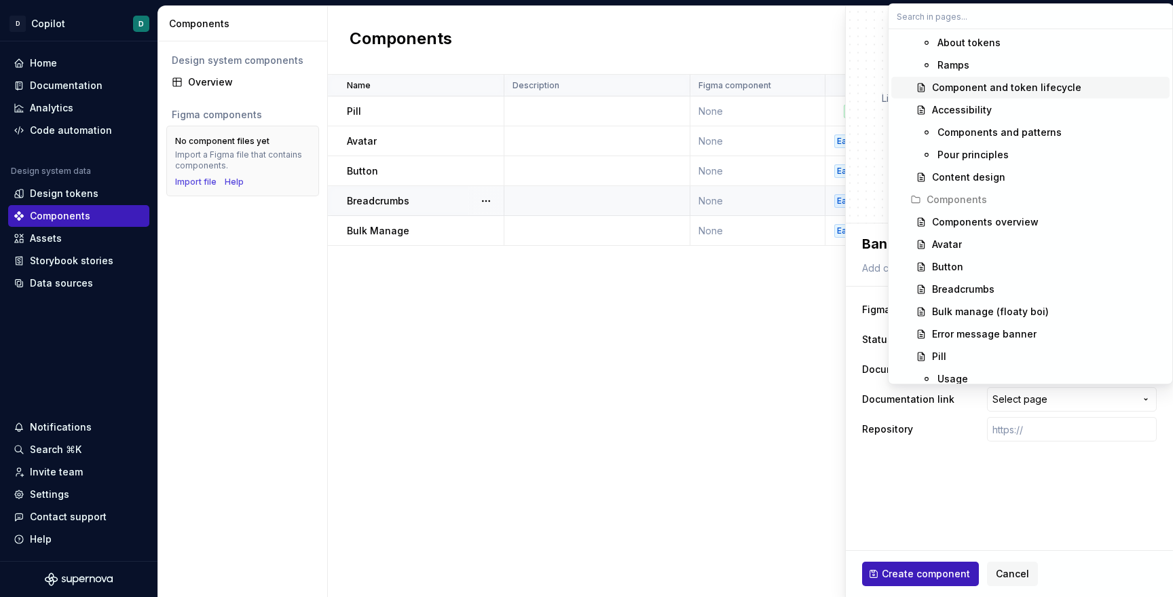
scroll to position [228, 0]
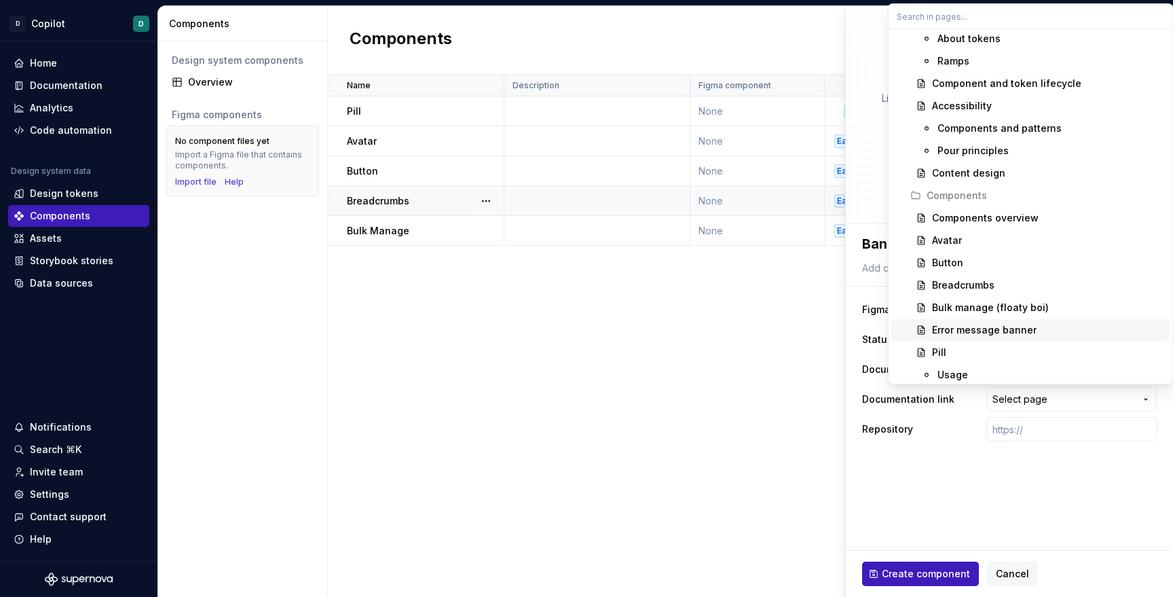
click at [1010, 330] on div "Error message banner" at bounding box center [984, 330] width 105 height 14
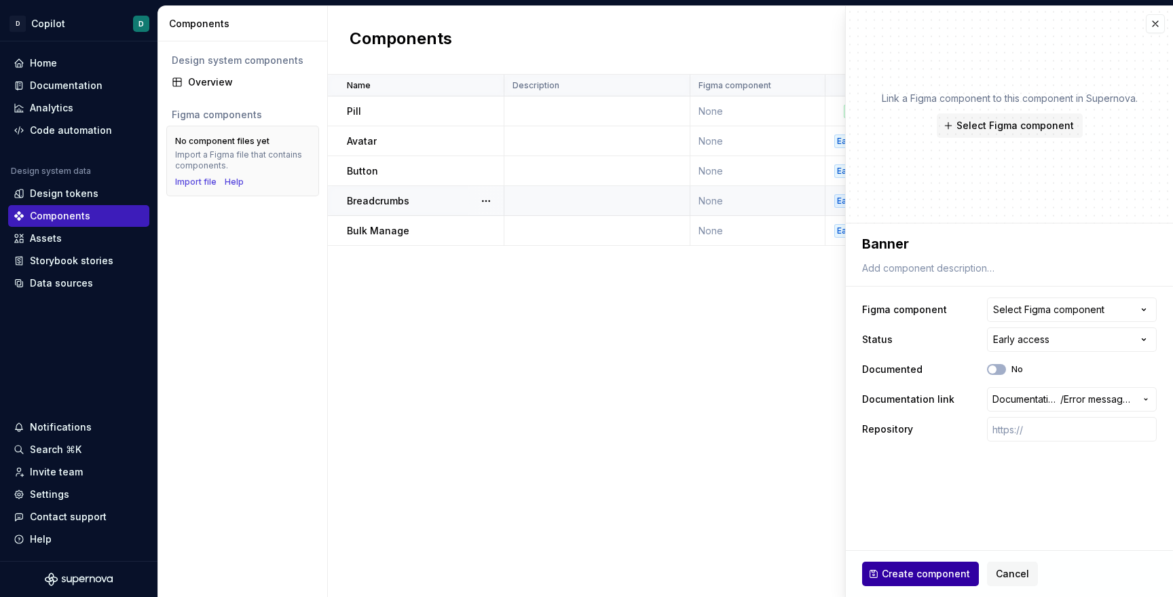
click at [929, 572] on span "Create component" at bounding box center [926, 574] width 88 height 14
type textarea "*"
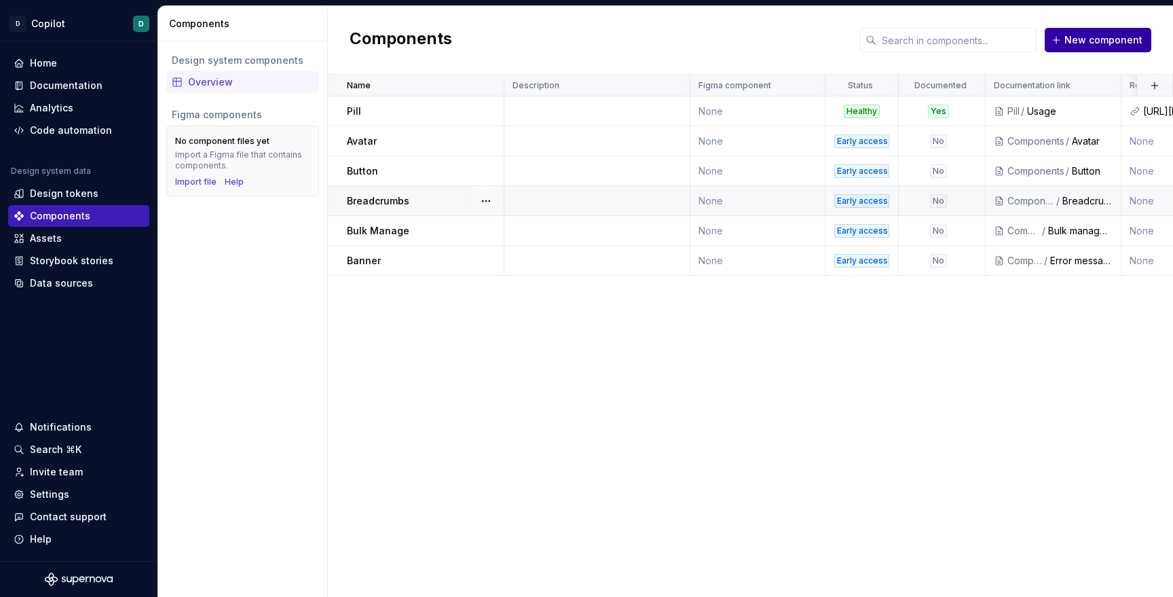
click at [1069, 50] on button "New component" at bounding box center [1098, 40] width 107 height 24
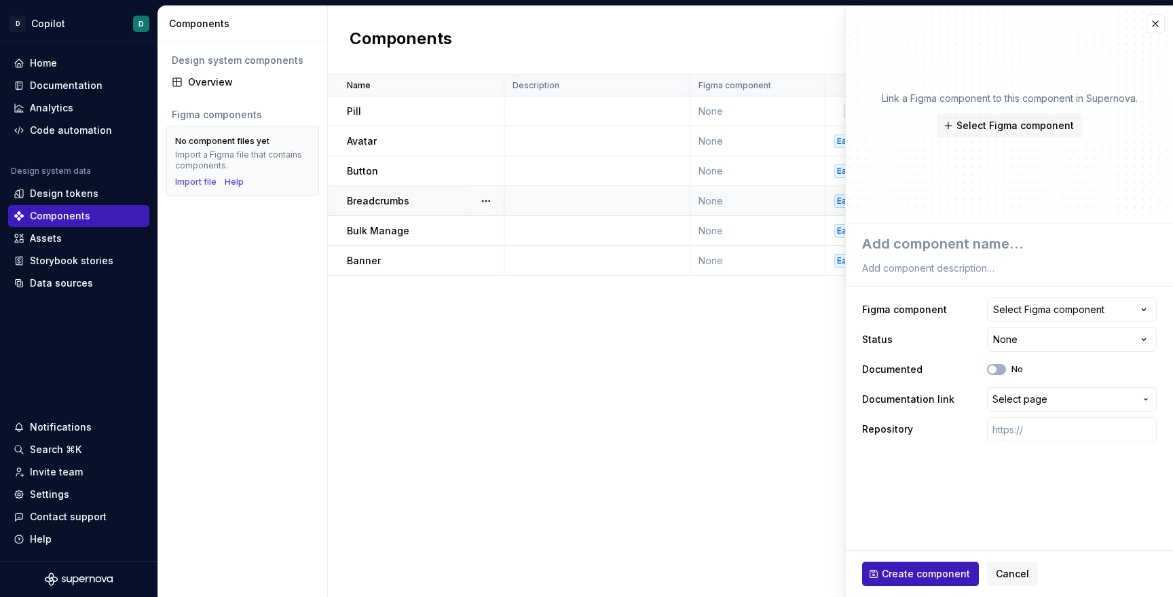
type textarea "*"
type textarea "T"
type textarea "*"
type textarea "Ta"
type textarea "*"
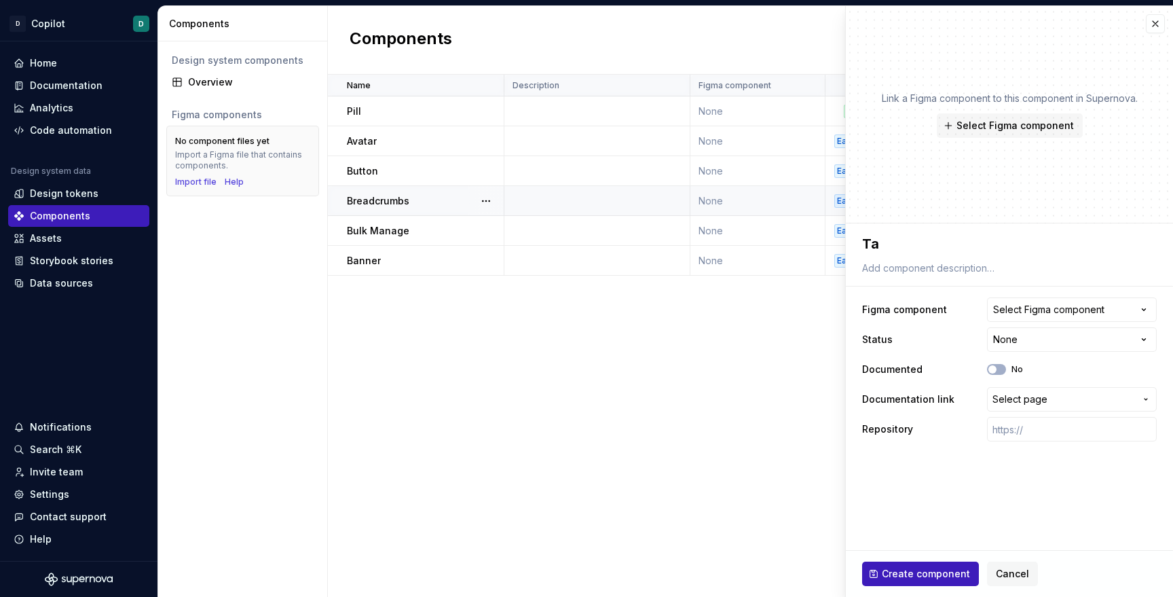
type textarea "Tab"
type textarea "*"
type textarea "Tabl"
type textarea "*"
type textarea "Table"
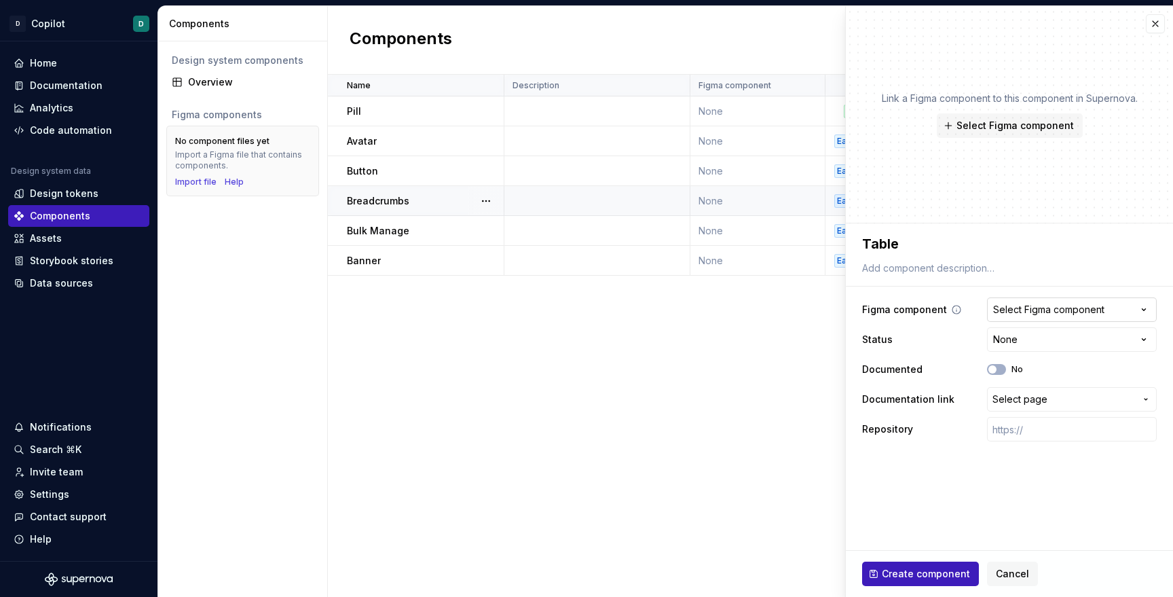
click at [1018, 308] on div "Select Figma component" at bounding box center [1048, 310] width 111 height 14
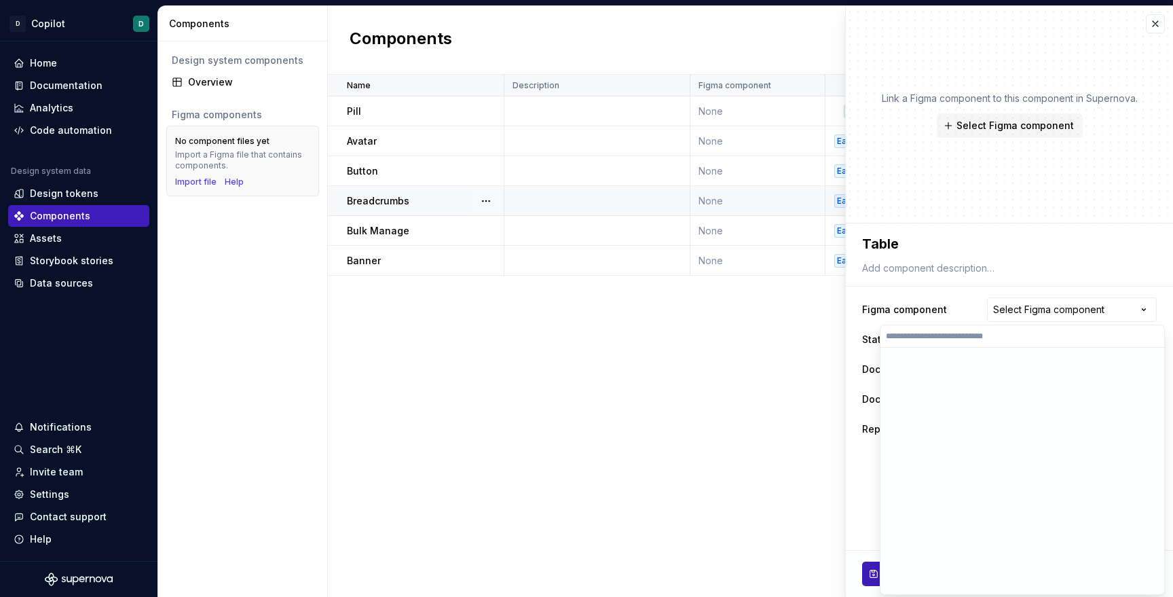
click at [968, 310] on html "D Copilot D Home Documentation Analytics Code automation Design system data Des…" at bounding box center [586, 298] width 1173 height 597
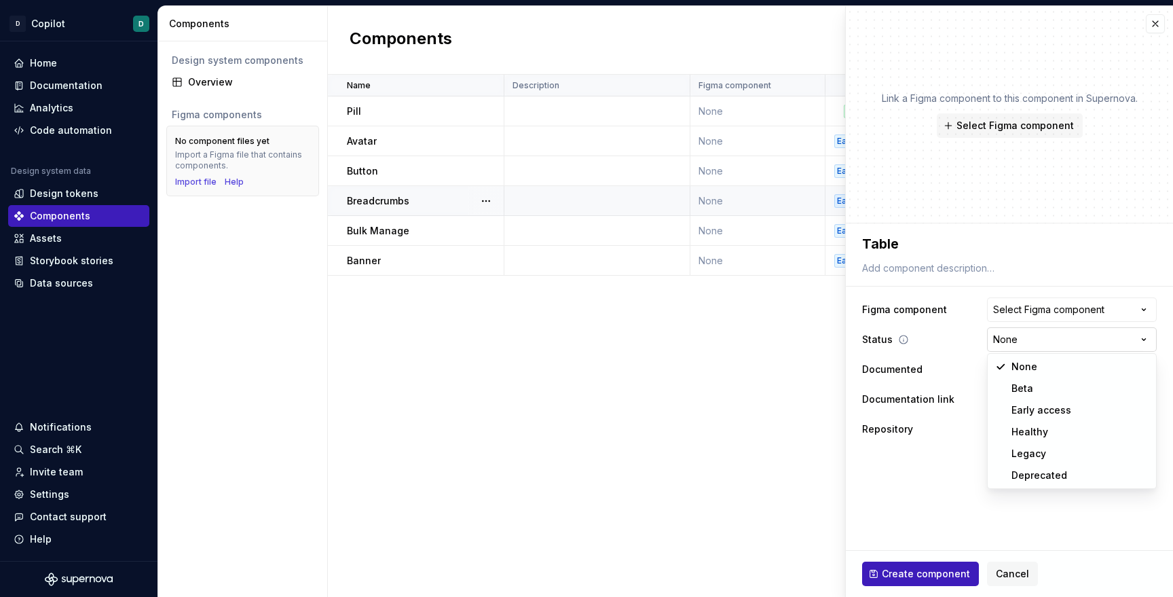
click at [1017, 345] on html "D Copilot D Home Documentation Analytics Code automation Design system data Des…" at bounding box center [586, 298] width 1173 height 597
select select "**********"
drag, startPoint x: 1019, startPoint y: 413, endPoint x: 1016, endPoint y: 390, distance: 23.9
click at [1040, 401] on span "Select page" at bounding box center [1019, 399] width 55 height 14
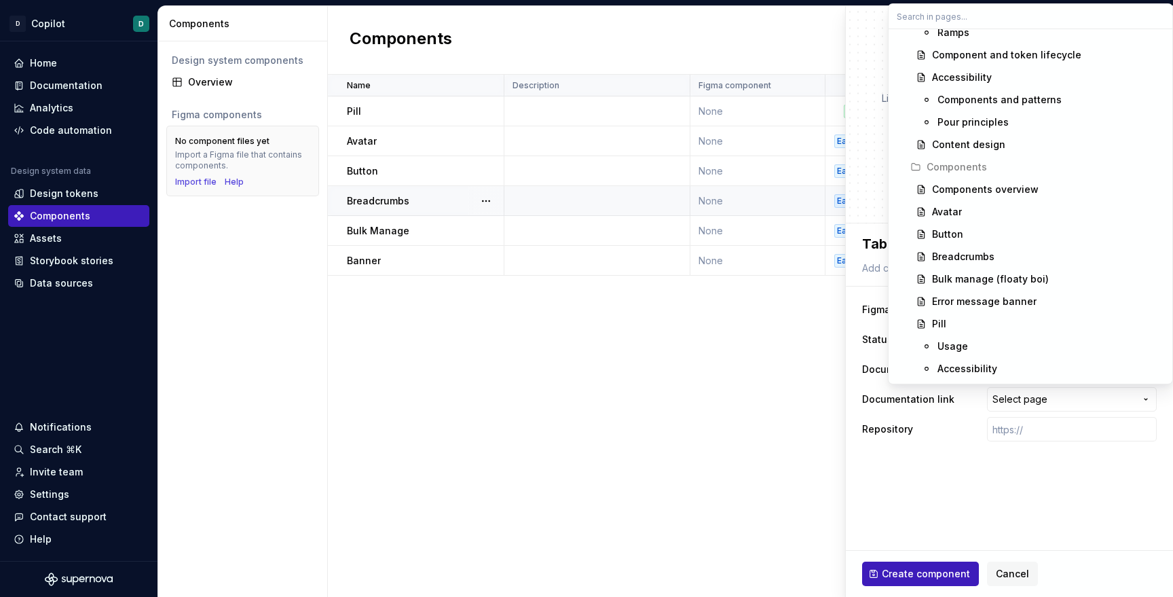
scroll to position [434, 0]
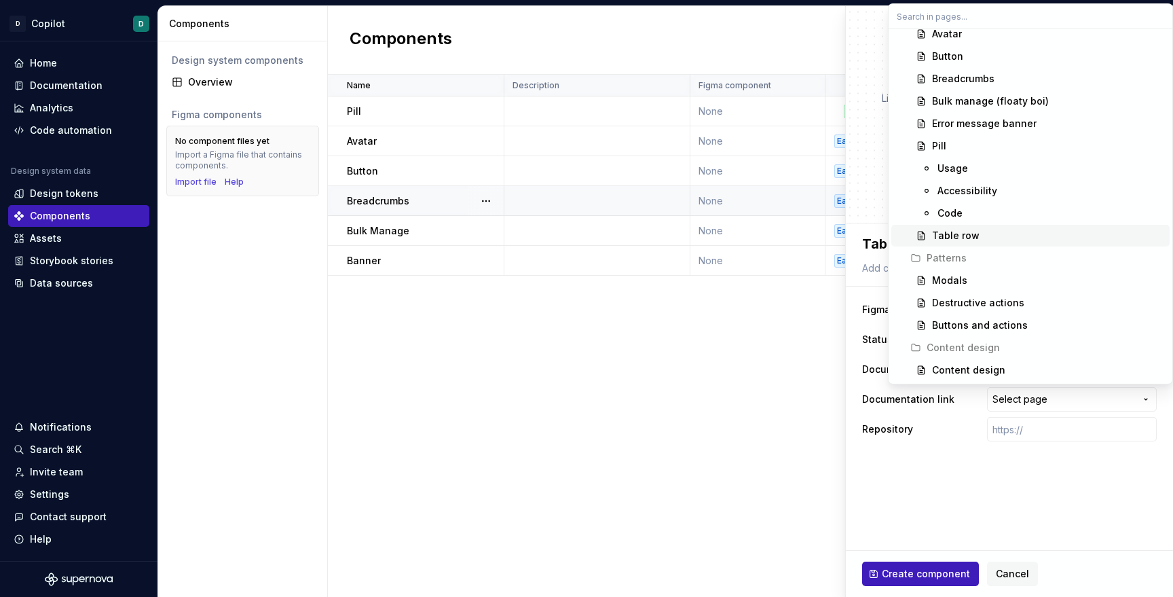
click at [965, 237] on div "Table row" at bounding box center [956, 236] width 48 height 14
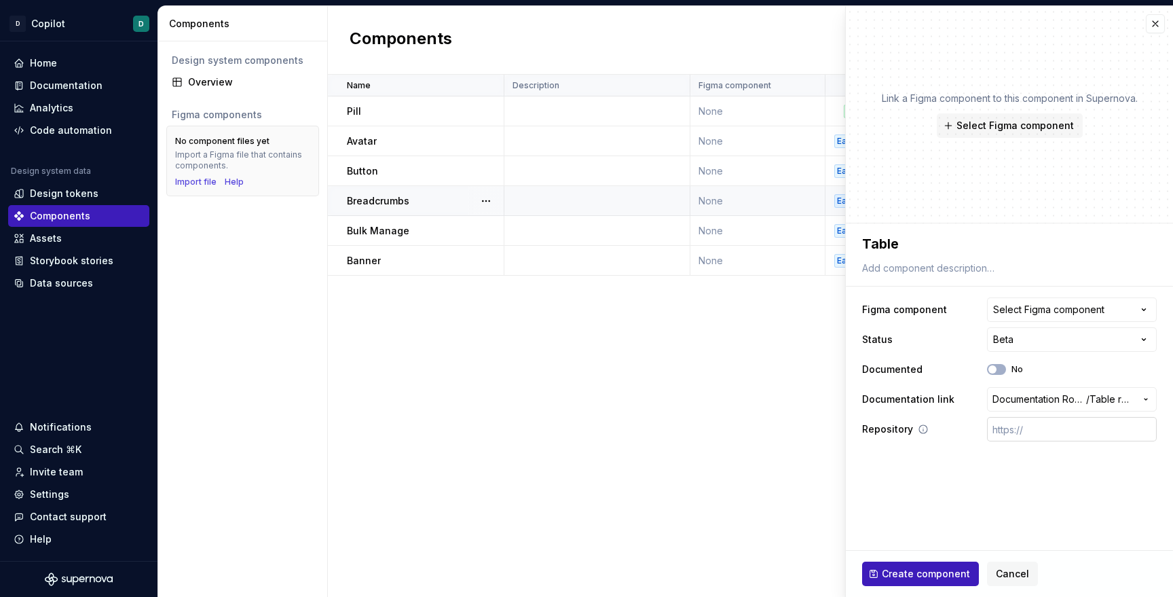
click at [1011, 433] on input "text" at bounding box center [1072, 429] width 170 height 24
paste input "[URL][DOMAIN_NAME]"
type textarea "*"
type input "[URL][DOMAIN_NAME]"
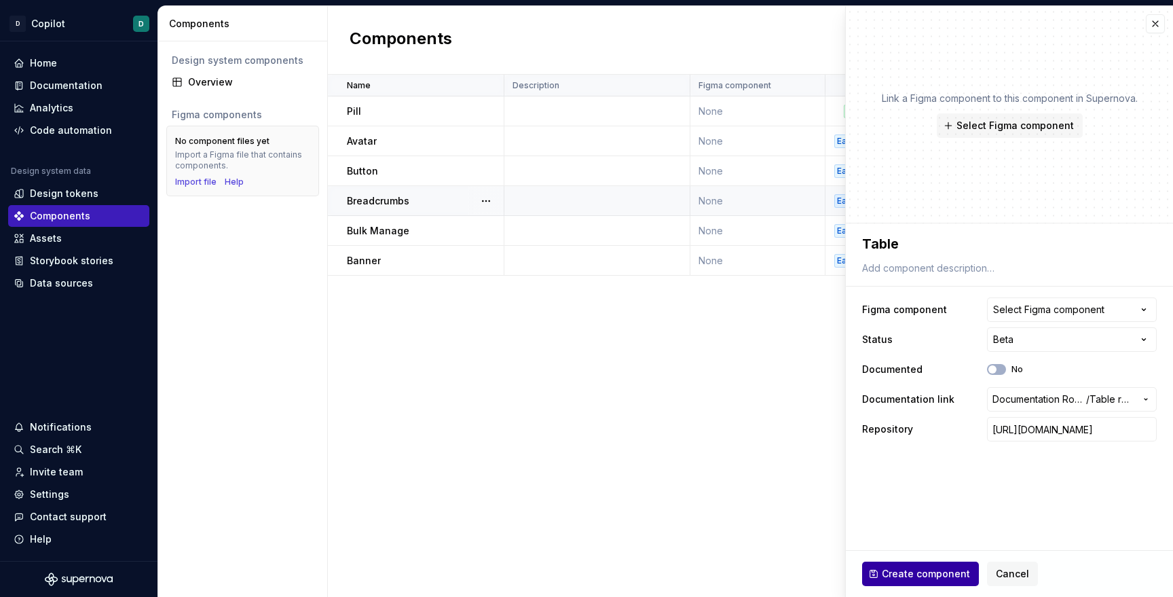
scroll to position [0, 0]
click at [936, 576] on span "Create component" at bounding box center [926, 574] width 88 height 14
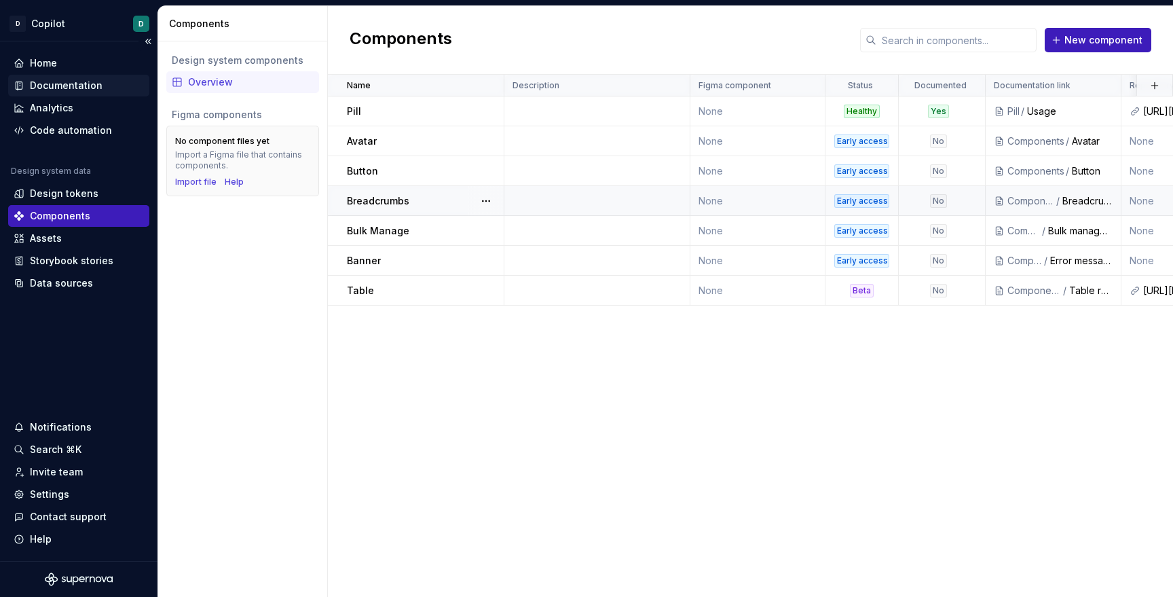
click at [54, 80] on div "Documentation" at bounding box center [66, 86] width 73 height 14
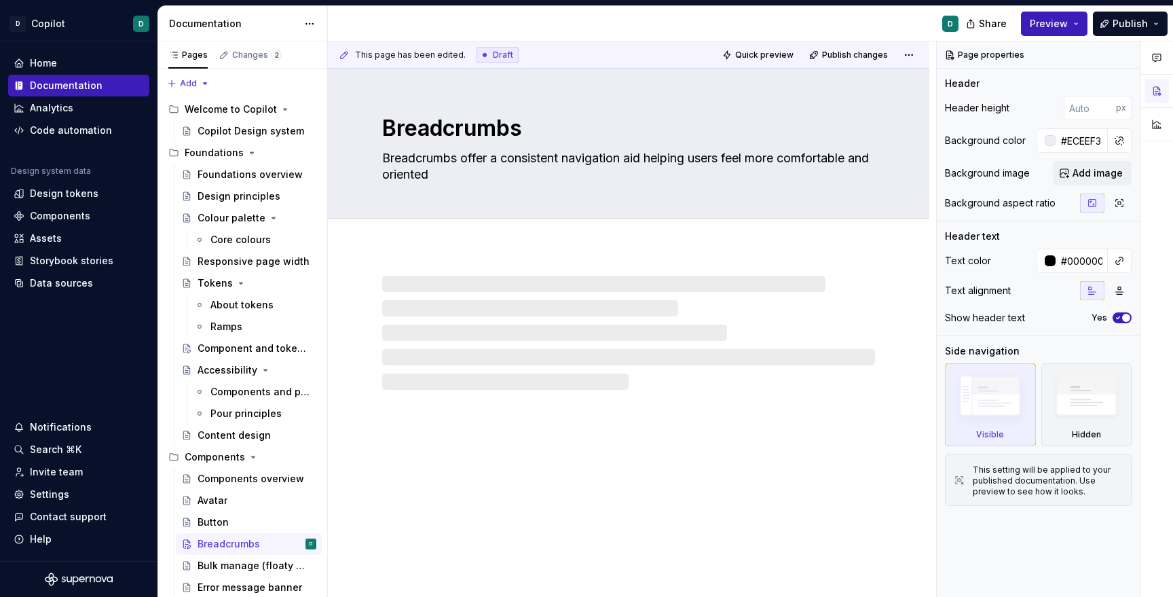
type textarea "*"
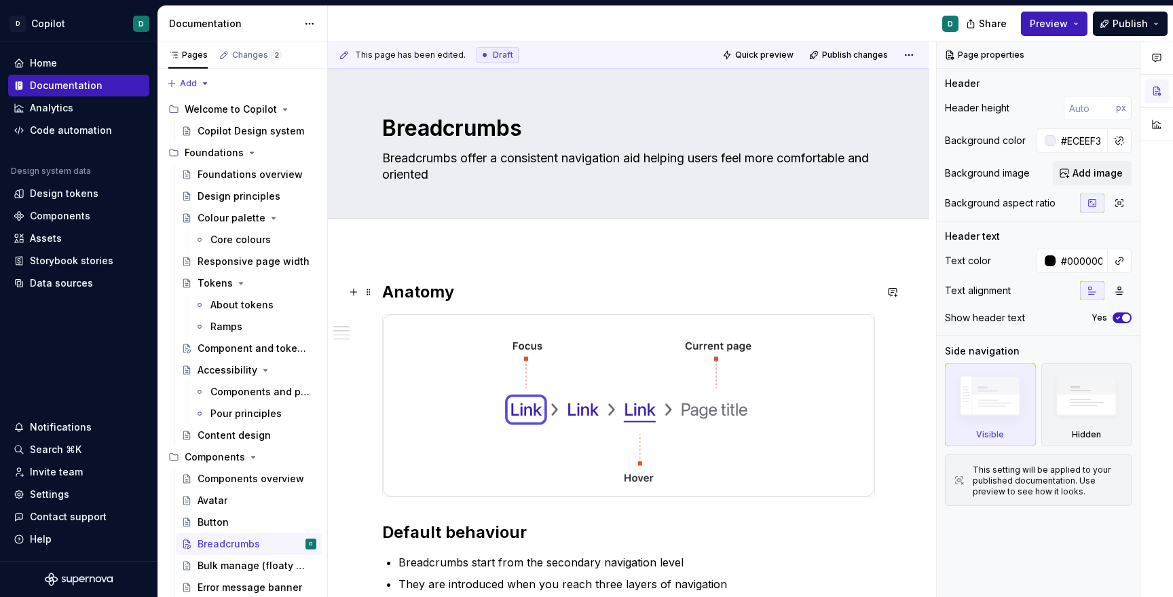
click at [384, 288] on h2 "Anatomy" at bounding box center [628, 292] width 493 height 22
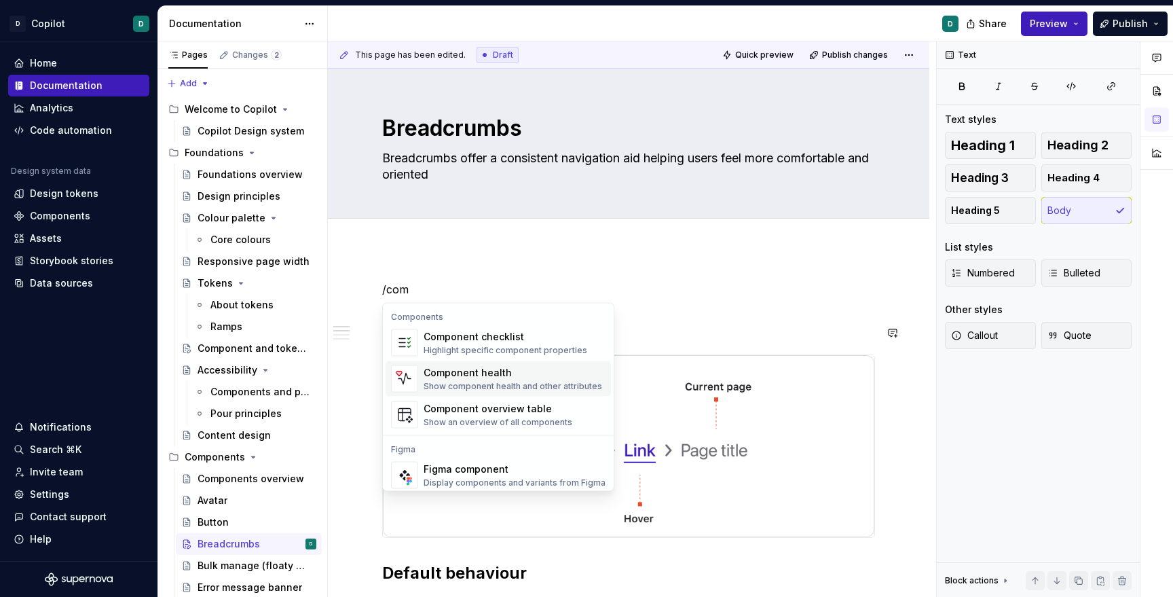
click at [460, 381] on div "Show component health and other attributes" at bounding box center [513, 386] width 179 height 11
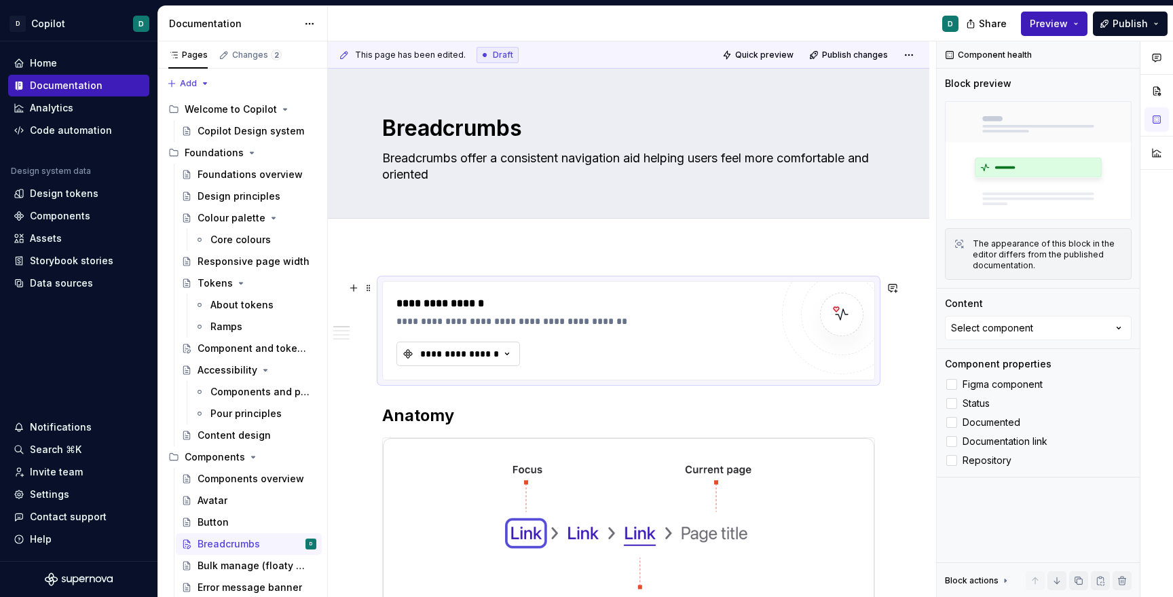
click at [471, 356] on div "**********" at bounding box center [459, 354] width 81 height 14
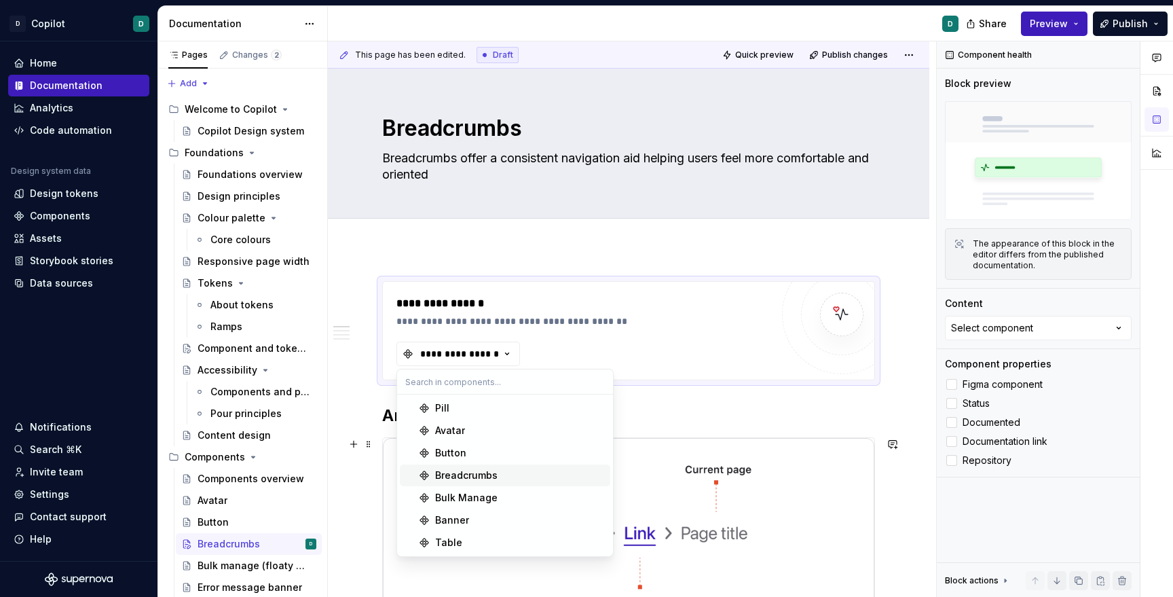
click at [453, 472] on div "Breadcrumbs" at bounding box center [466, 475] width 62 height 14
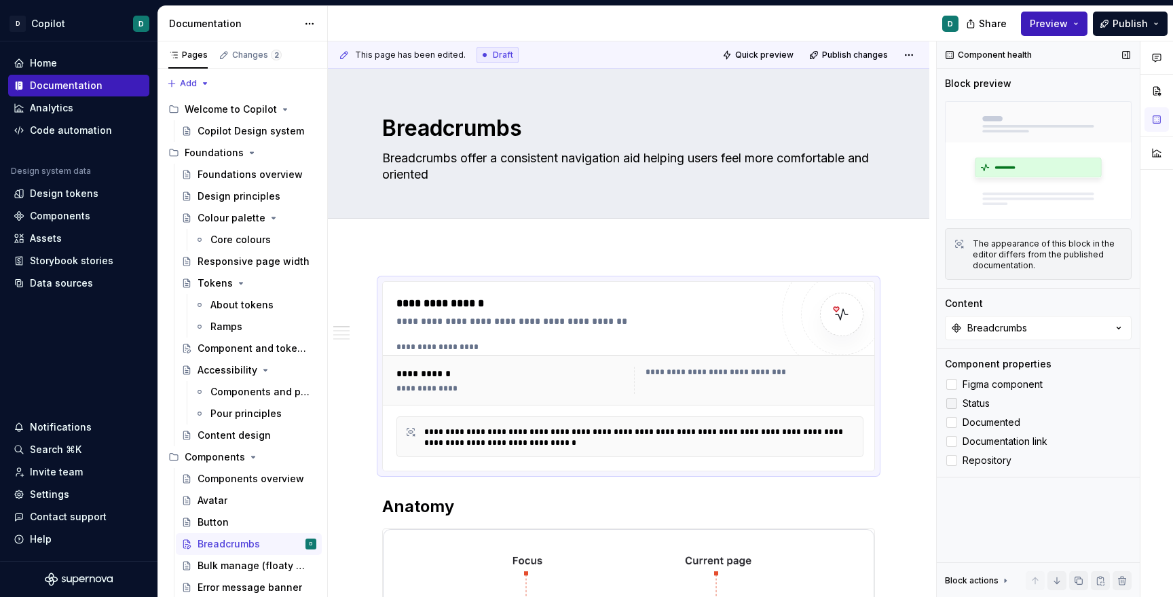
click at [952, 406] on div at bounding box center [951, 403] width 11 height 11
click at [950, 422] on div at bounding box center [951, 422] width 11 height 11
click at [952, 422] on icon at bounding box center [952, 422] width 0 height 0
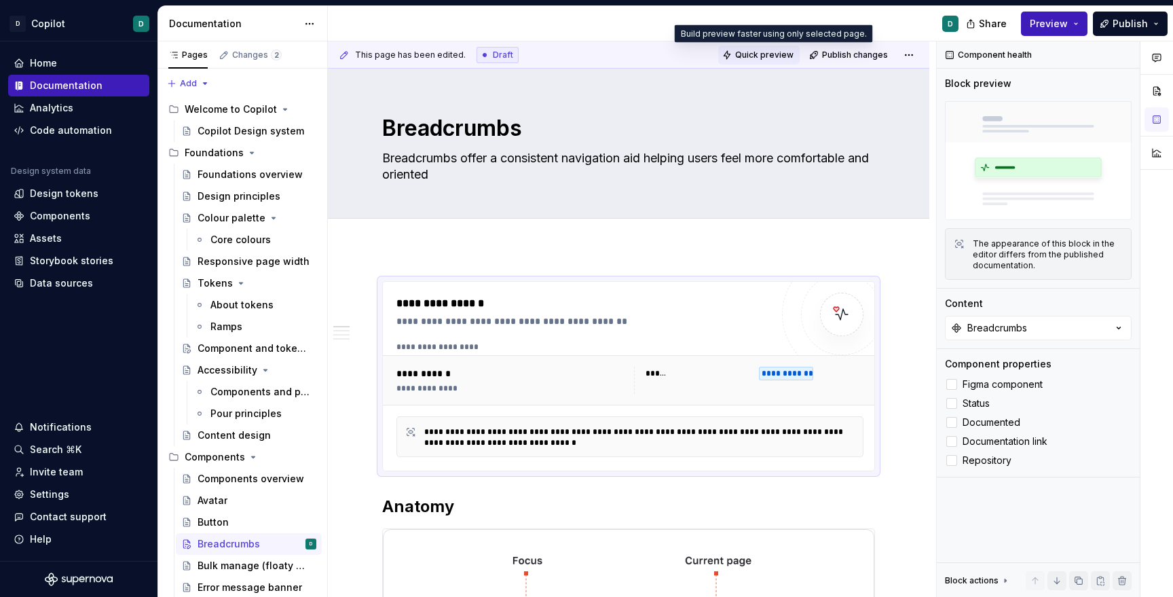
click at [770, 51] on span "Quick preview" at bounding box center [764, 55] width 58 height 11
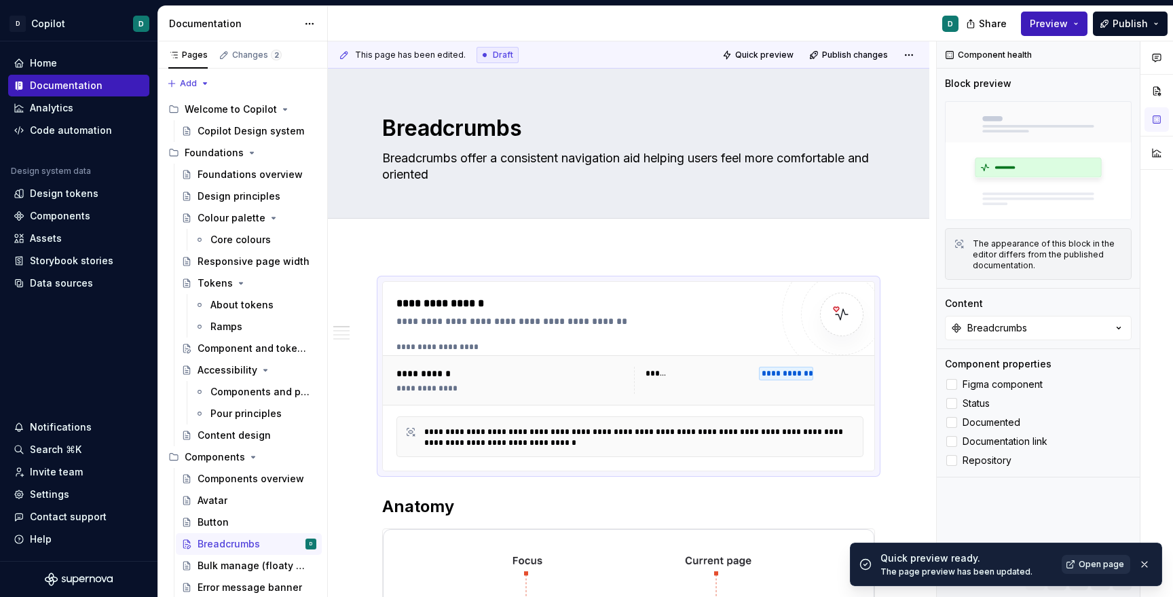
click at [1094, 561] on span "Open page" at bounding box center [1101, 564] width 45 height 11
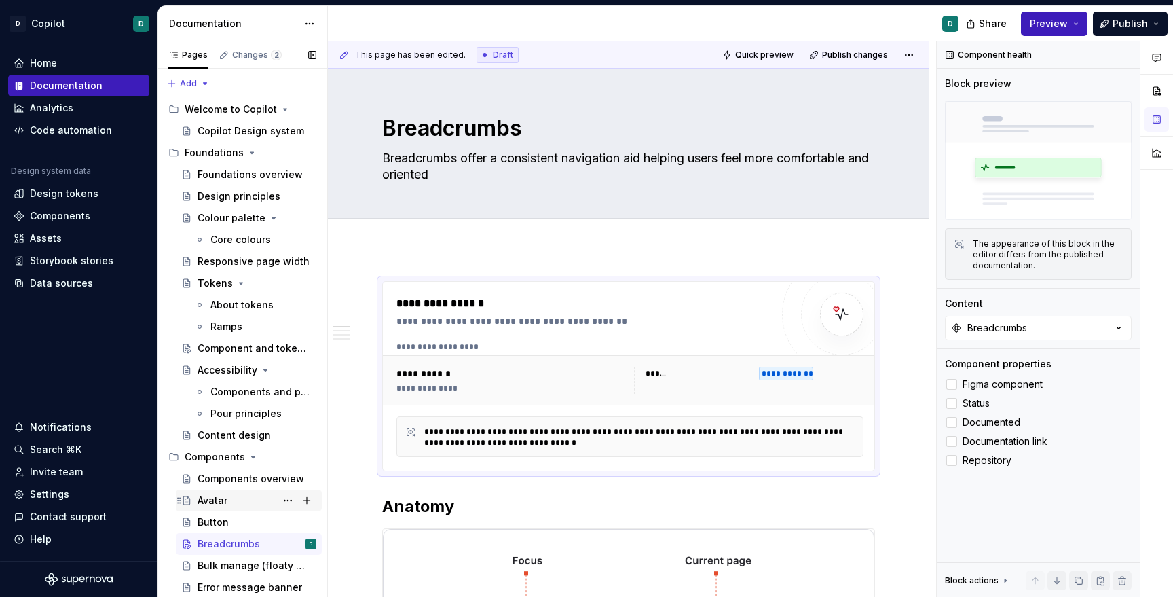
click at [214, 502] on div "Avatar" at bounding box center [213, 501] width 30 height 14
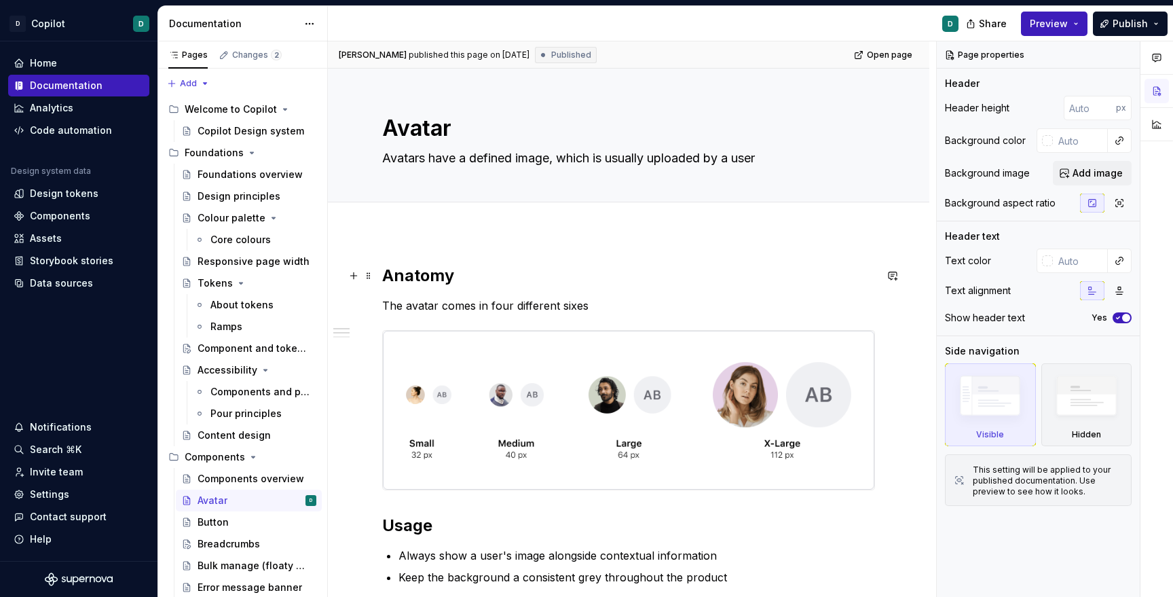
type textarea "*"
click at [384, 271] on h2 "Anatomy" at bounding box center [628, 276] width 493 height 22
click at [388, 237] on div "[PERSON_NAME] published this page on [DATE] Published Open page Avatar Avatars …" at bounding box center [632, 319] width 608 height 556
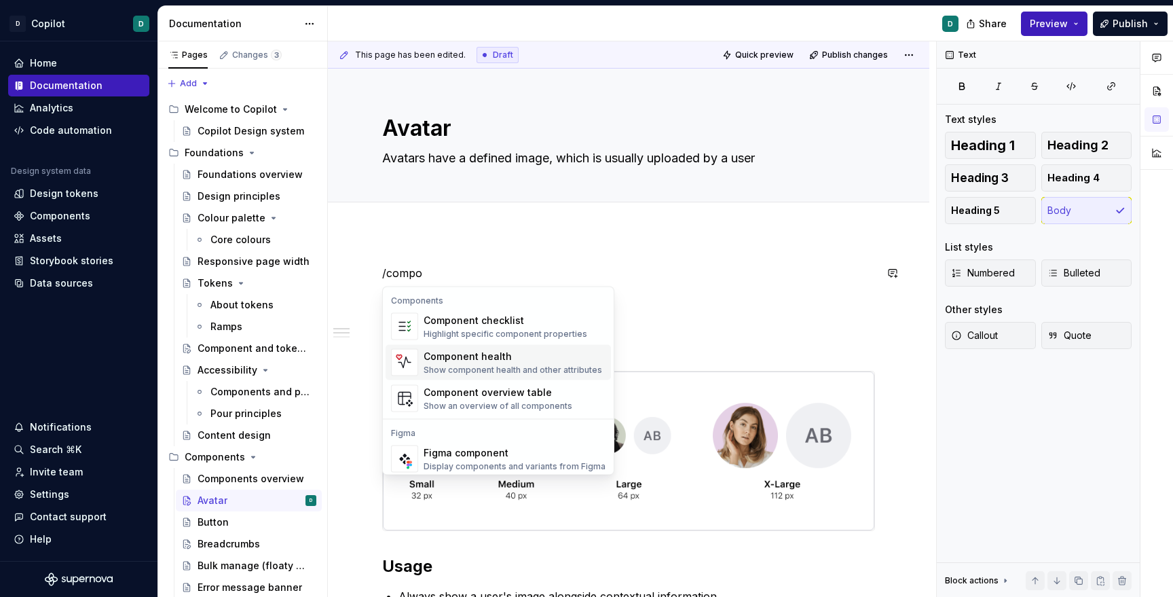
click at [479, 358] on div "Component health" at bounding box center [513, 357] width 179 height 14
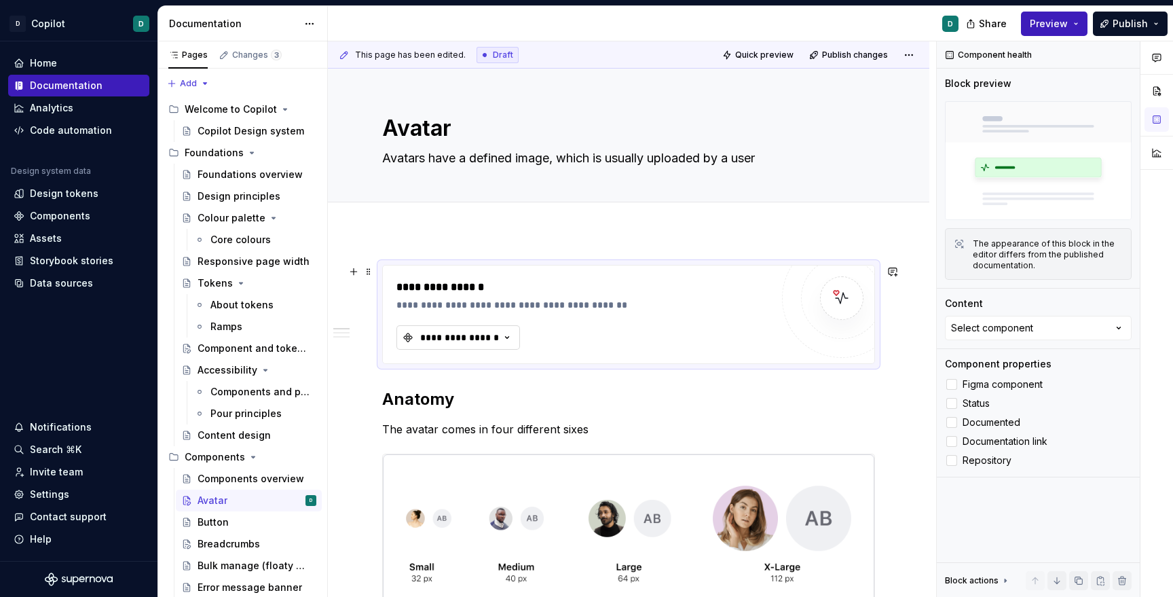
click at [492, 335] on div "**********" at bounding box center [459, 338] width 81 height 14
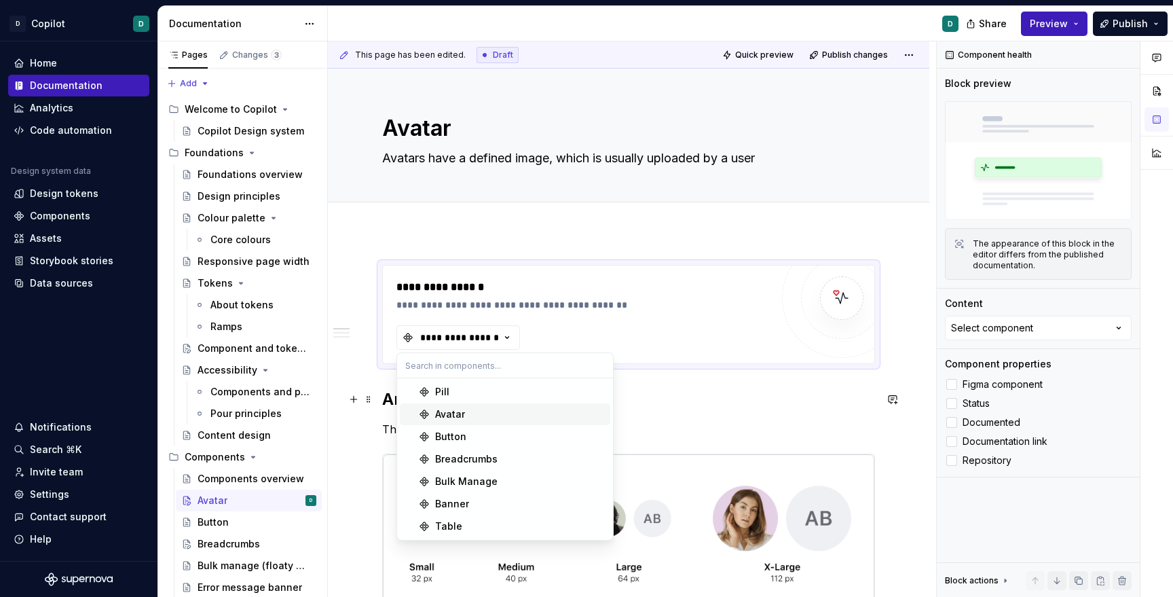
click at [464, 409] on div "Avatar" at bounding box center [450, 414] width 30 height 14
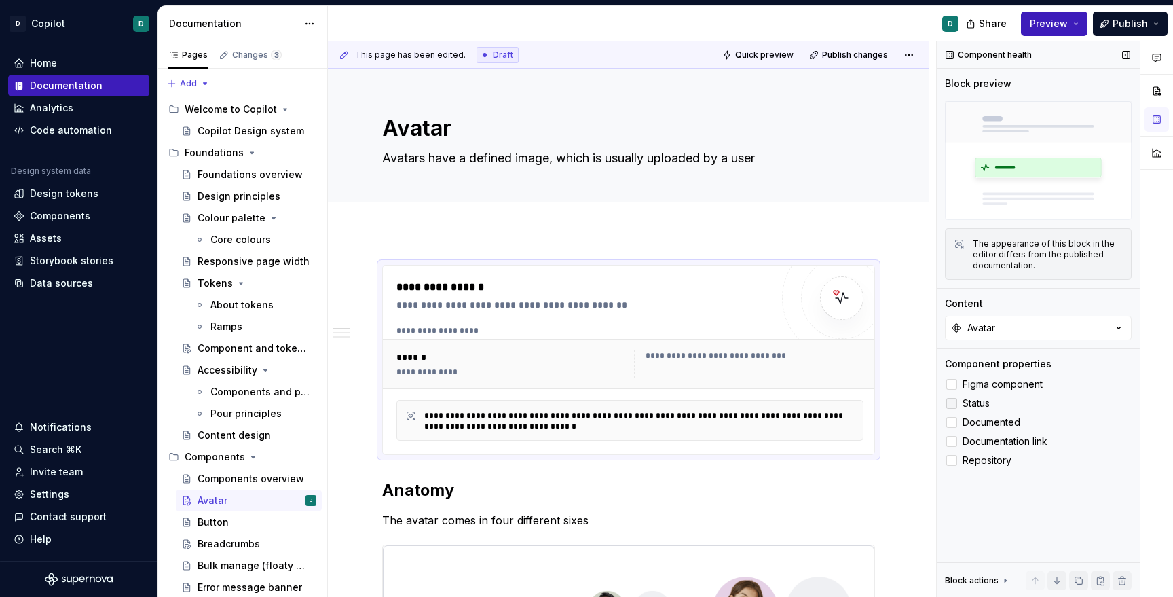
click at [953, 405] on div at bounding box center [951, 403] width 11 height 11
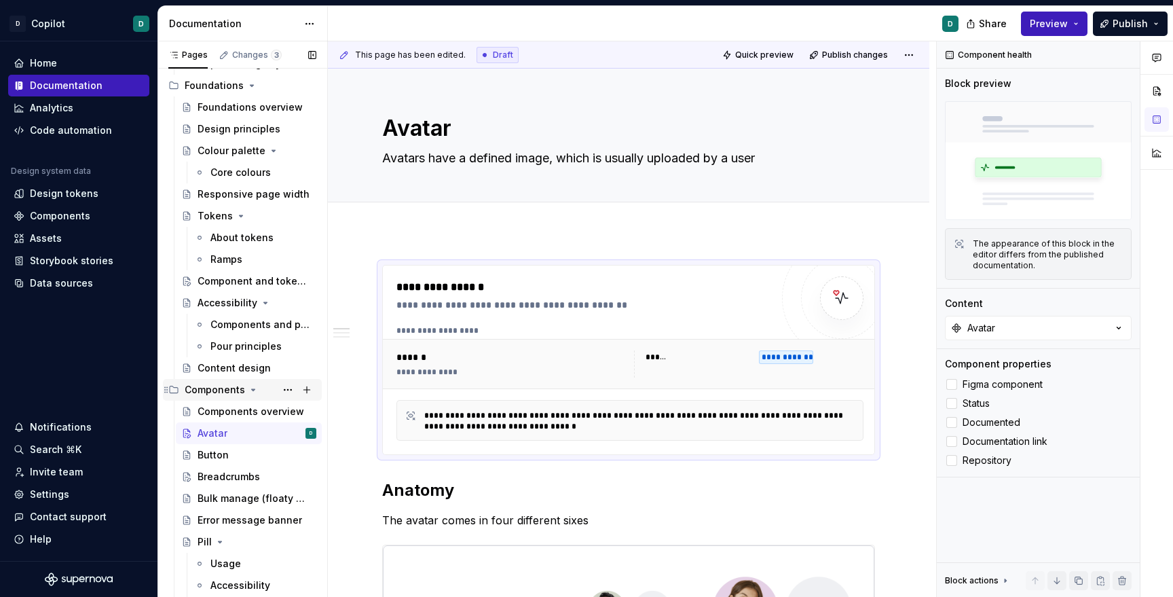
scroll to position [123, 0]
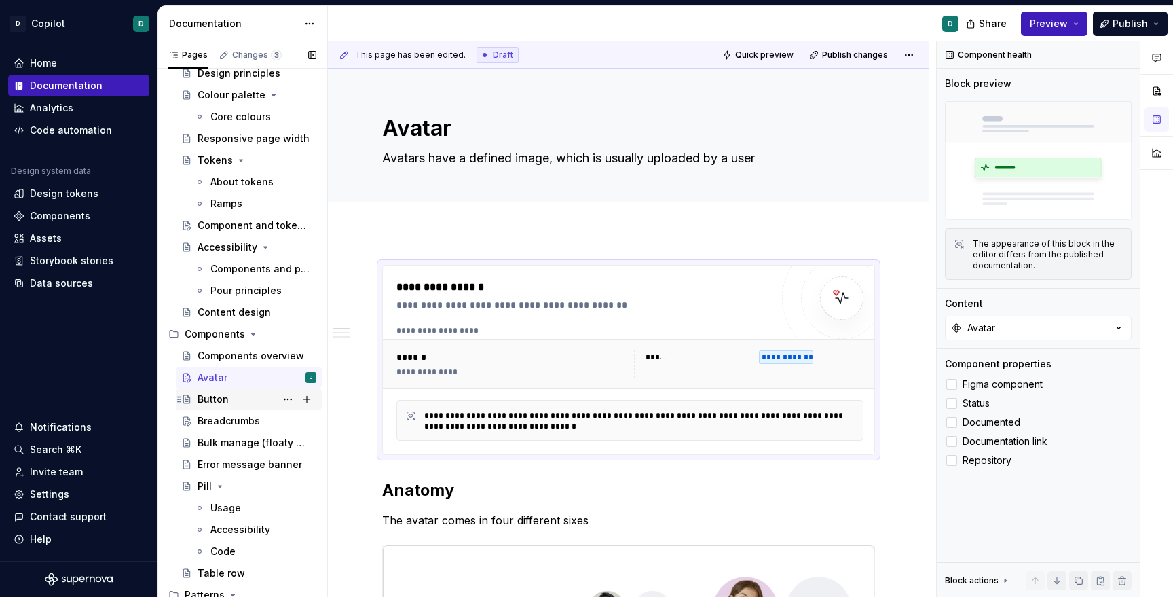
click at [215, 399] on div "Button" at bounding box center [213, 399] width 31 height 14
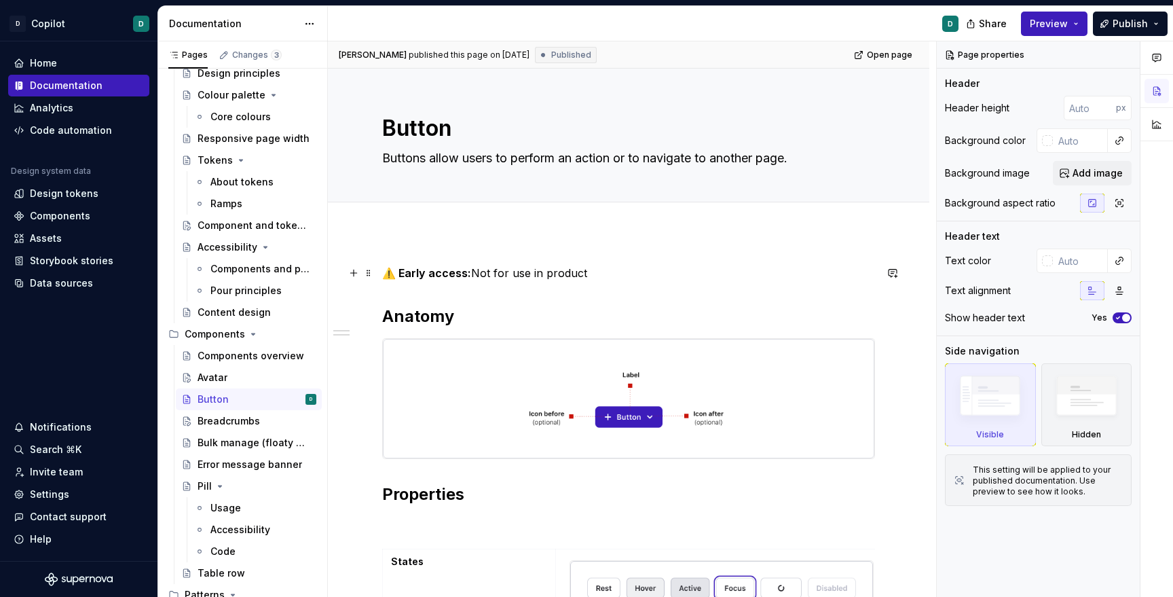
type textarea "*"
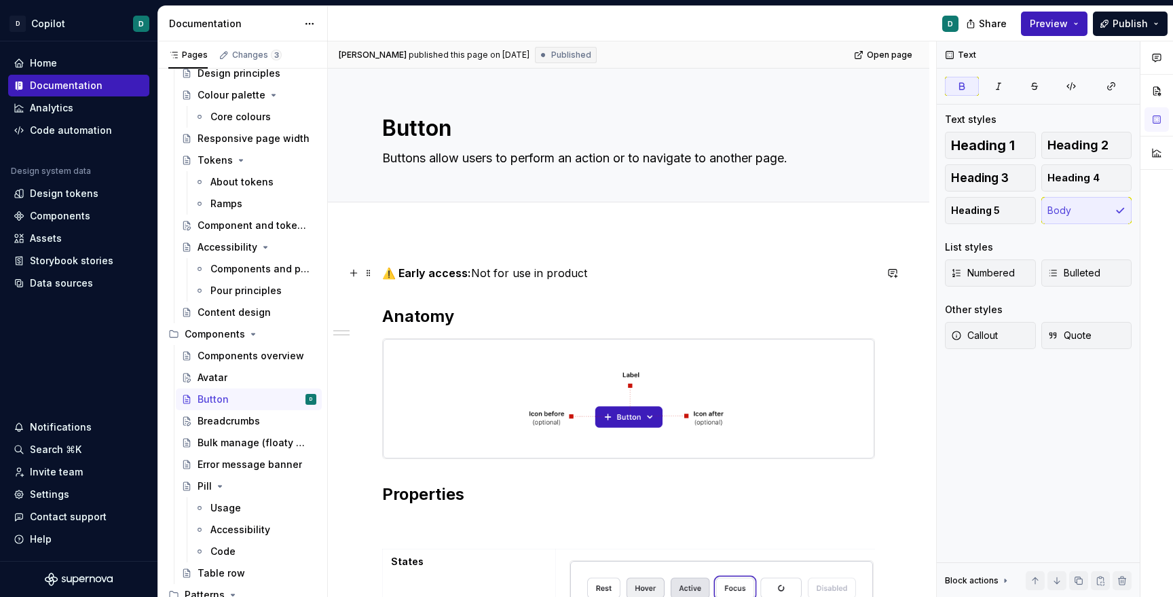
click at [428, 273] on strong "⚠️ Early access:" at bounding box center [426, 273] width 89 height 14
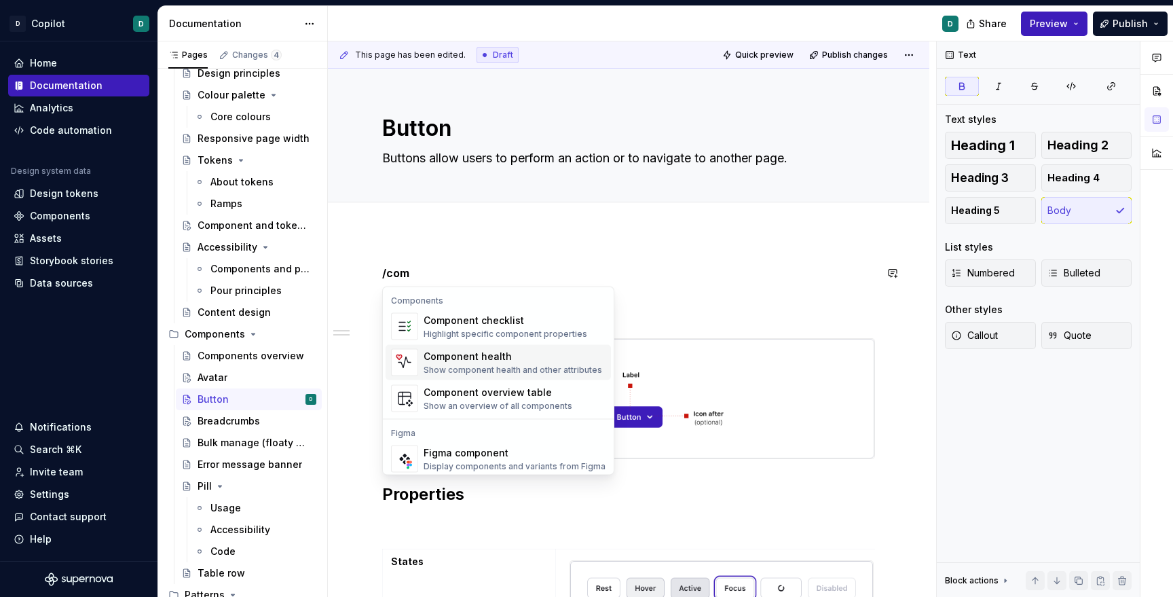
click at [462, 369] on div "Show component health and other attributes" at bounding box center [513, 370] width 179 height 11
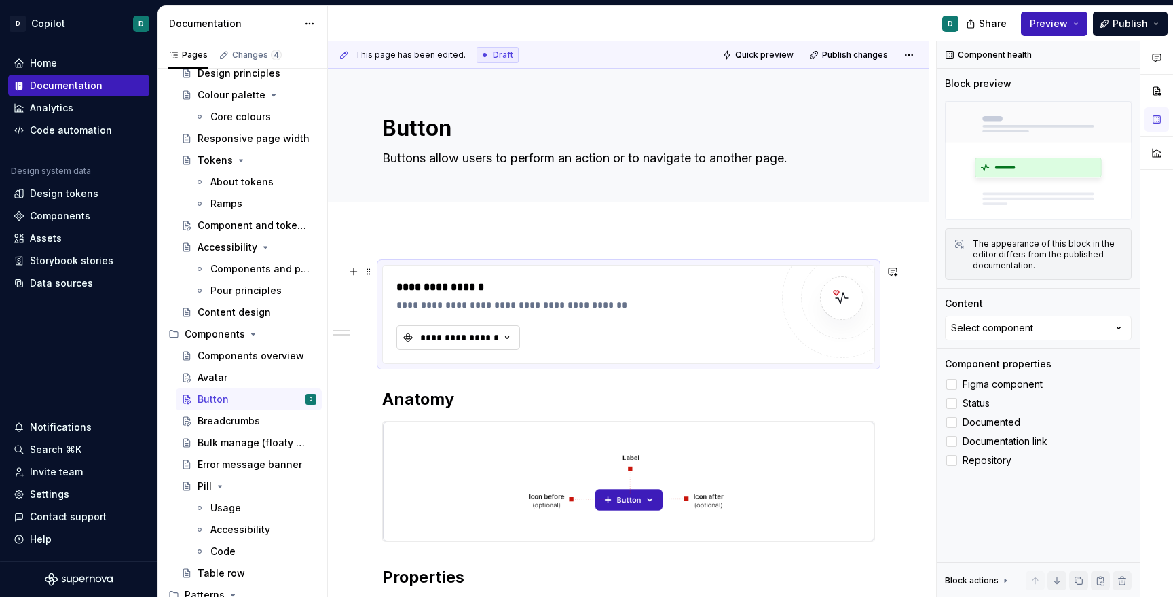
click at [491, 338] on div "**********" at bounding box center [459, 338] width 81 height 14
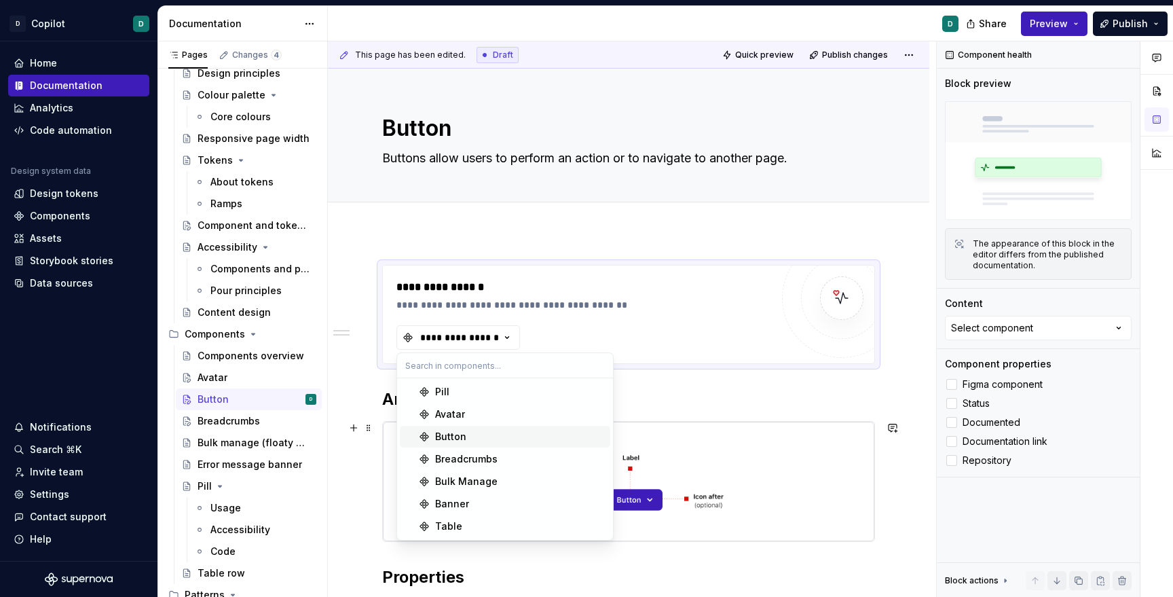
click at [463, 436] on div "Button" at bounding box center [450, 437] width 31 height 14
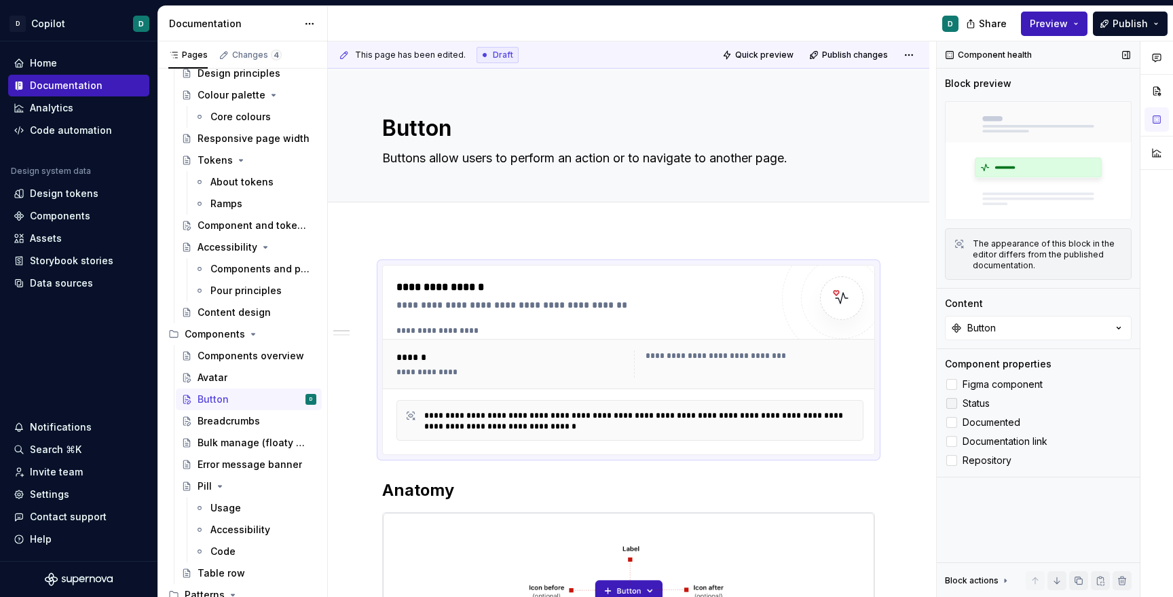
click at [952, 405] on div at bounding box center [951, 403] width 11 height 11
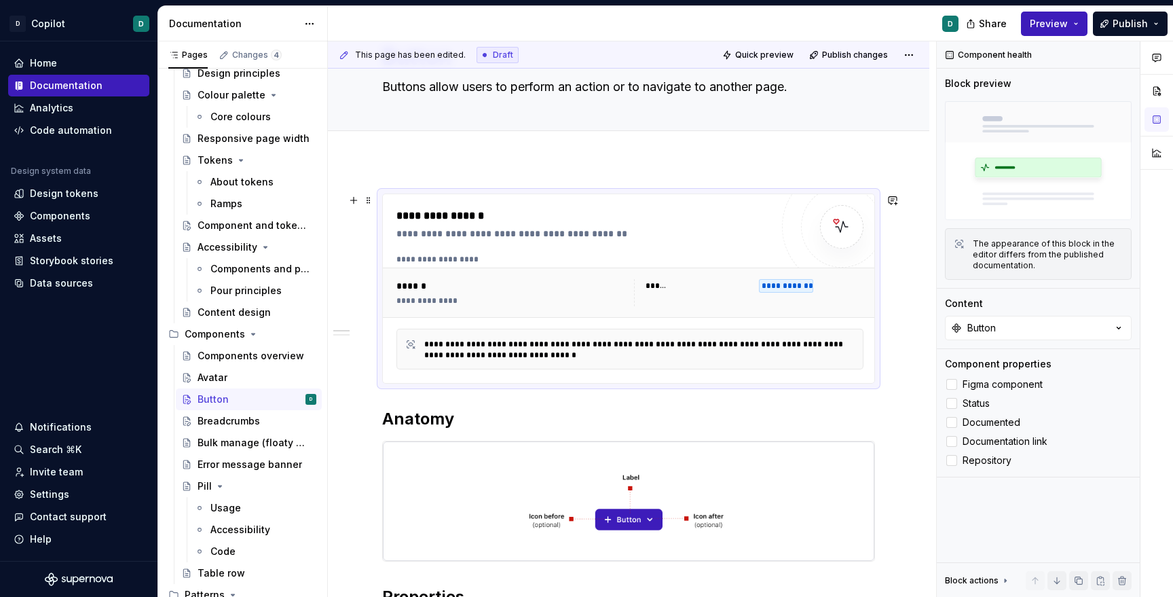
scroll to position [92, 0]
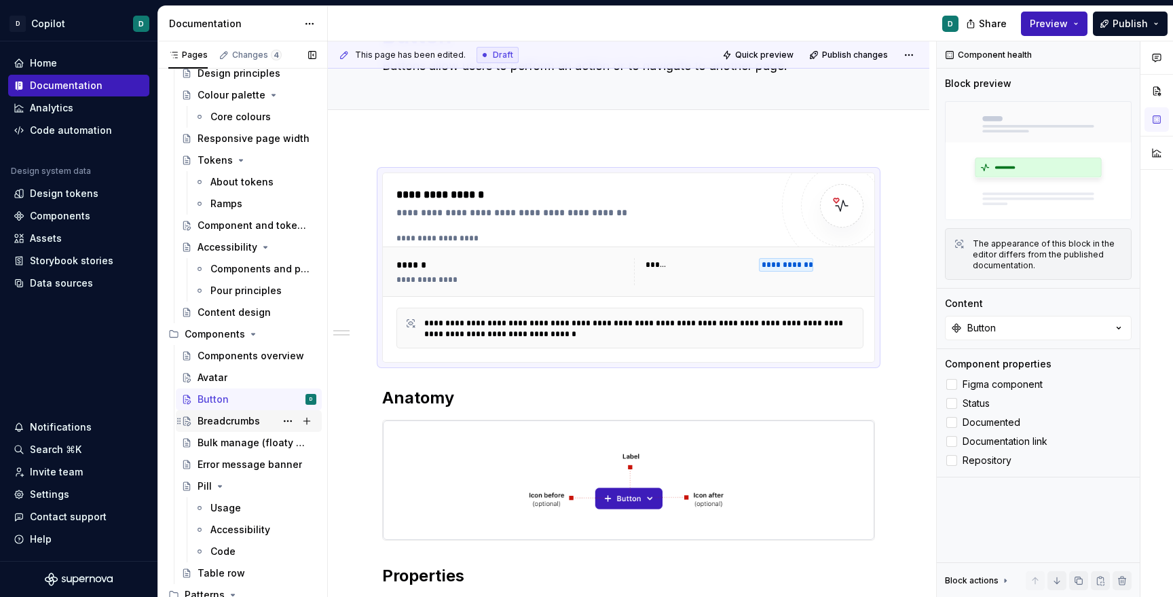
click at [230, 424] on div "Breadcrumbs" at bounding box center [229, 421] width 62 height 14
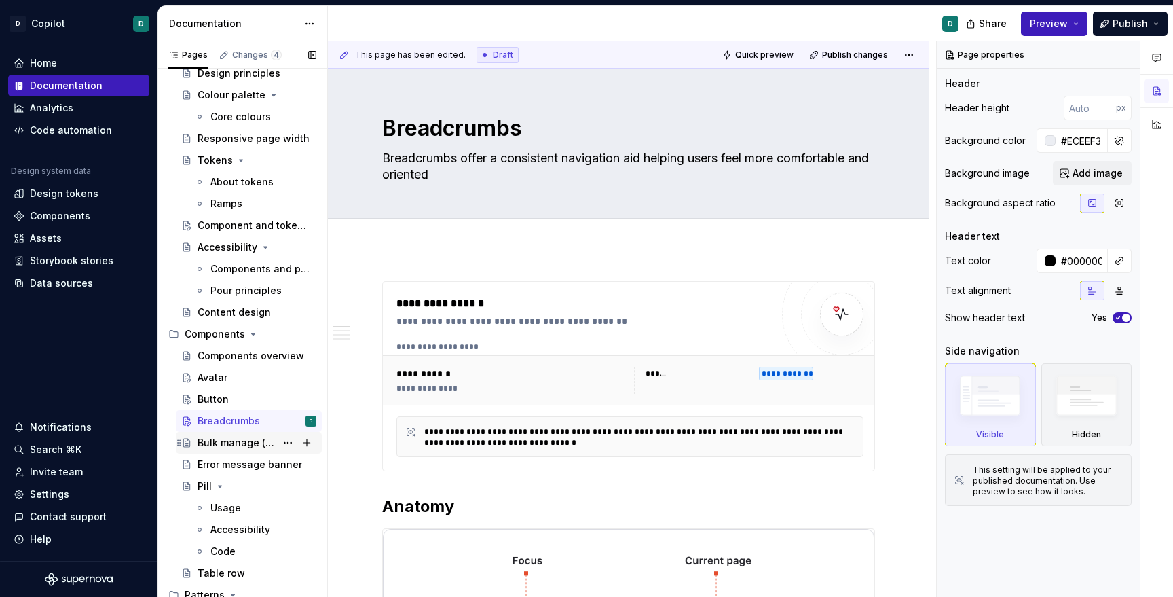
click at [231, 441] on div "Bulk manage (floaty boi)" at bounding box center [237, 443] width 78 height 14
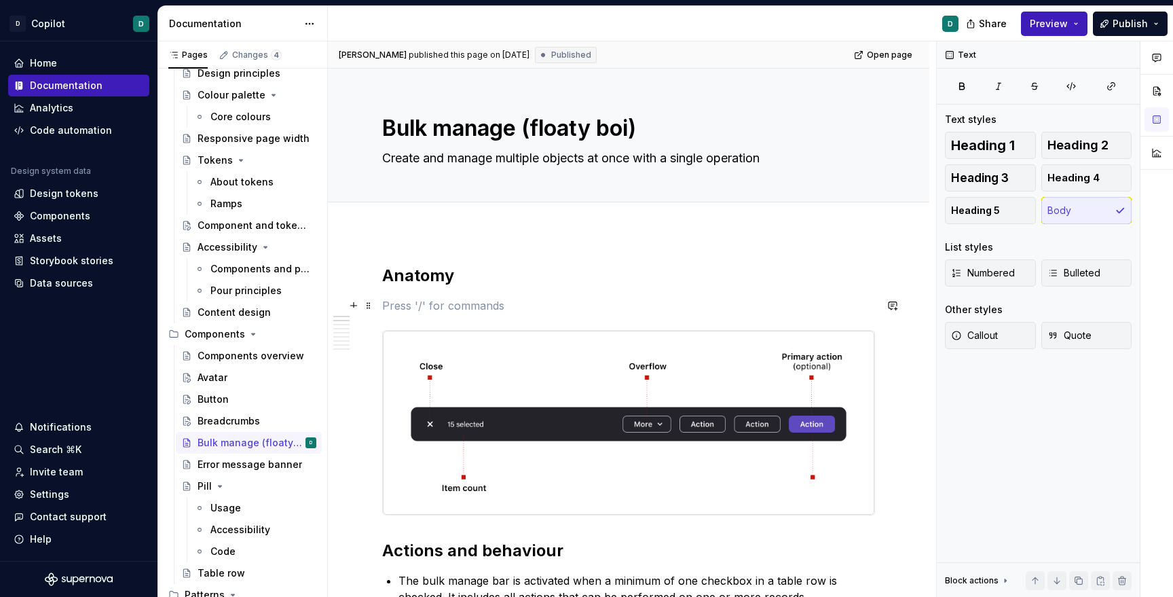
click at [394, 301] on p at bounding box center [628, 305] width 493 height 16
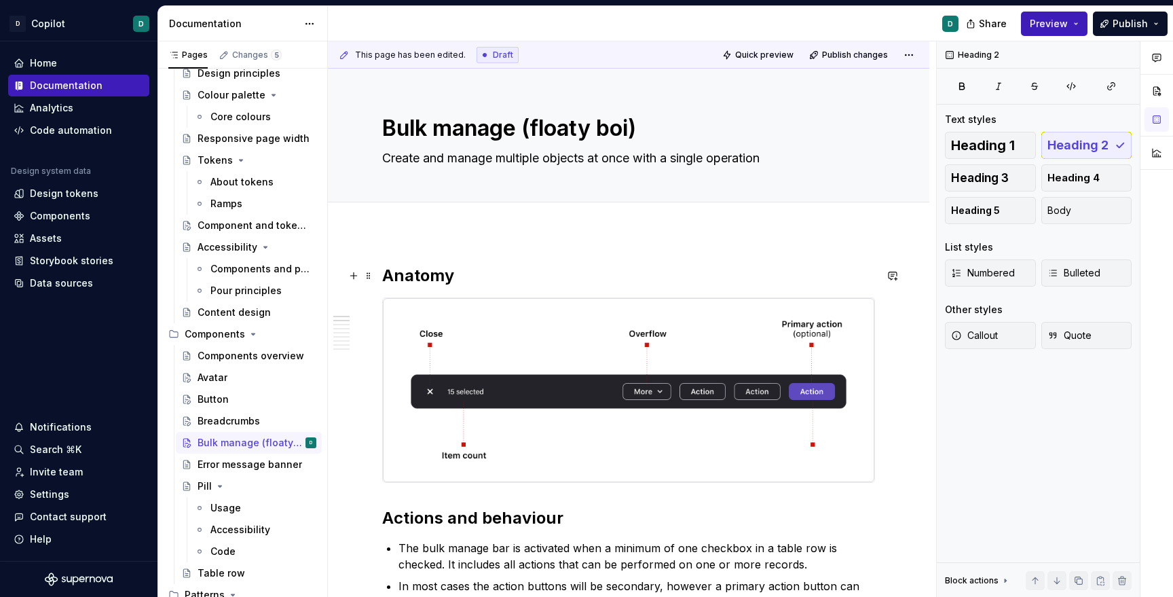
click at [384, 276] on h2 "Anatomy" at bounding box center [628, 276] width 493 height 22
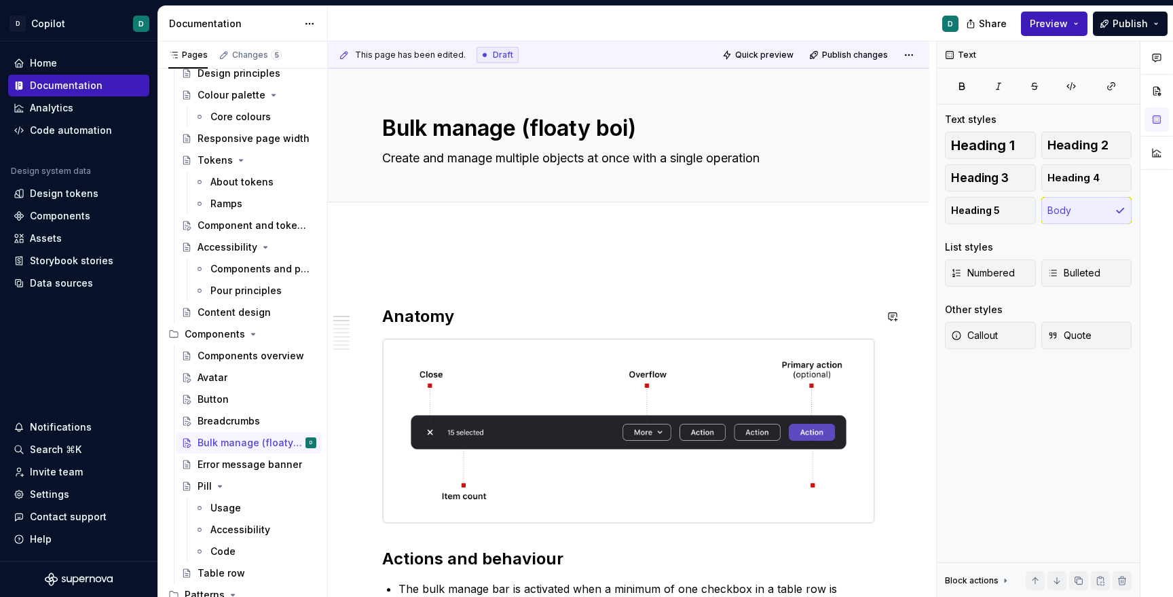
type textarea "*"
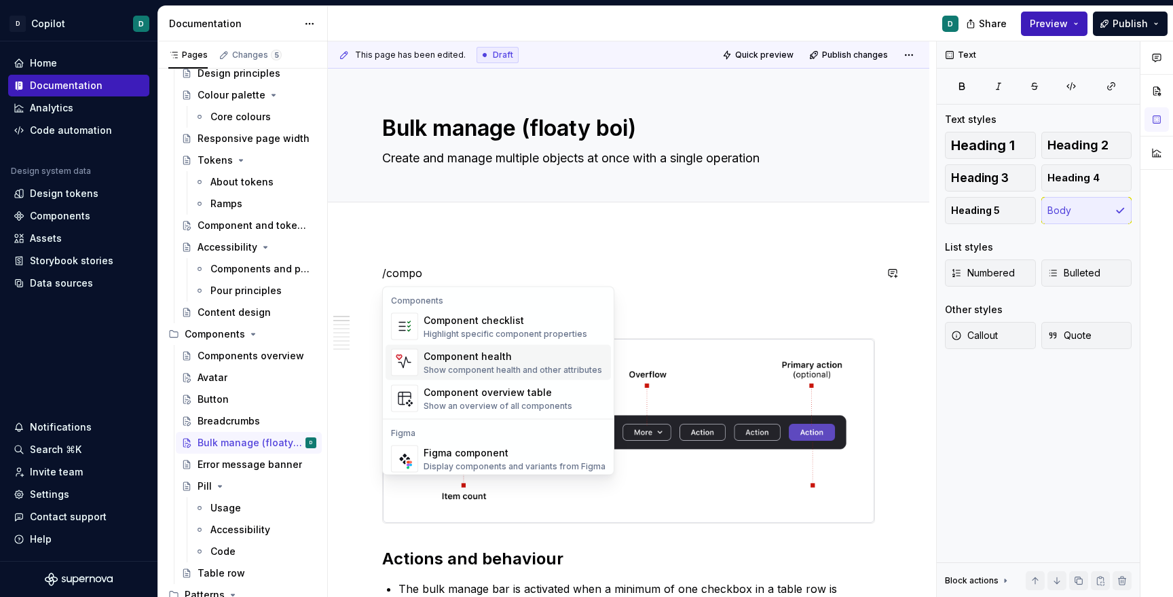
click at [476, 357] on div "Component health" at bounding box center [513, 357] width 179 height 14
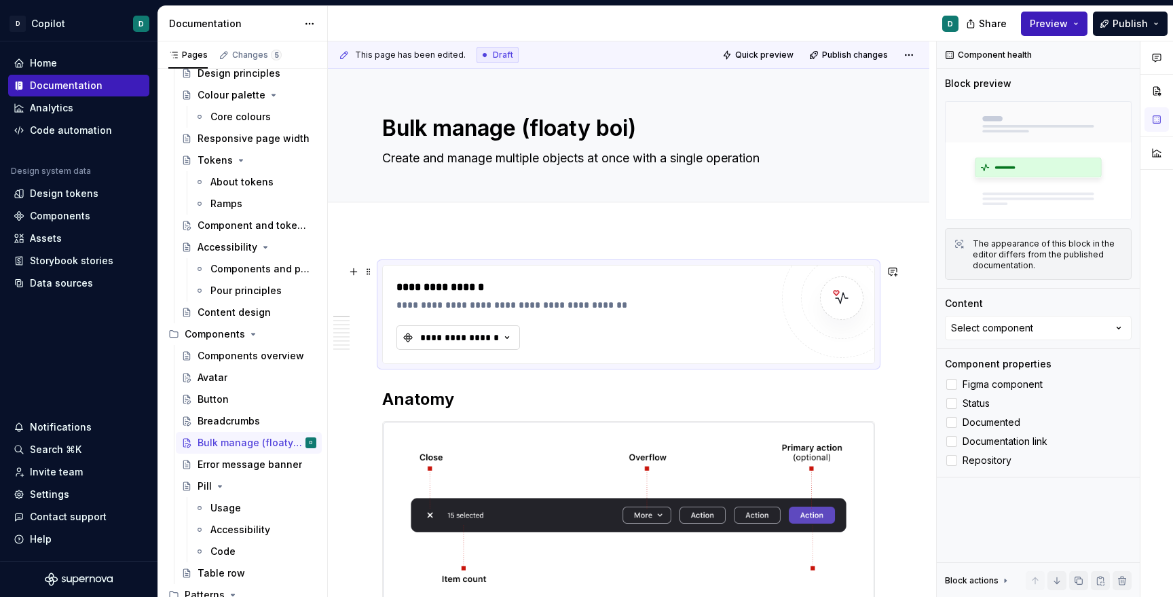
click at [484, 339] on div "**********" at bounding box center [459, 338] width 81 height 14
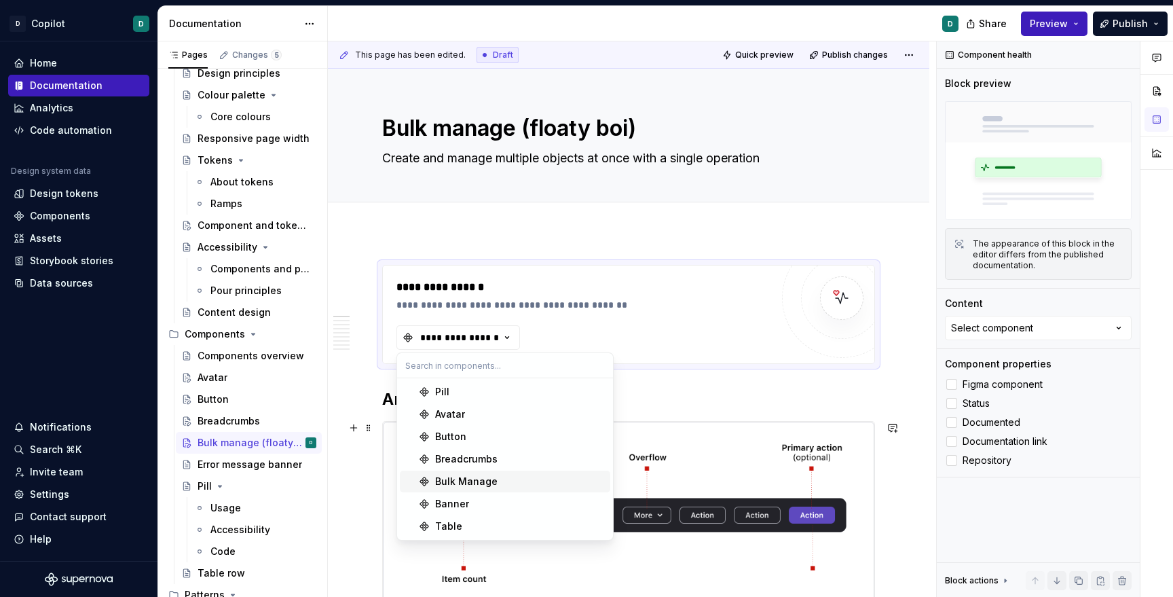
click at [470, 480] on div "Bulk Manage" at bounding box center [466, 481] width 62 height 14
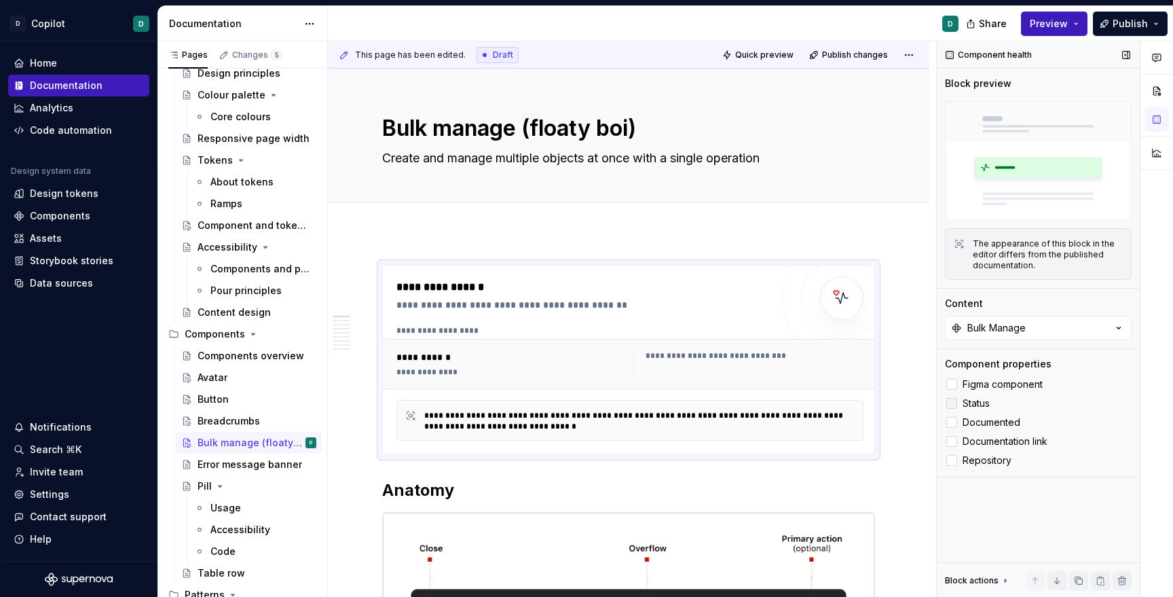
click at [950, 403] on div at bounding box center [951, 403] width 11 height 11
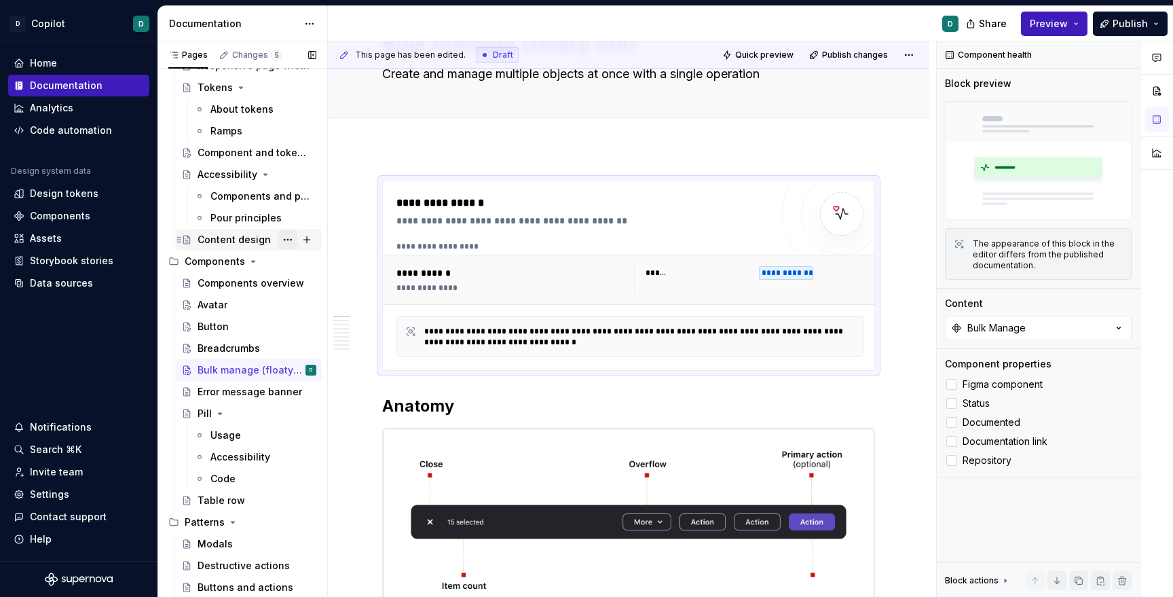
scroll to position [226, 0]
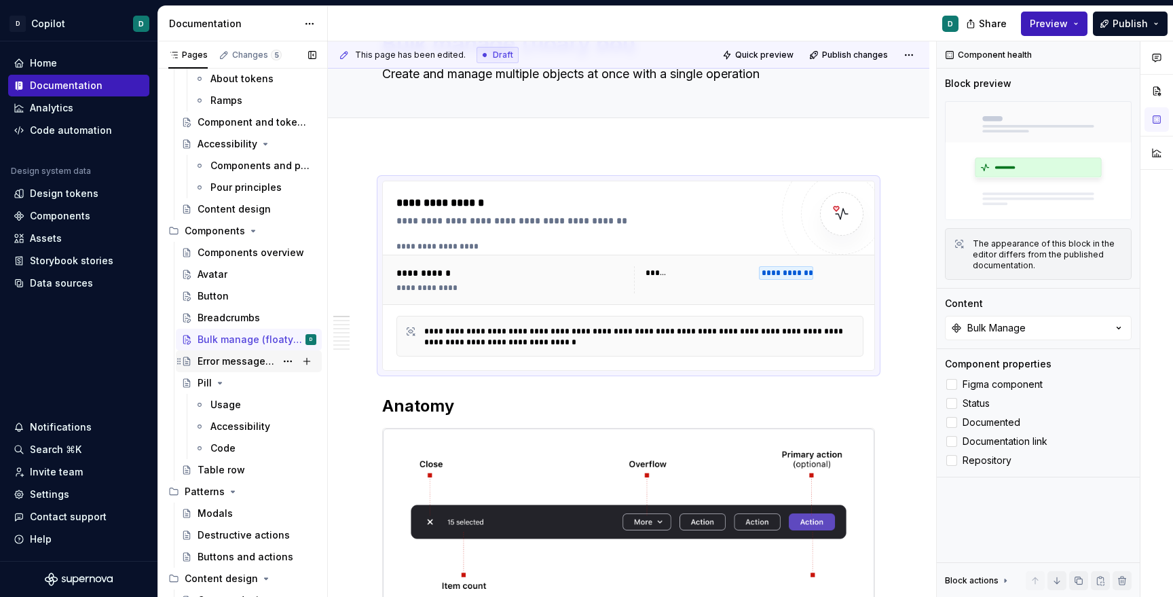
click at [234, 365] on div "Error message banner" at bounding box center [237, 361] width 78 height 14
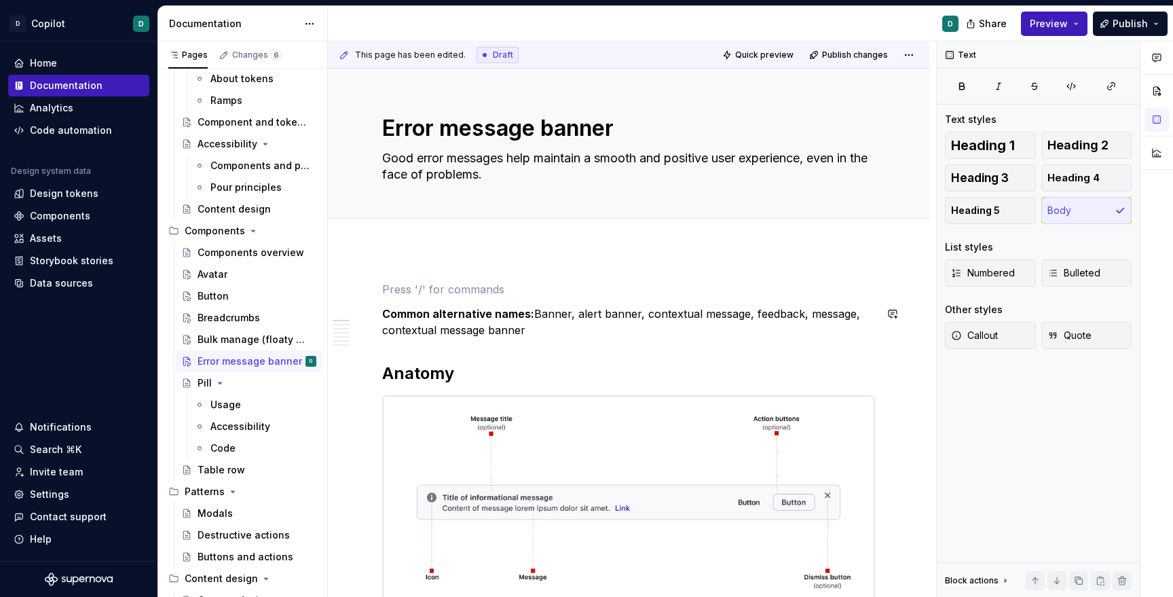
type textarea "*"
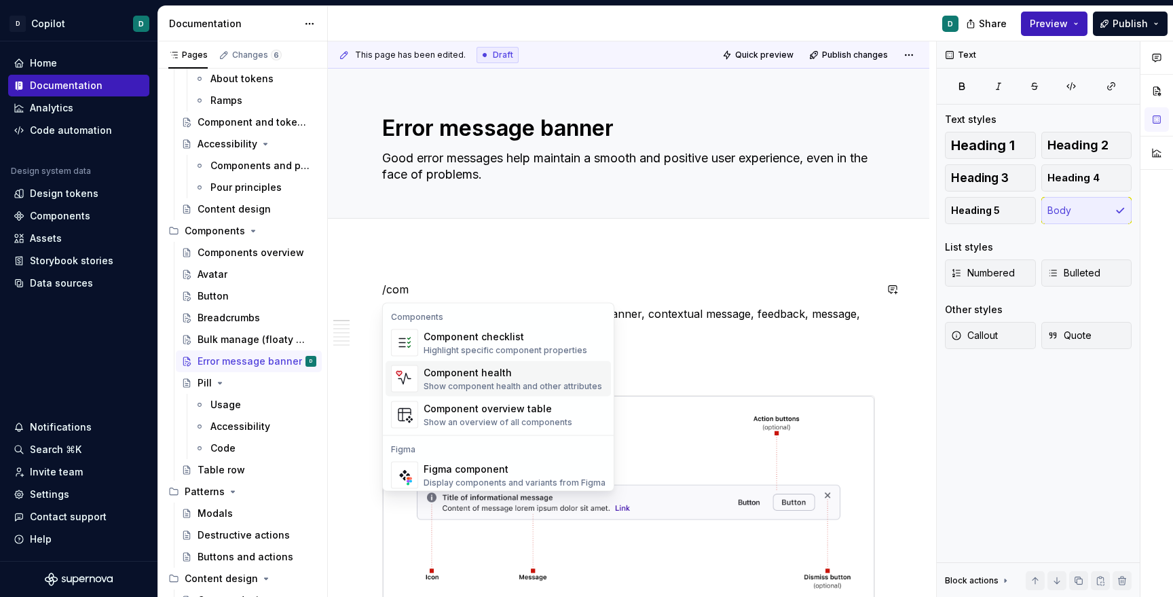
click at [488, 385] on div "Show component health and other attributes" at bounding box center [513, 386] width 179 height 11
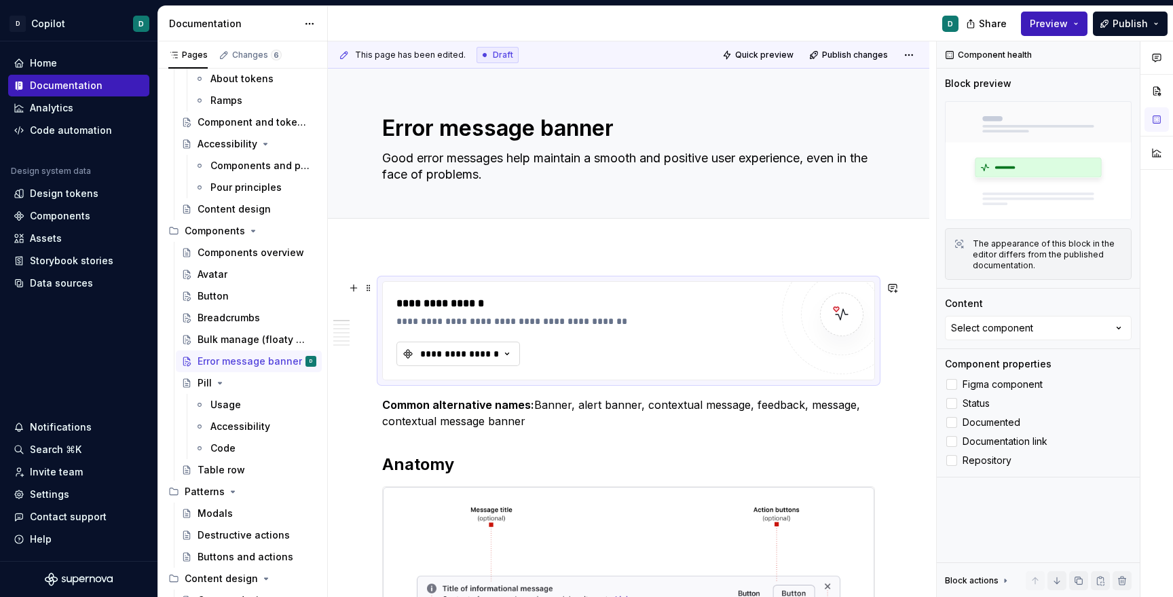
click at [483, 353] on div "**********" at bounding box center [459, 354] width 81 height 14
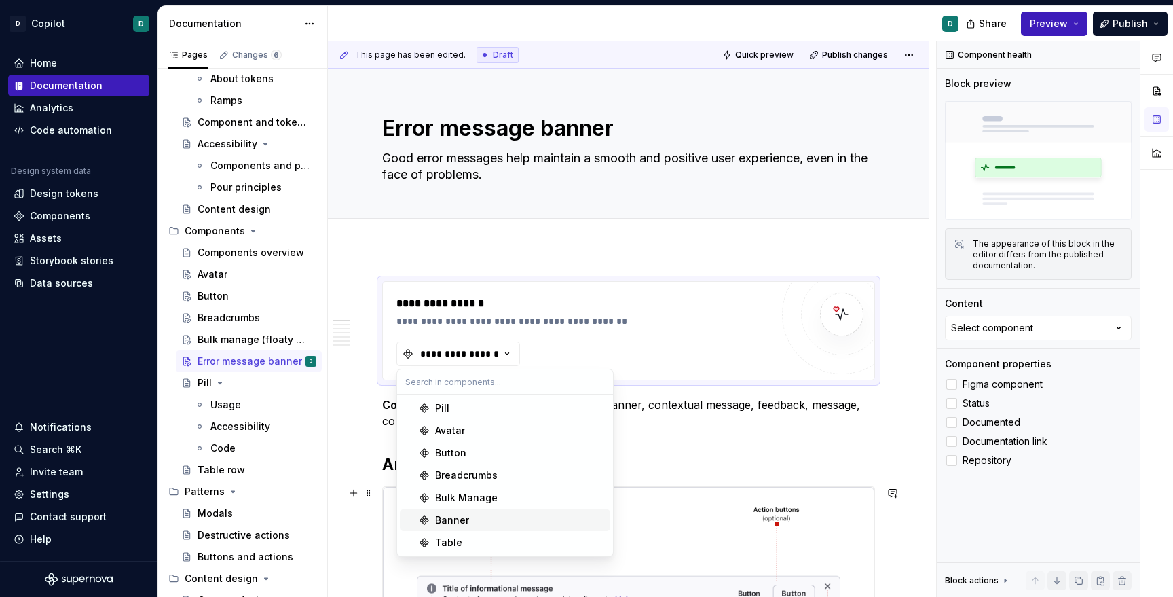
click at [455, 520] on div "Banner" at bounding box center [452, 520] width 34 height 14
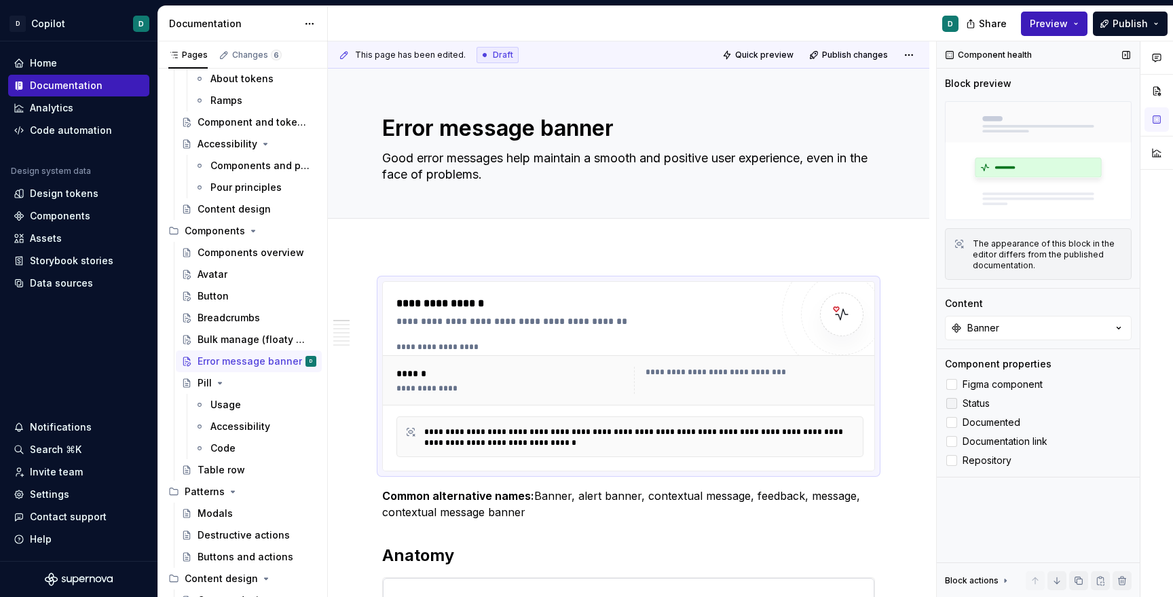
click at [950, 404] on div at bounding box center [951, 403] width 11 height 11
click at [200, 386] on div "Pill" at bounding box center [205, 383] width 14 height 14
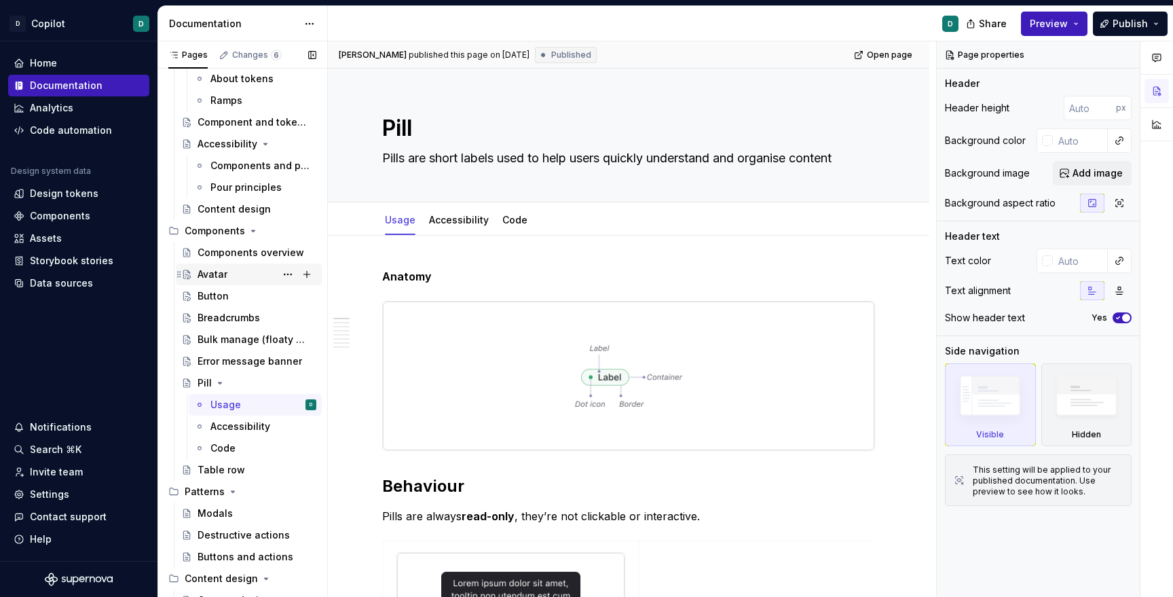
click at [216, 280] on div "Avatar" at bounding box center [213, 274] width 30 height 14
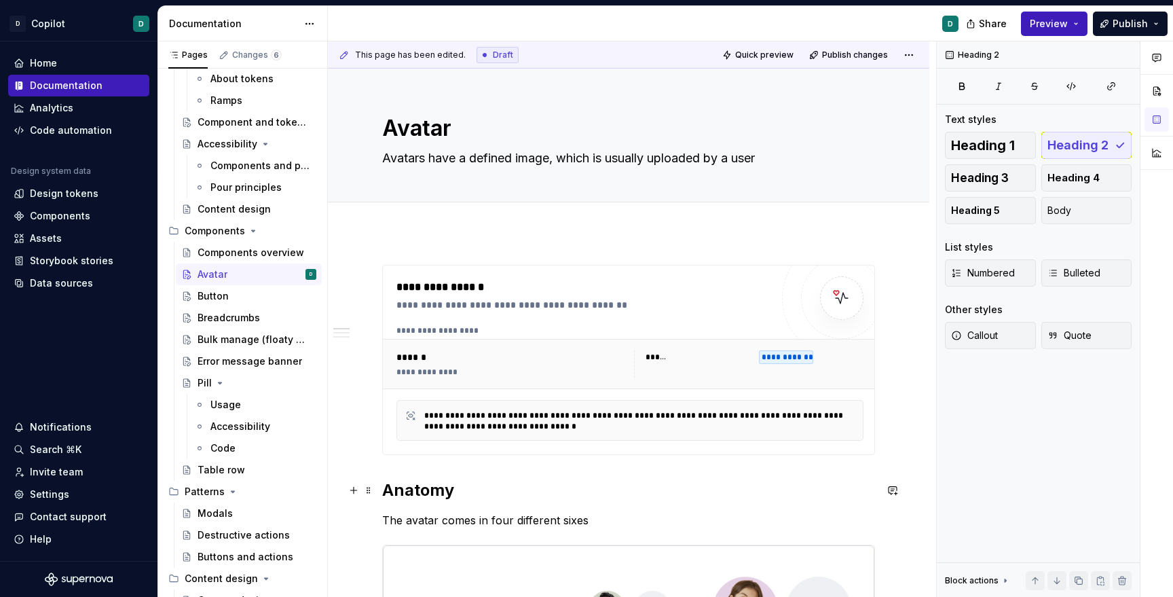
click at [430, 496] on h2 "Anatomy" at bounding box center [628, 490] width 493 height 22
click at [200, 381] on div "Pill" at bounding box center [205, 383] width 14 height 14
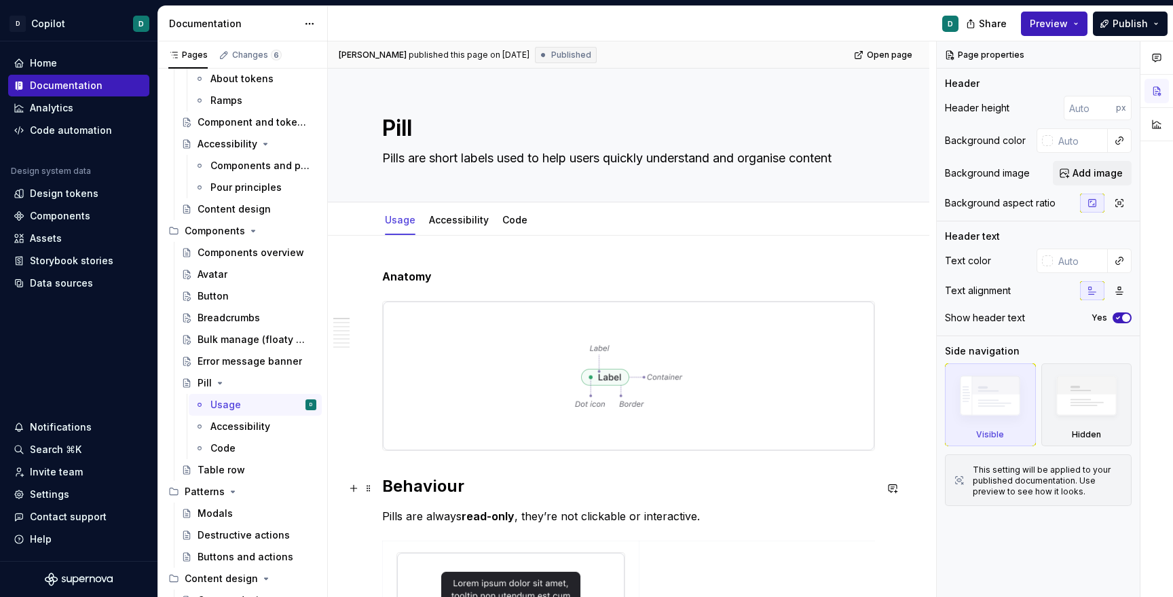
click at [426, 486] on strong "Behaviour" at bounding box center [423, 486] width 82 height 20
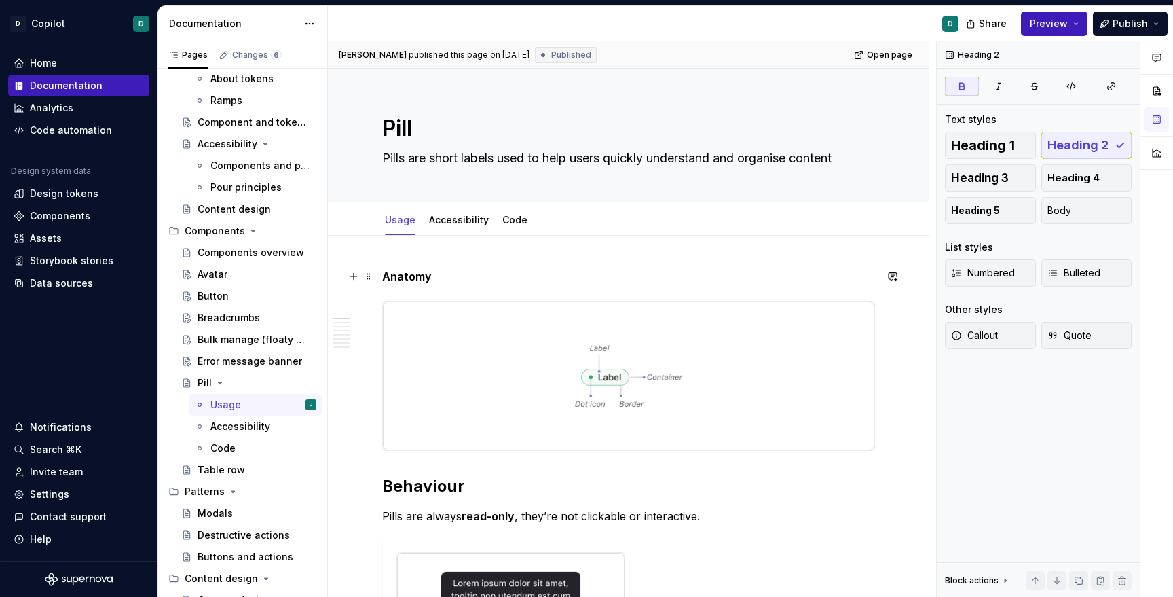
click at [410, 280] on strong "Anatomy" at bounding box center [407, 276] width 50 height 14
click at [1075, 145] on span "Heading 2" at bounding box center [1077, 145] width 61 height 14
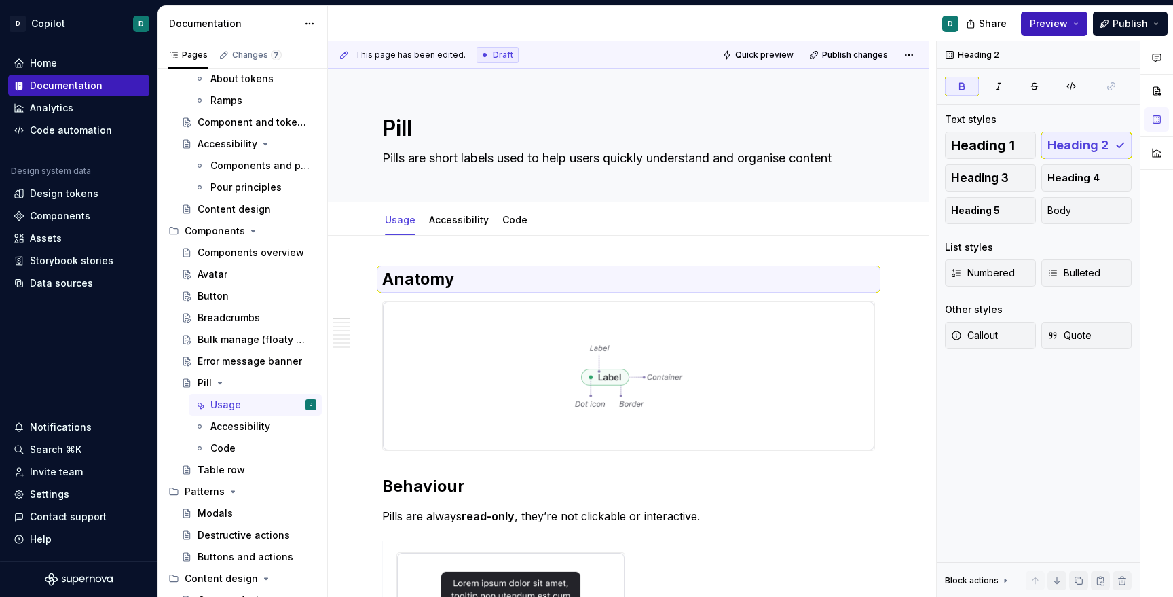
type textarea "*"
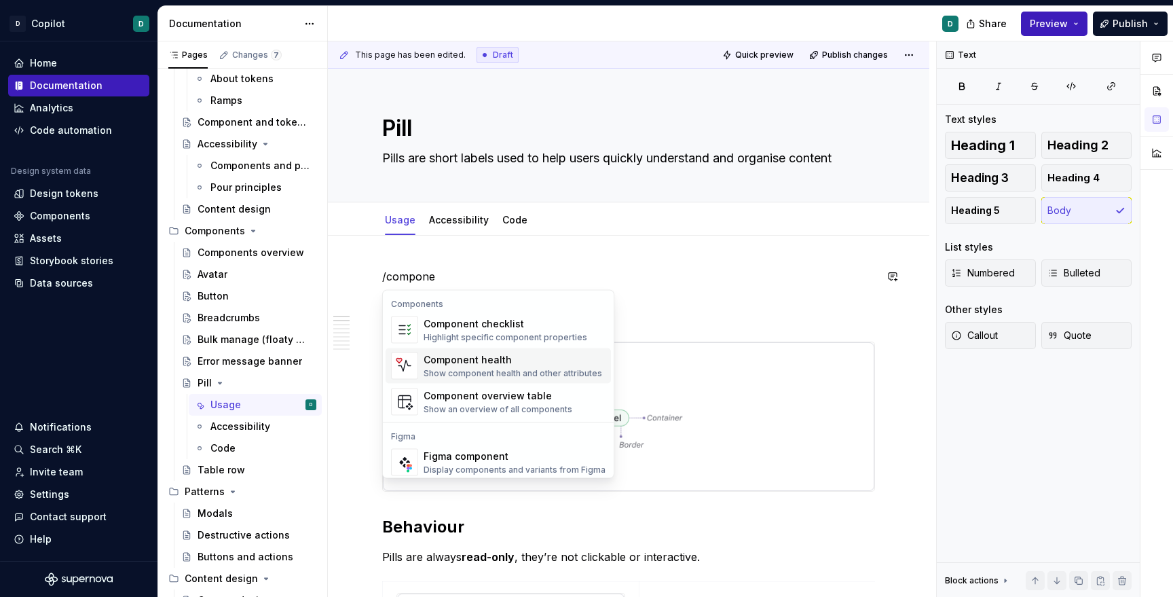
click at [468, 358] on div "Component health" at bounding box center [513, 360] width 179 height 14
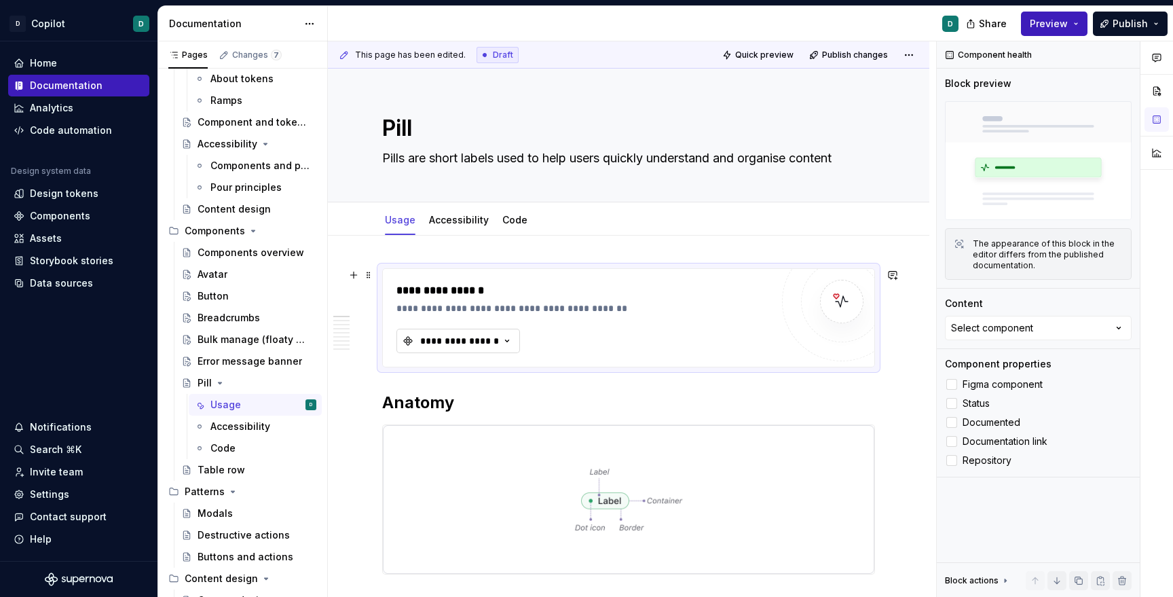
click at [487, 343] on div "**********" at bounding box center [459, 341] width 81 height 14
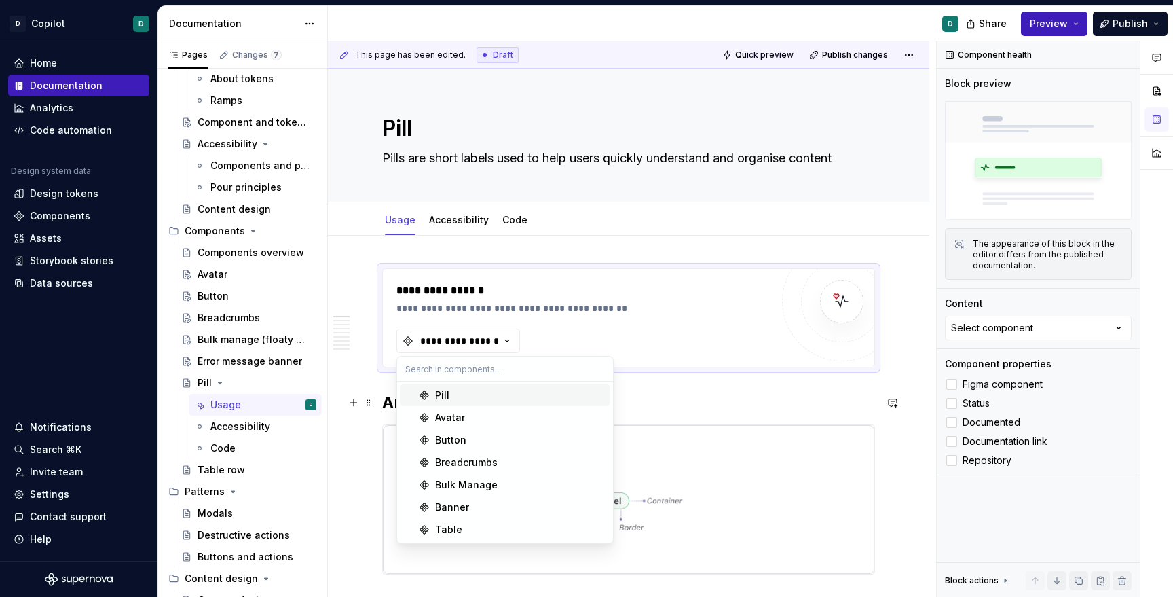
click at [441, 398] on div "Pill" at bounding box center [442, 395] width 14 height 14
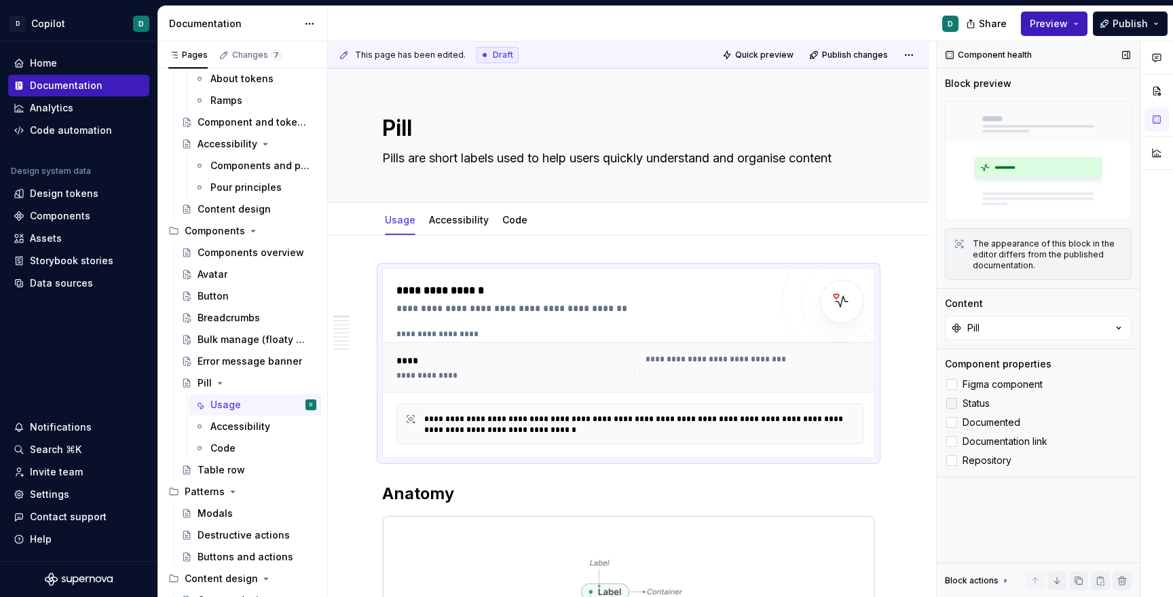
click at [952, 405] on div at bounding box center [951, 403] width 11 height 11
click at [954, 424] on div at bounding box center [951, 422] width 11 height 11
click at [952, 443] on div at bounding box center [951, 441] width 11 height 11
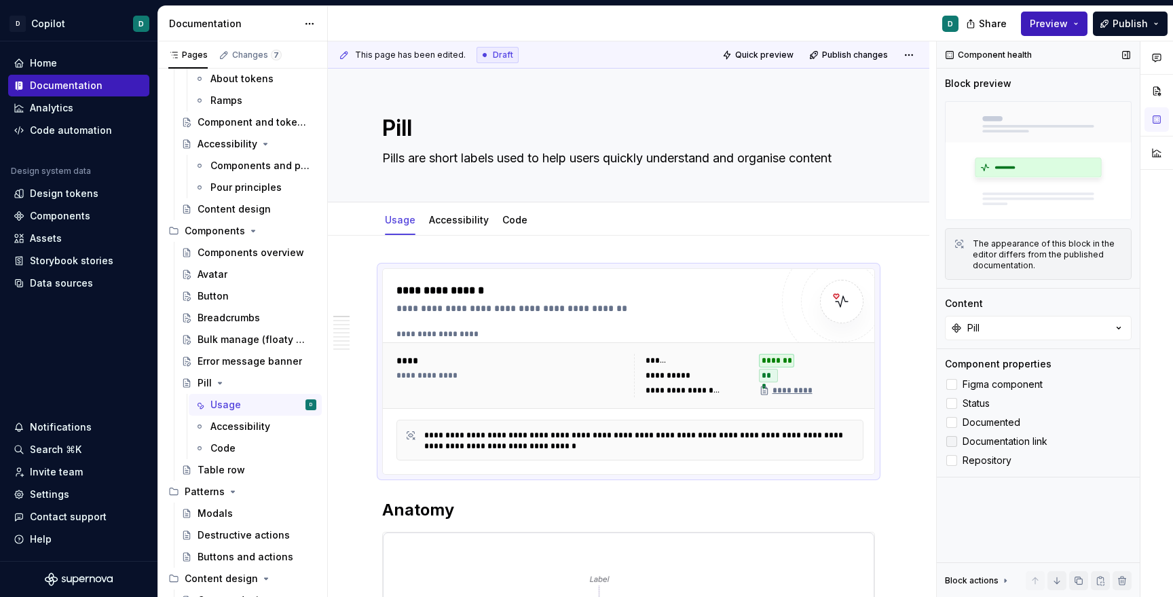
click at [952, 441] on icon at bounding box center [952, 441] width 0 height 0
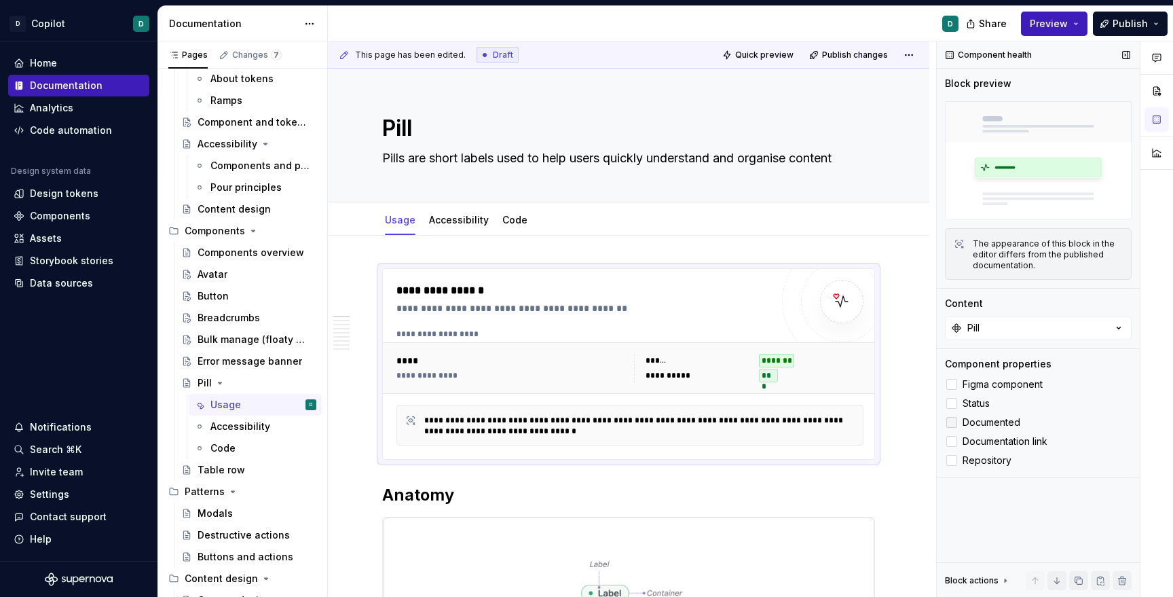
click at [952, 422] on icon at bounding box center [952, 422] width 0 height 0
click at [954, 461] on div at bounding box center [951, 460] width 11 height 11
click at [956, 463] on div at bounding box center [951, 460] width 11 height 11
click at [952, 384] on div at bounding box center [951, 384] width 11 height 11
click at [952, 384] on polyline at bounding box center [952, 384] width 0 height 0
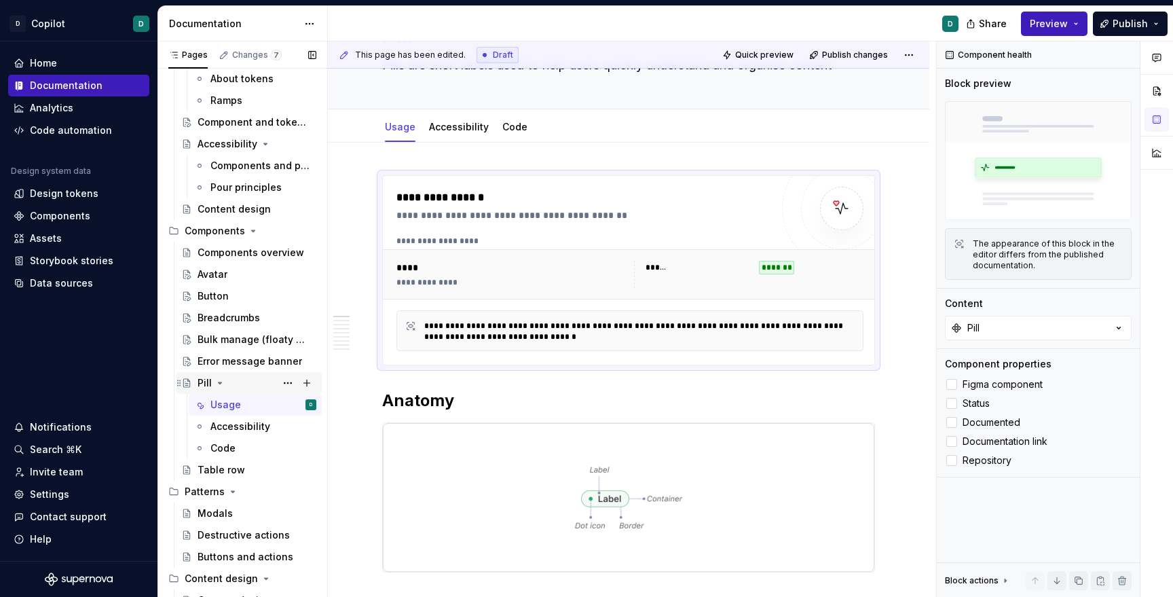
scroll to position [237, 0]
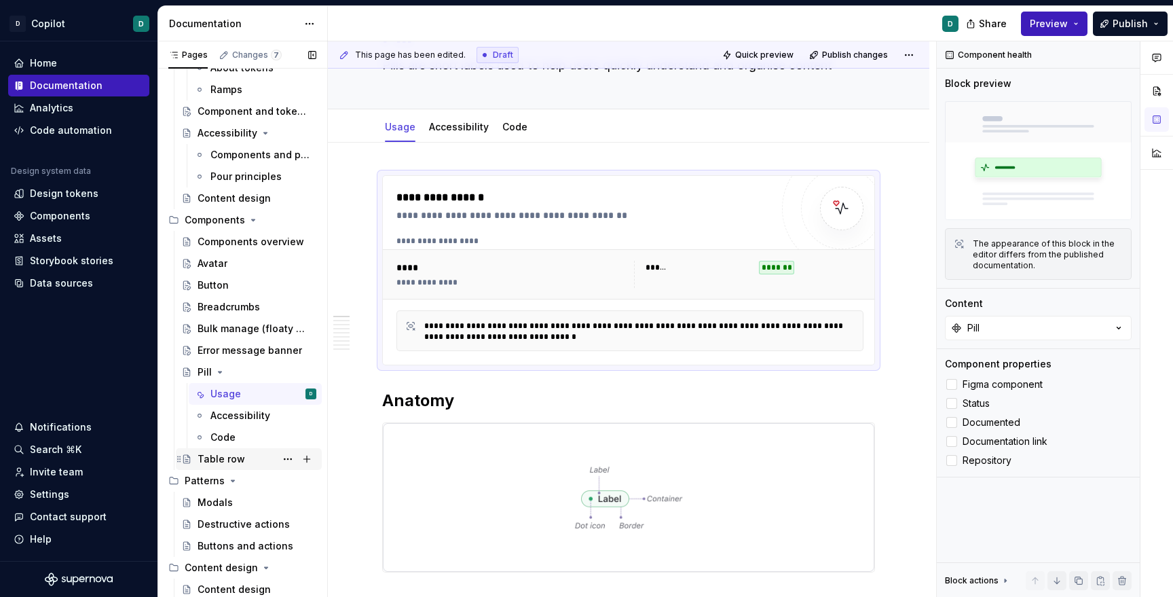
click at [210, 454] on div "Table row" at bounding box center [222, 459] width 48 height 14
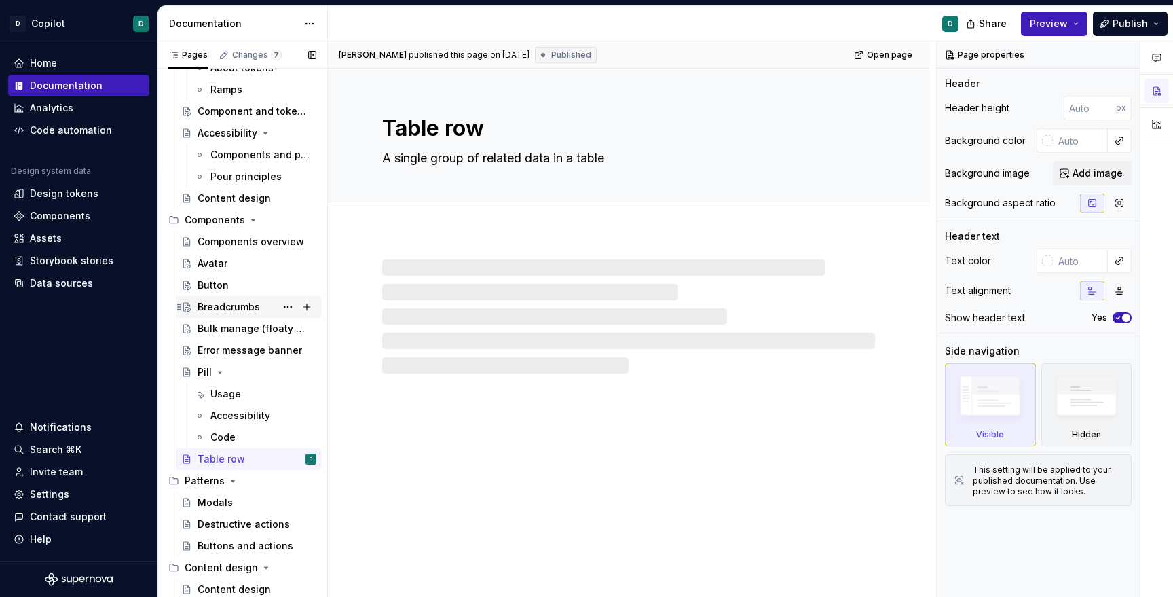
click at [222, 305] on div "Breadcrumbs" at bounding box center [229, 307] width 62 height 14
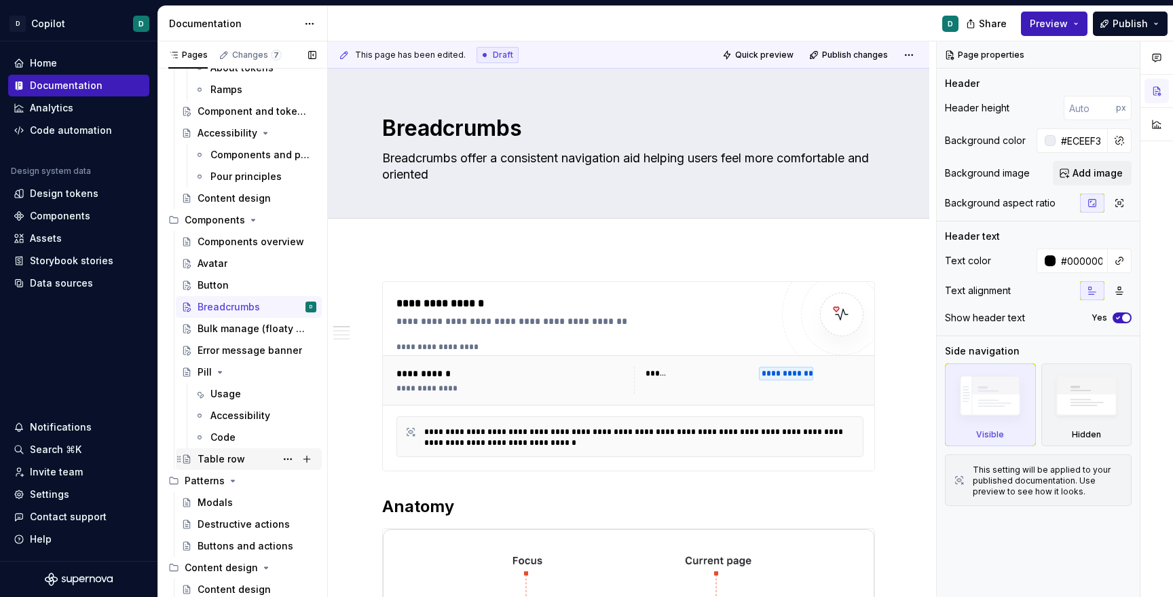
click at [212, 457] on div "Table row" at bounding box center [222, 459] width 48 height 14
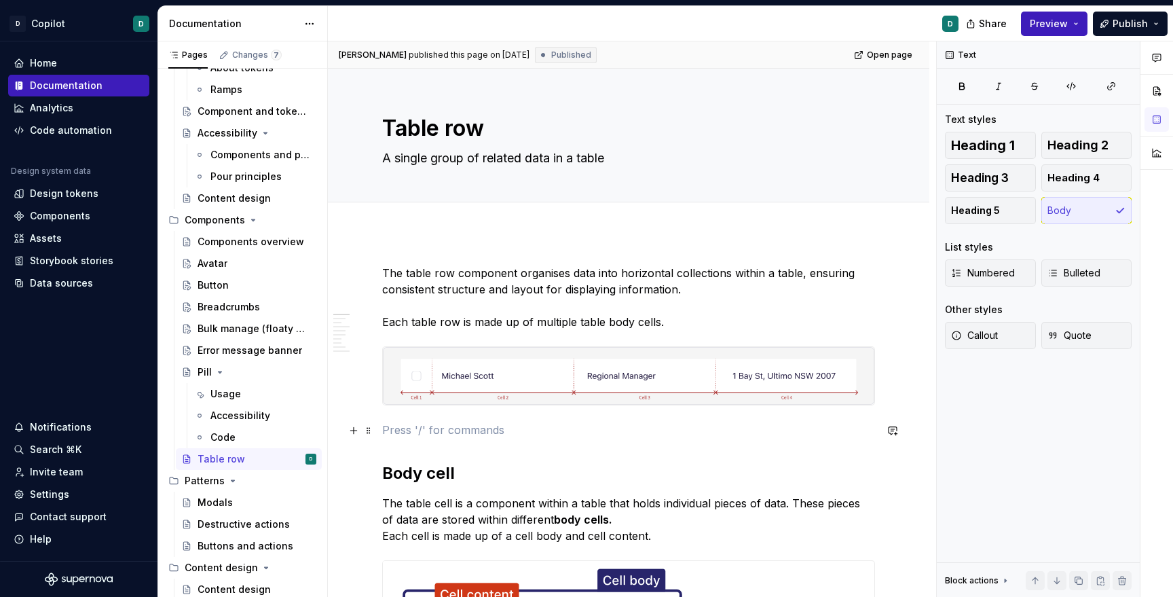
click at [399, 434] on p at bounding box center [628, 430] width 493 height 16
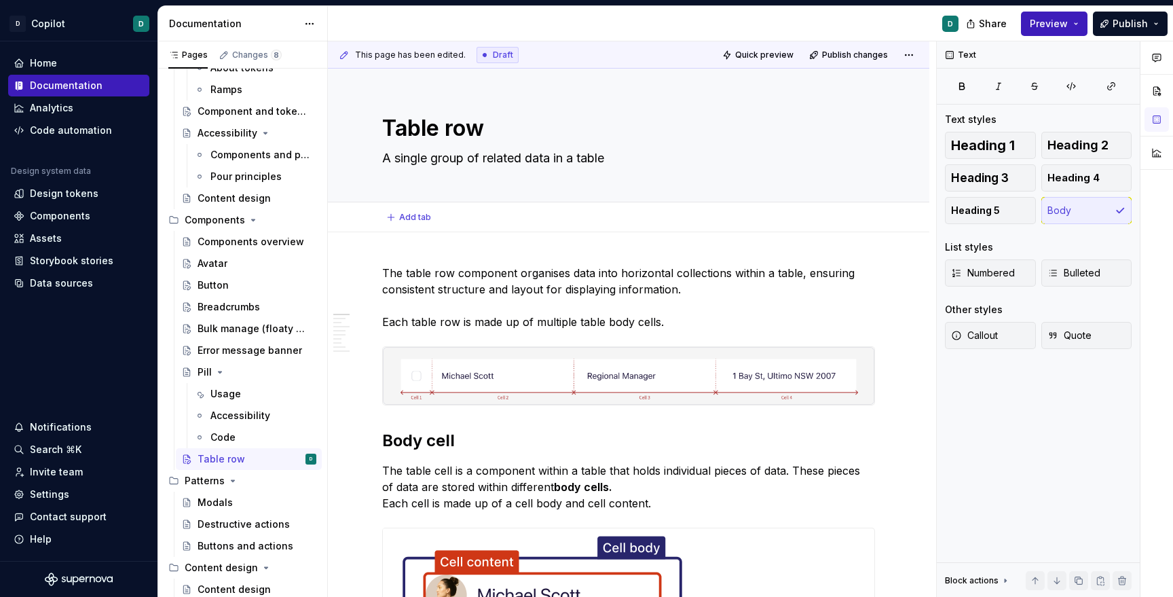
type textarea "*"
click at [384, 270] on p "The table row component organises data into horizontal collections within a tab…" at bounding box center [628, 297] width 493 height 65
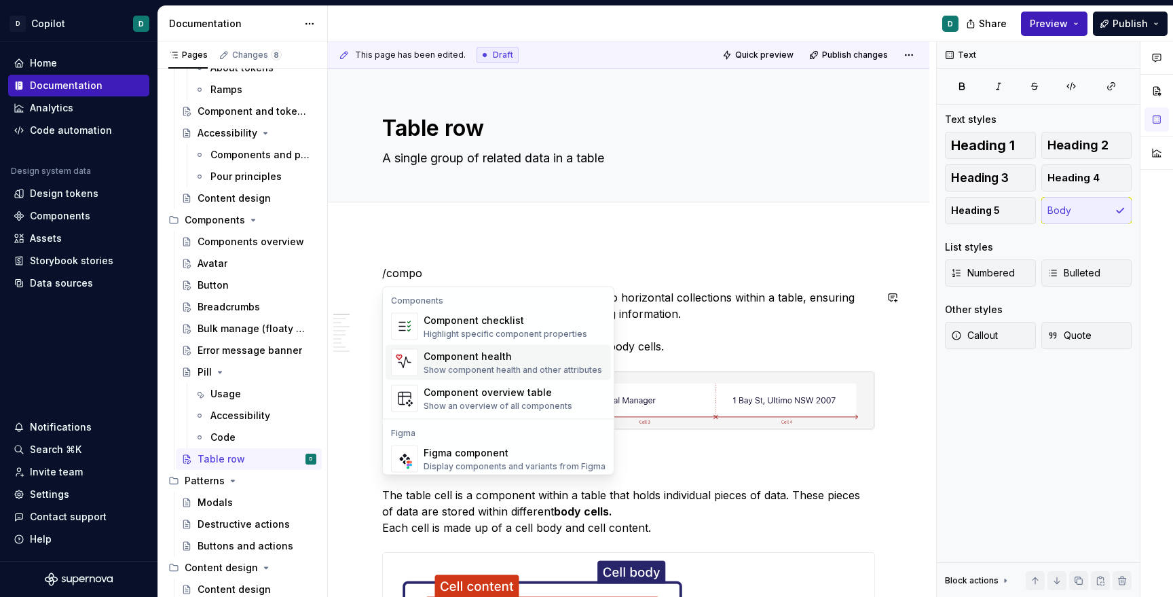
click at [460, 356] on div "Component health" at bounding box center [513, 357] width 179 height 14
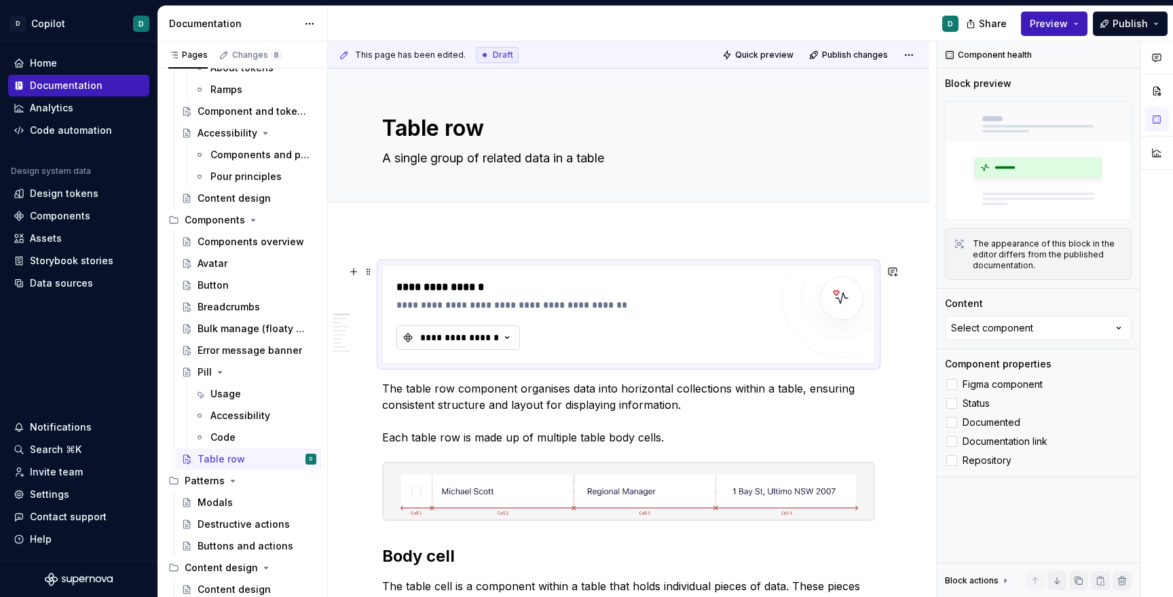
click at [455, 341] on div "**********" at bounding box center [459, 338] width 81 height 14
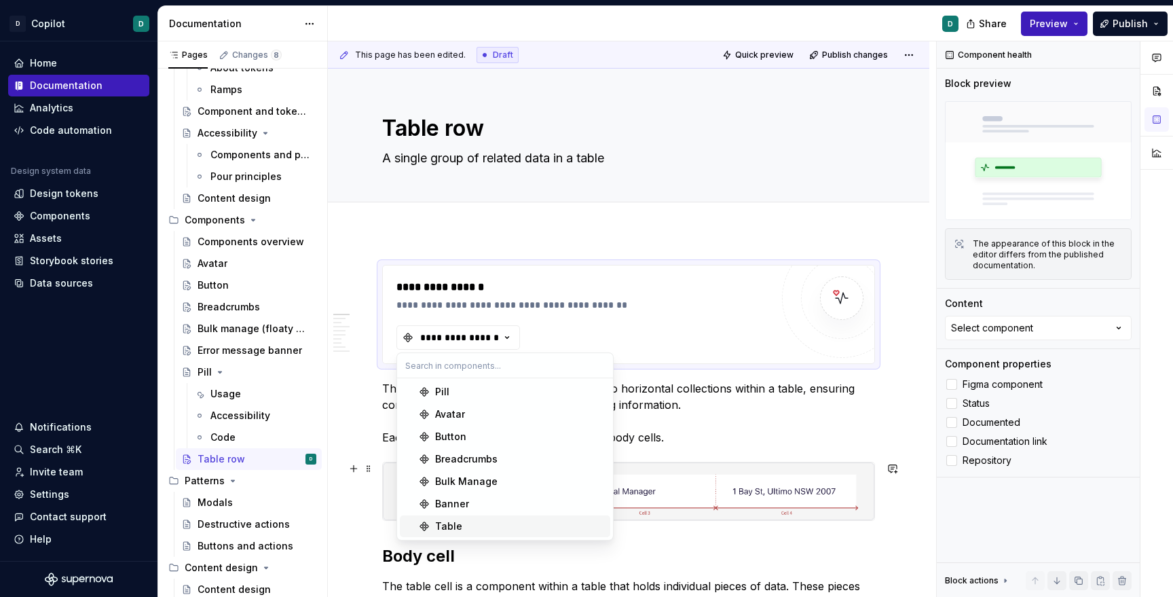
click at [451, 523] on div "Table" at bounding box center [448, 526] width 27 height 14
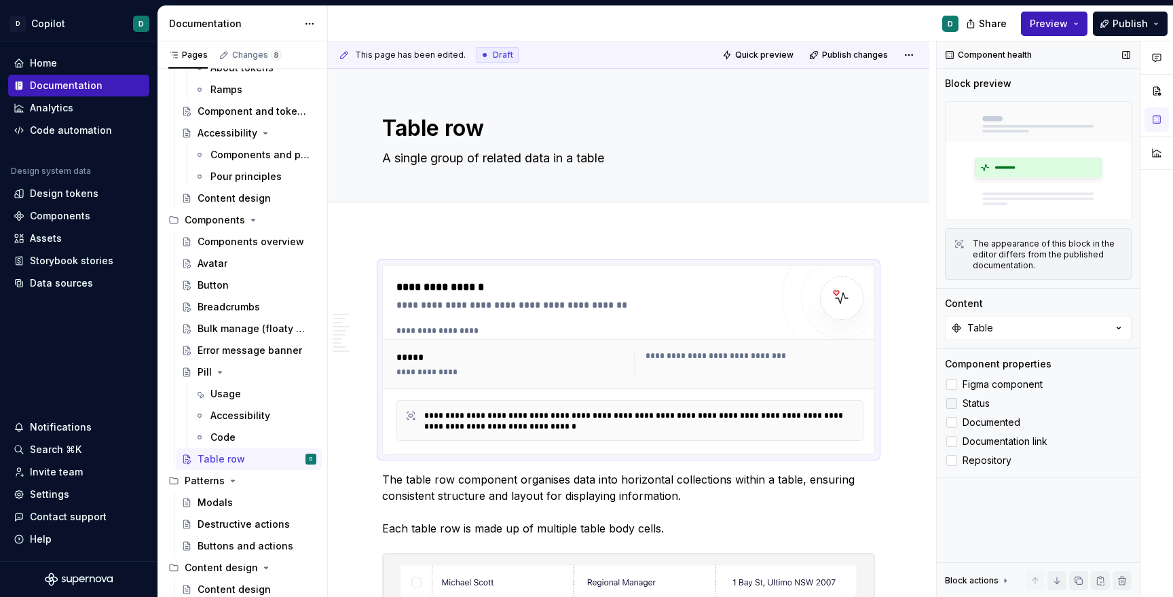
click at [952, 403] on div at bounding box center [951, 403] width 11 height 11
click at [1062, 26] on span "Preview" at bounding box center [1049, 24] width 38 height 14
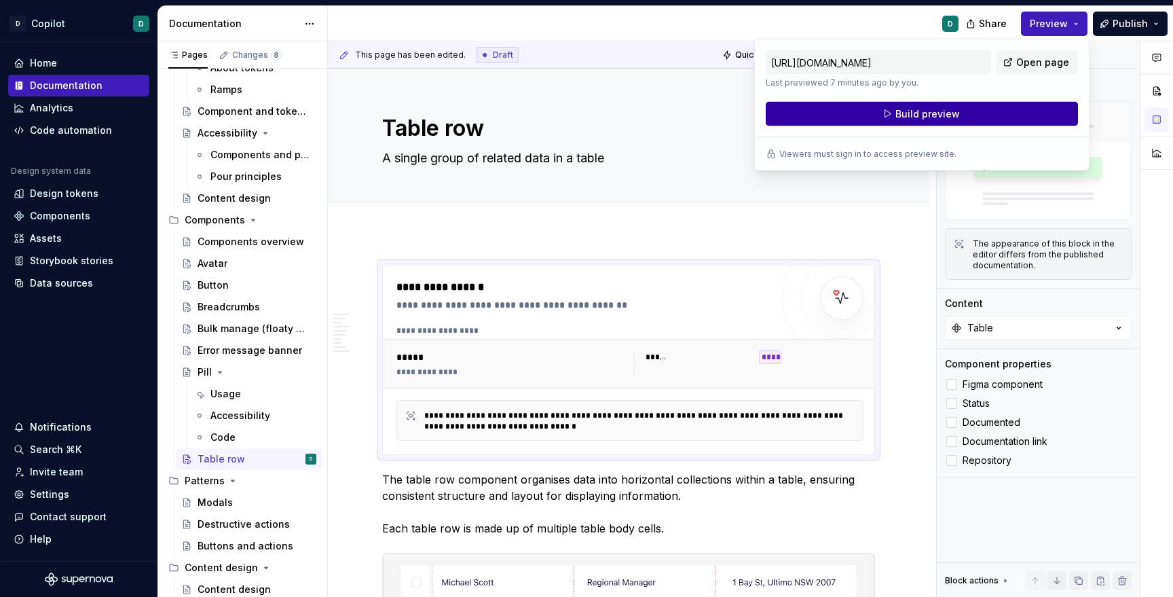
click at [939, 115] on span "Build preview" at bounding box center [927, 114] width 64 height 14
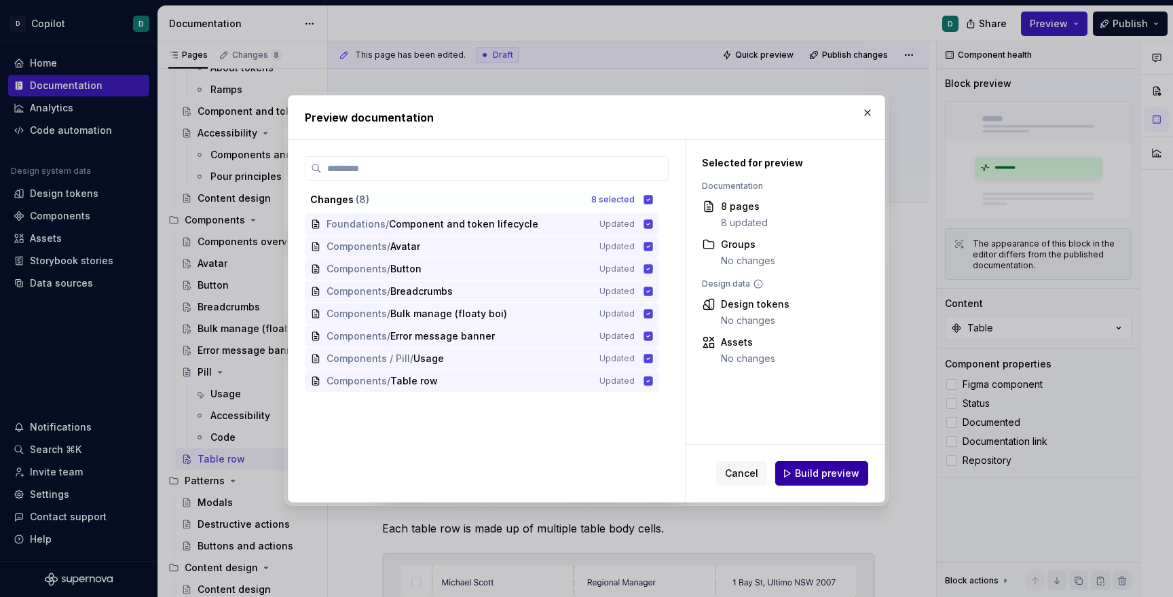
click at [809, 473] on span "Build preview" at bounding box center [827, 473] width 64 height 14
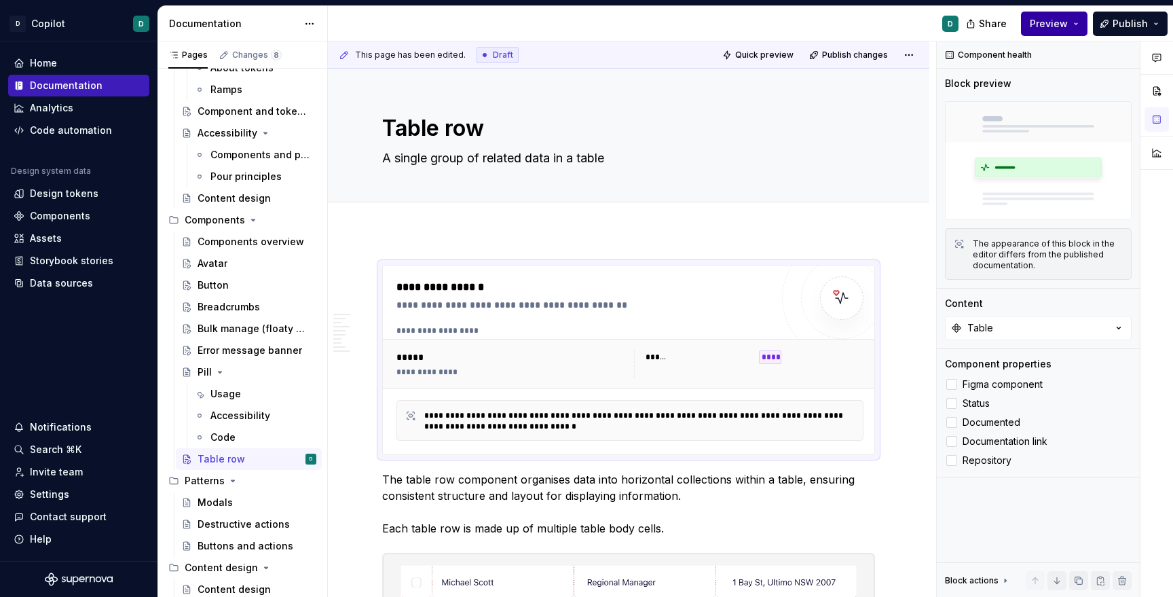
click at [1036, 20] on span "Preview" at bounding box center [1049, 24] width 38 height 14
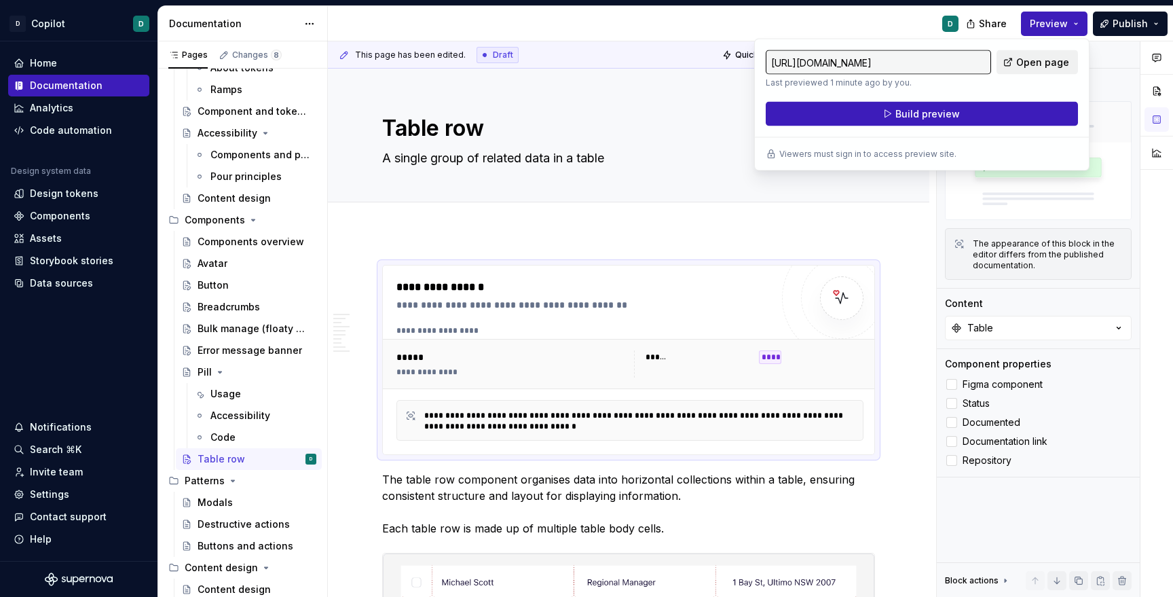
click at [1024, 63] on span "Open page" at bounding box center [1042, 63] width 53 height 14
type textarea "*"
